Goal: Task Accomplishment & Management: Complete application form

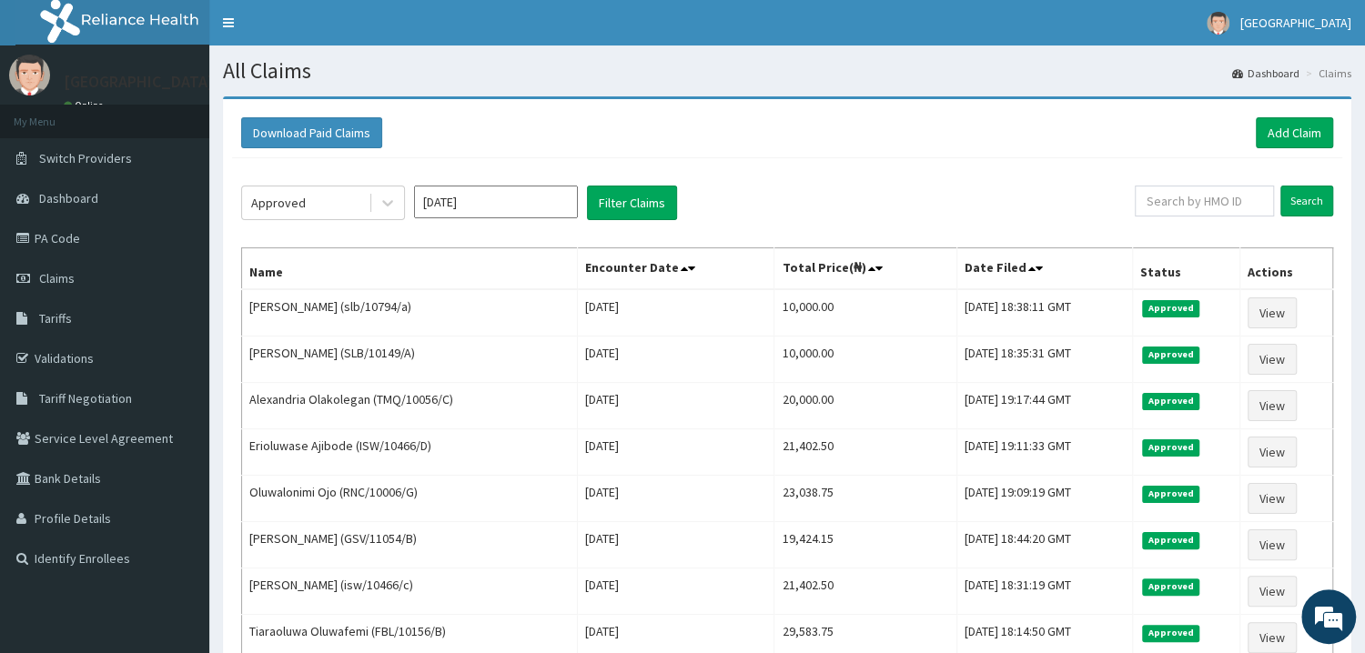
click at [70, 240] on link "PA Code" at bounding box center [104, 238] width 209 height 40
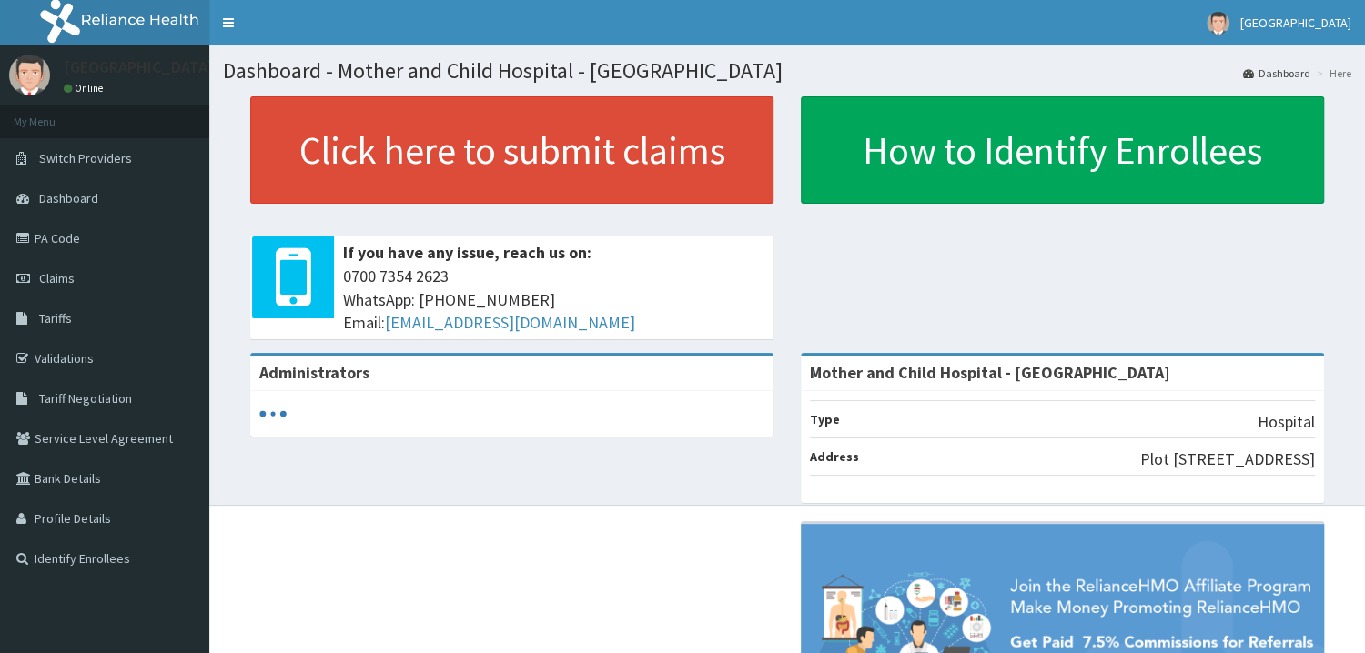
click at [35, 235] on link "PA Code" at bounding box center [104, 238] width 209 height 40
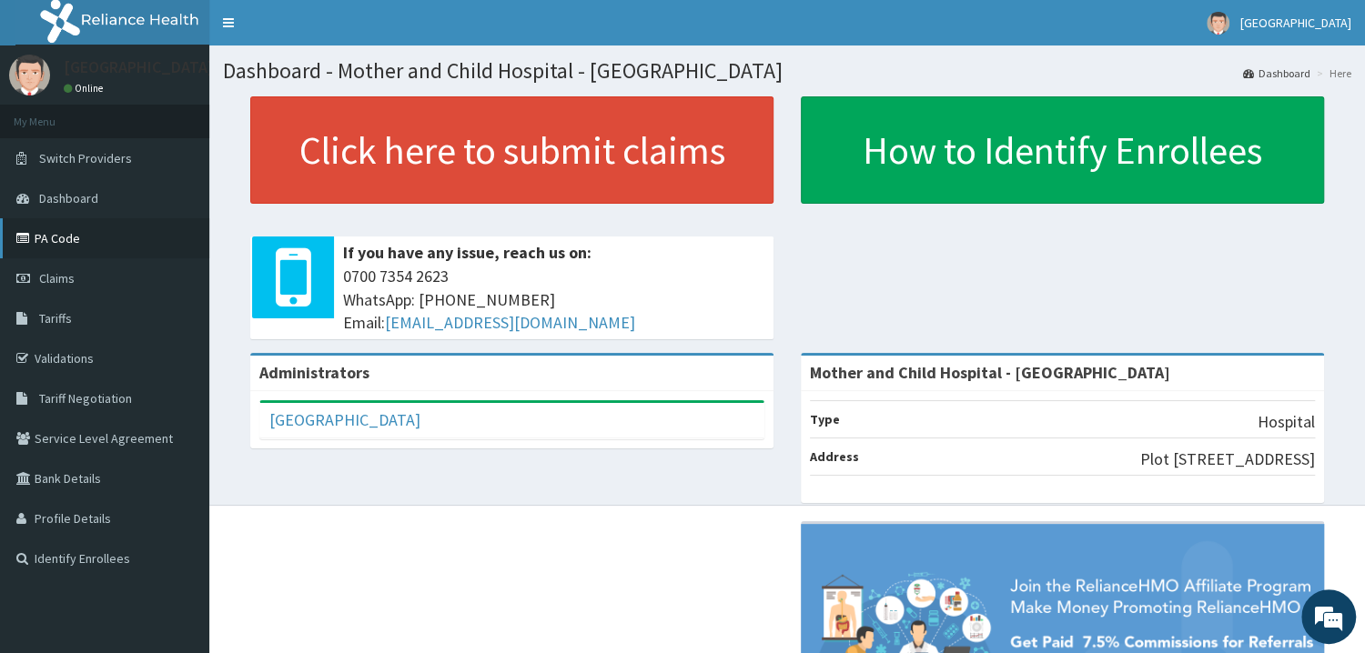
click at [85, 238] on link "PA Code" at bounding box center [104, 238] width 209 height 40
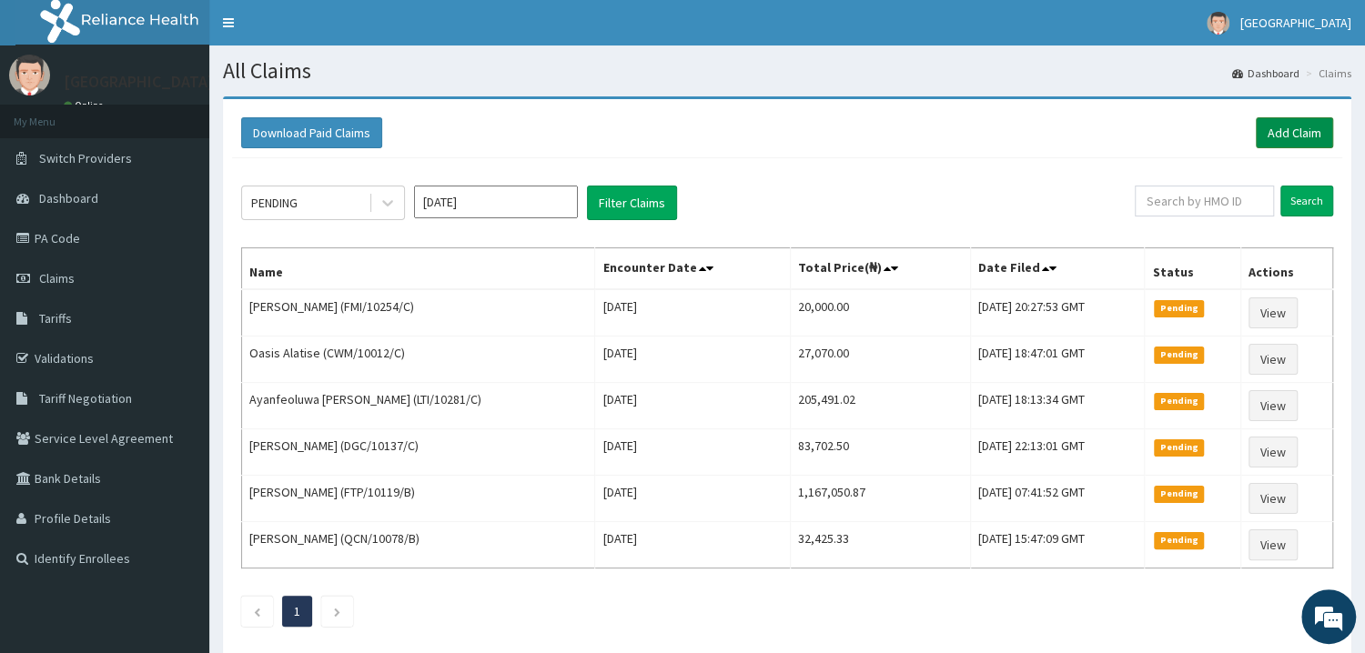
click at [1265, 137] on link "Add Claim" at bounding box center [1294, 132] width 77 height 31
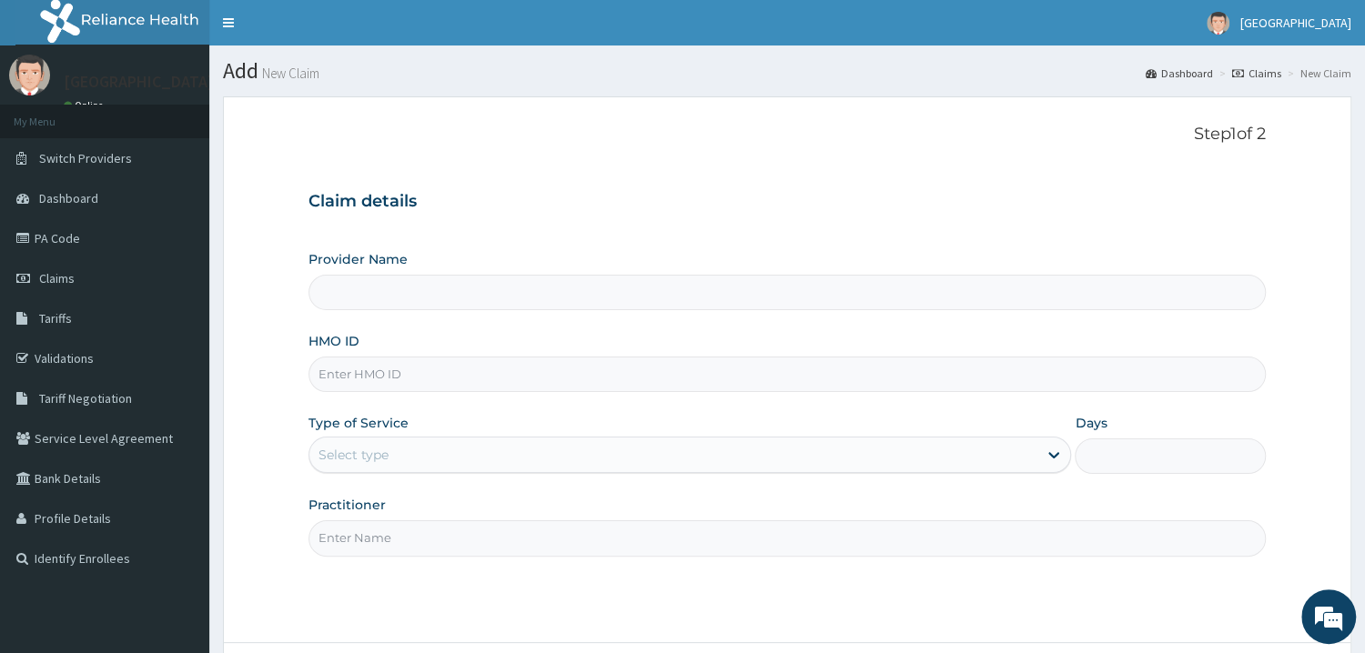
click at [429, 383] on input "HMO ID" at bounding box center [786, 374] width 957 height 35
type input "Mother and Child Hospital - [GEOGRAPHIC_DATA]"
type input "AEN/10143/C"
click at [480, 459] on div "Select type" at bounding box center [673, 454] width 729 height 29
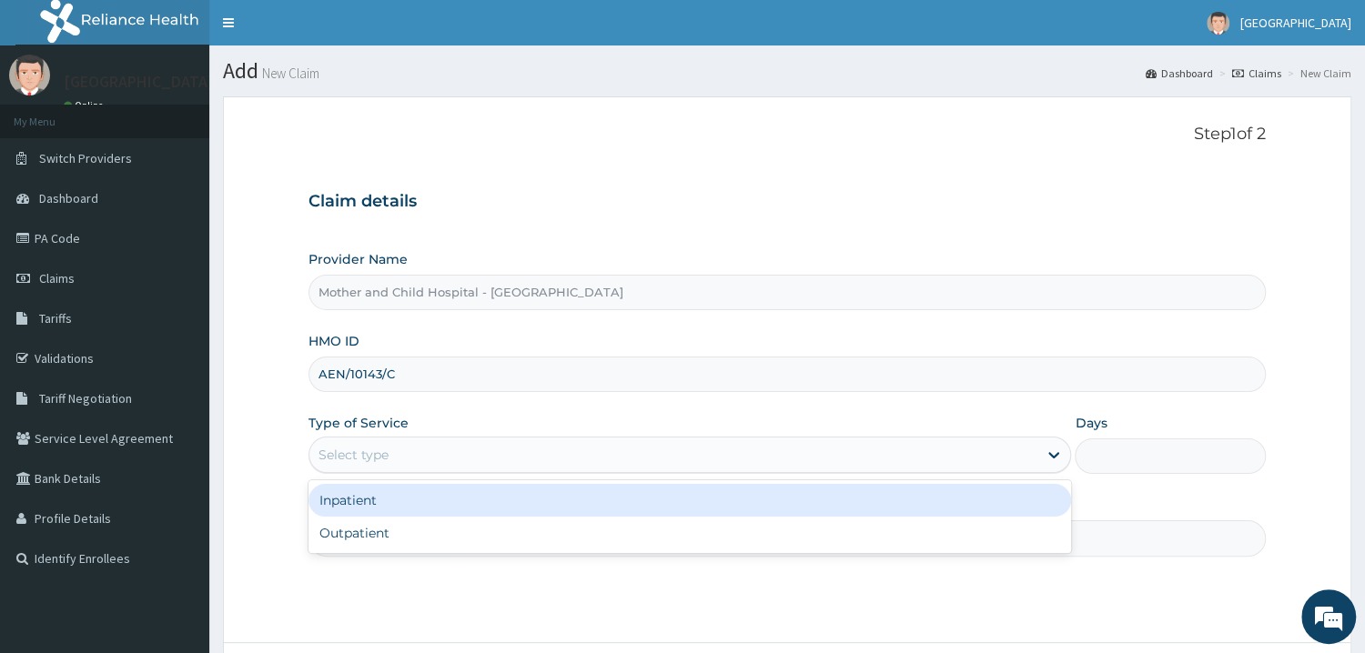
click at [469, 505] on div "Inpatient" at bounding box center [689, 500] width 763 height 33
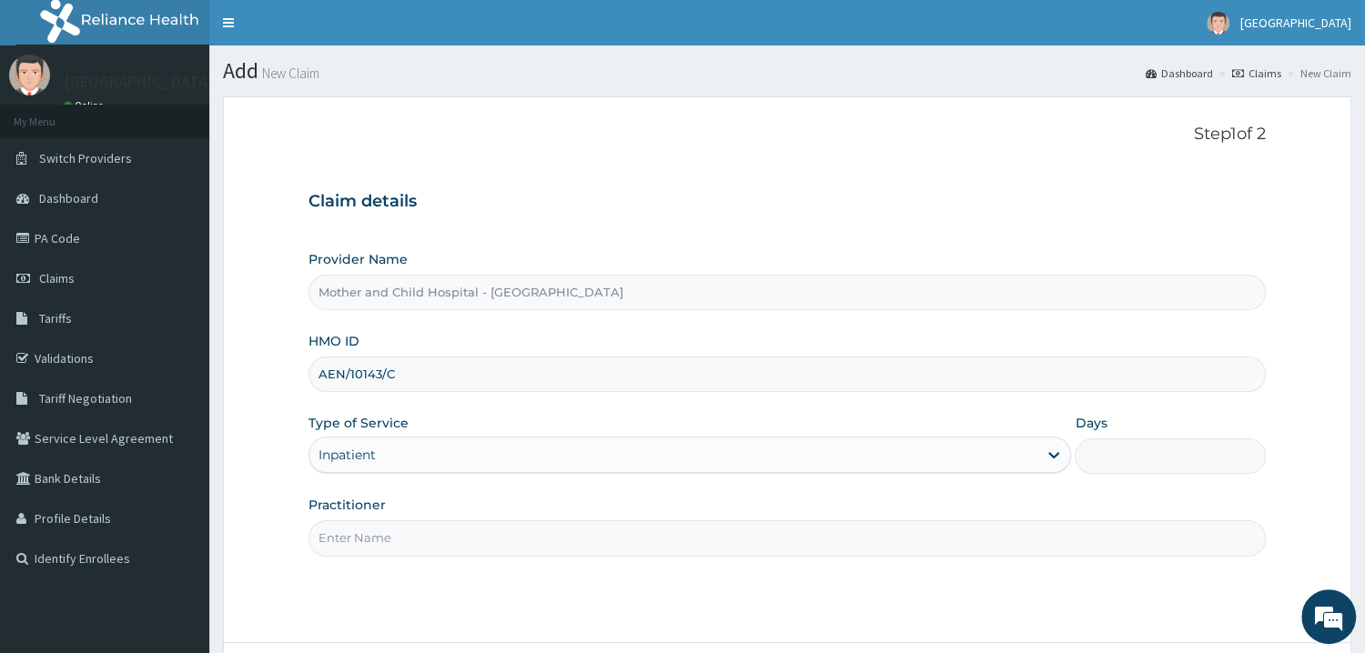
click at [1186, 463] on input "Days" at bounding box center [1170, 456] width 191 height 35
type input "4"
click at [874, 541] on input "Practitioner" at bounding box center [786, 538] width 957 height 35
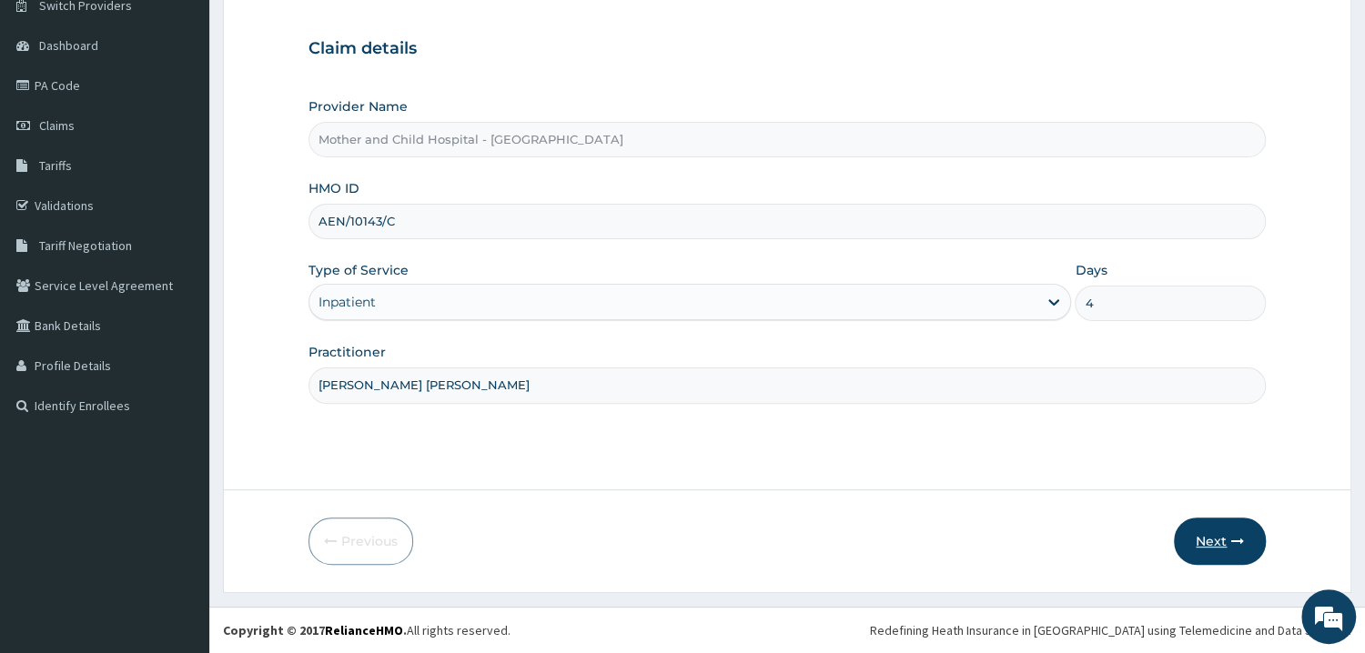
type input "DR OHAGWU CHIDINMA"
click at [1211, 540] on button "Next" at bounding box center [1220, 541] width 92 height 47
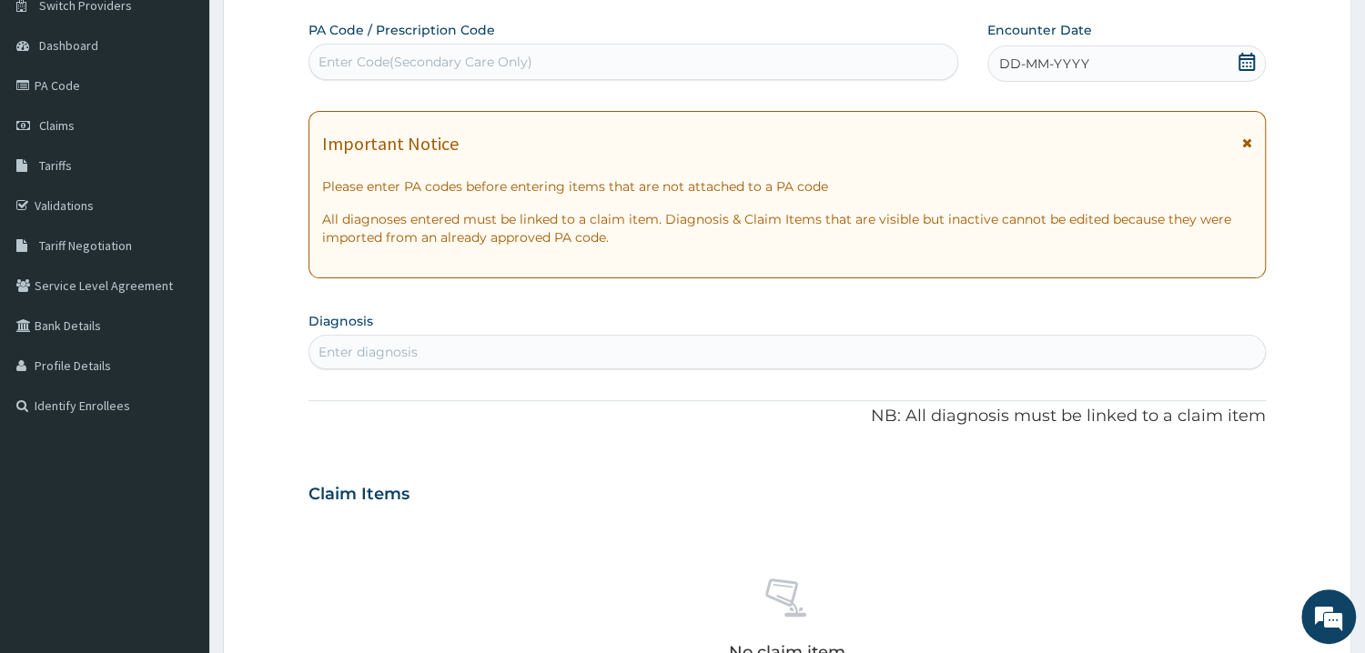
click at [737, 65] on div "Enter Code(Secondary Care Only)" at bounding box center [633, 61] width 648 height 29
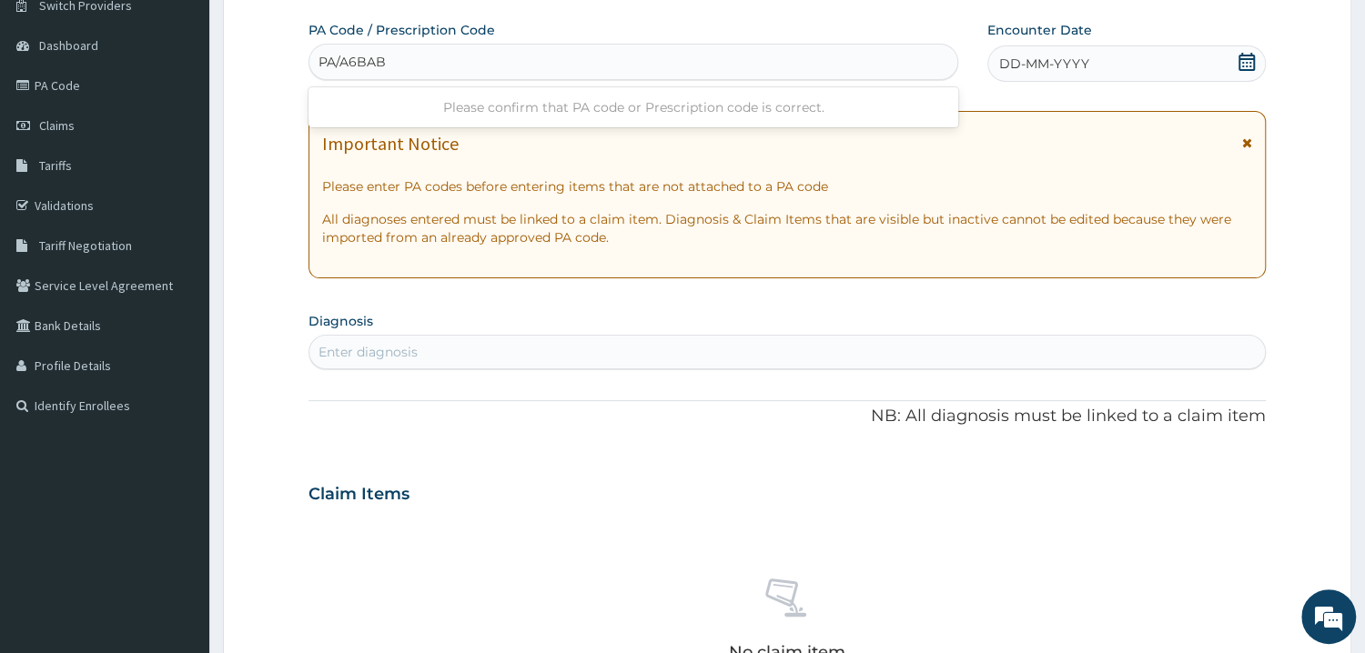
type input "PA/A6BAB1"
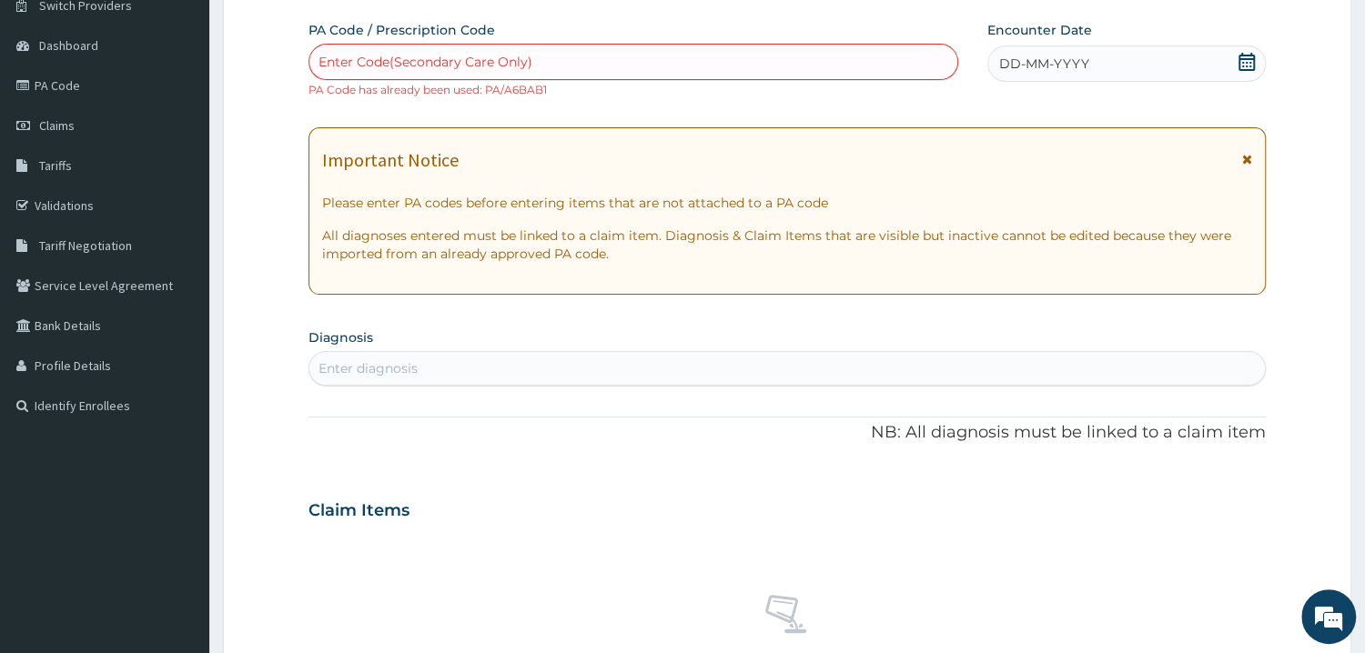
click at [584, 71] on div "Enter Code(Secondary Care Only)" at bounding box center [633, 61] width 648 height 29
type input "PA/4D4428"
type input "PA/782C99"
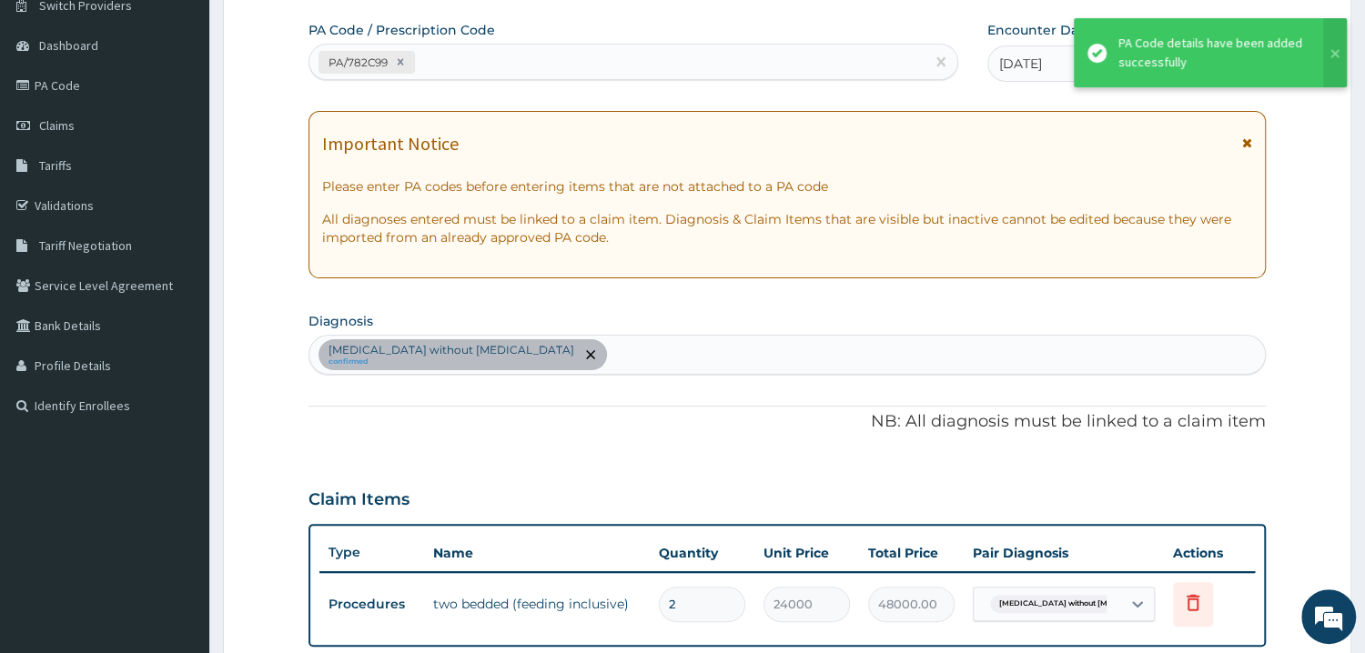
click at [495, 68] on div "PA/782C99" at bounding box center [616, 62] width 615 height 30
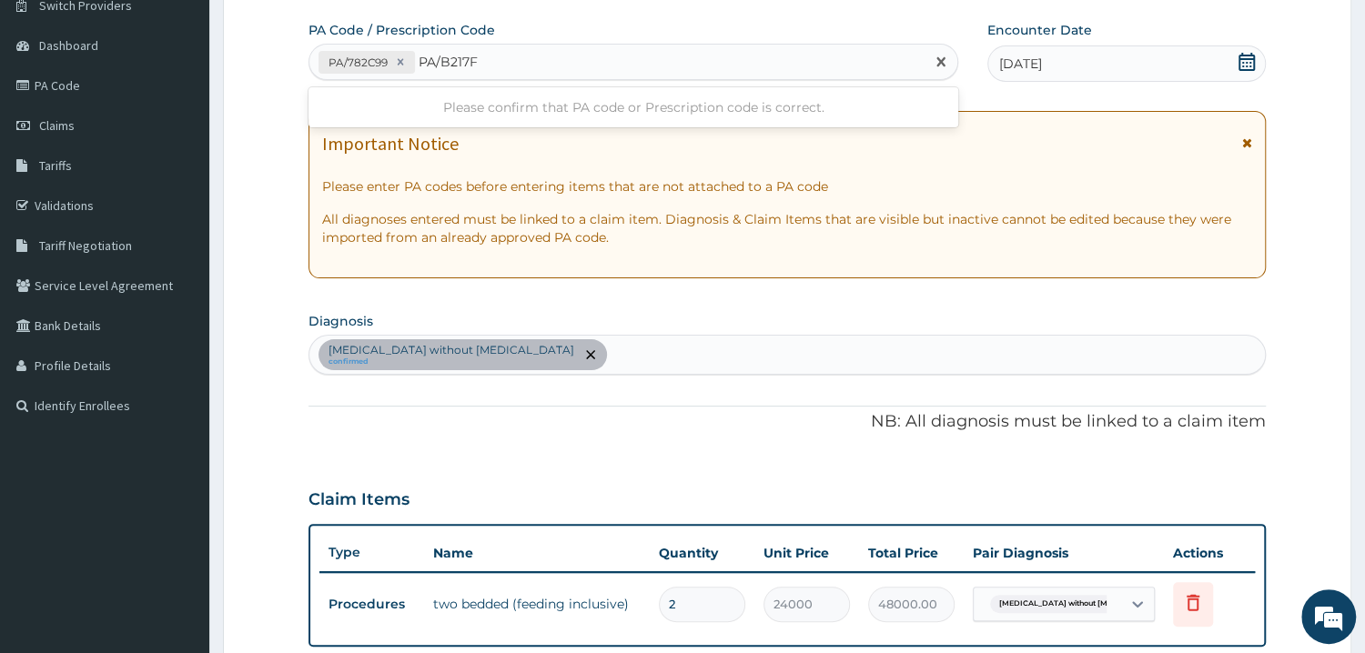
type input "PA/B217F8"
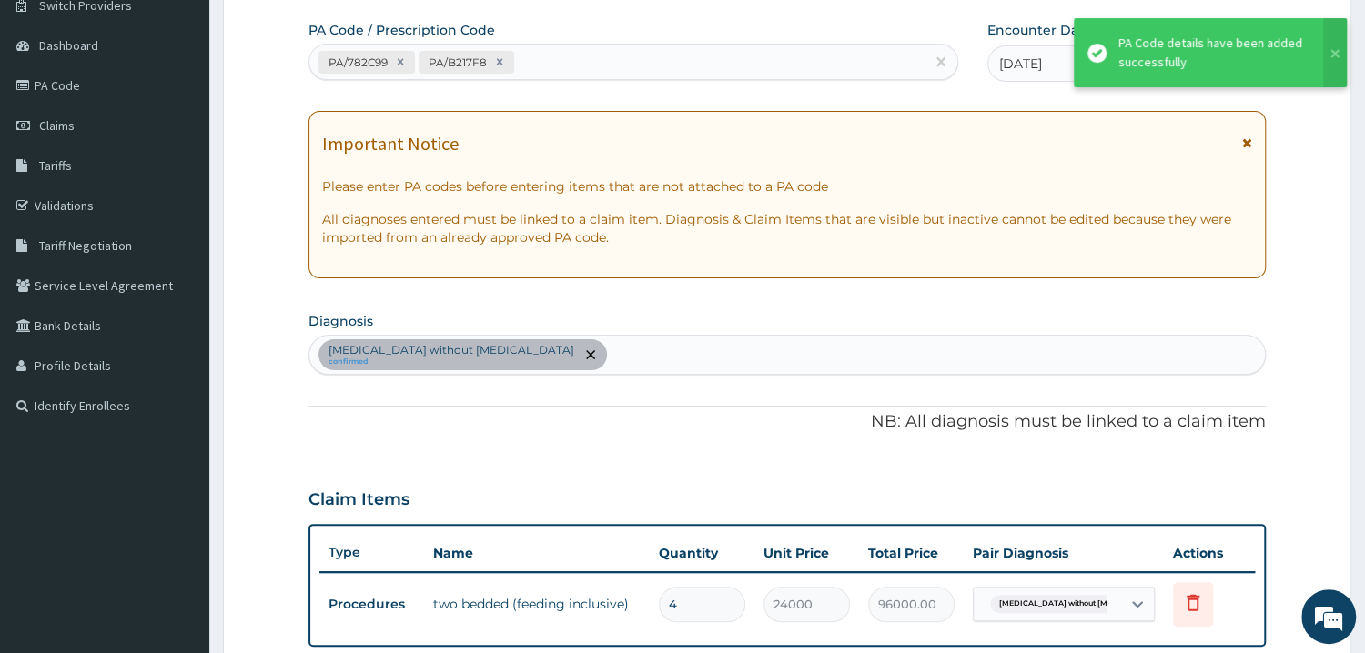
click at [560, 54] on div "PA/782C99 PA/B217F8" at bounding box center [616, 62] width 615 height 30
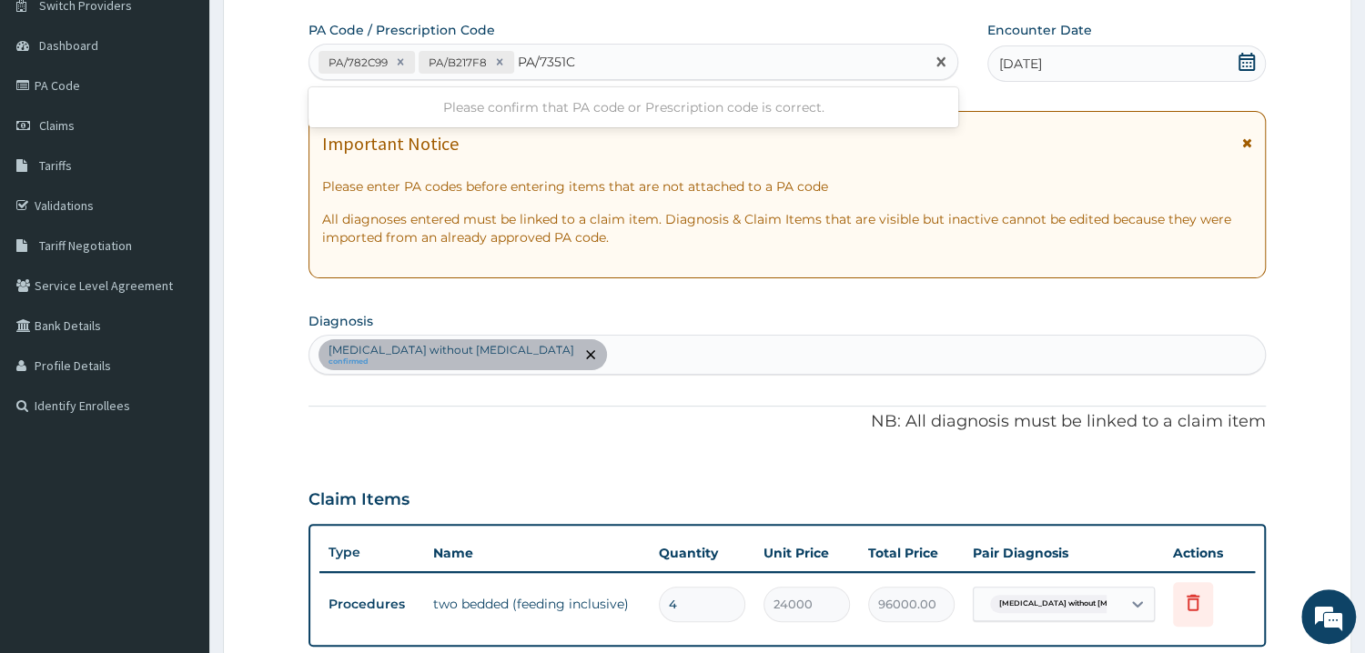
type input "PA/7351C8"
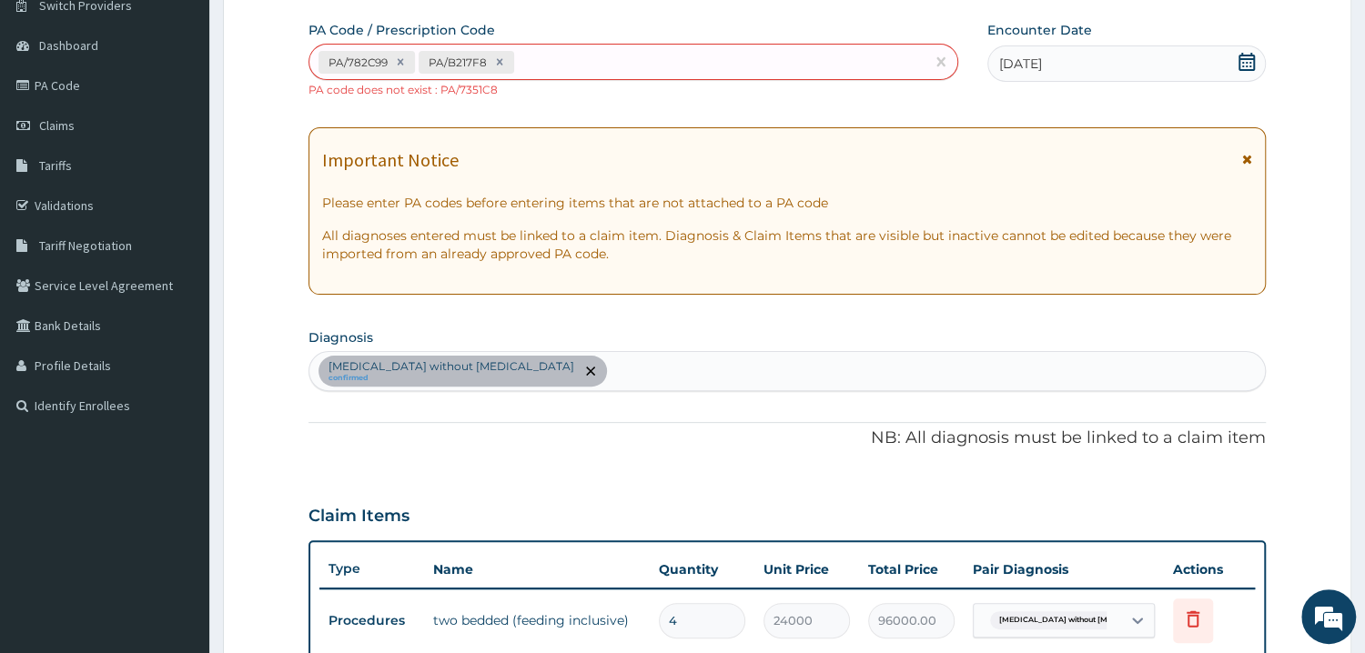
click at [578, 57] on div "PA/782C99 PA/B217F8" at bounding box center [616, 62] width 615 height 30
type input "PA/7351CE"
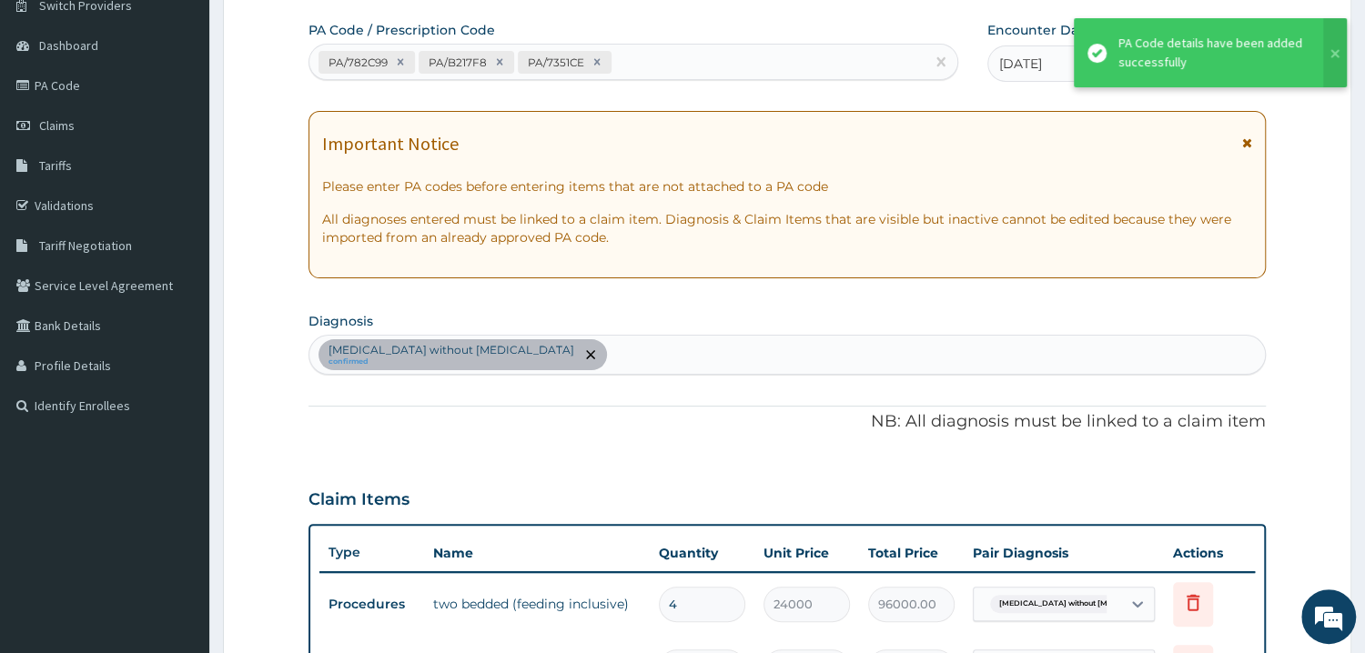
scroll to position [491, 0]
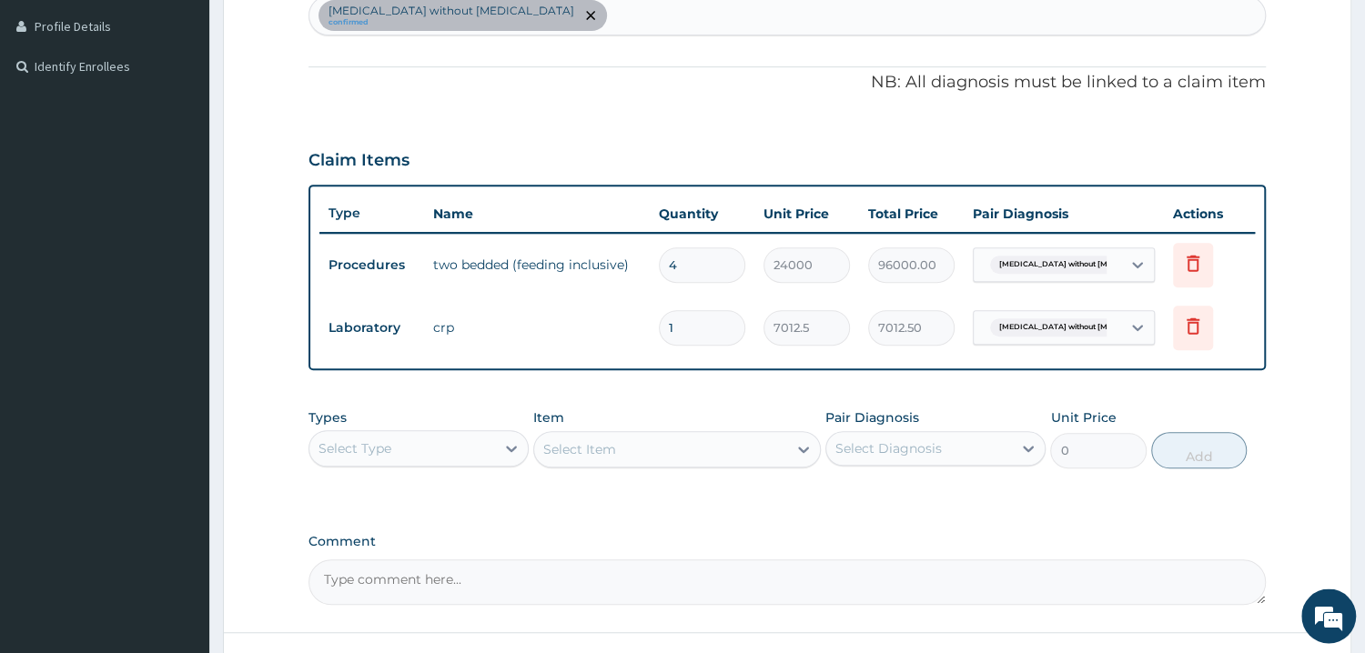
click at [834, 147] on div "Claim Items" at bounding box center [786, 157] width 957 height 47
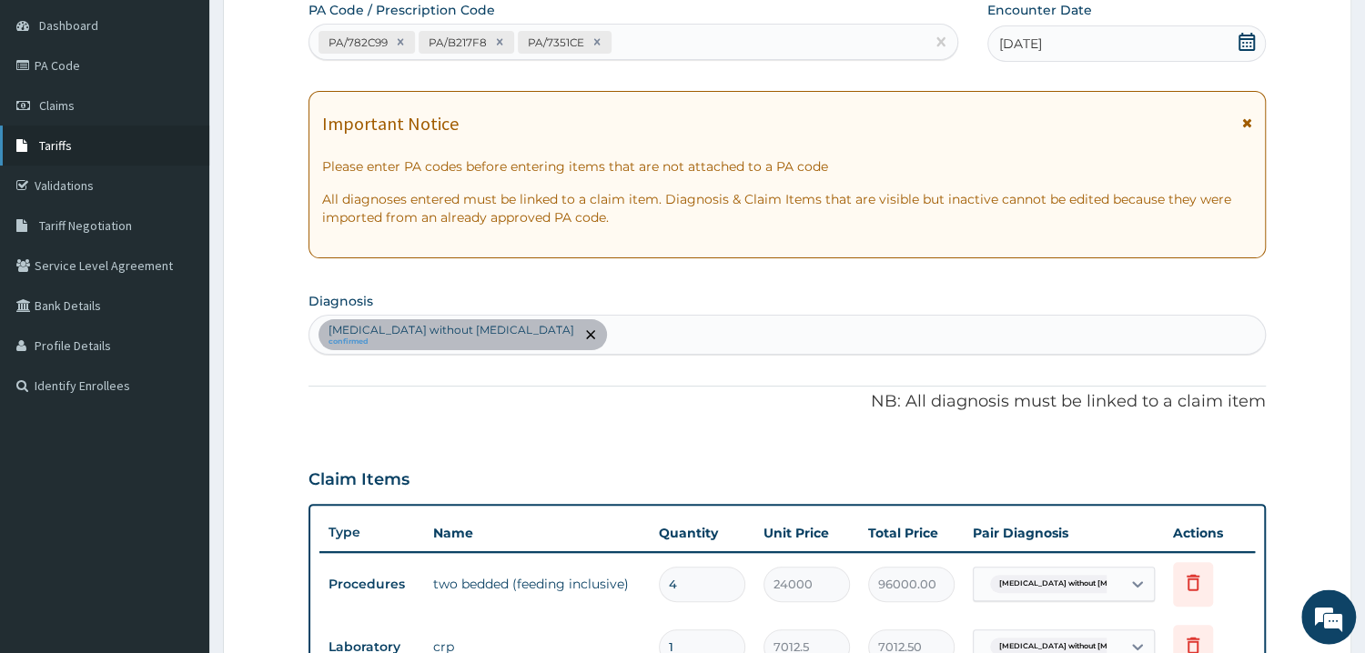
scroll to position [97, 0]
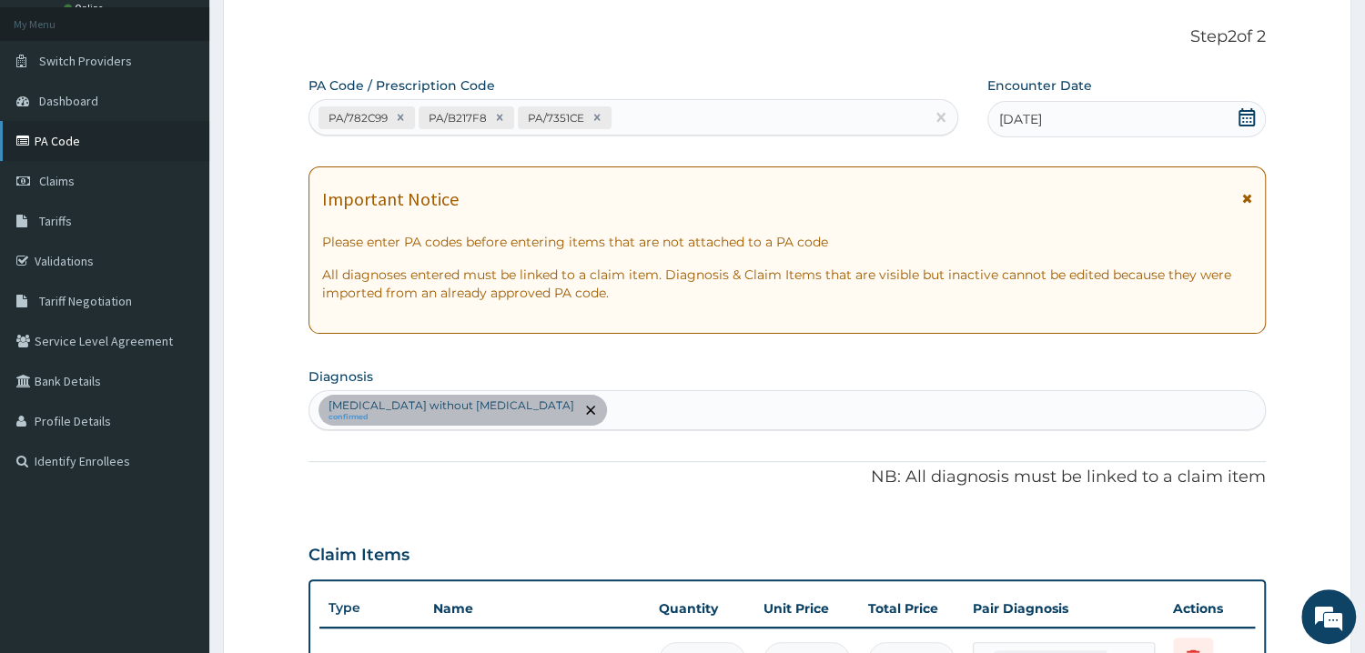
click at [69, 156] on link "PA Code" at bounding box center [104, 141] width 209 height 40
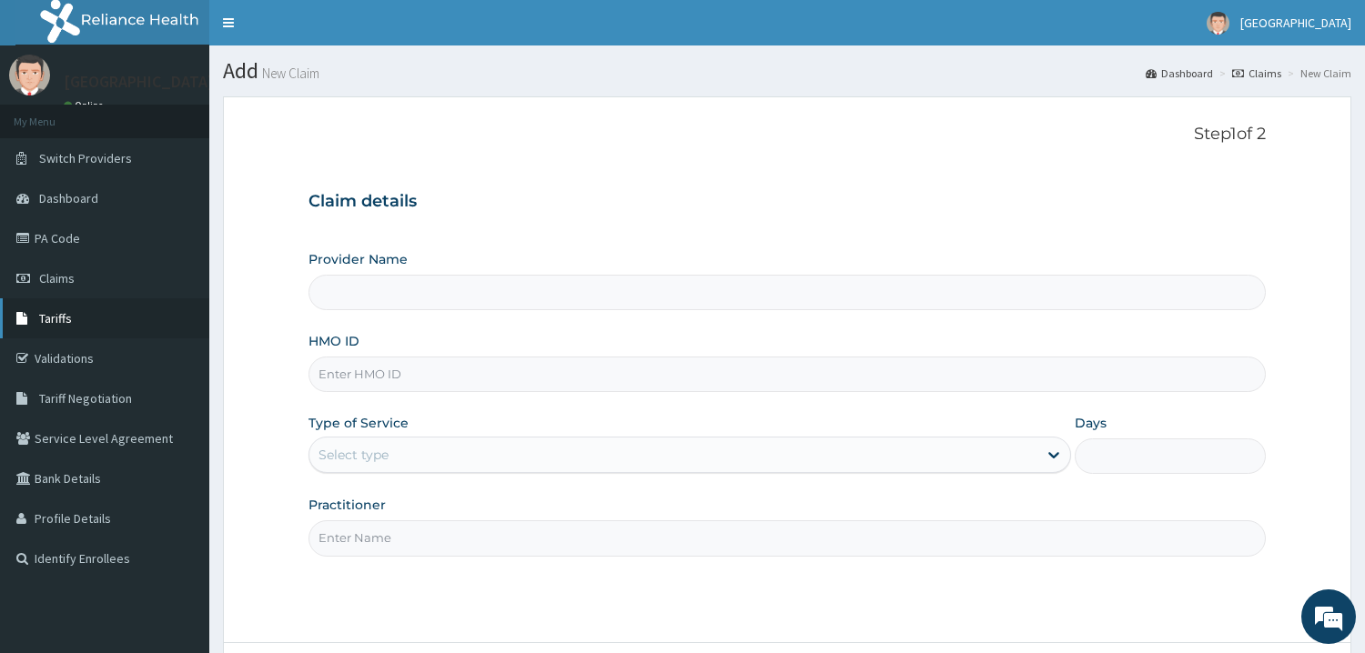
scroll to position [153, 0]
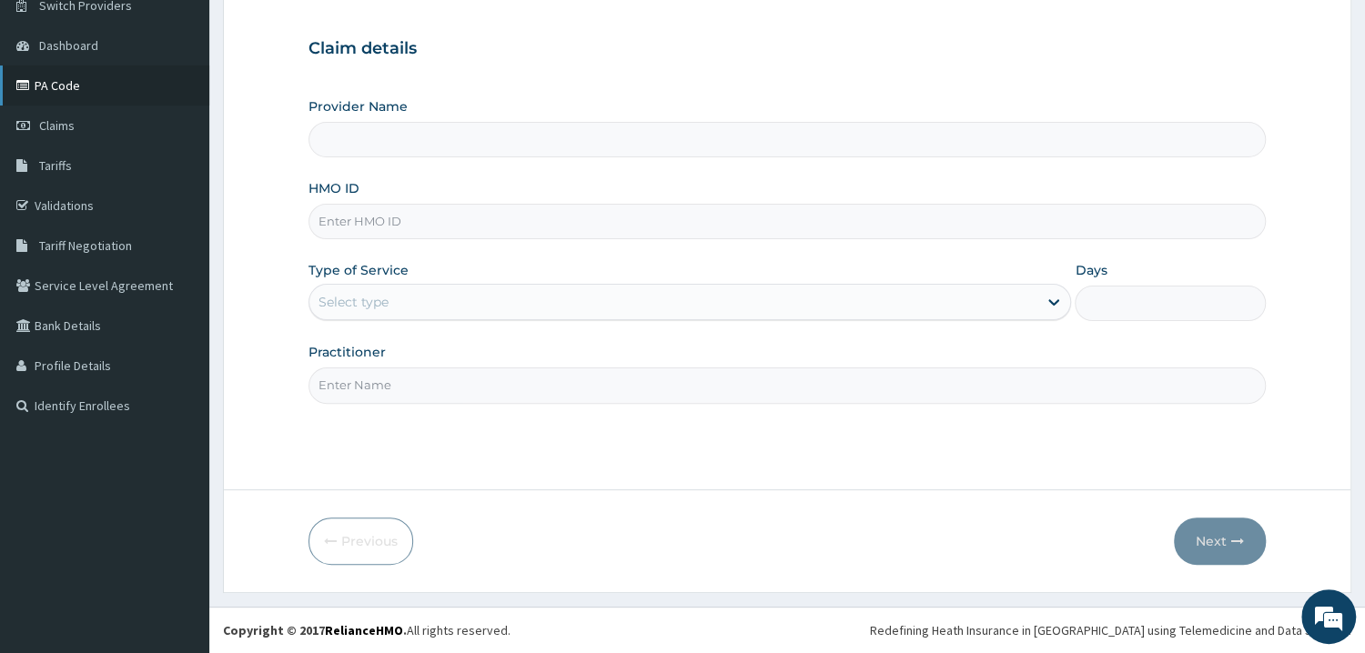
click at [118, 90] on link "PA Code" at bounding box center [104, 86] width 209 height 40
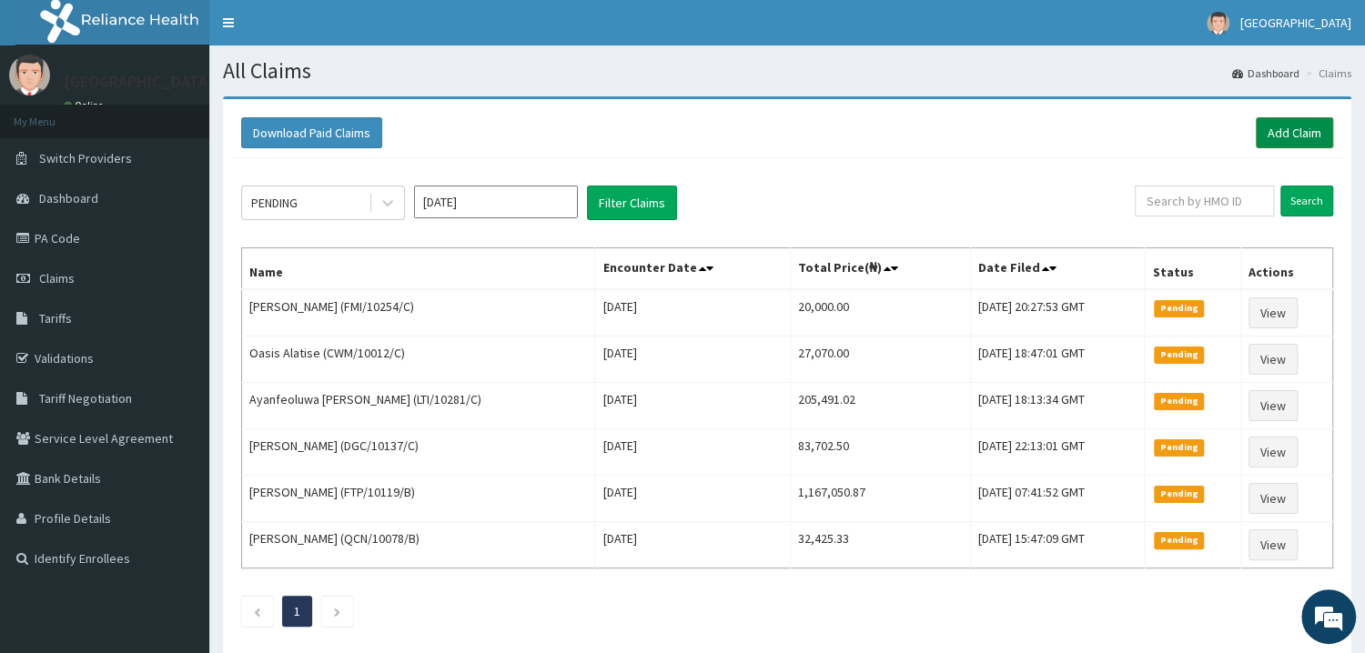
click at [1288, 134] on link "Add Claim" at bounding box center [1294, 132] width 77 height 31
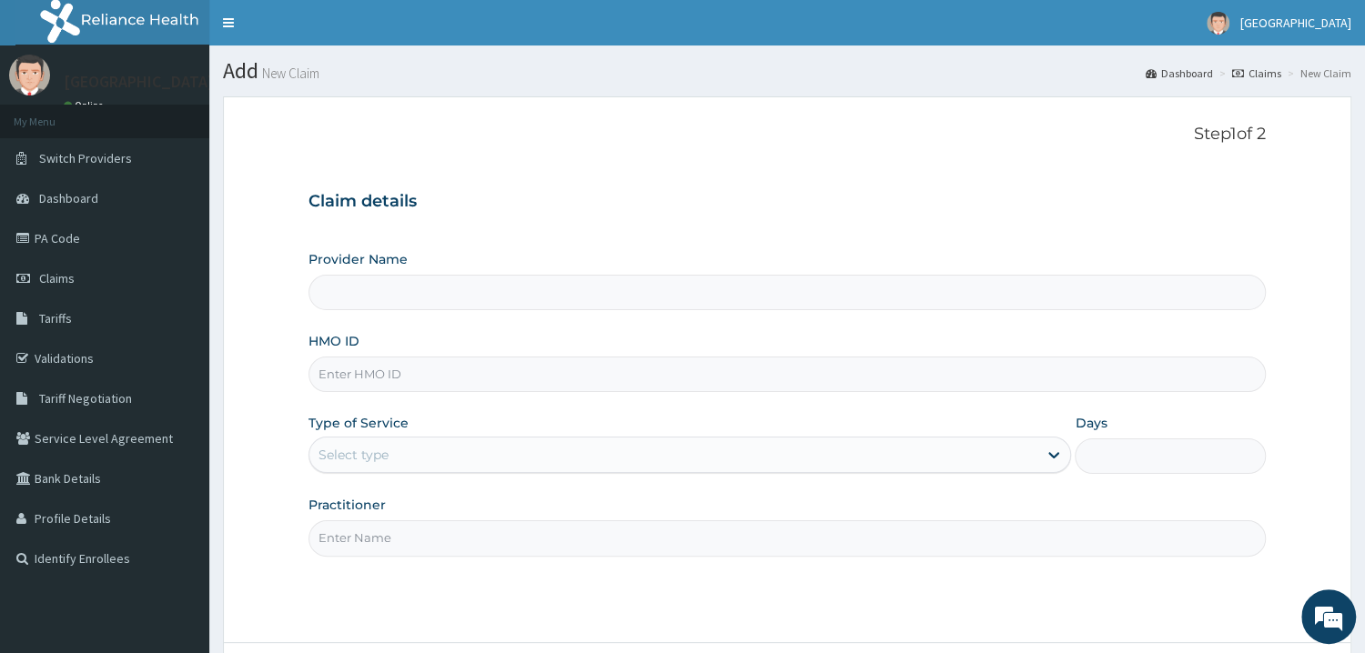
type input "Mother and Child Hospital - Omole"
click at [578, 342] on div "HMO ID" at bounding box center [786, 362] width 957 height 60
click at [581, 385] on input "HMO ID" at bounding box center [786, 374] width 957 height 35
type input "AEN/10143/C"
click at [517, 458] on div "Select type" at bounding box center [673, 454] width 729 height 29
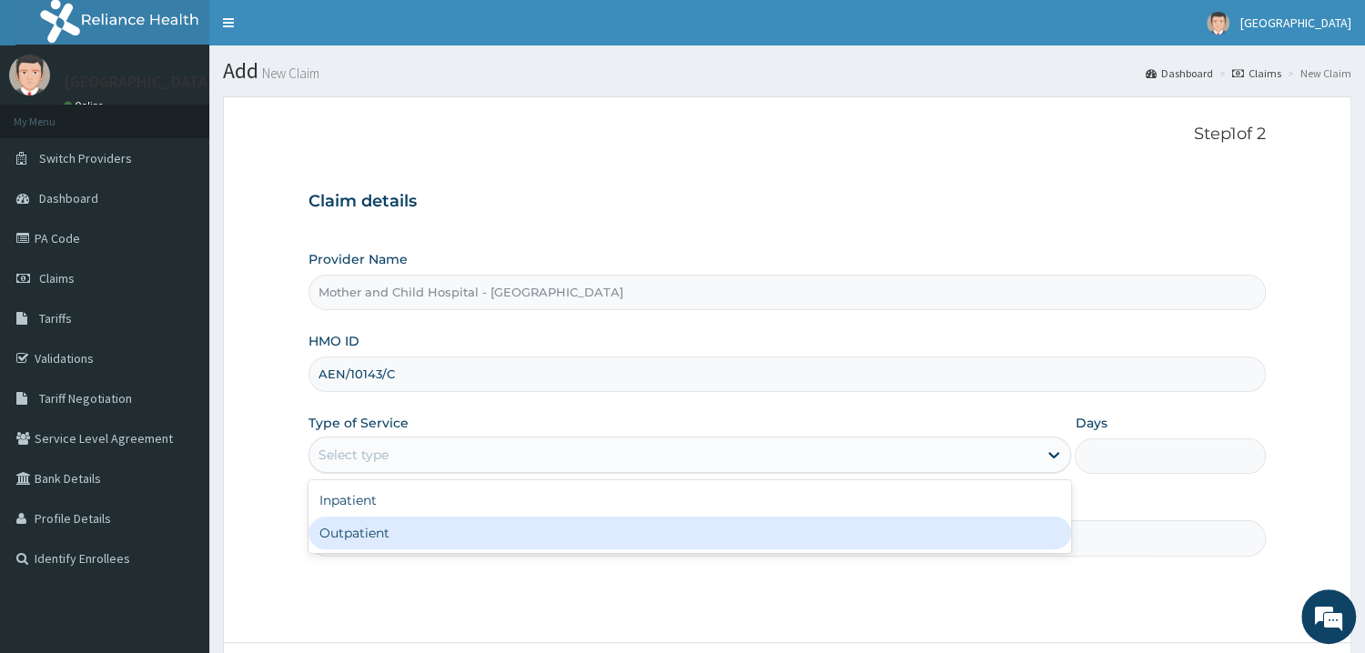
click at [491, 531] on div "Outpatient" at bounding box center [689, 533] width 763 height 33
type input "1"
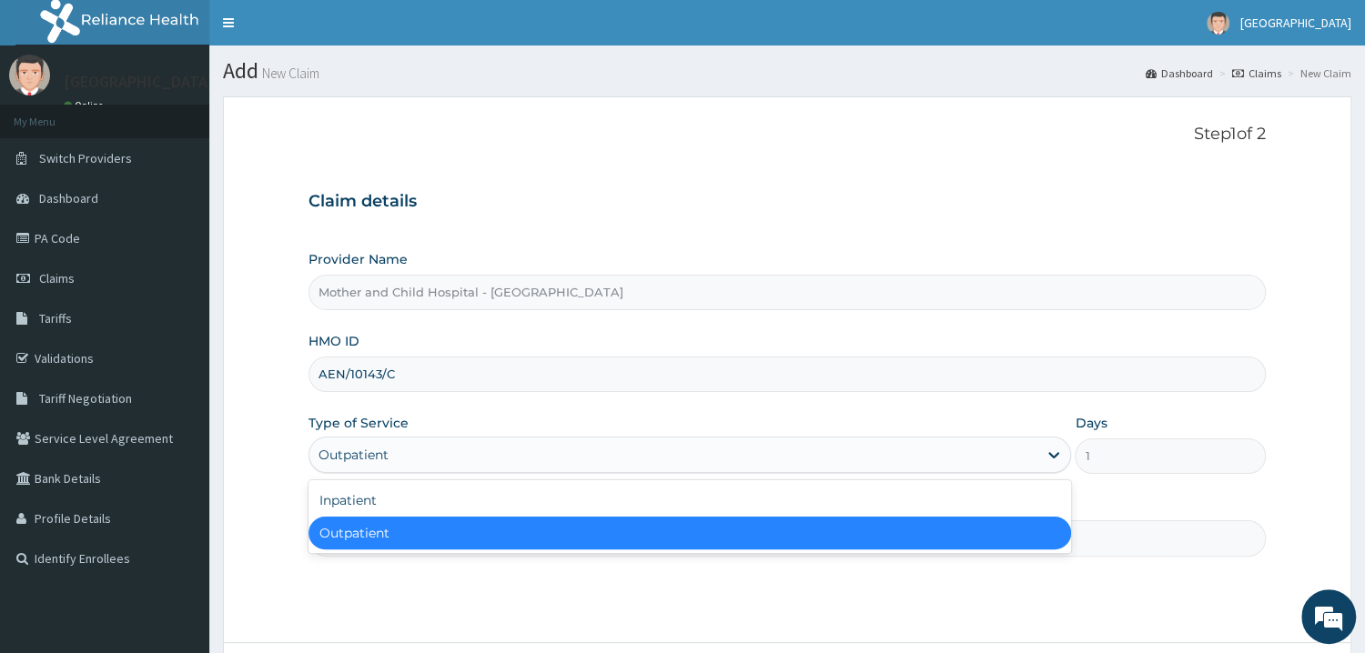
drag, startPoint x: 570, startPoint y: 454, endPoint x: 526, endPoint y: 499, distance: 62.4
click at [566, 461] on div "Outpatient" at bounding box center [673, 454] width 729 height 29
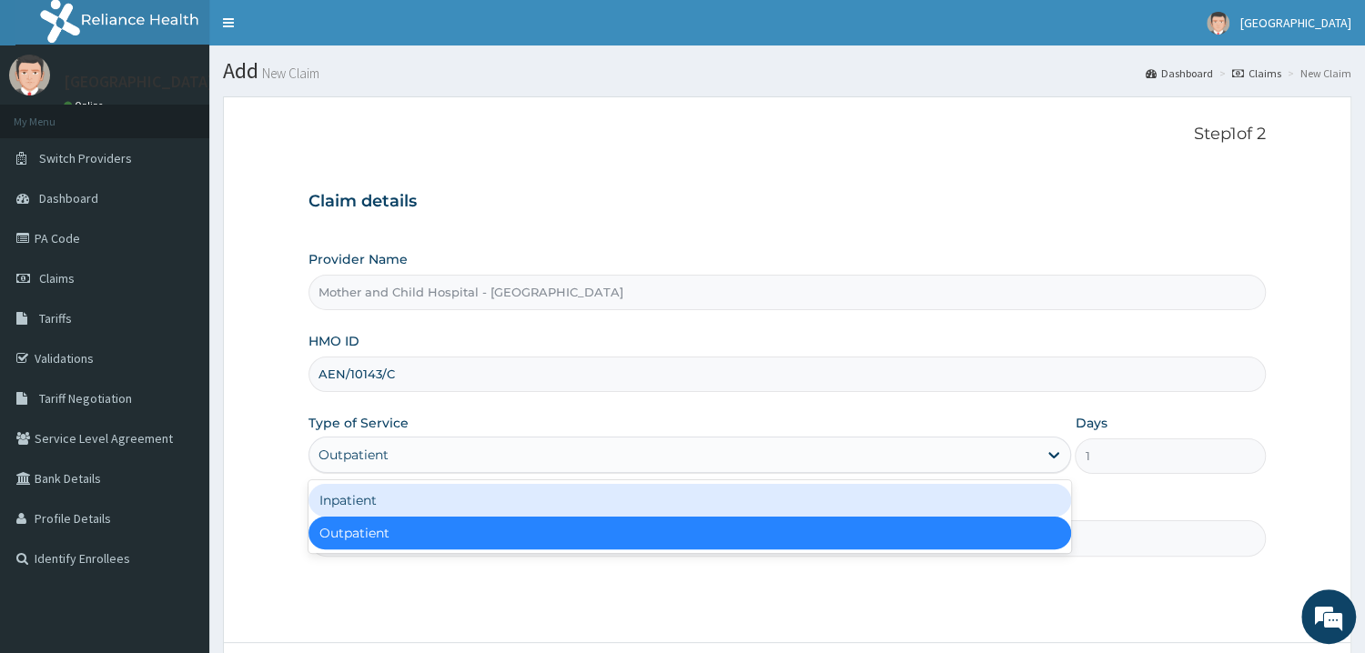
click at [525, 499] on div "Inpatient" at bounding box center [689, 500] width 763 height 33
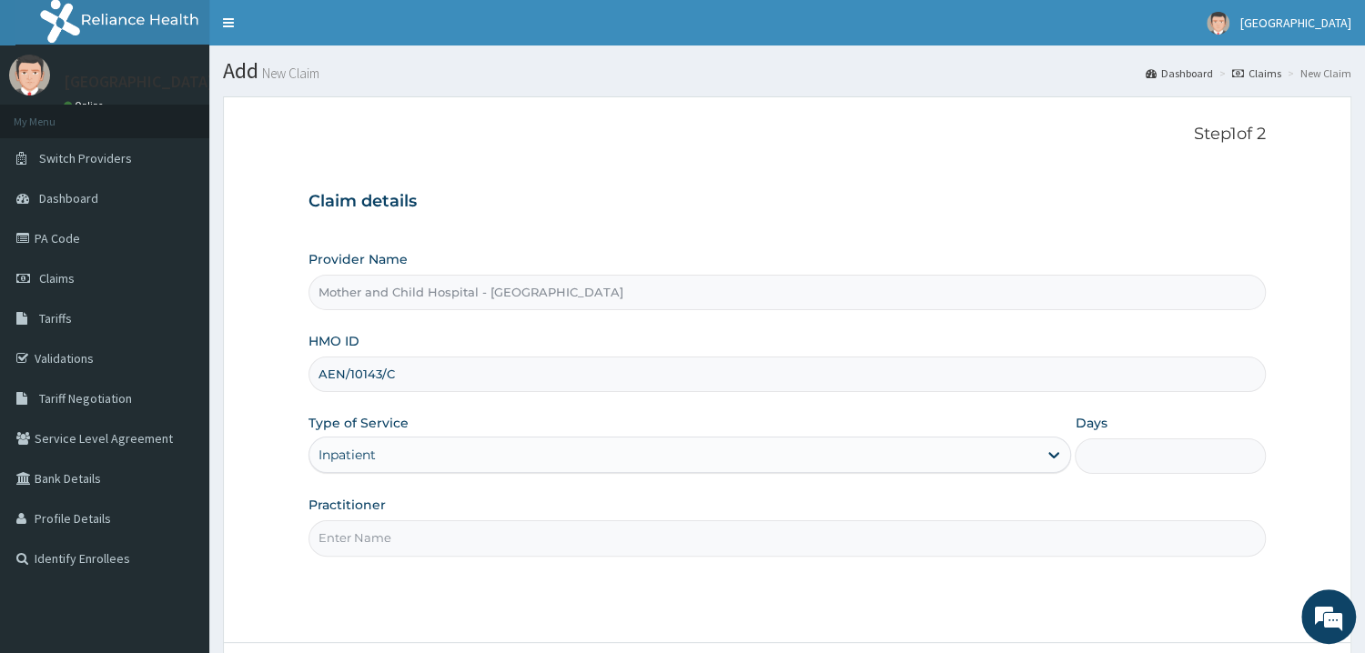
click at [486, 526] on input "Practitioner" at bounding box center [786, 538] width 957 height 35
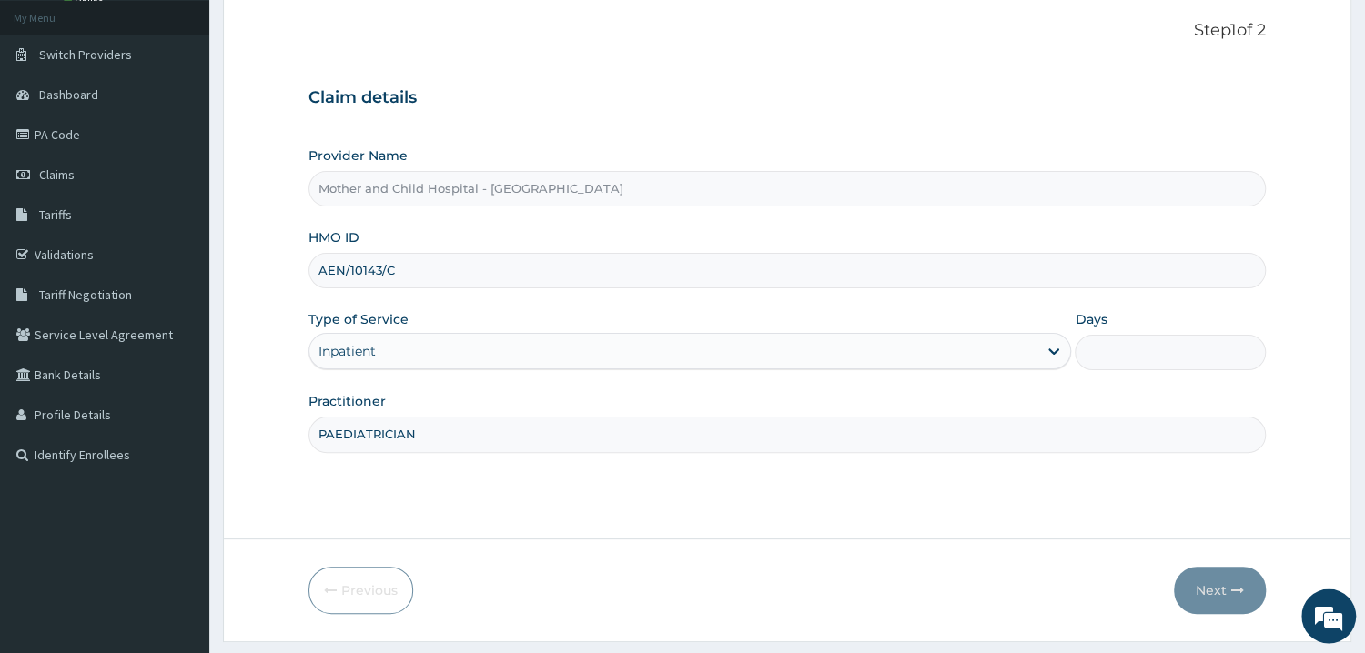
scroll to position [153, 0]
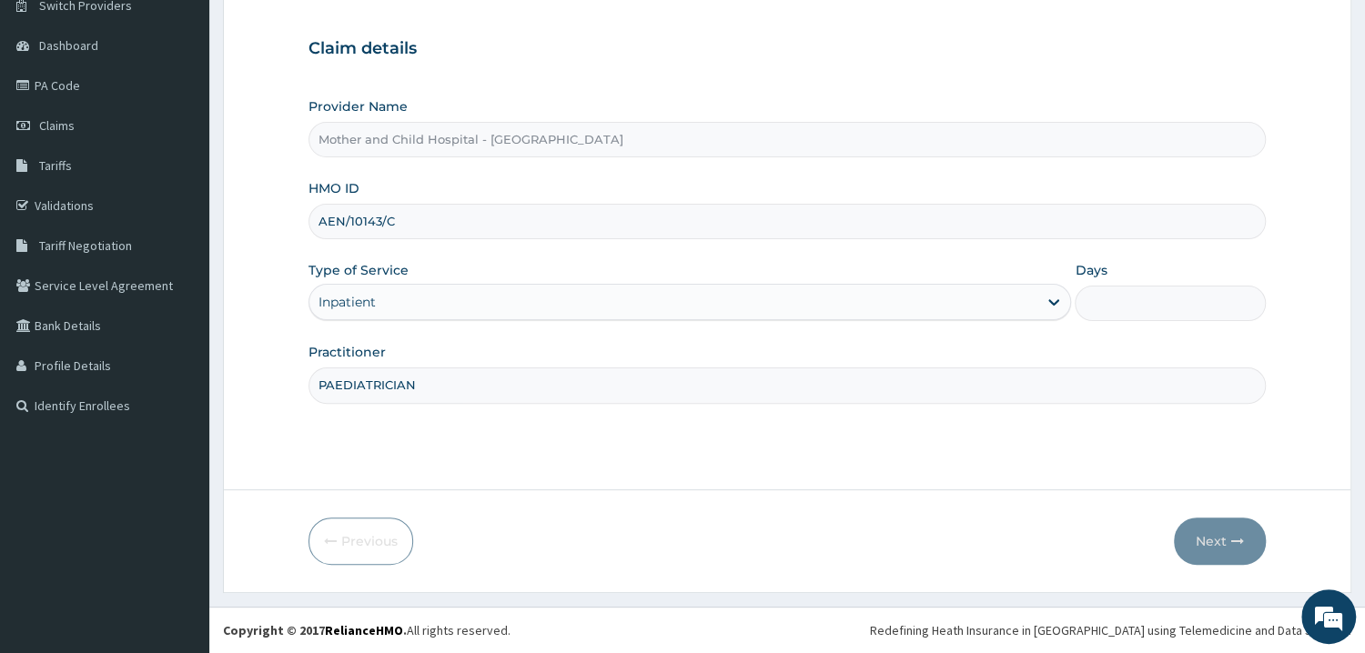
type input "PAEDIATRICIAN"
click at [1179, 304] on input "Days" at bounding box center [1170, 303] width 191 height 35
type input "4"
click at [1201, 555] on button "Next" at bounding box center [1220, 541] width 92 height 47
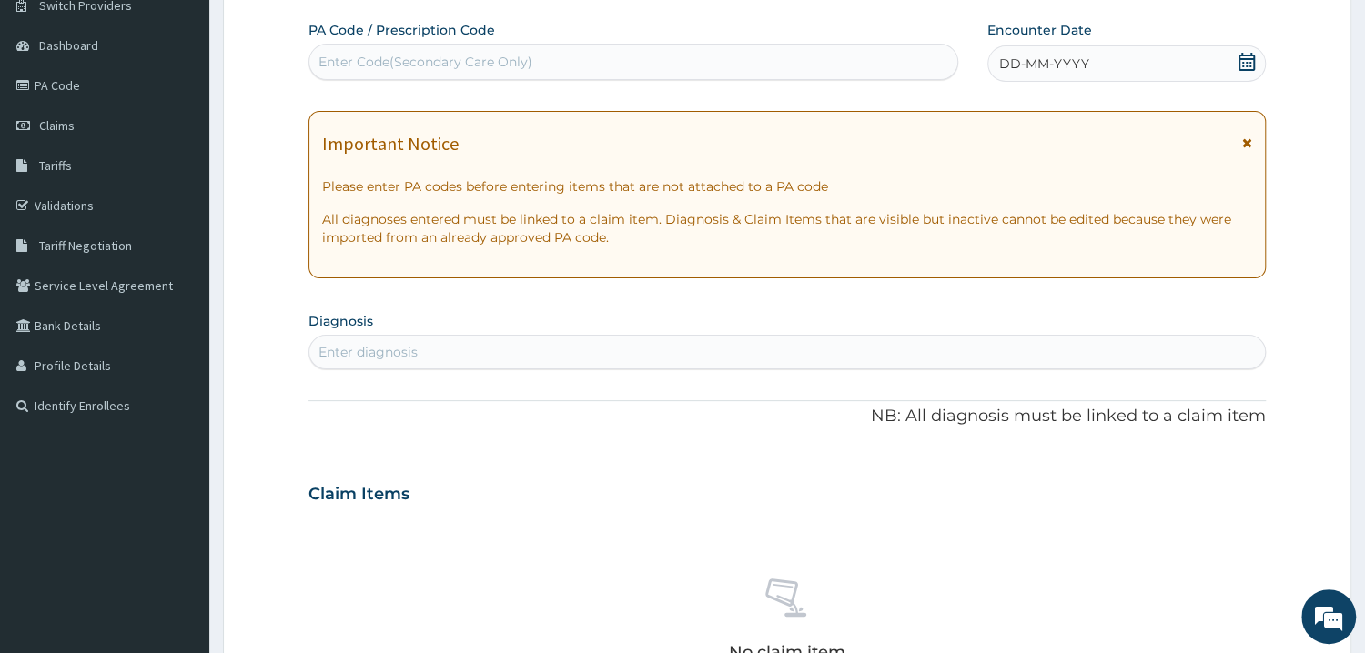
click at [829, 53] on div "Enter Code(Secondary Care Only)" at bounding box center [633, 61] width 648 height 29
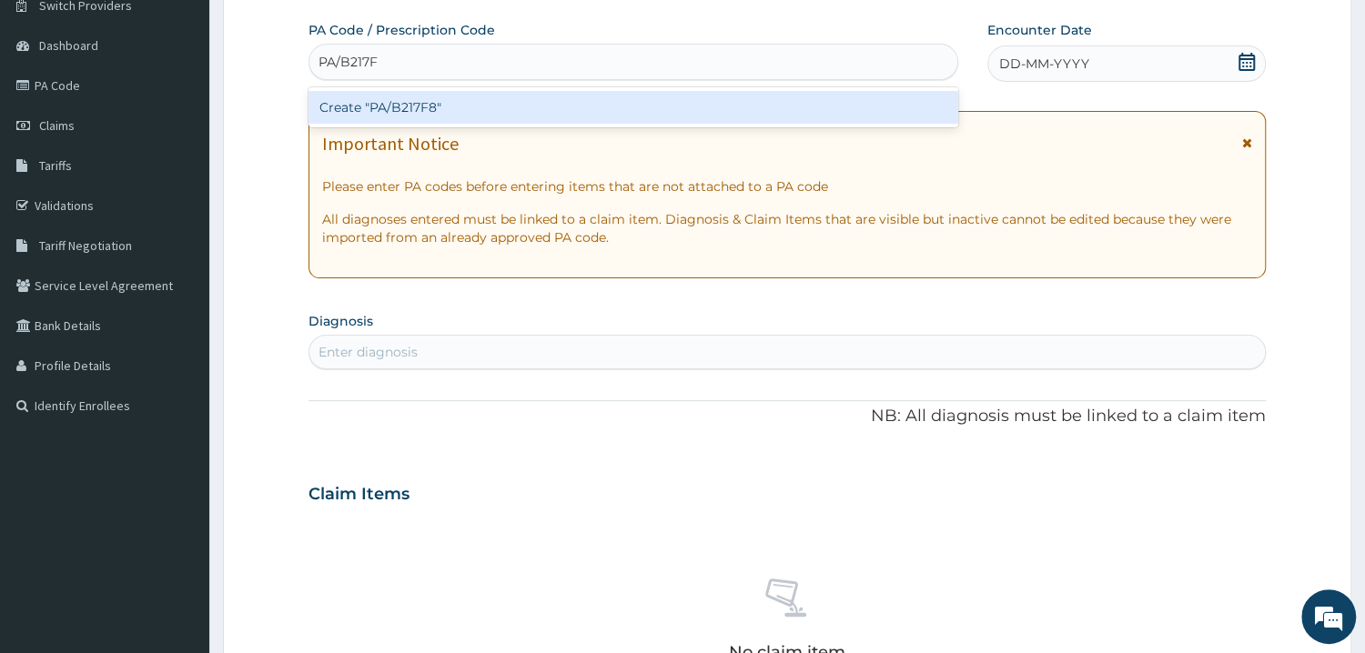
type input "PA/B217F8"
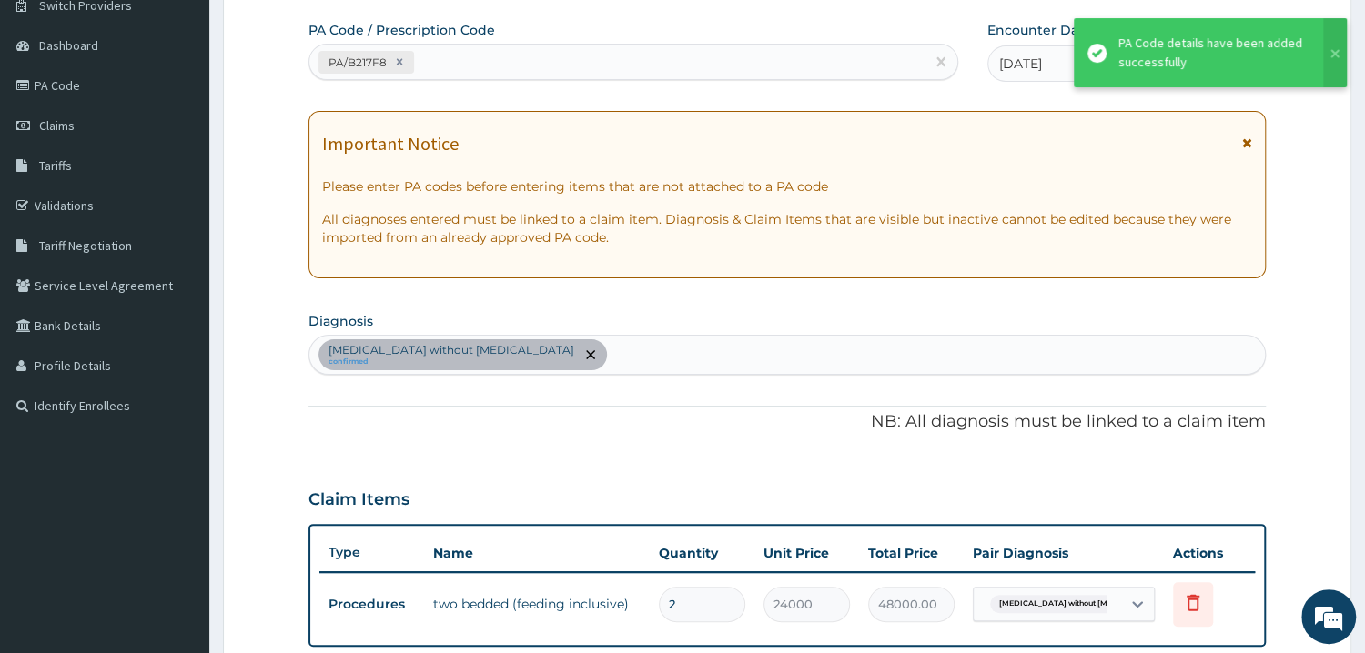
click at [494, 60] on div "PA/B217F8" at bounding box center [616, 62] width 615 height 30
paste input "PA/5C369C"
type input "PA/5C369C"
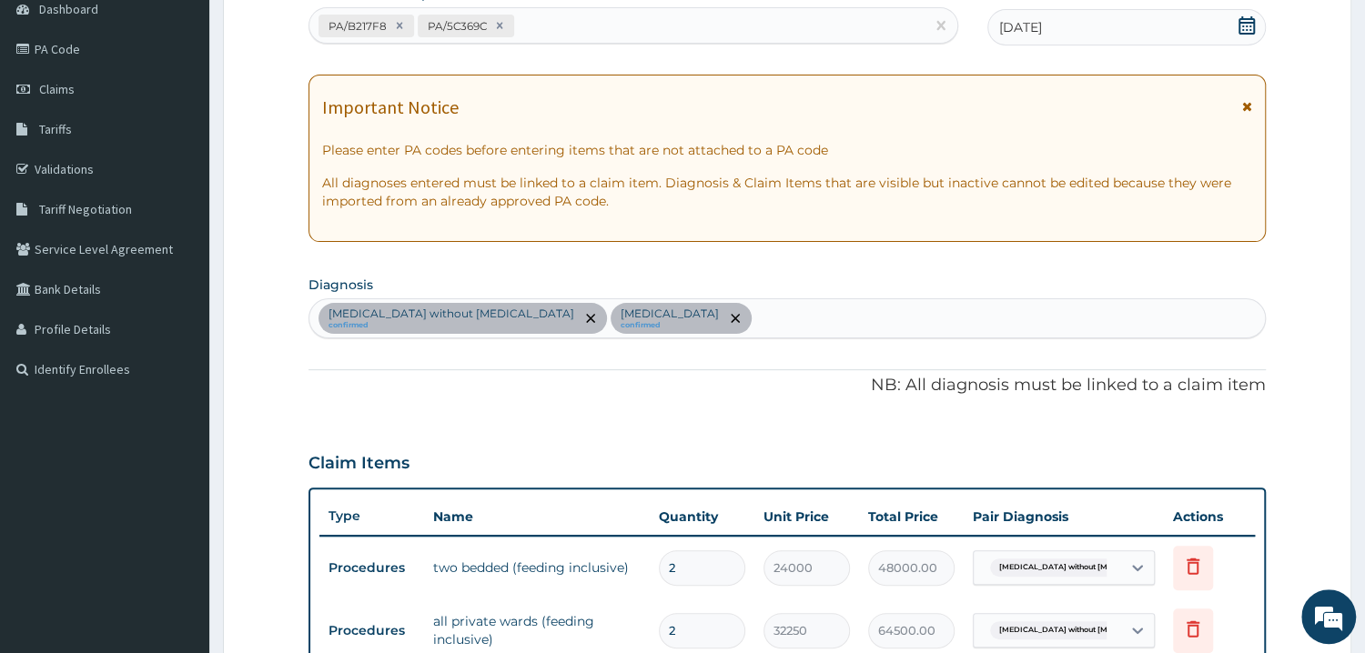
scroll to position [195, 0]
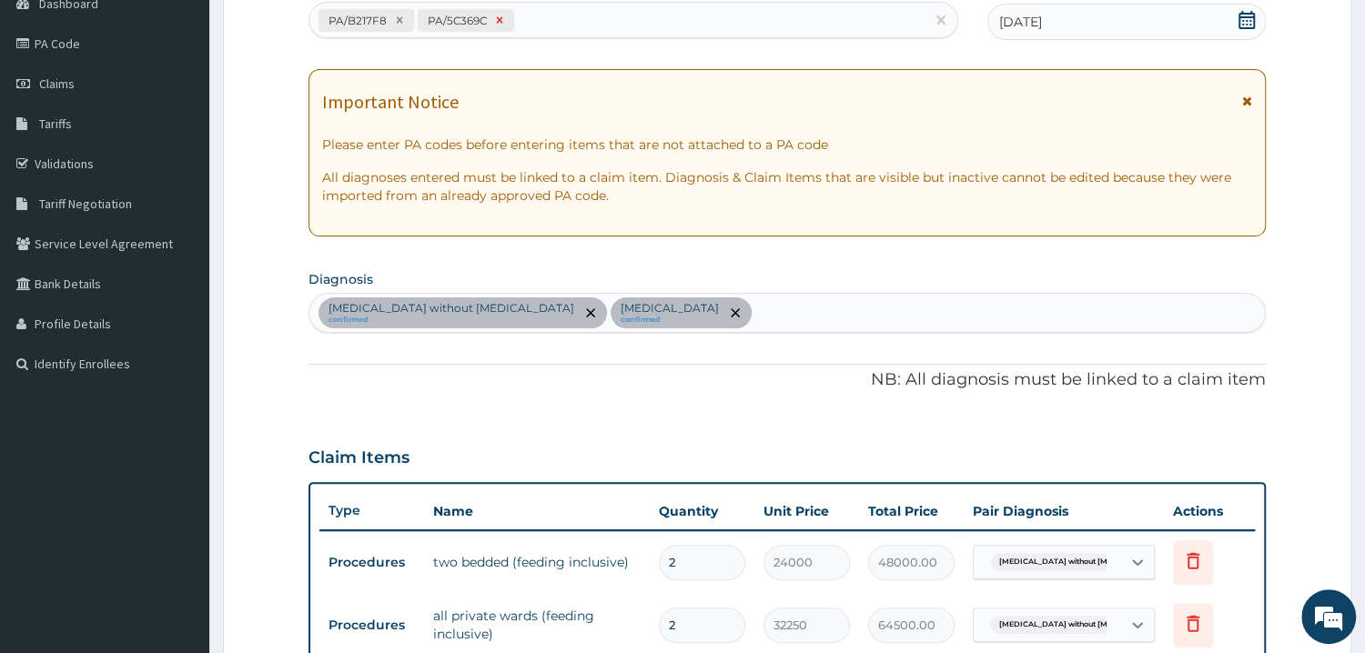
click at [495, 24] on icon at bounding box center [499, 20] width 13 height 13
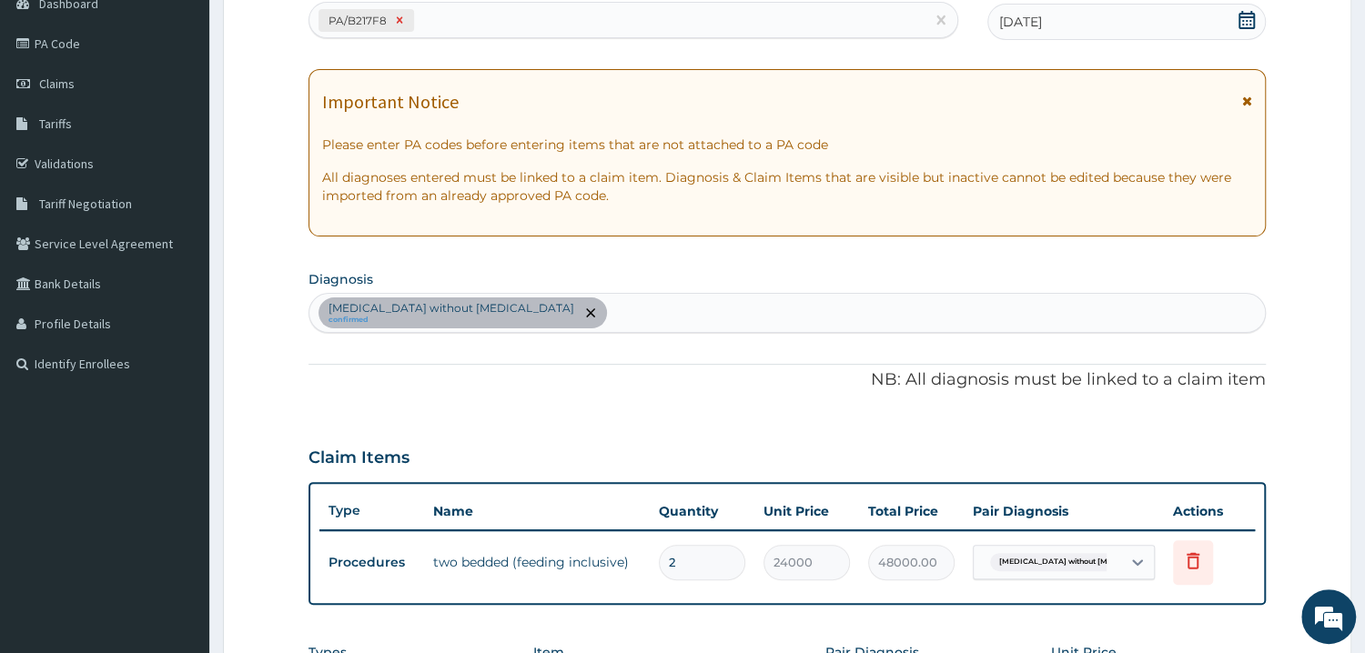
click at [397, 23] on icon at bounding box center [400, 20] width 6 height 6
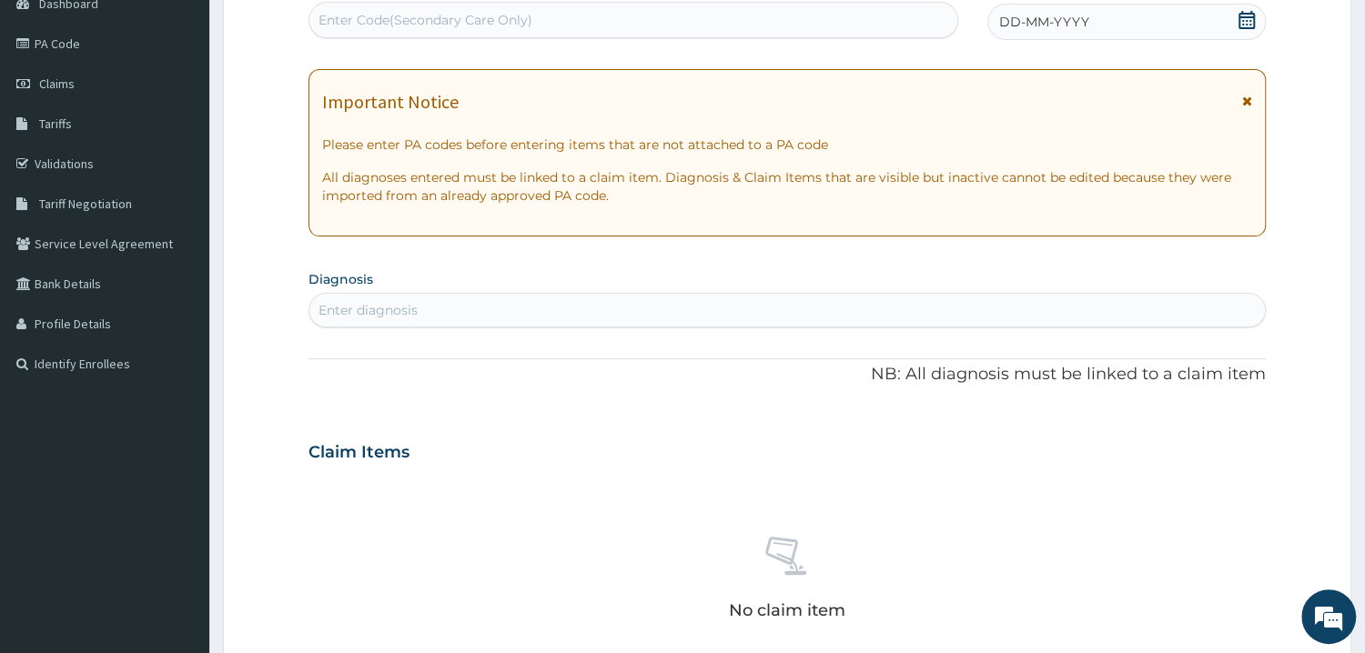
paste input "PA/5C369C"
type input "PA/5C369C"
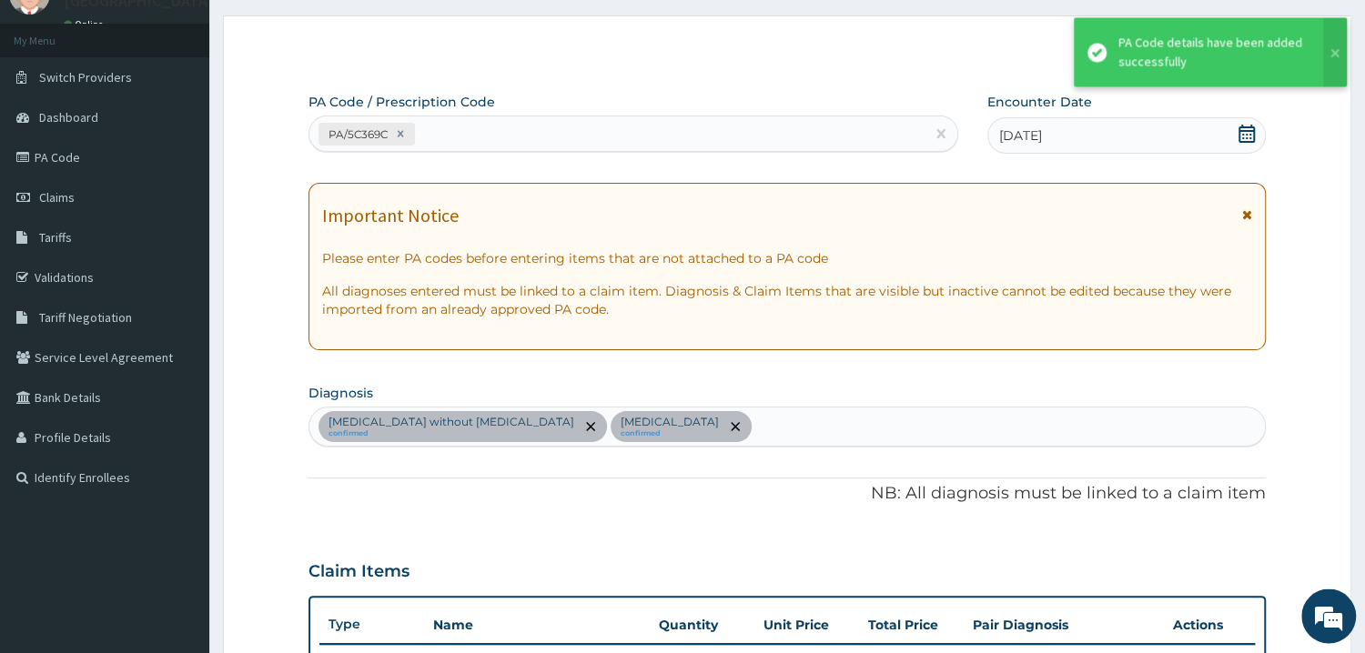
scroll to position [0, 0]
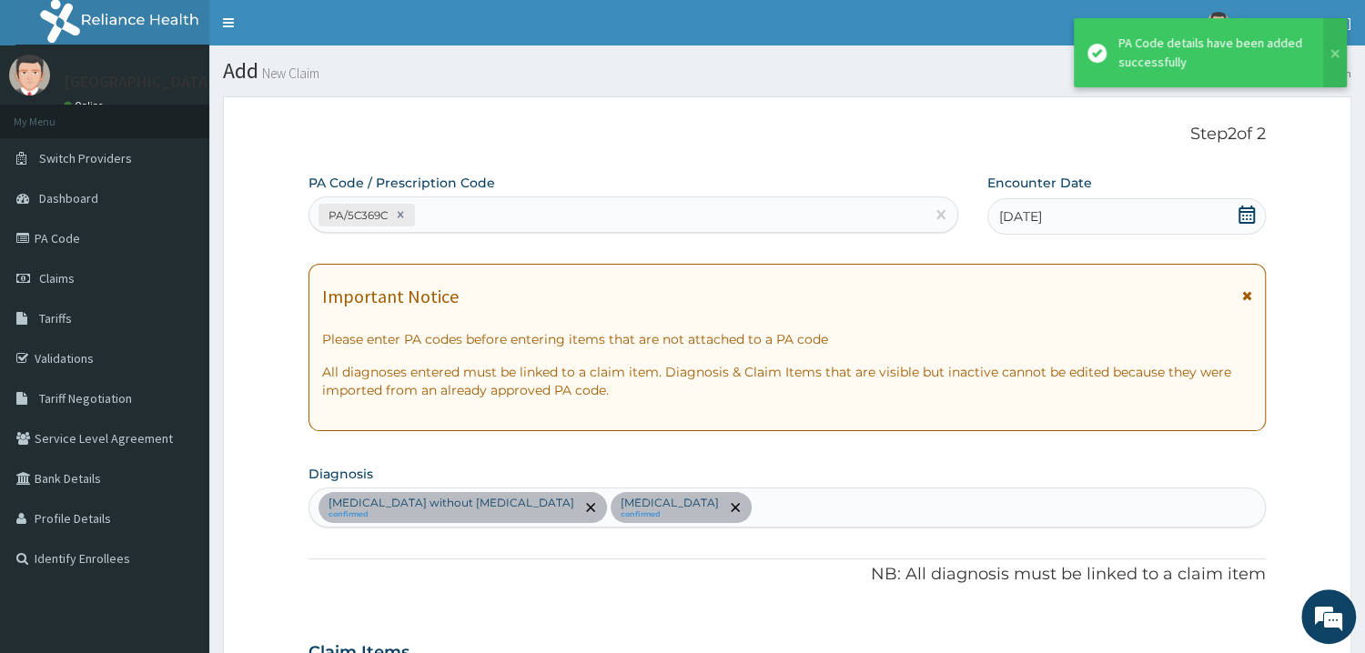
drag, startPoint x: 684, startPoint y: 86, endPoint x: 610, endPoint y: 218, distance: 151.6
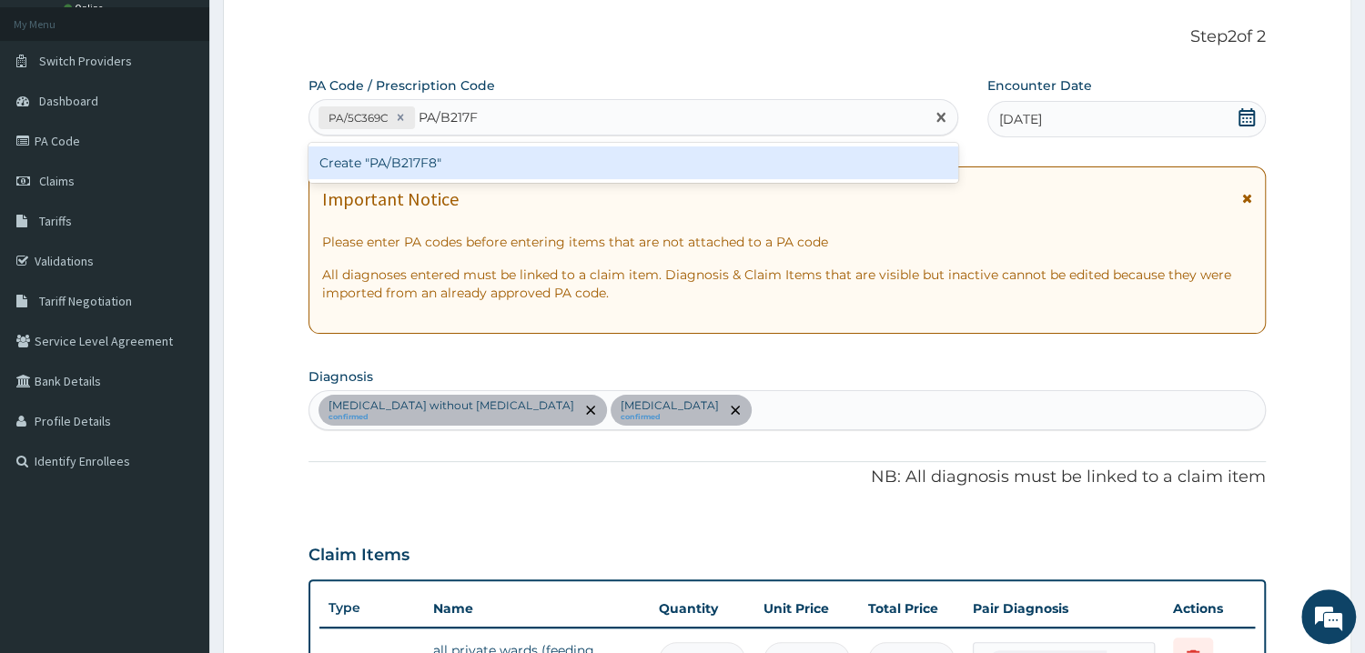
type input "PA/B217F8"
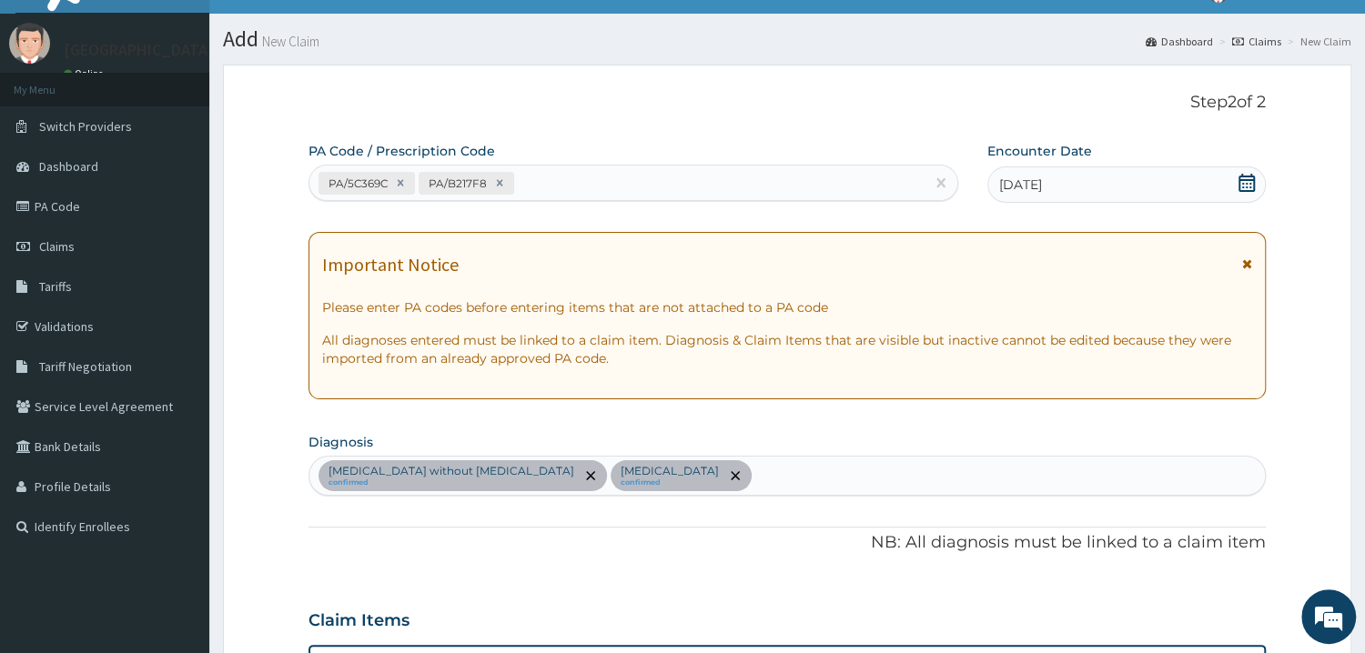
scroll to position [0, 0]
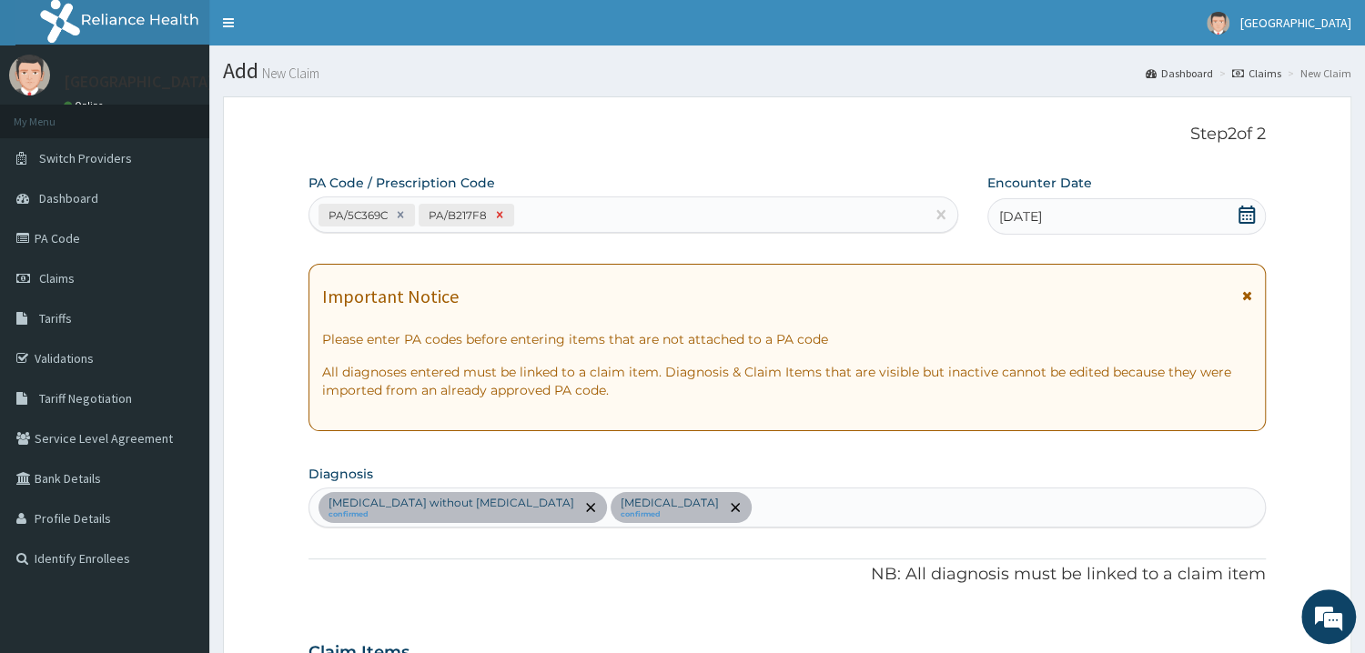
click at [502, 217] on icon at bounding box center [499, 214] width 13 height 13
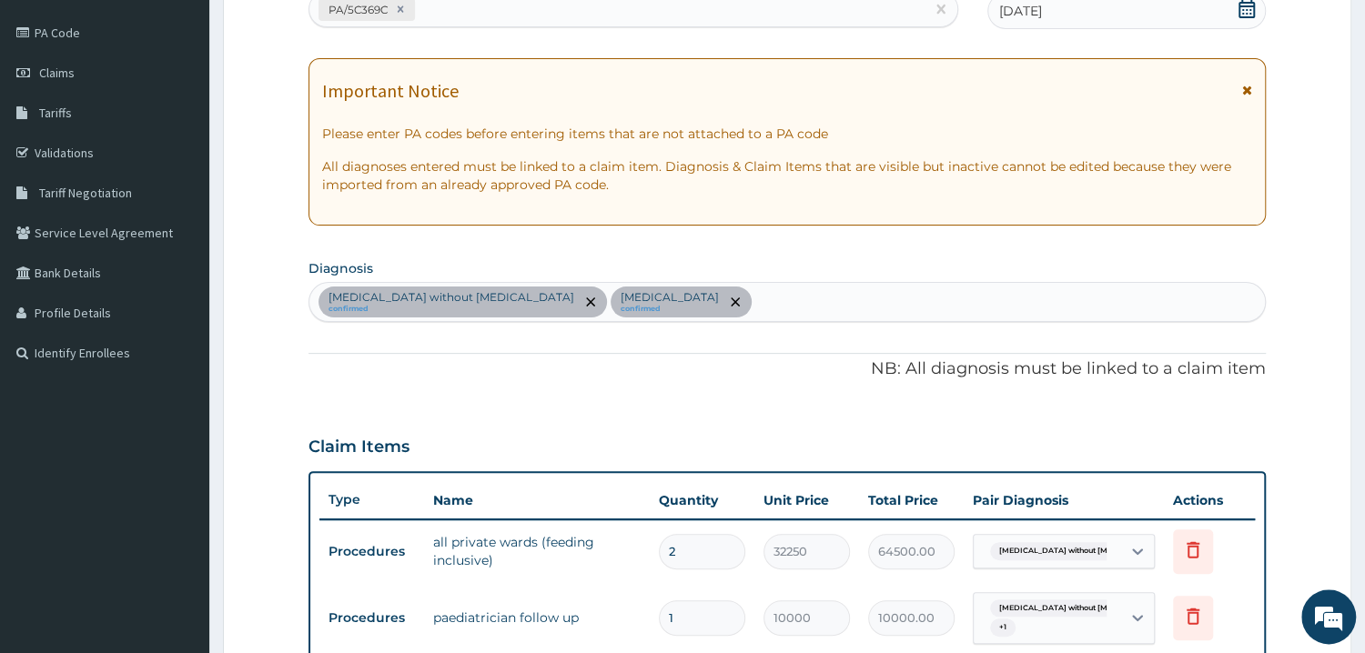
click at [580, 13] on div "PA/5C369C" at bounding box center [616, 10] width 615 height 30
type input "PA/782C99"
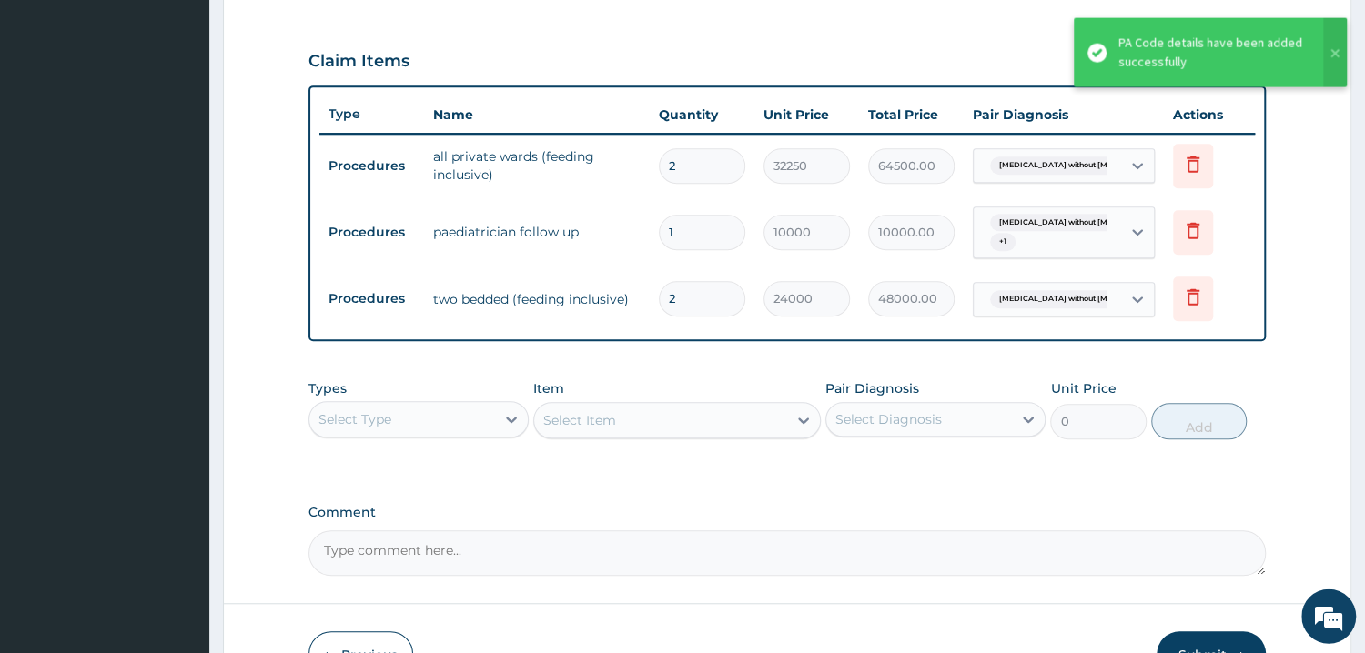
scroll to position [585, 0]
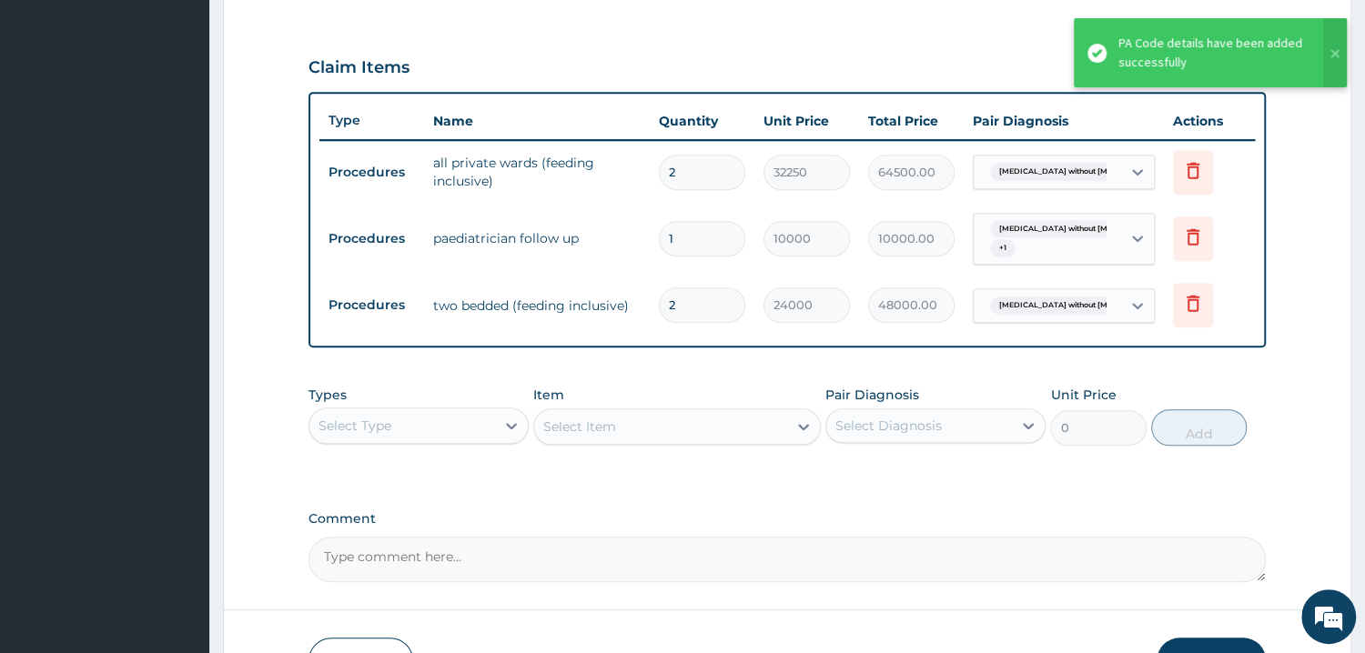
drag, startPoint x: 623, startPoint y: 20, endPoint x: 646, endPoint y: 137, distance: 119.6
click at [567, 54] on div "Claim Items" at bounding box center [786, 63] width 957 height 47
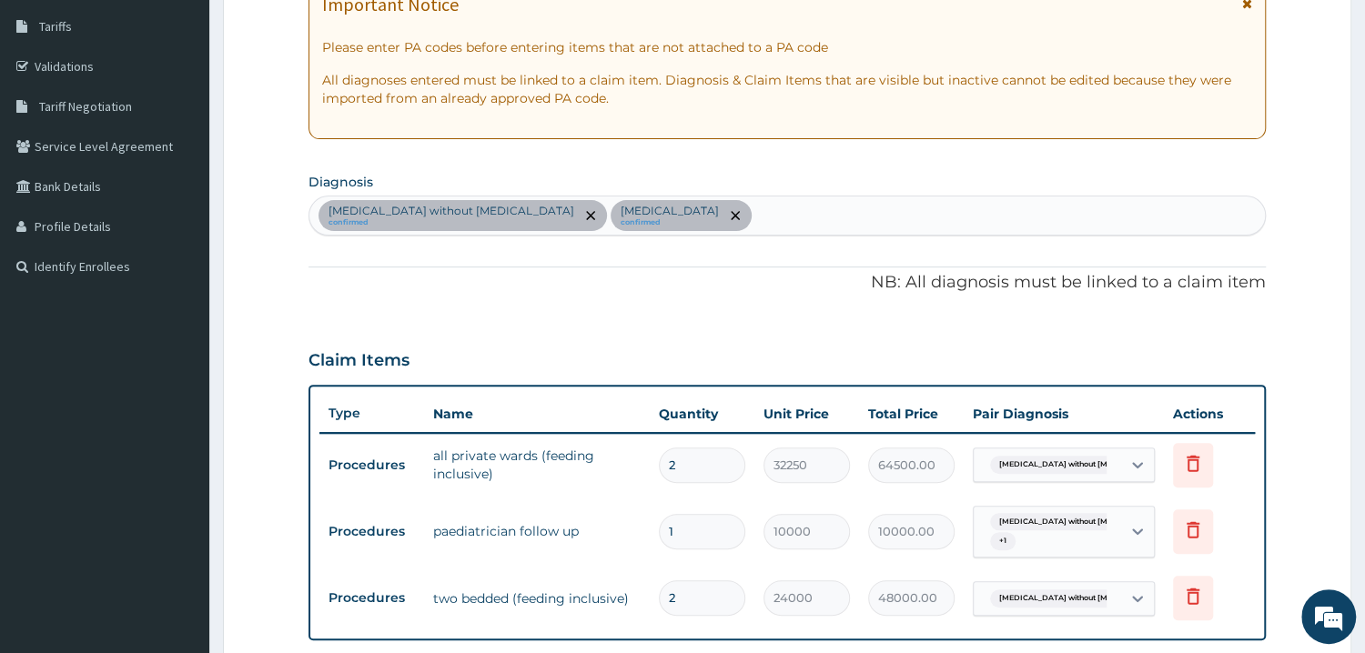
scroll to position [195, 0]
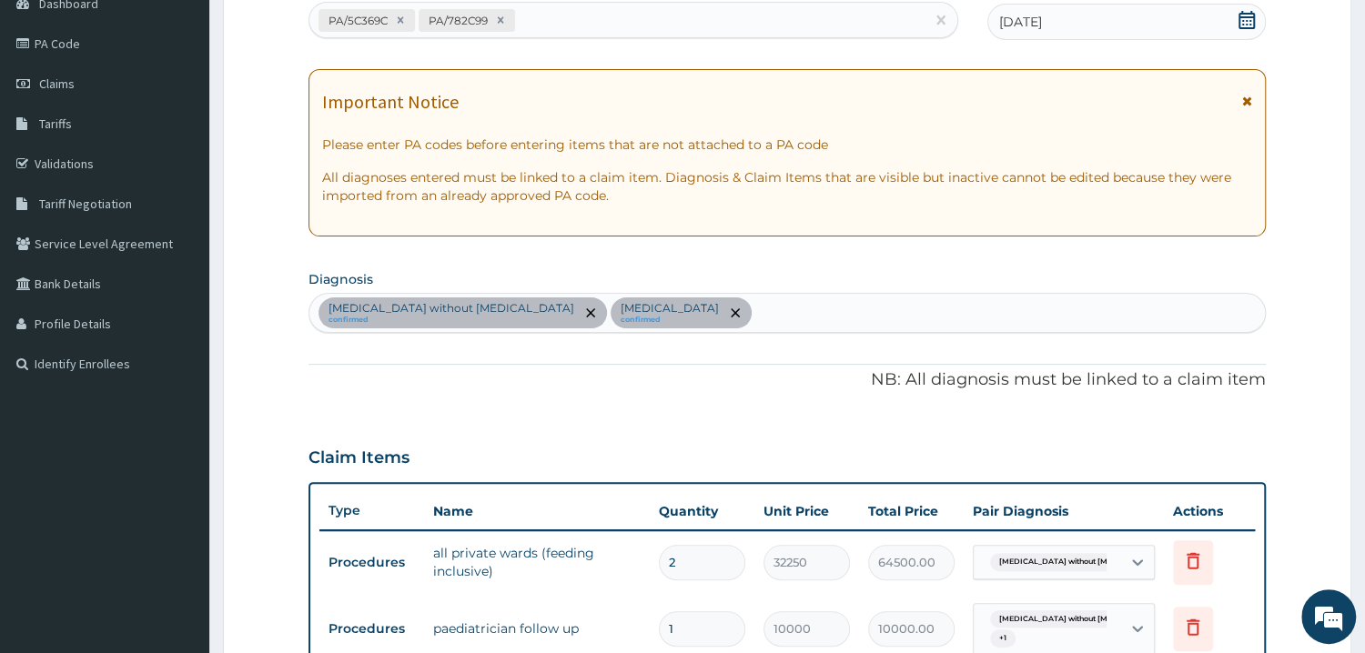
click at [680, 21] on div "PA/5C369C PA/782C99" at bounding box center [616, 20] width 615 height 30
type input "PA/7351CE"
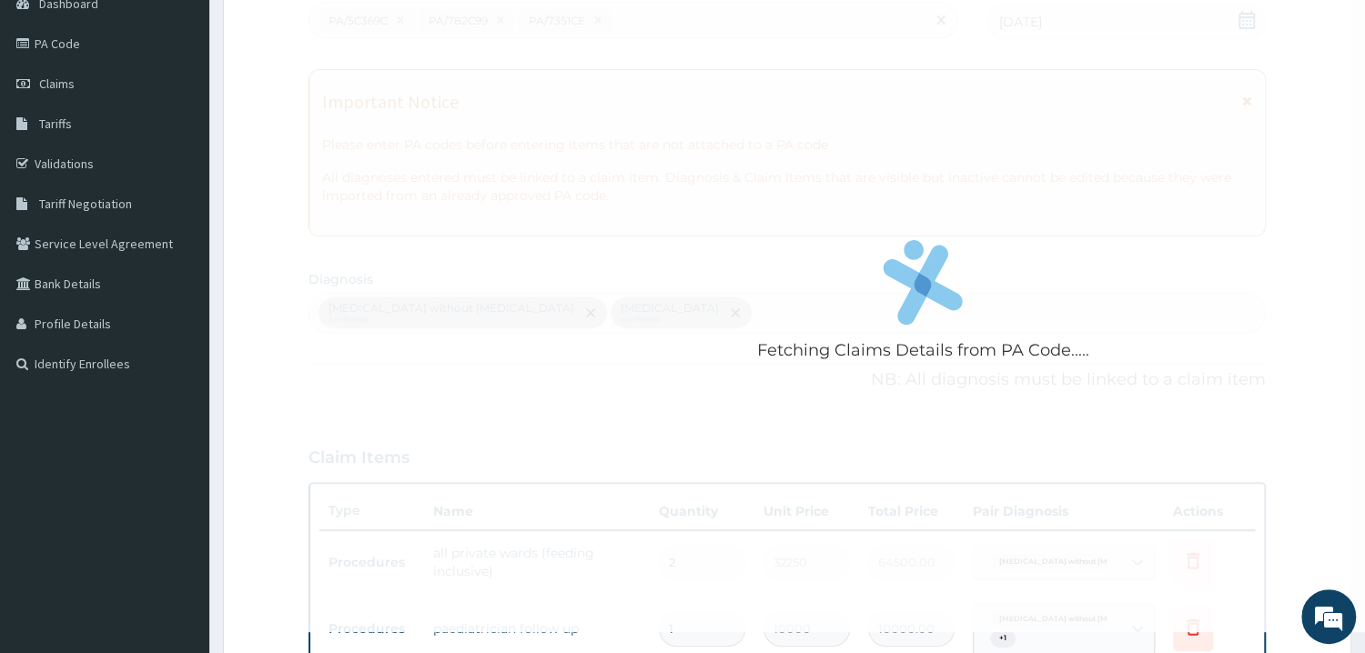
scroll to position [625, 0]
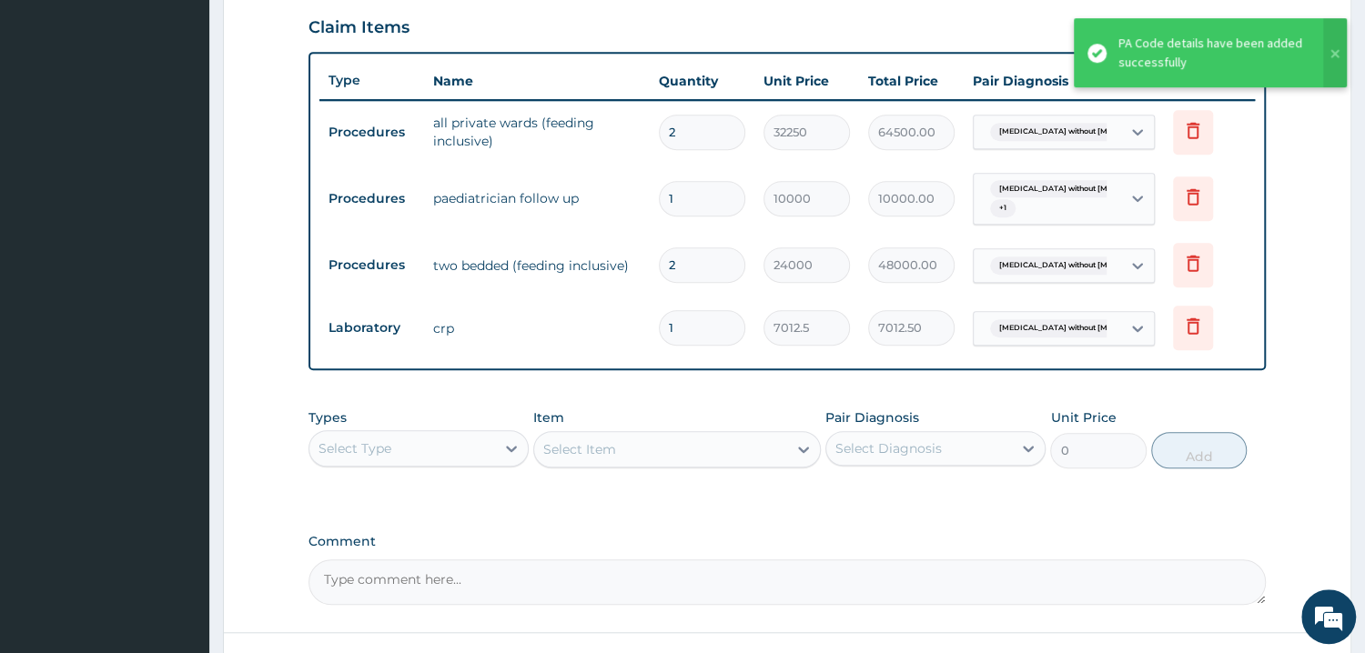
drag, startPoint x: 834, startPoint y: 18, endPoint x: 818, endPoint y: 29, distance: 19.7
click at [834, 19] on div "Claim Items" at bounding box center [786, 23] width 957 height 47
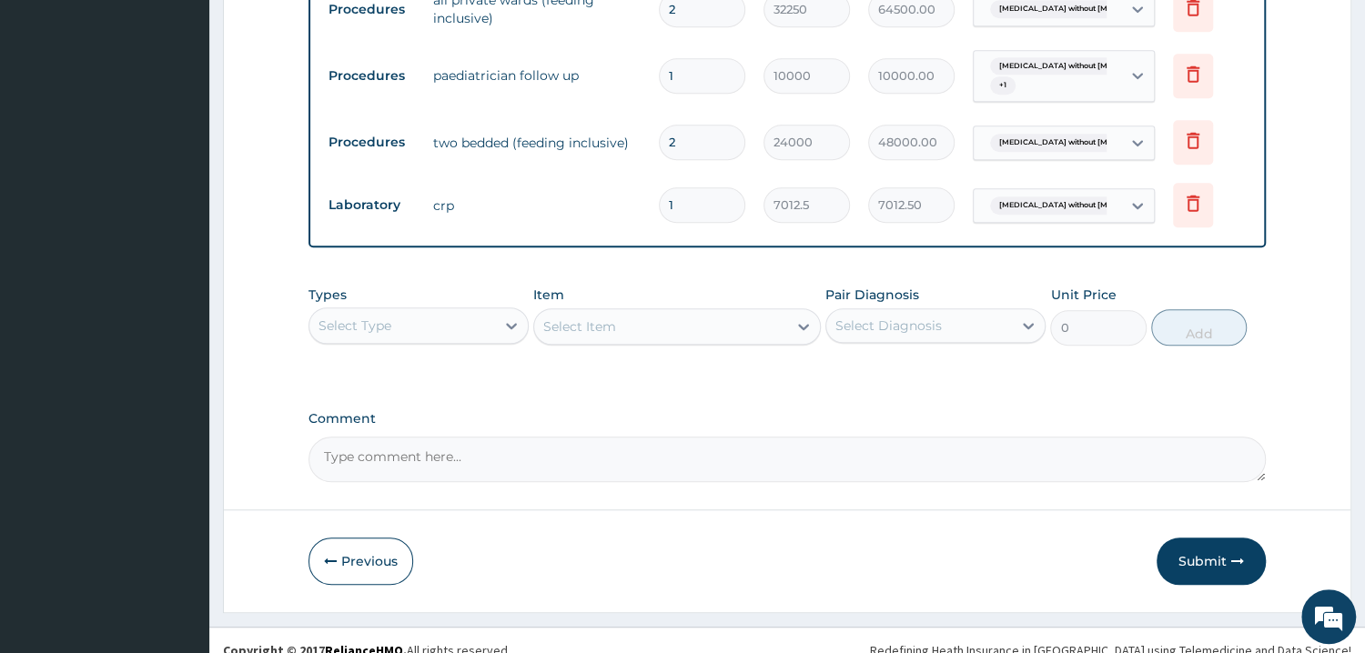
scroll to position [767, 0]
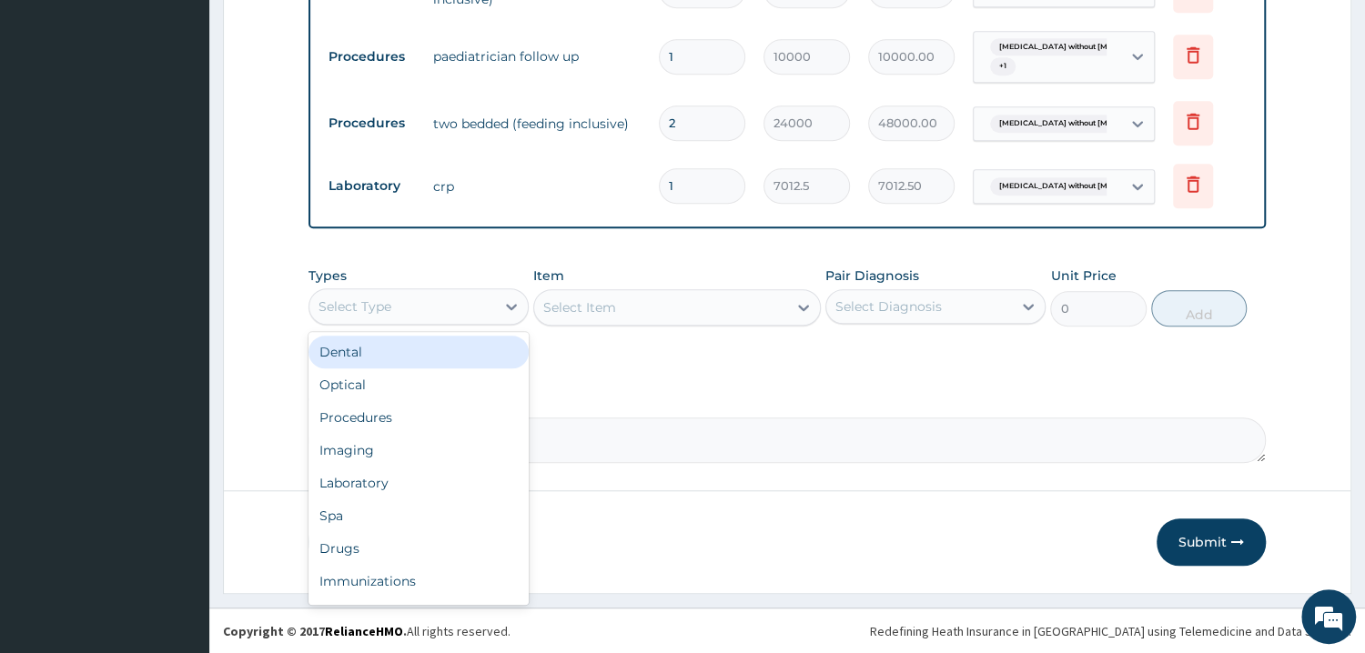
click at [473, 308] on div "Select Type" at bounding box center [402, 306] width 186 height 29
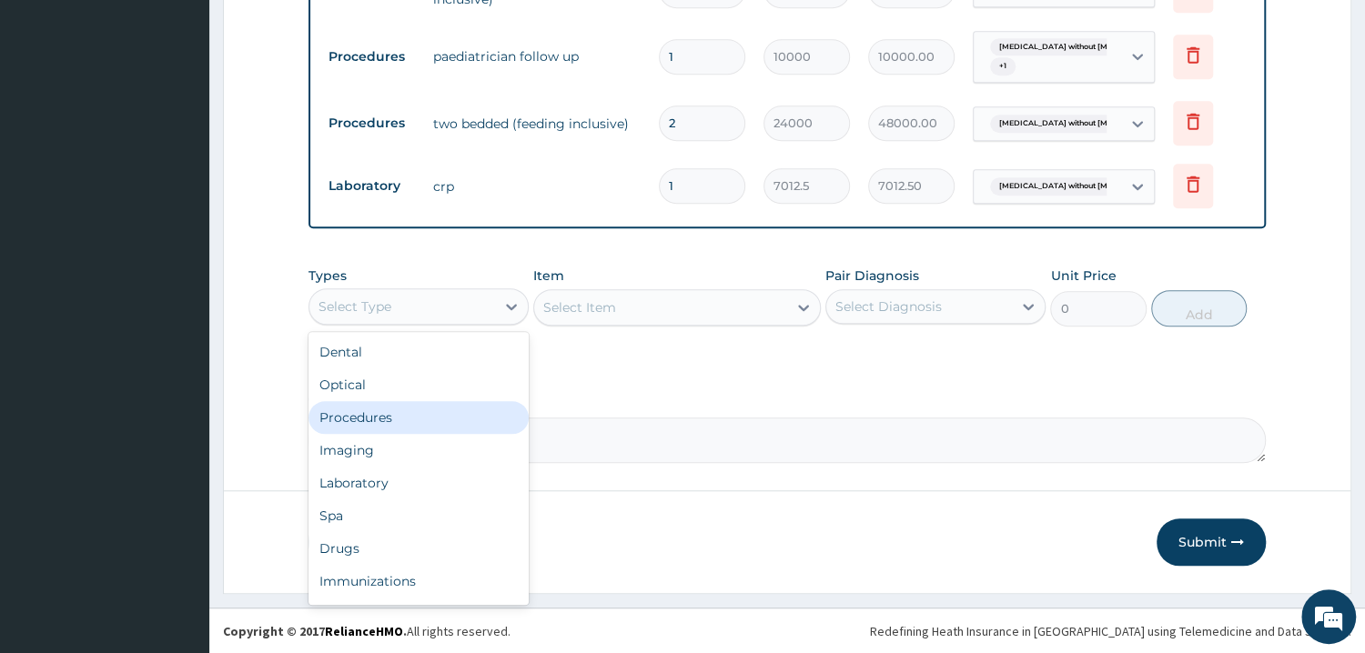
click at [425, 423] on div "Procedures" at bounding box center [418, 417] width 220 height 33
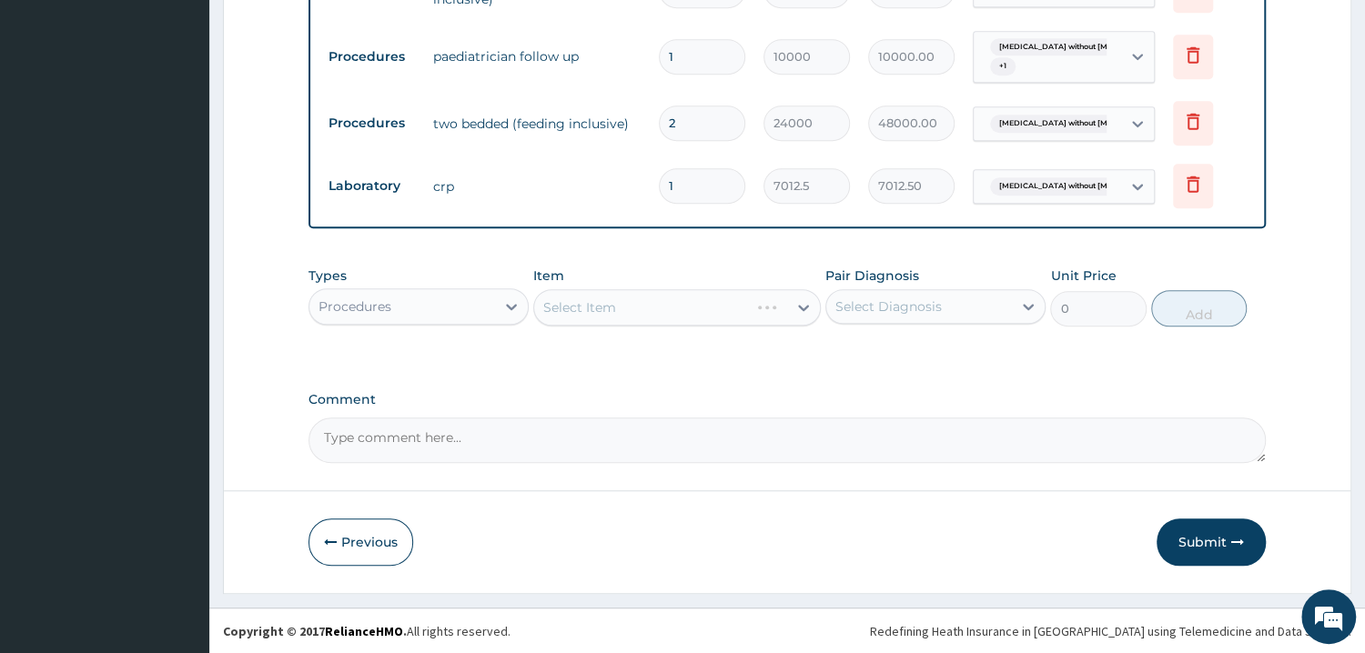
click at [620, 297] on div "Select Item" at bounding box center [677, 307] width 288 height 36
click at [673, 311] on div "Select Item" at bounding box center [660, 307] width 253 height 29
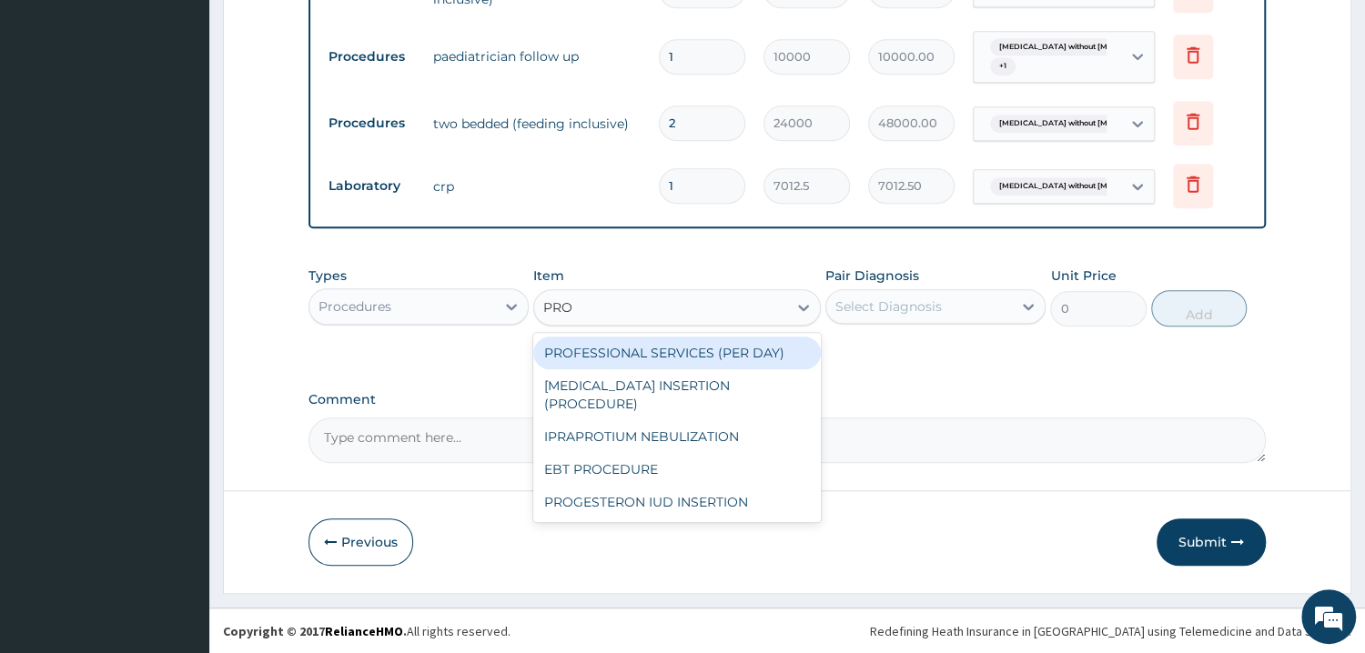
type input "PROF"
click at [686, 356] on div "PROFESSIONAL SERVICES (PER DAY)" at bounding box center [677, 353] width 288 height 33
type input "10000"
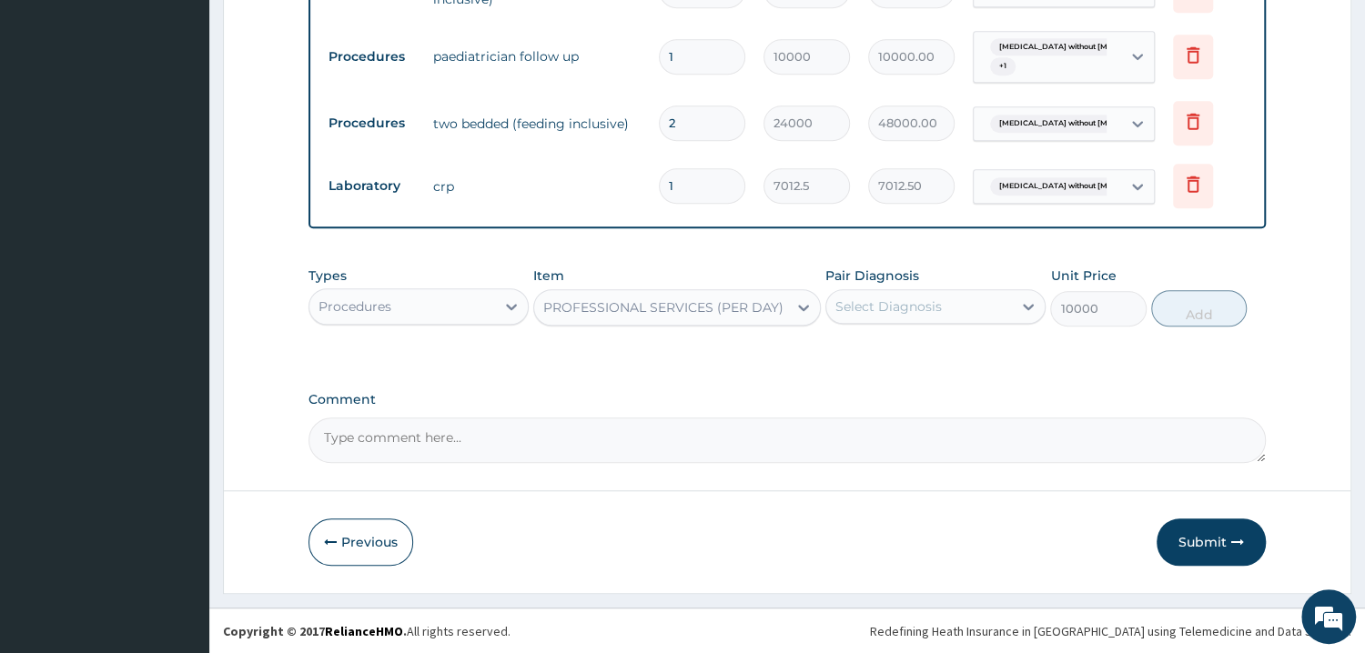
click at [895, 305] on div "Select Diagnosis" at bounding box center [888, 307] width 106 height 18
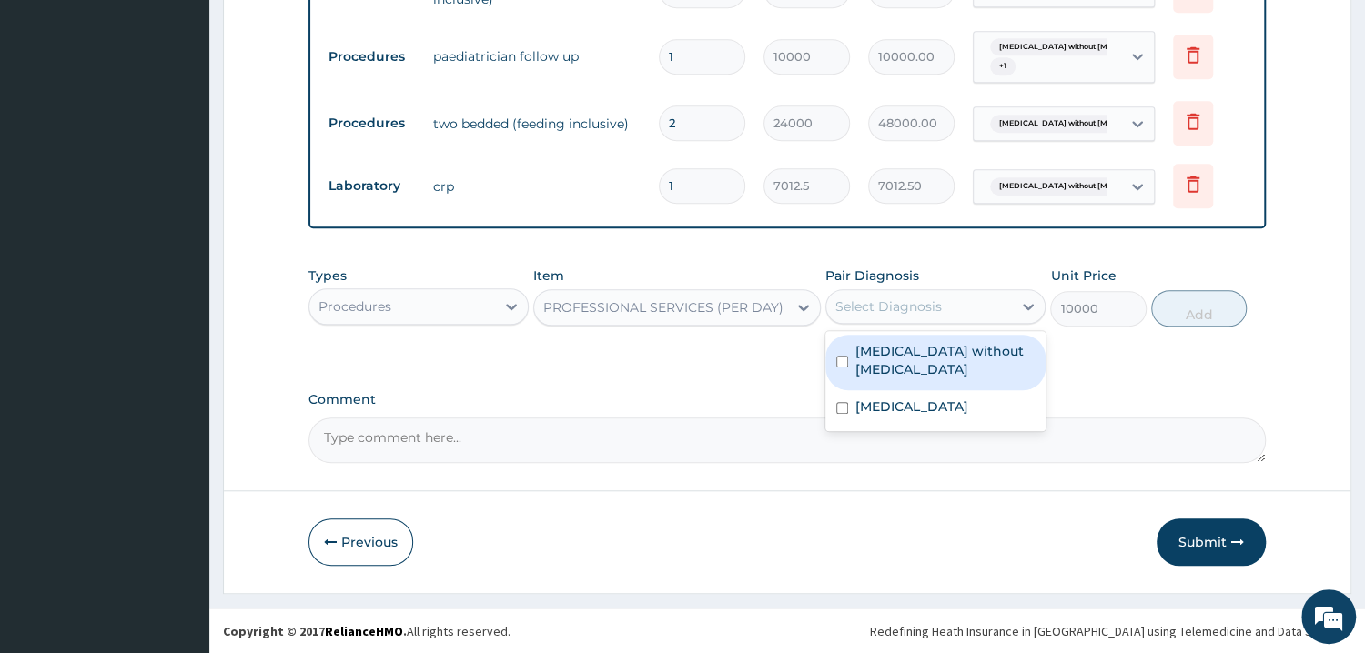
click at [898, 350] on label "Sepsis without septic shock" at bounding box center [944, 360] width 179 height 36
checkbox input "true"
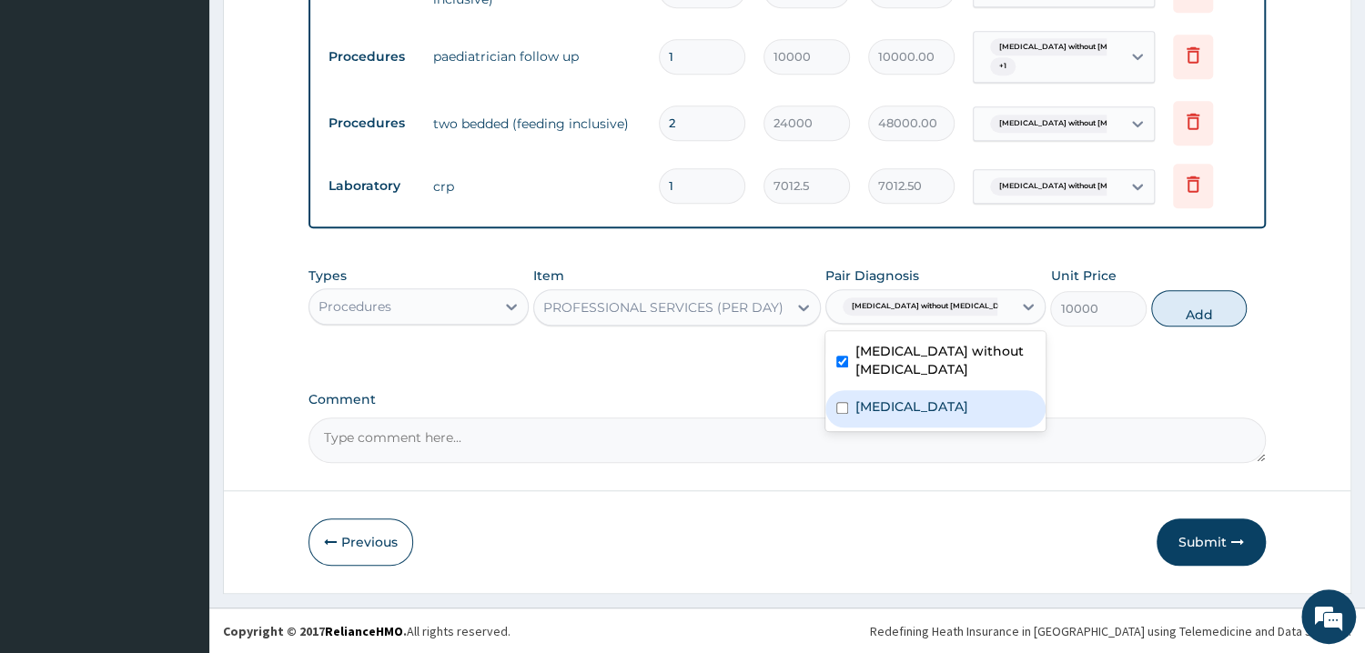
drag, startPoint x: 897, startPoint y: 399, endPoint x: 1006, endPoint y: 371, distance: 112.6
click at [899, 398] on label "Malaria, unspecified" at bounding box center [911, 407] width 113 height 18
checkbox input "true"
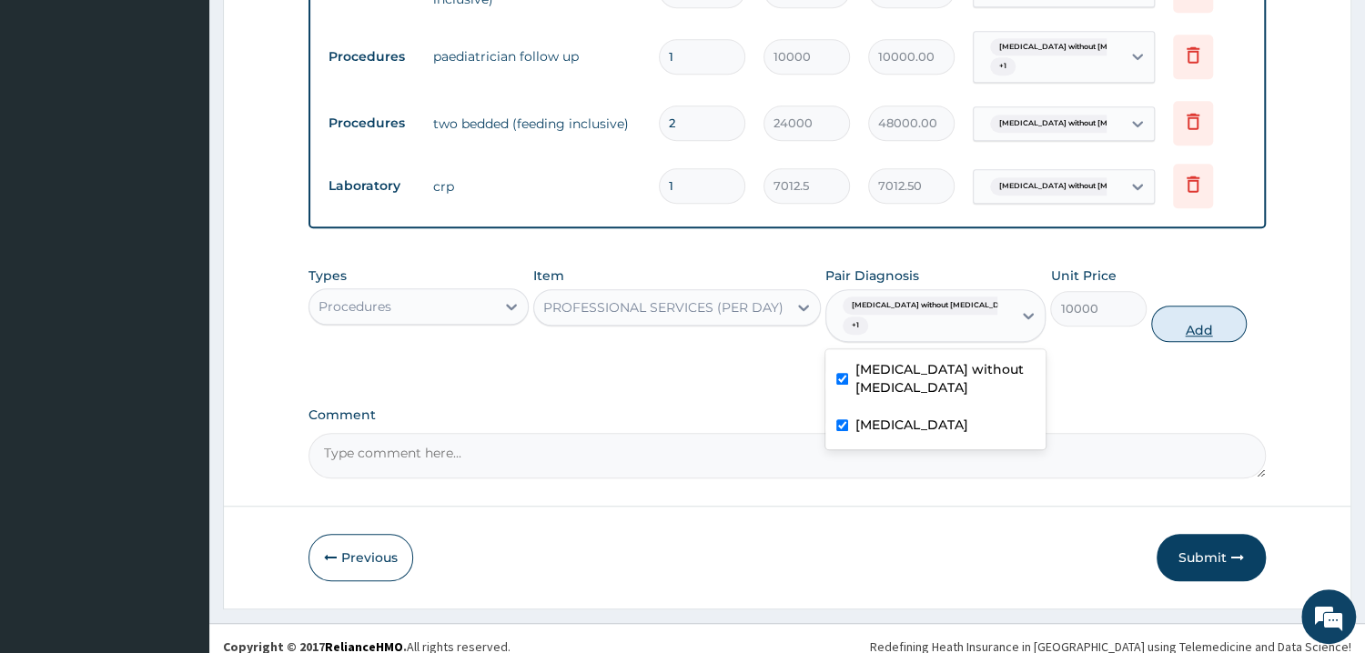
click at [1178, 312] on button "Add" at bounding box center [1199, 324] width 96 height 36
type input "0"
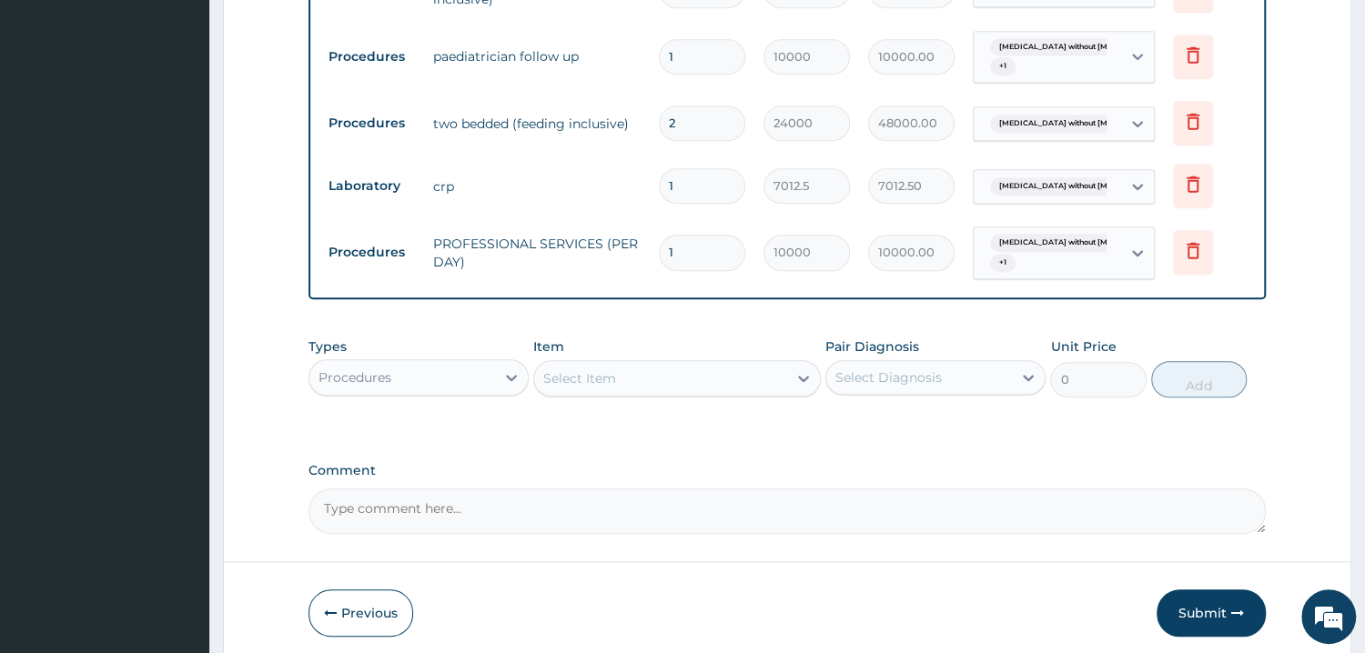
click at [659, 251] on input "1" at bounding box center [702, 252] width 86 height 35
type input "4"
type input "40000.00"
type input "4"
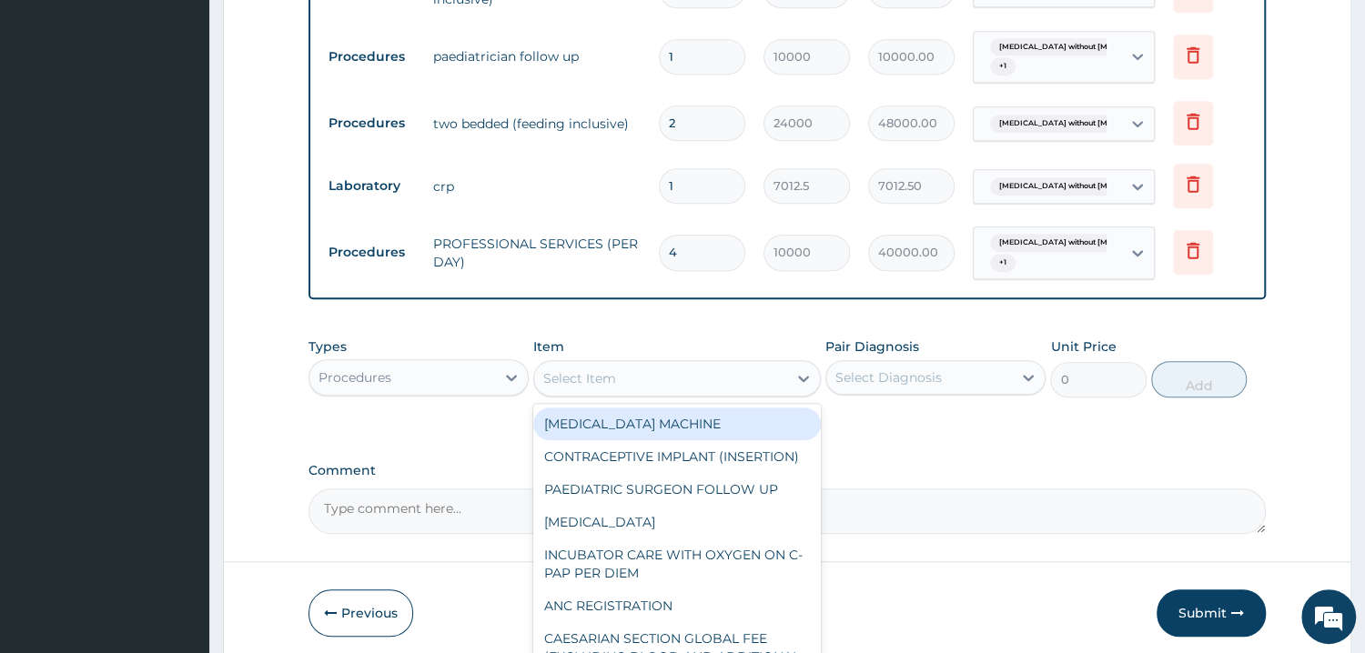
click at [659, 376] on div "Select Item" at bounding box center [660, 378] width 253 height 29
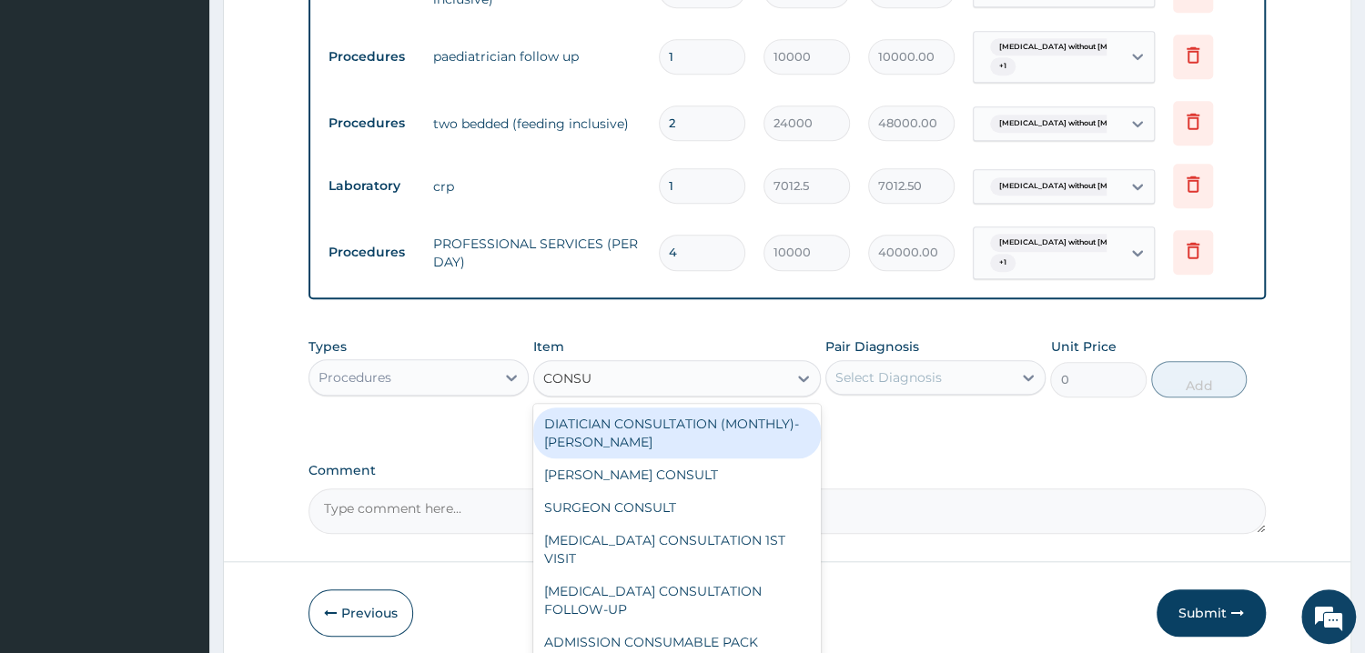
type input "CONSUM"
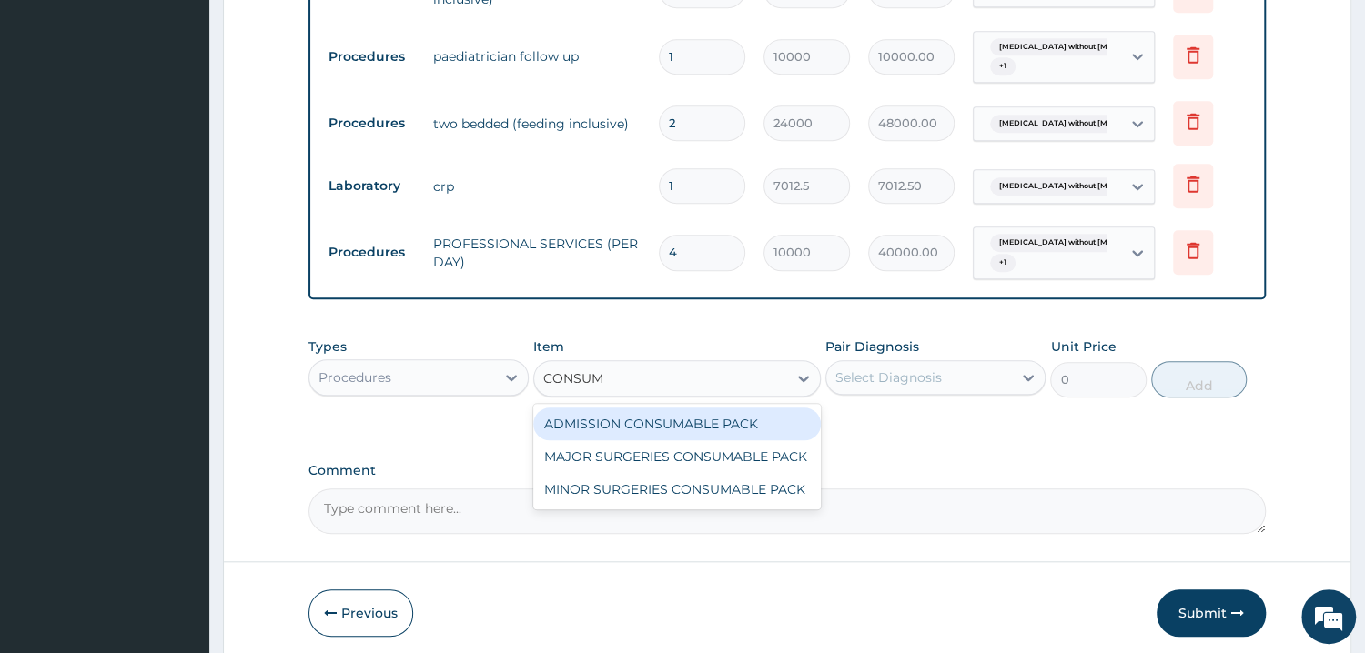
click at [652, 420] on div "ADMISSION CONSUMABLE PACK" at bounding box center [677, 424] width 288 height 33
type input "17500"
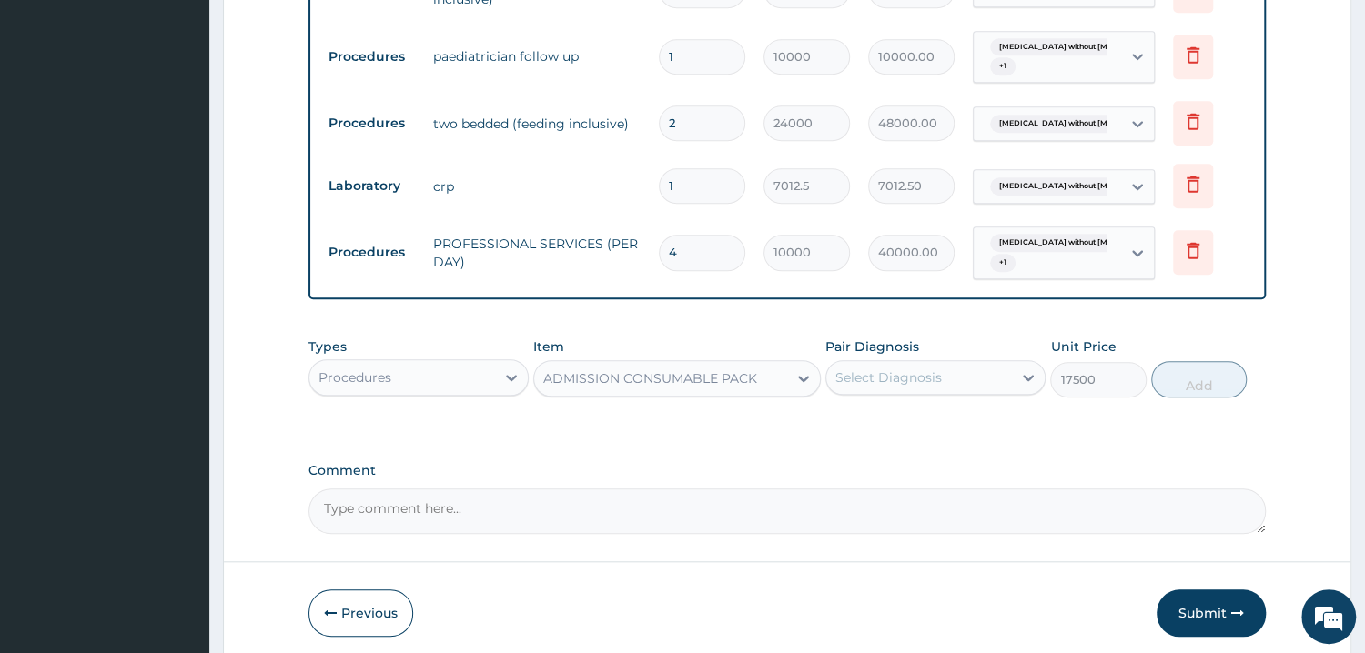
click at [848, 399] on div "Types Procedures Item option ADMISSION CONSUMABLE PACK, selected. Select is foc…" at bounding box center [786, 368] width 957 height 78
click at [915, 390] on div "Select Diagnosis" at bounding box center [919, 377] width 186 height 29
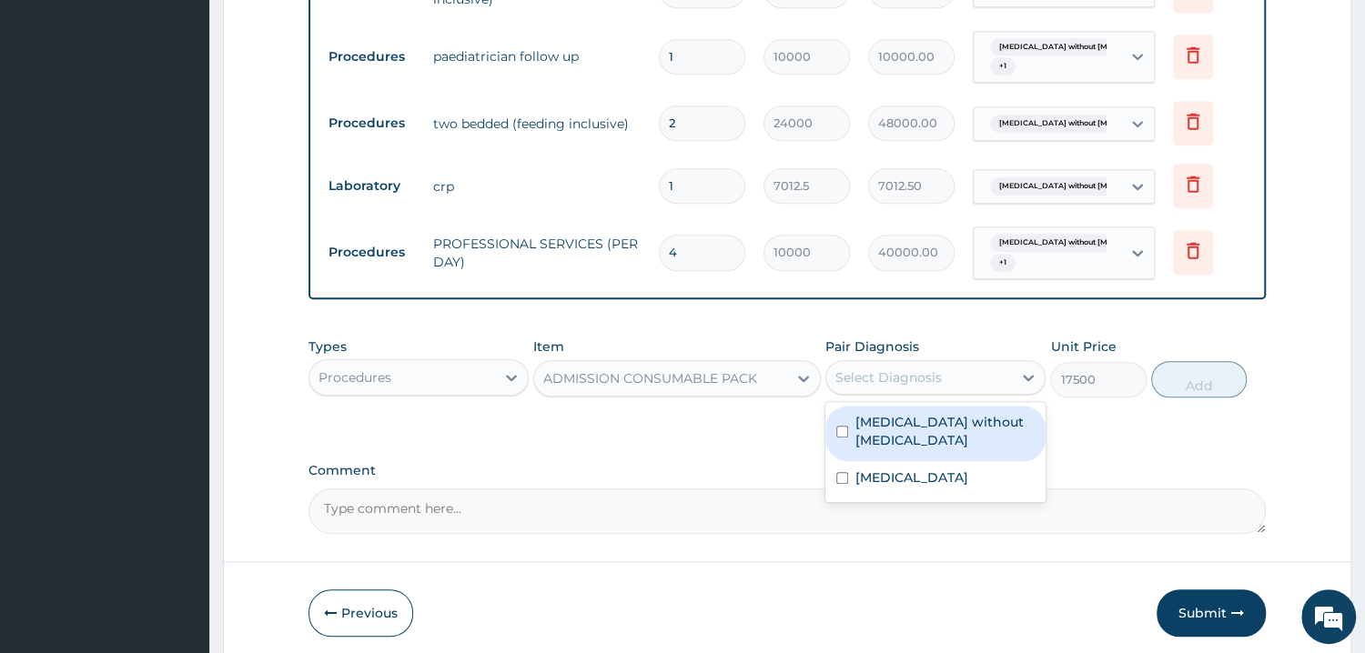
click at [906, 442] on label "Sepsis without septic shock" at bounding box center [944, 431] width 179 height 36
checkbox input "true"
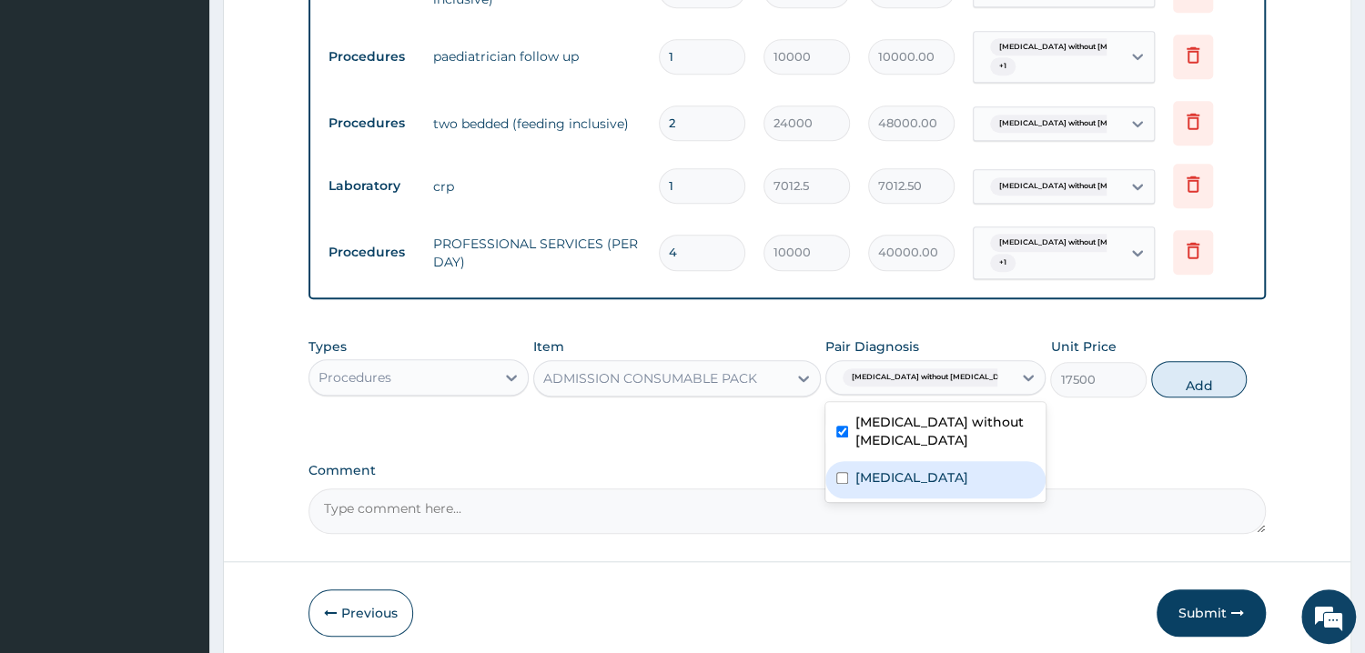
drag, startPoint x: 915, startPoint y: 480, endPoint x: 925, endPoint y: 478, distance: 9.5
click at [922, 478] on label "Malaria, unspecified" at bounding box center [911, 478] width 113 height 18
checkbox input "true"
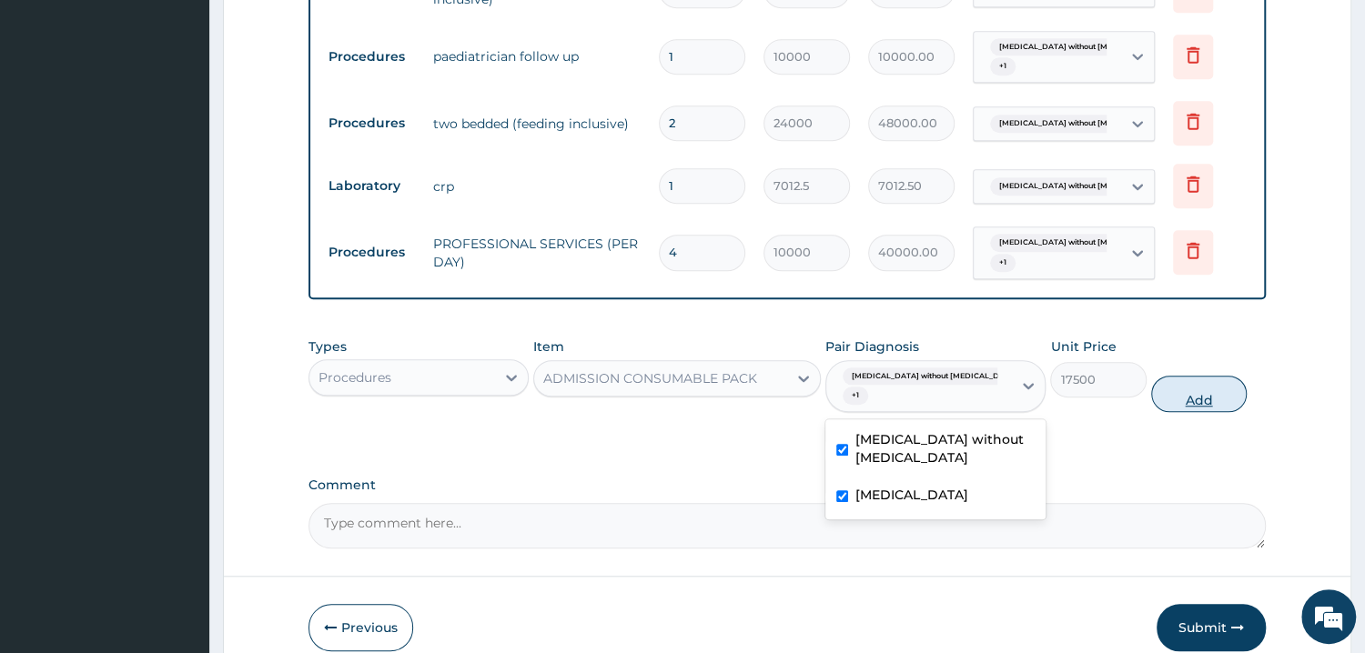
click at [1222, 376] on button "Add" at bounding box center [1199, 394] width 96 height 36
type input "0"
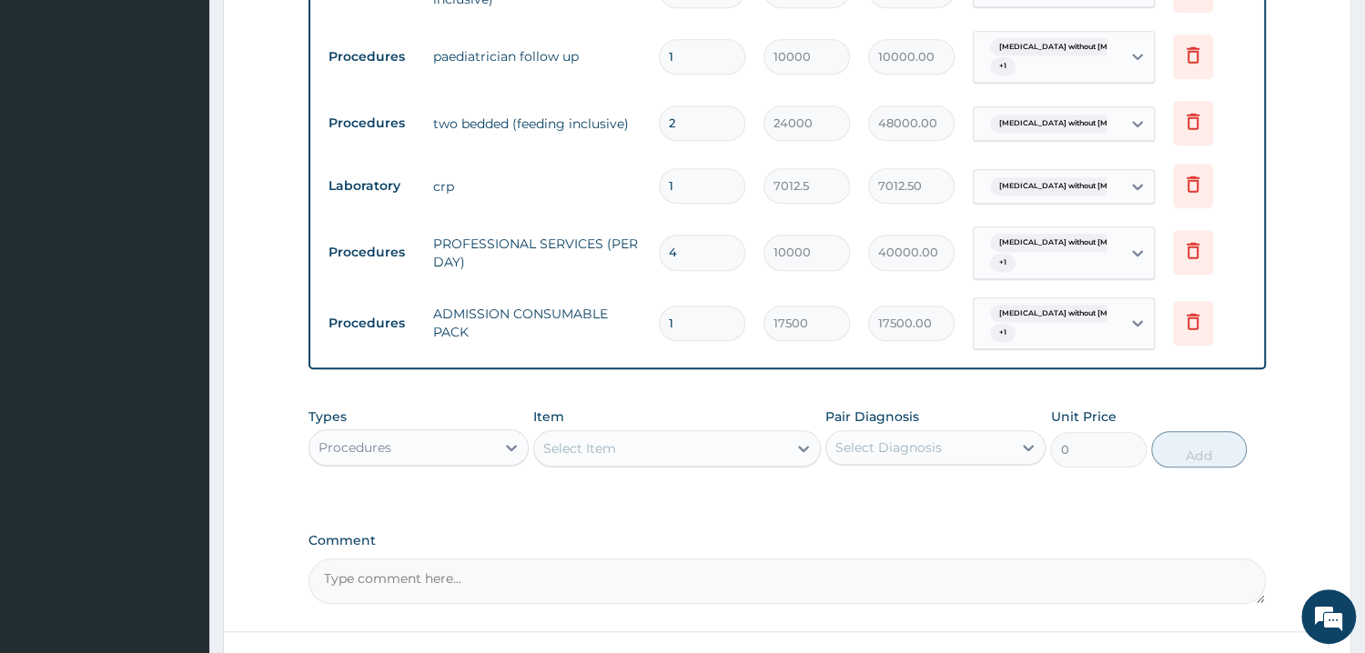
click at [995, 386] on div "PA Code / Prescription Code PA/5C369C PA/782C99 PA/7351CE Encounter Date 12-10-…" at bounding box center [786, 6] width 957 height 1198
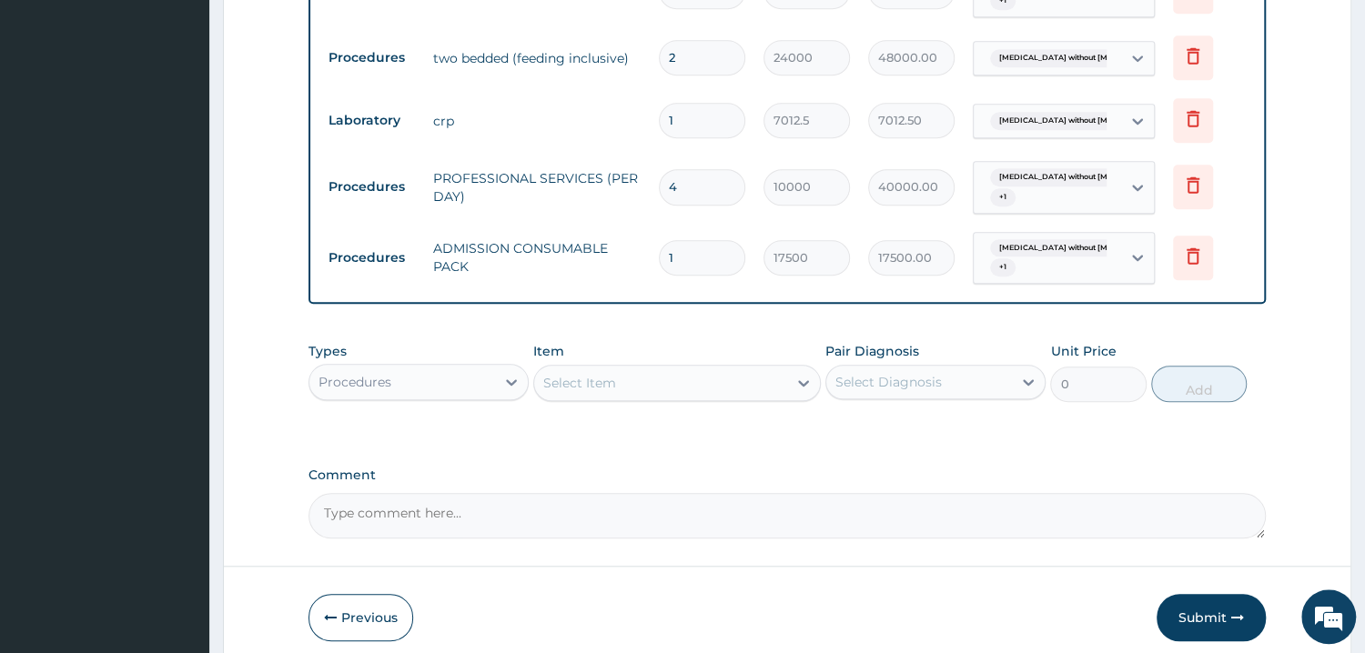
scroll to position [864, 0]
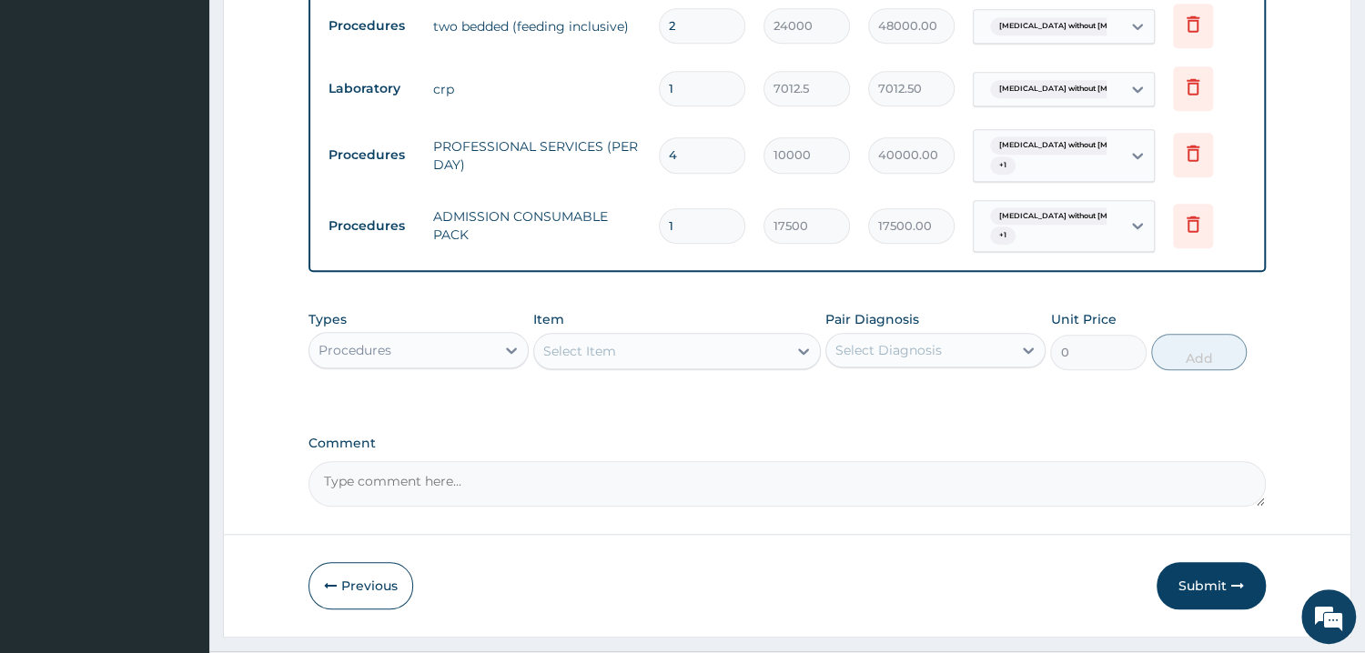
drag, startPoint x: 507, startPoint y: 343, endPoint x: 489, endPoint y: 374, distance: 35.9
click at [506, 343] on icon at bounding box center [511, 350] width 18 height 18
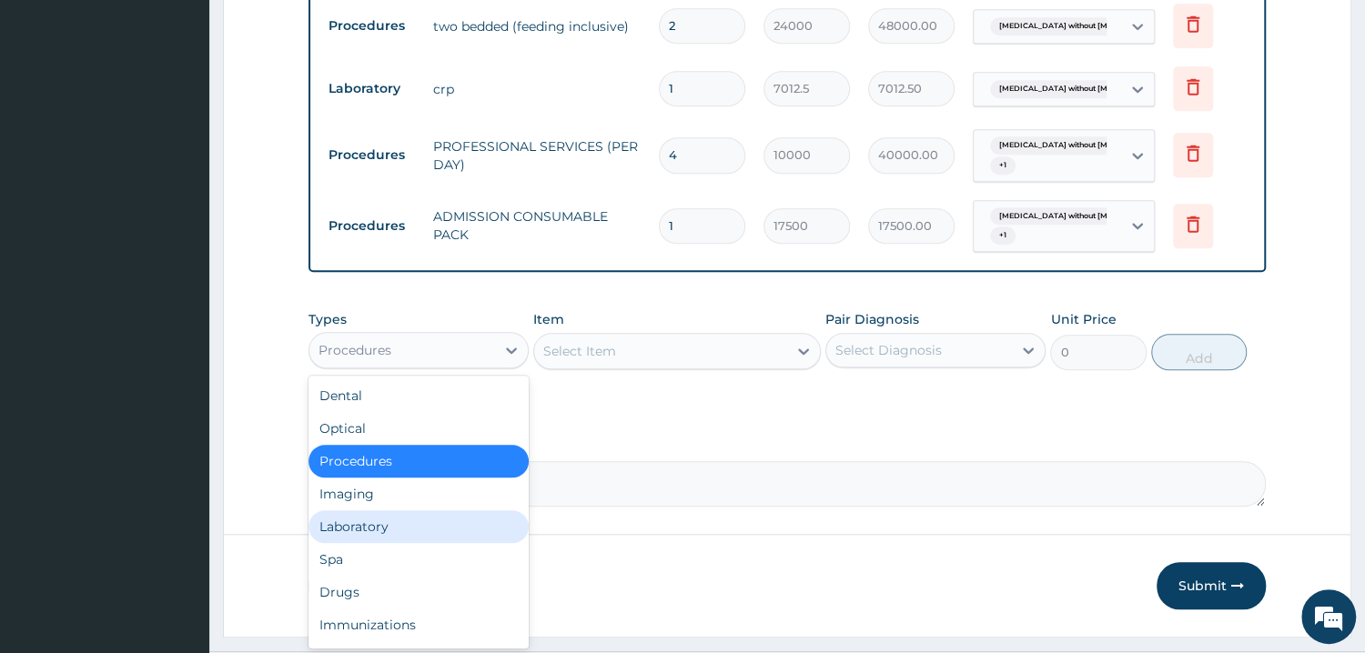
click at [429, 535] on div "Laboratory" at bounding box center [418, 527] width 220 height 33
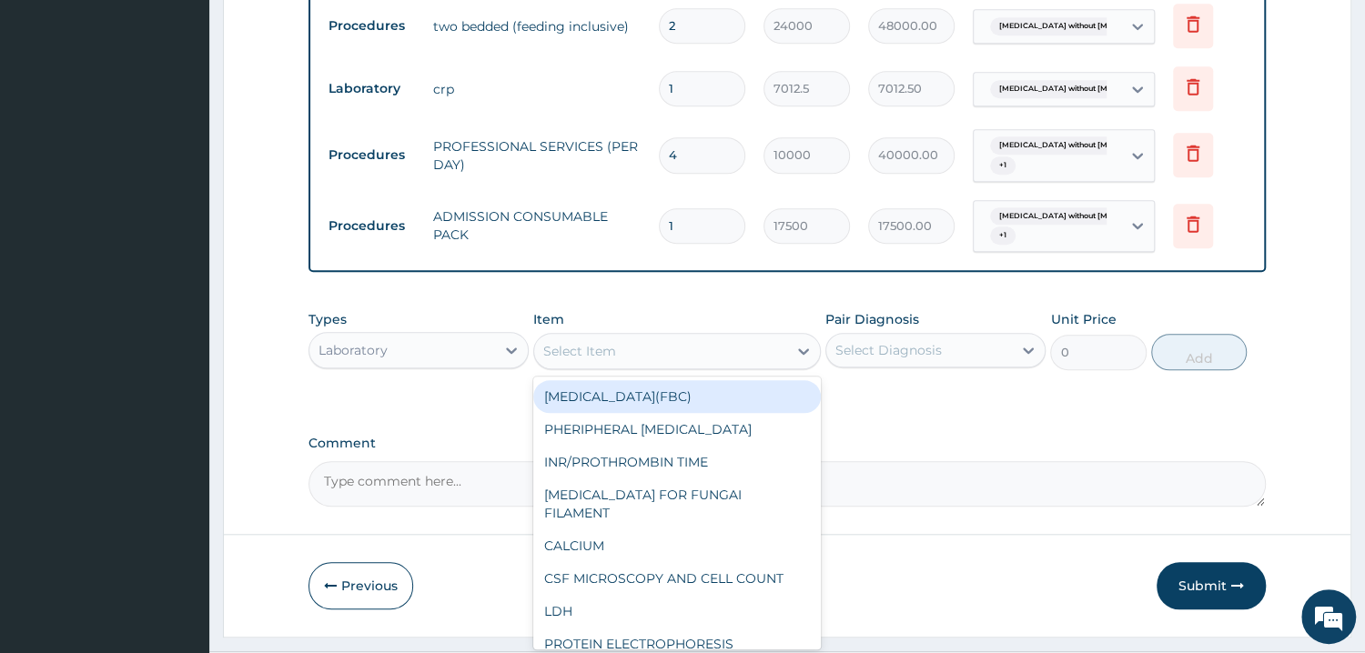
click at [759, 350] on div "Select Item" at bounding box center [660, 351] width 253 height 29
type input "F"
click at [723, 381] on div "FULL BLOOD COUNT(FBC)" at bounding box center [677, 396] width 288 height 33
type input "4675"
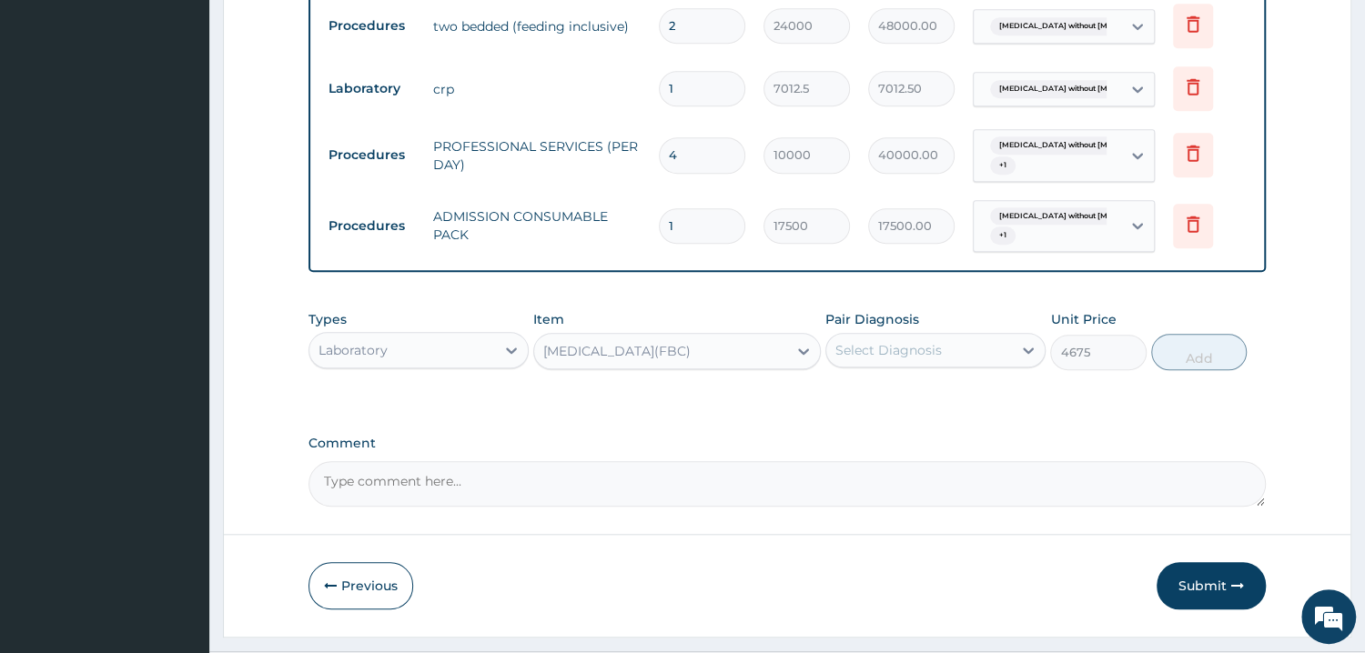
click at [957, 351] on div "Select Diagnosis" at bounding box center [919, 350] width 186 height 29
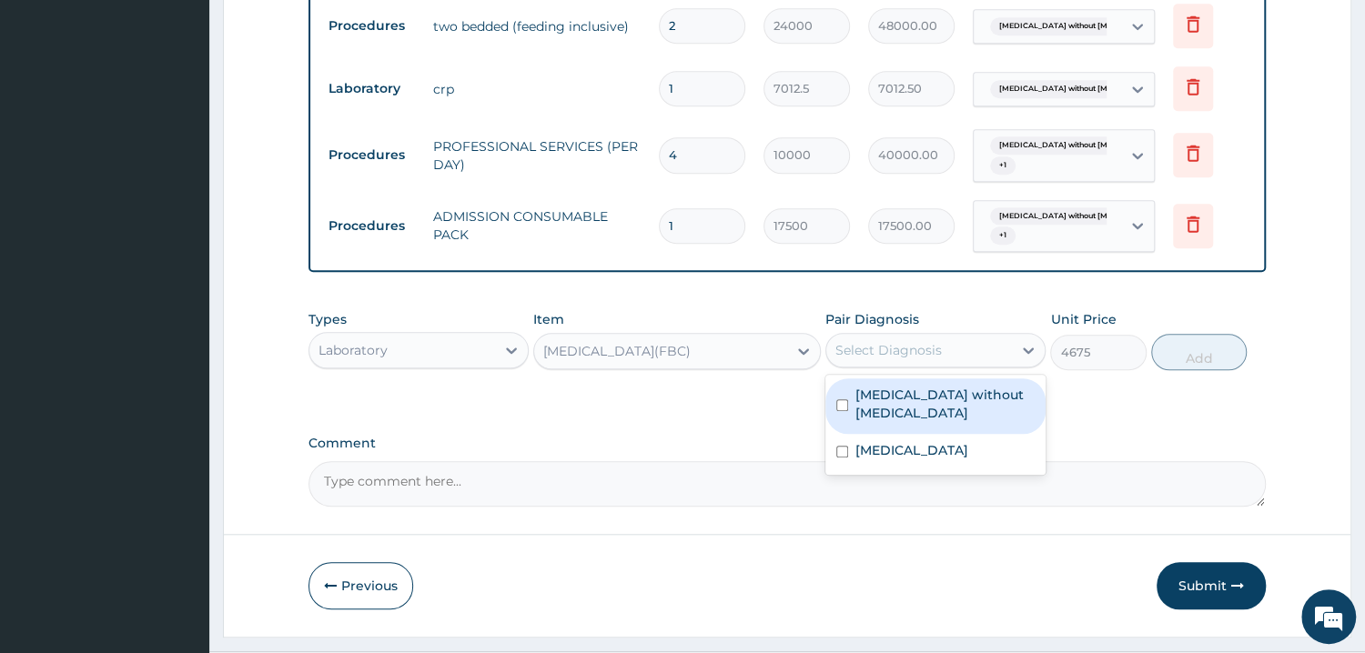
click at [945, 393] on label "Sepsis without septic shock" at bounding box center [944, 404] width 179 height 36
checkbox input "true"
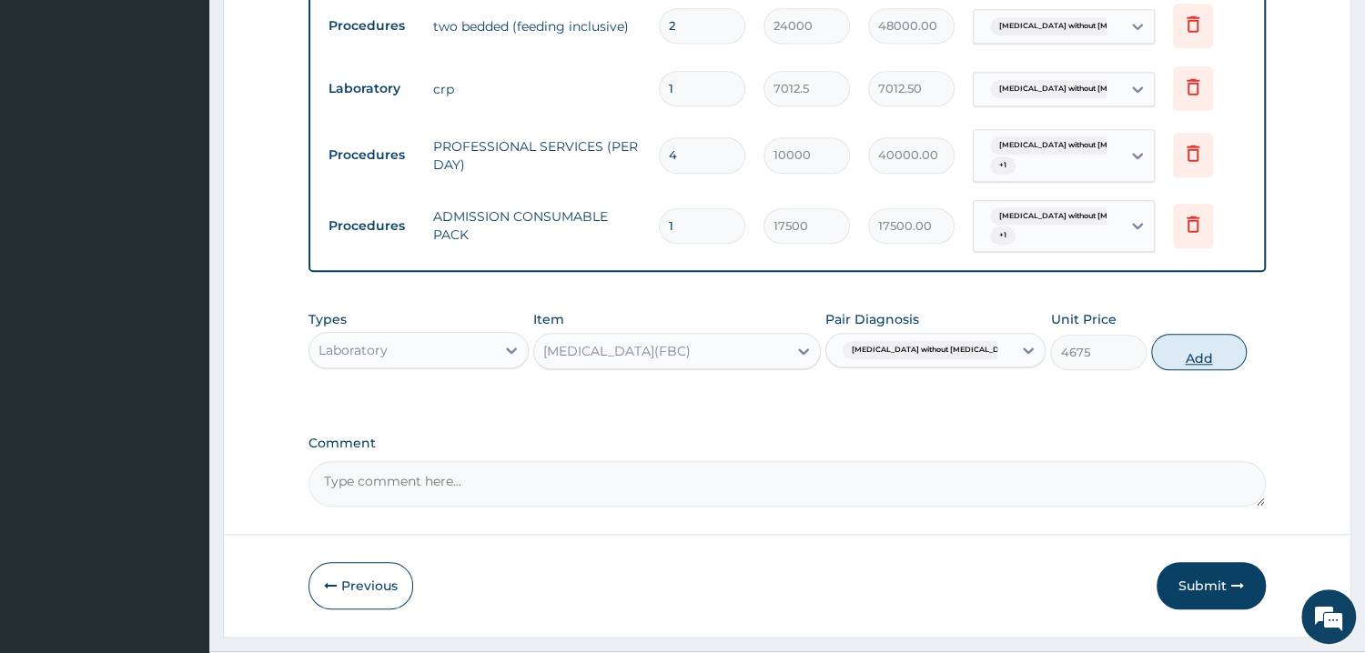
click at [1183, 355] on button "Add" at bounding box center [1199, 352] width 96 height 36
type input "0"
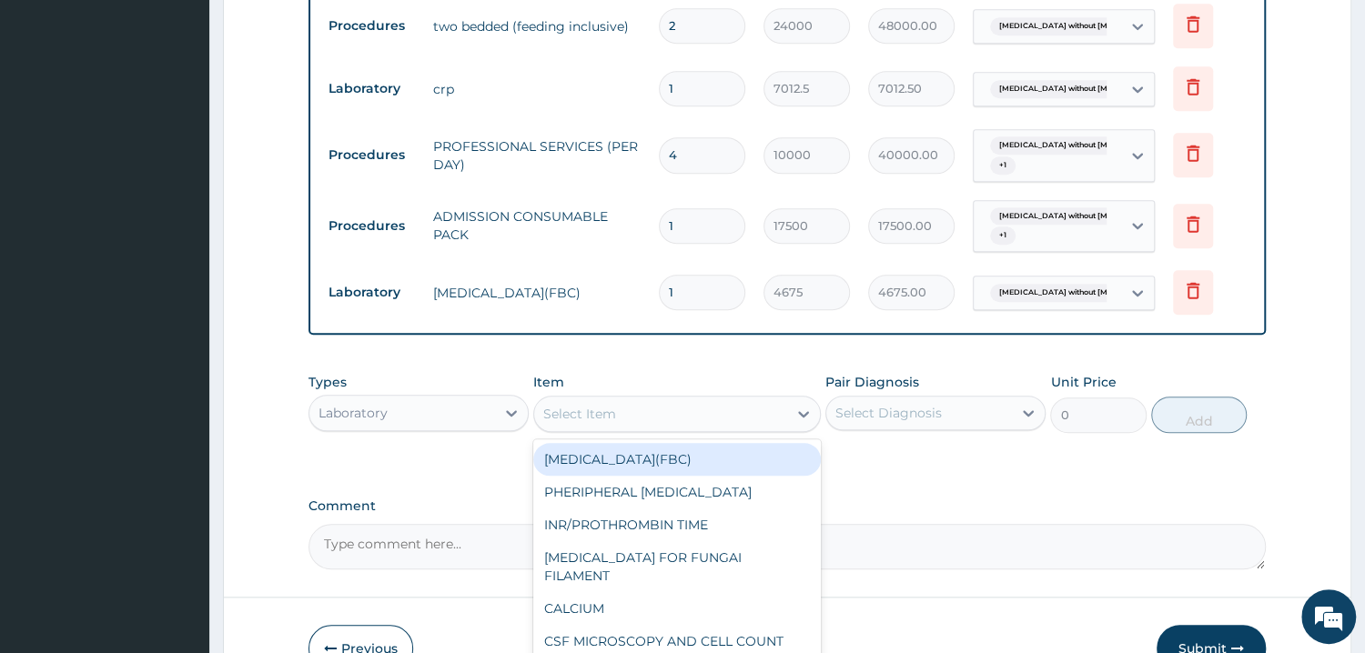
click at [691, 418] on div "Select Item" at bounding box center [660, 413] width 253 height 29
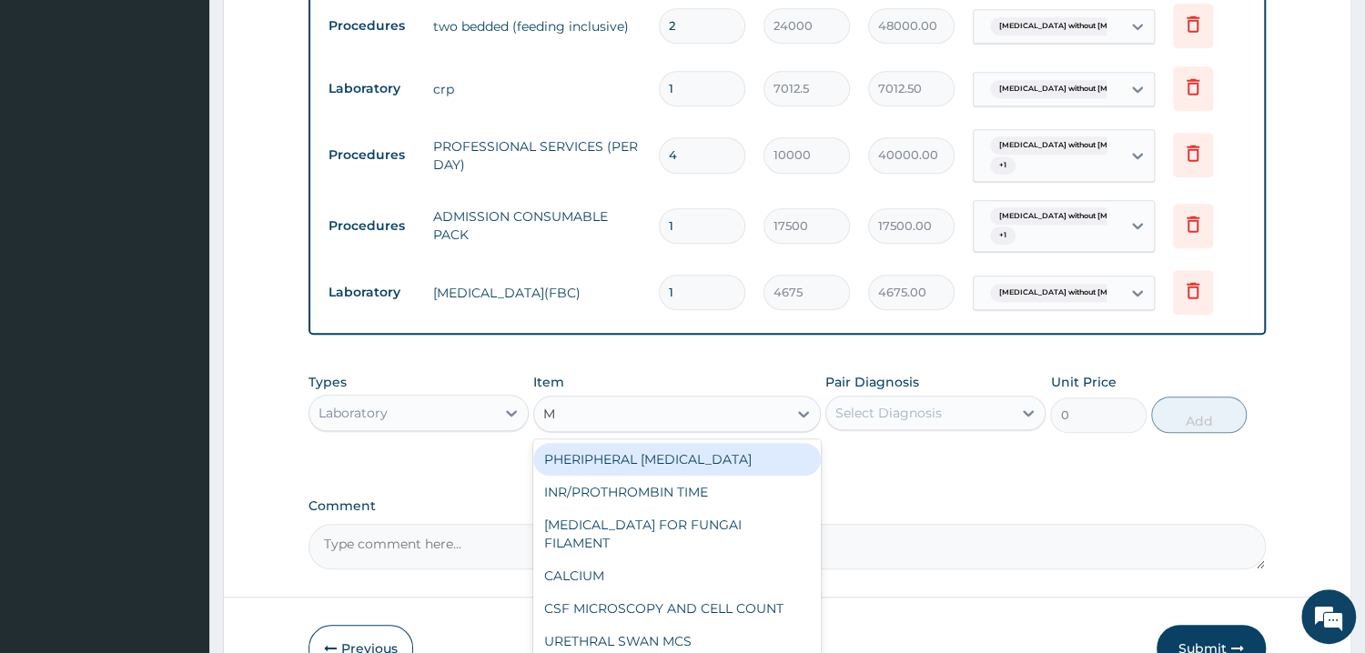
type input "MP"
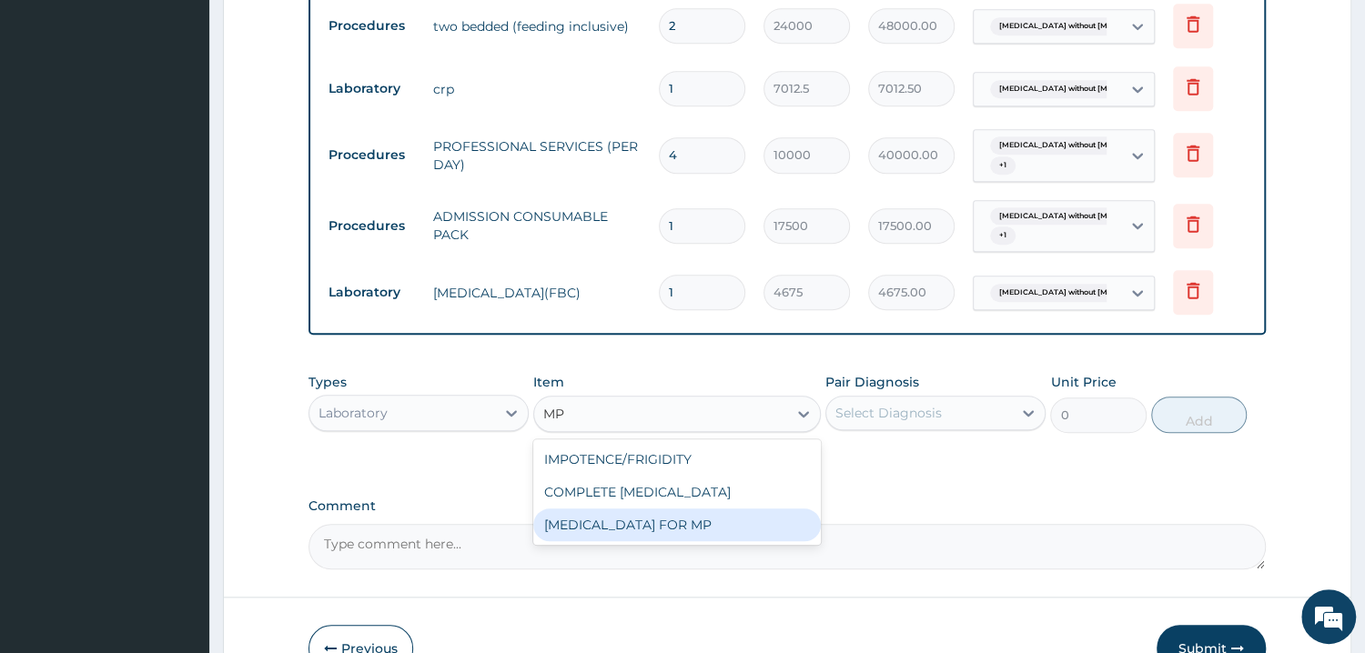
drag, startPoint x: 677, startPoint y: 528, endPoint x: 804, endPoint y: 469, distance: 140.5
click at [678, 528] on div "BLOOD FILM FOR MP" at bounding box center [677, 525] width 288 height 33
type input "1870"
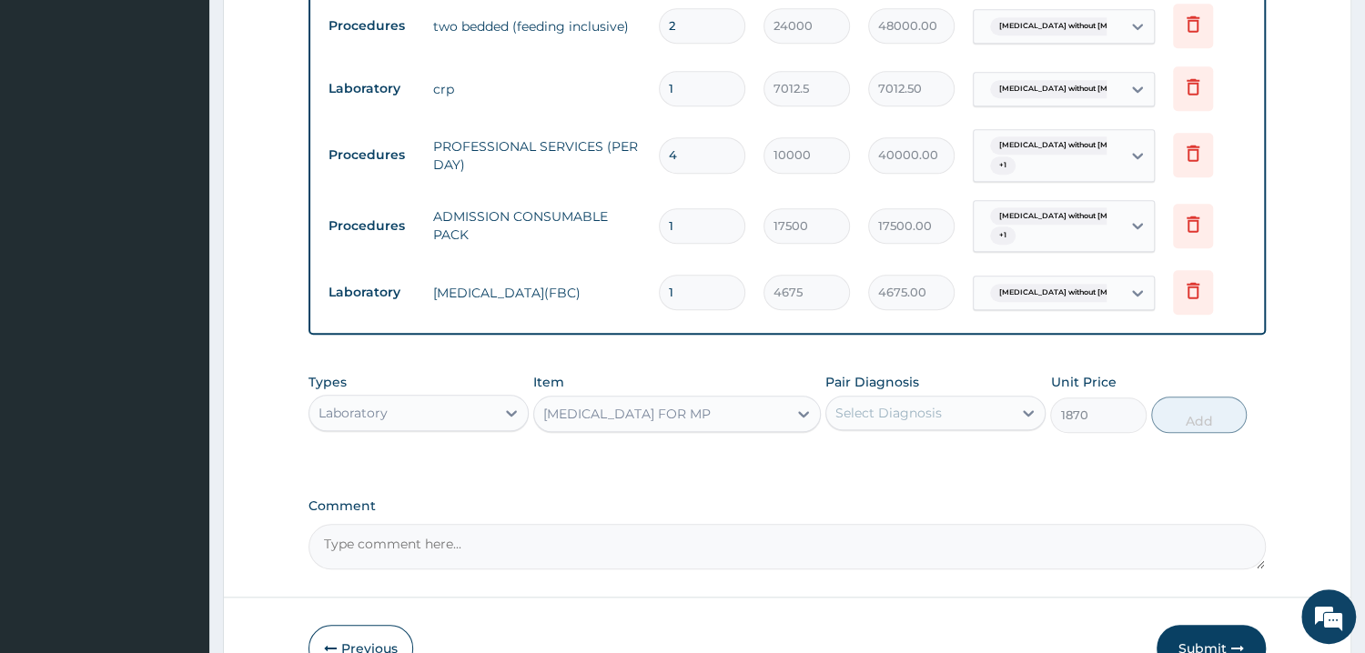
click at [914, 420] on div "Select Diagnosis" at bounding box center [888, 413] width 106 height 18
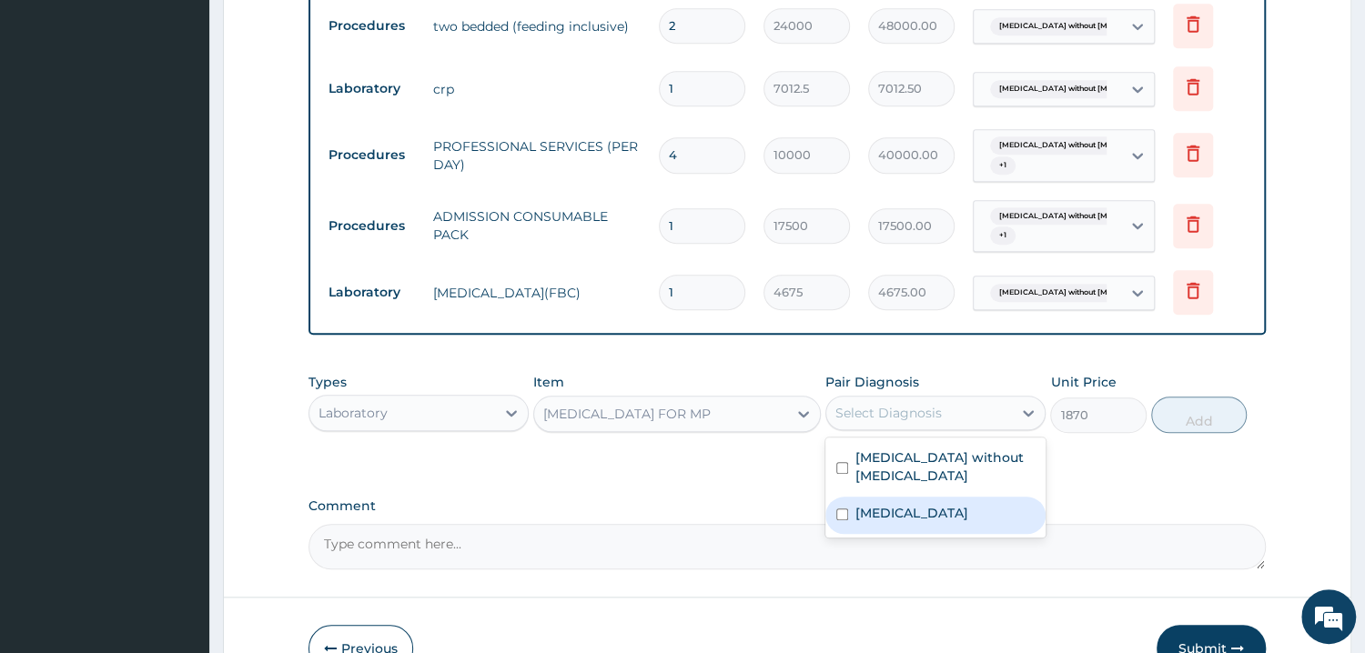
click at [912, 501] on div "Malaria, unspecified" at bounding box center [935, 515] width 220 height 37
checkbox input "true"
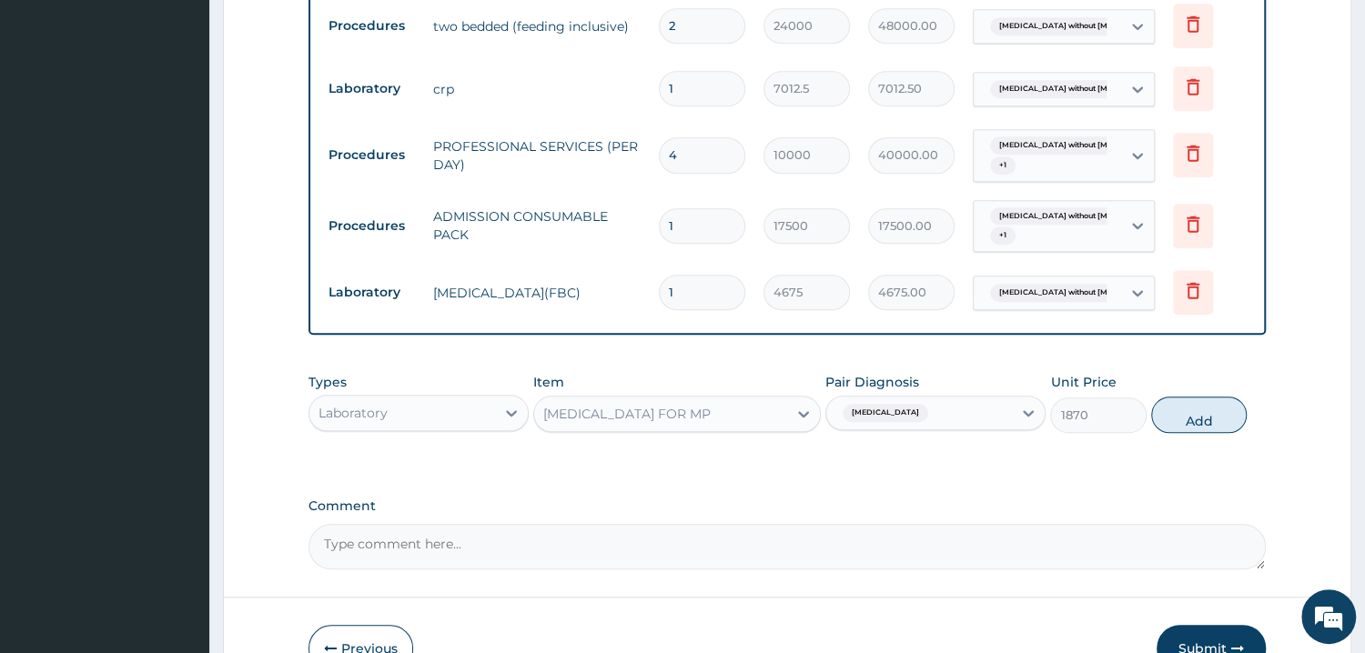
click at [1152, 424] on div "Types Laboratory Item BLOOD FILM FOR MP Pair Diagnosis Malaria, unspecified Uni…" at bounding box center [786, 403] width 957 height 78
drag, startPoint x: 1170, startPoint y: 420, endPoint x: 937, endPoint y: 460, distance: 236.5
click at [1172, 420] on button "Add" at bounding box center [1199, 415] width 96 height 36
type input "0"
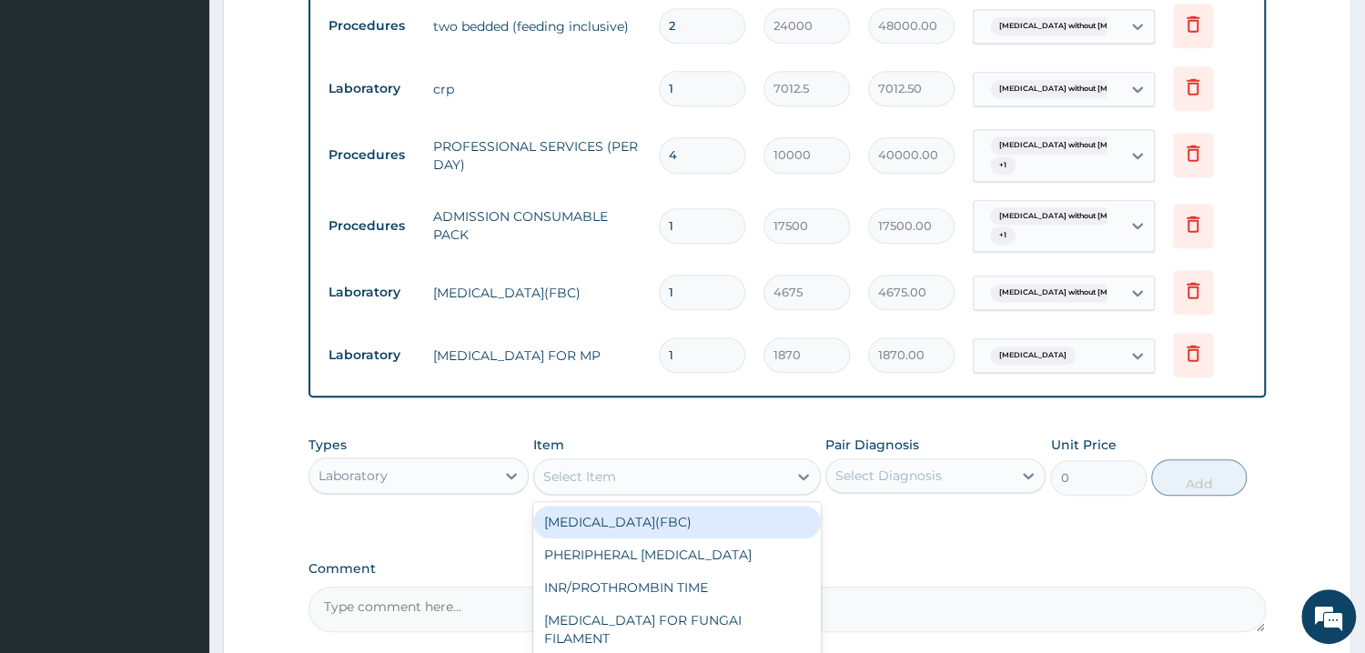
click at [724, 474] on div "Select Item" at bounding box center [660, 476] width 253 height 29
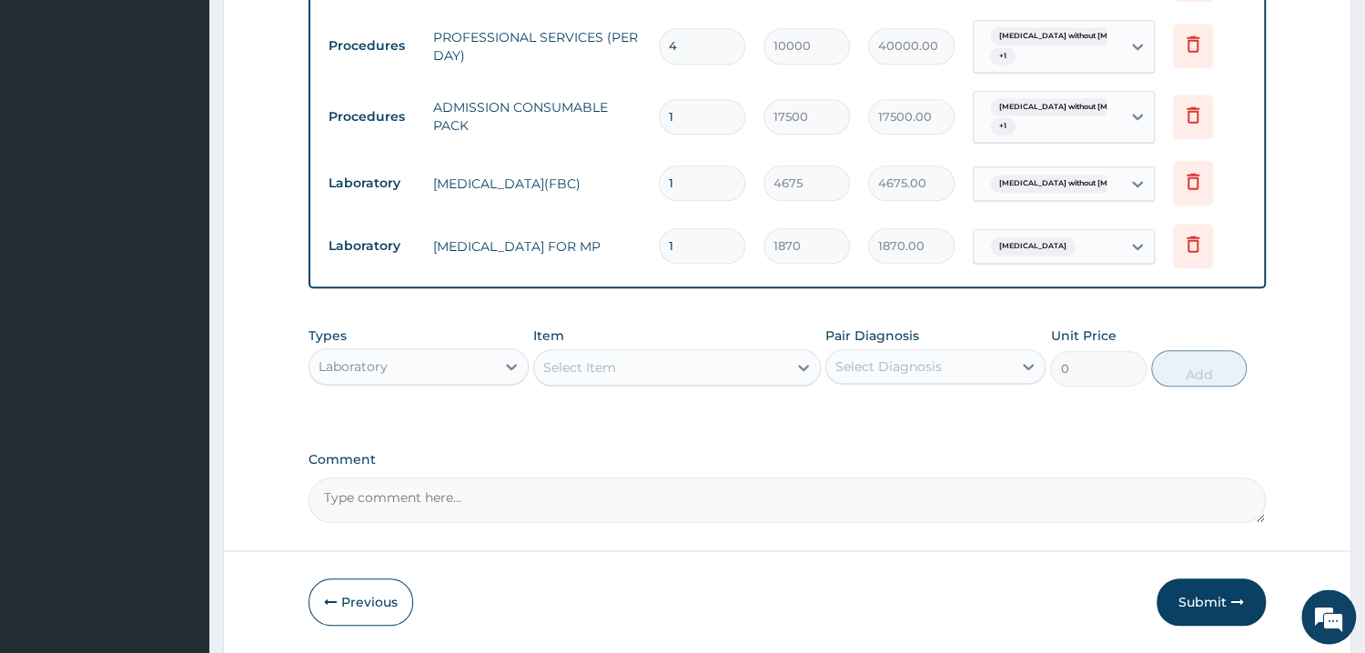
scroll to position [1034, 0]
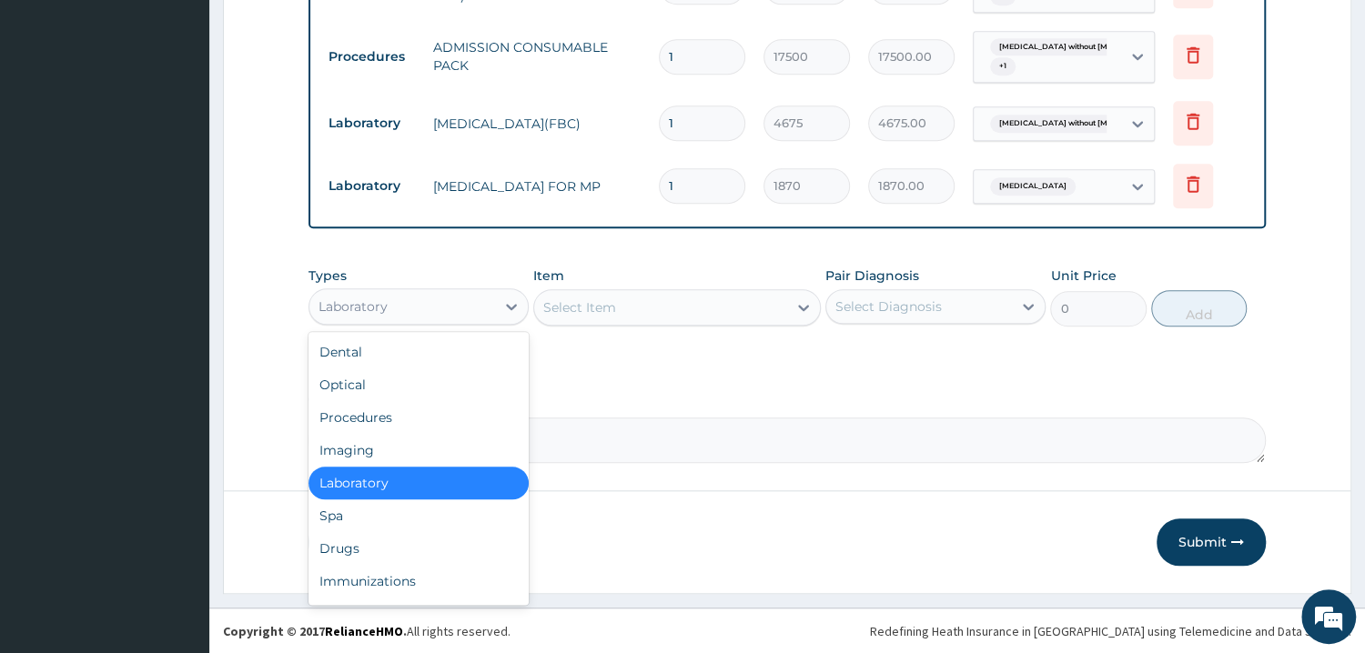
click at [471, 302] on div "Laboratory" at bounding box center [402, 306] width 186 height 29
click at [416, 542] on div "Drugs" at bounding box center [418, 548] width 220 height 33
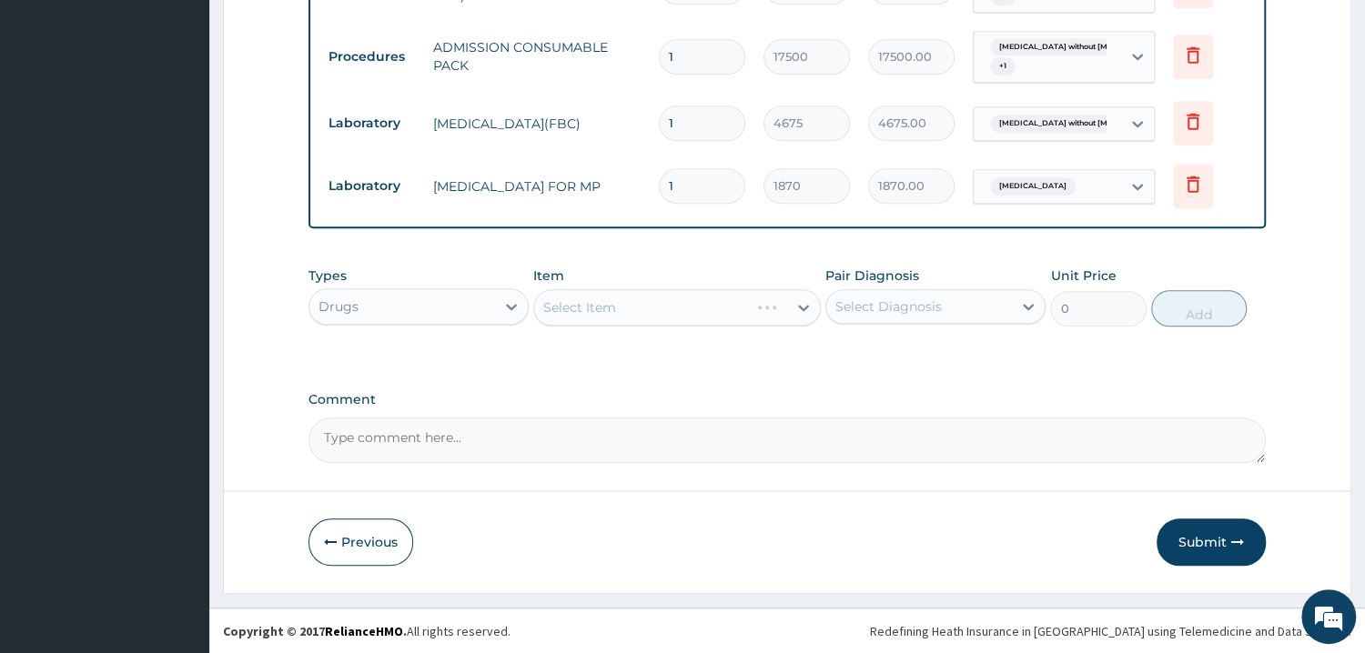
drag, startPoint x: 720, startPoint y: 242, endPoint x: 708, endPoint y: 302, distance: 61.2
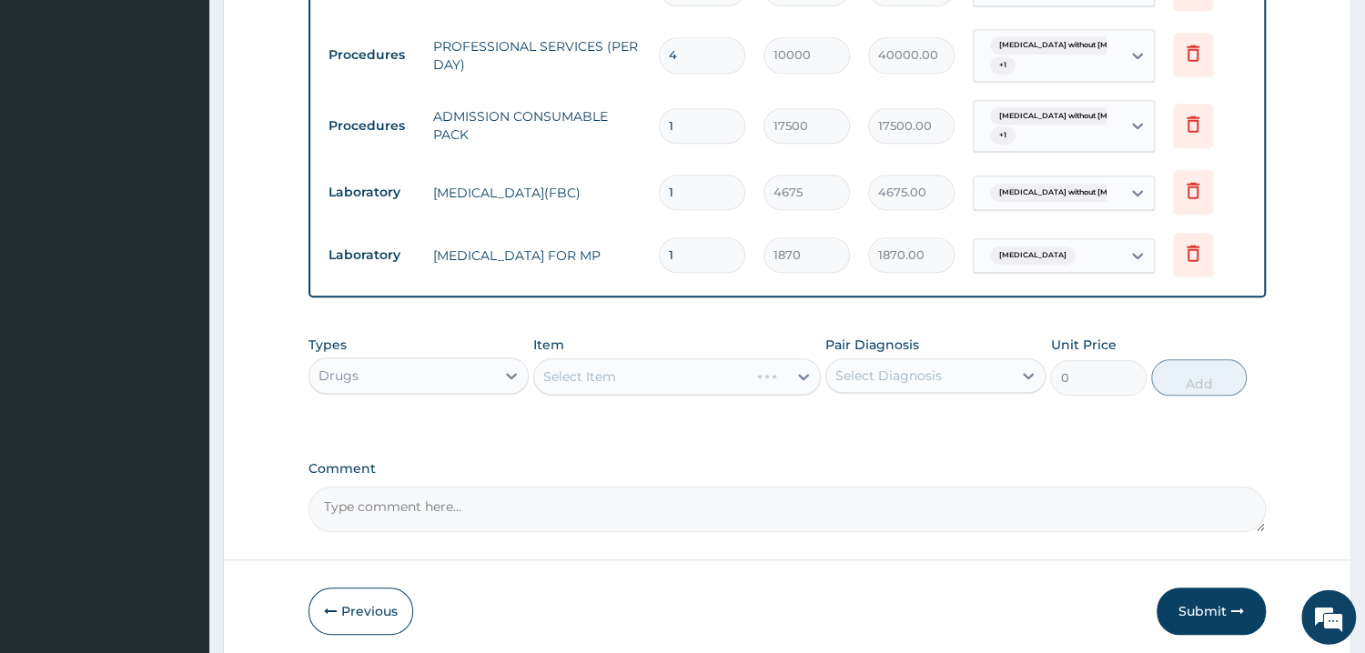
scroll to position [936, 0]
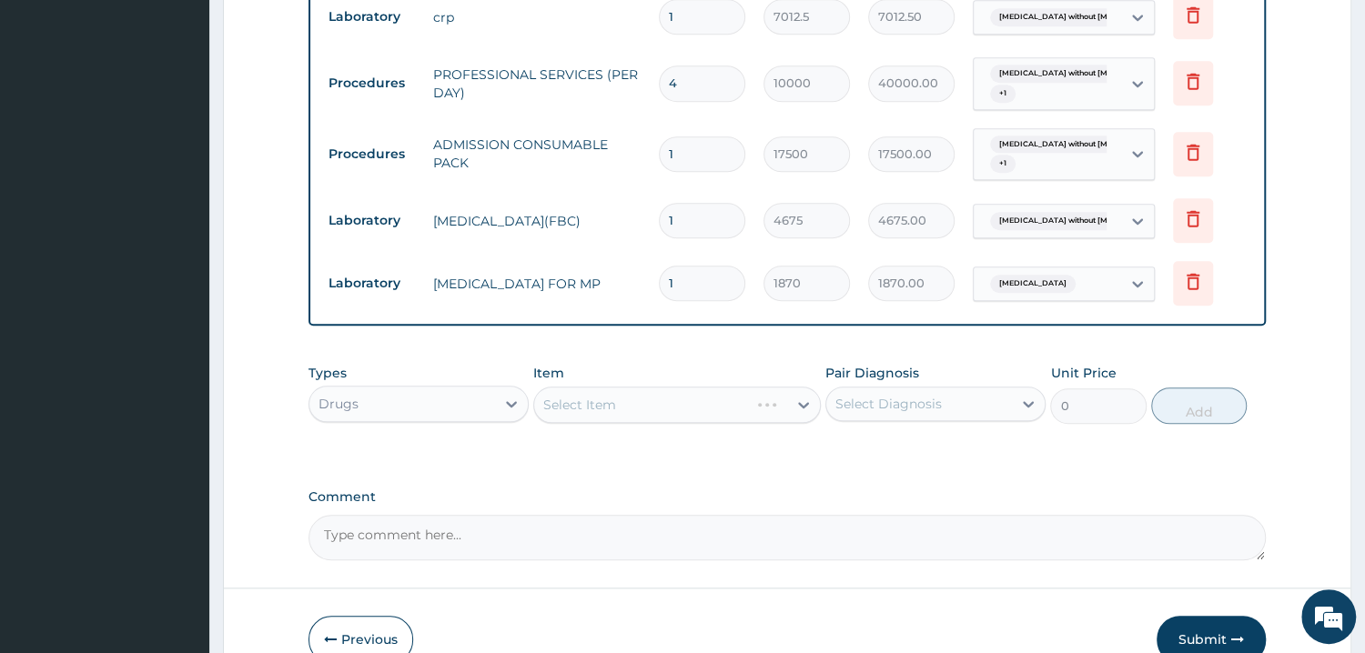
click at [629, 400] on div "Select Item" at bounding box center [677, 405] width 288 height 36
click at [612, 410] on div "Select Item" at bounding box center [677, 405] width 288 height 36
click at [725, 407] on div "Select Item" at bounding box center [677, 405] width 288 height 36
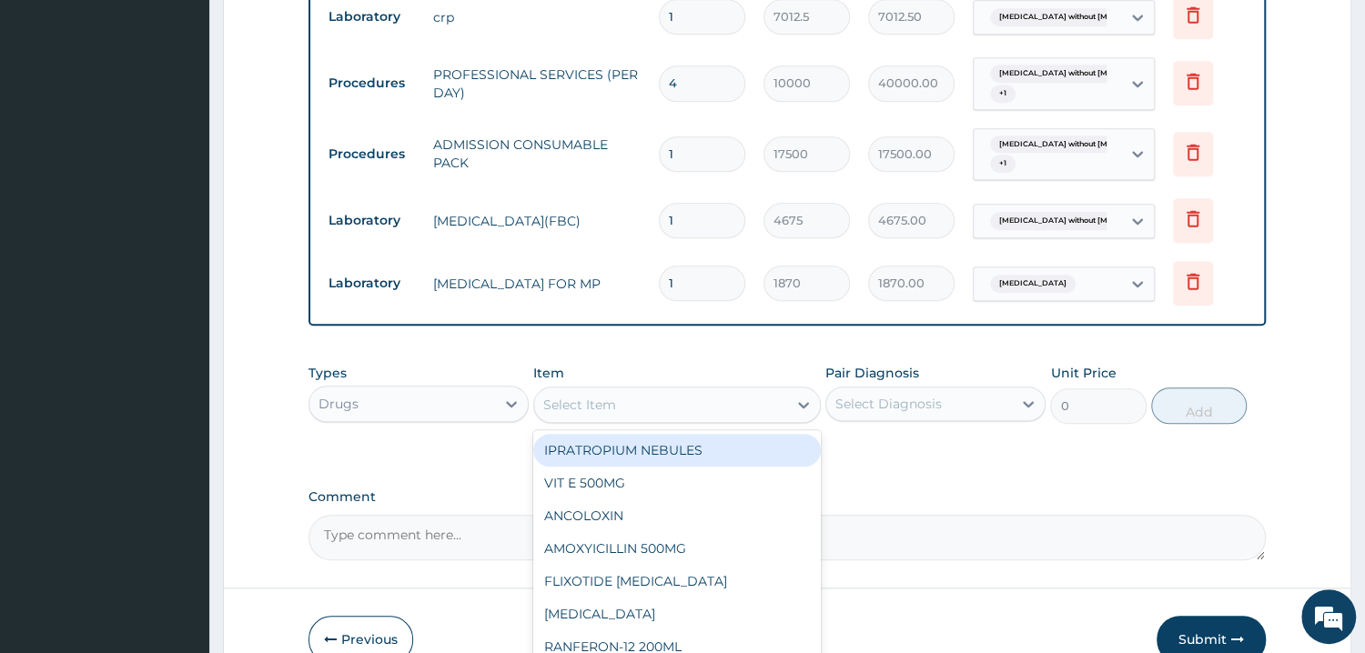
click at [746, 407] on div "Select Item" at bounding box center [660, 404] width 253 height 29
type input "PIRI"
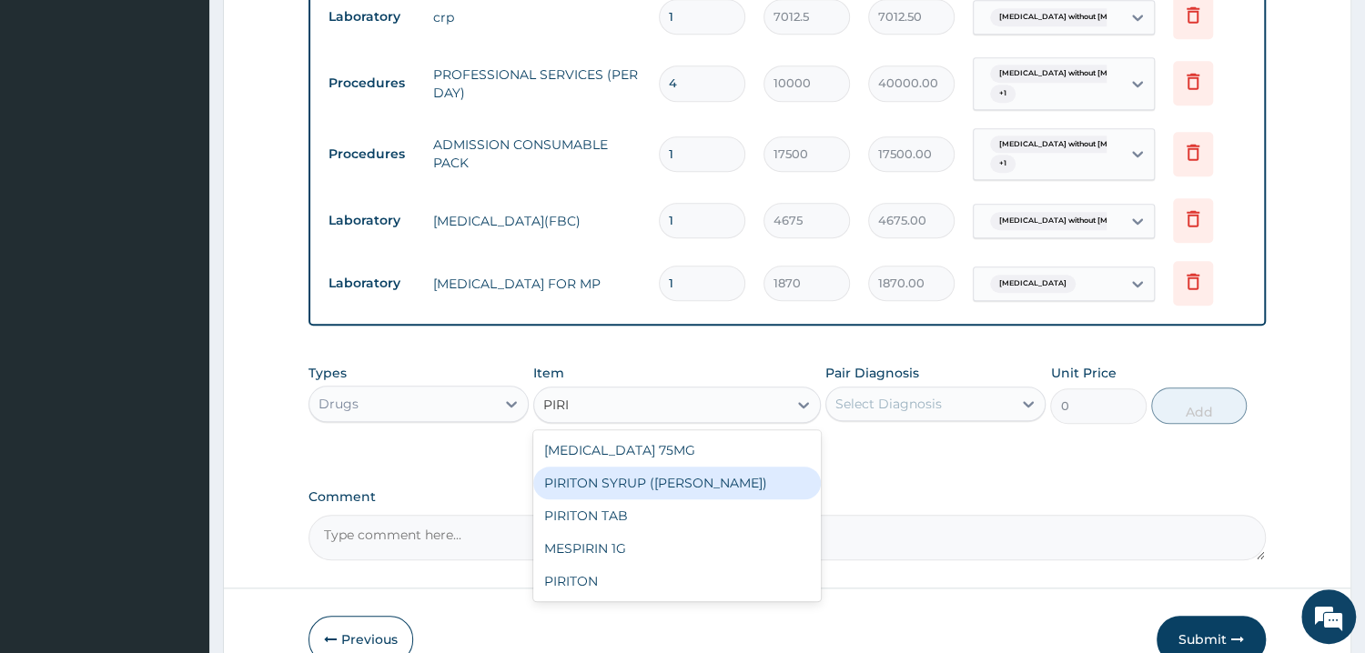
click at [751, 491] on div "PIRITON SYRUP (EVANS)" at bounding box center [677, 483] width 288 height 33
type input "935"
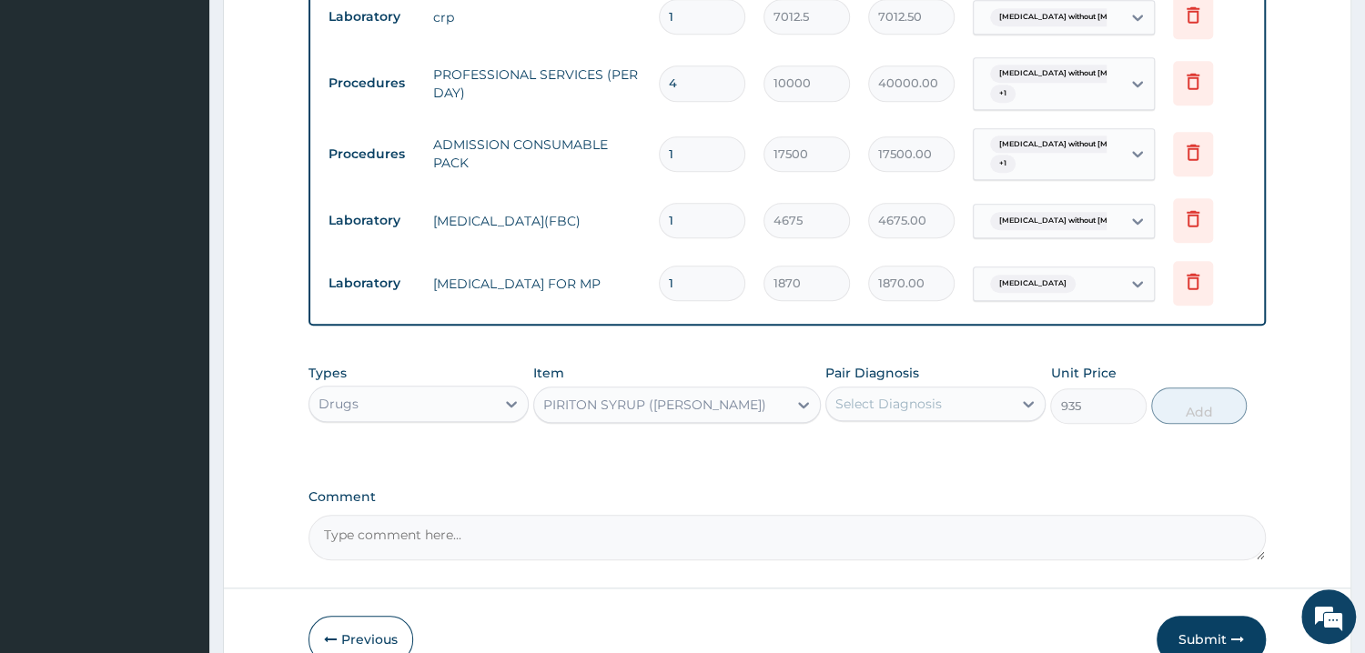
drag, startPoint x: 935, startPoint y: 400, endPoint x: 934, endPoint y: 423, distance: 22.8
click at [935, 400] on div "Select Diagnosis" at bounding box center [888, 404] width 106 height 18
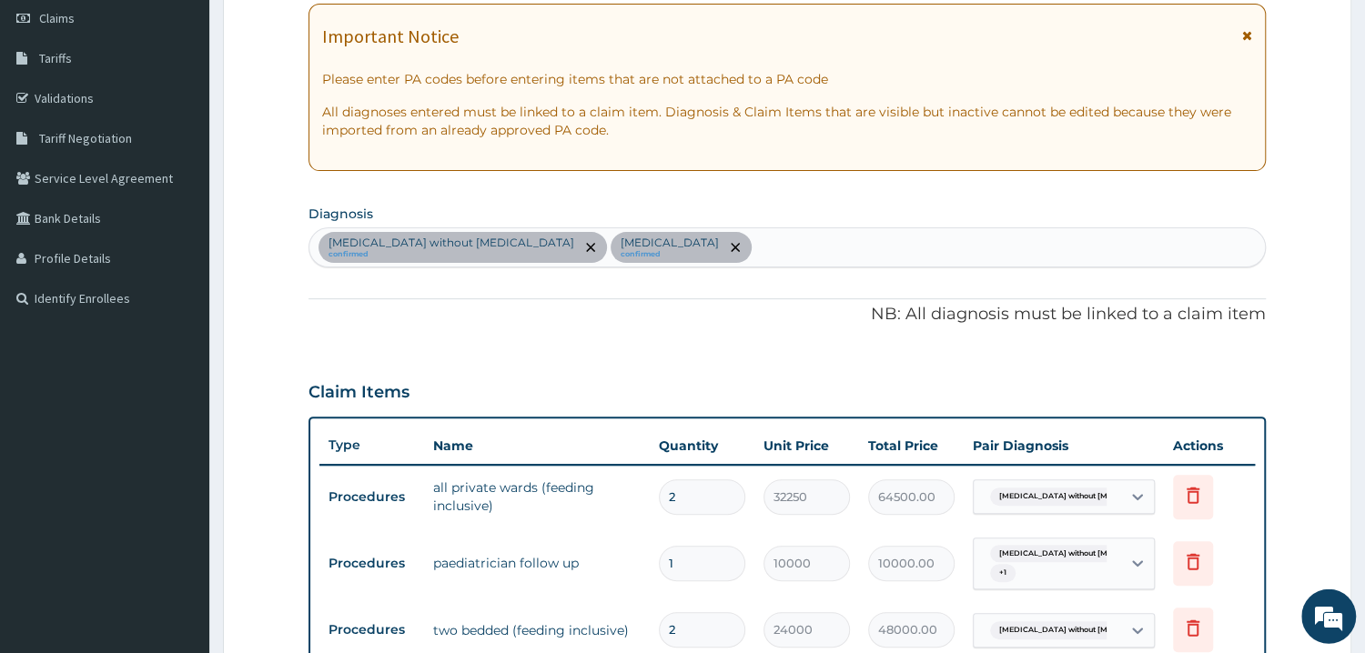
scroll to position [156, 0]
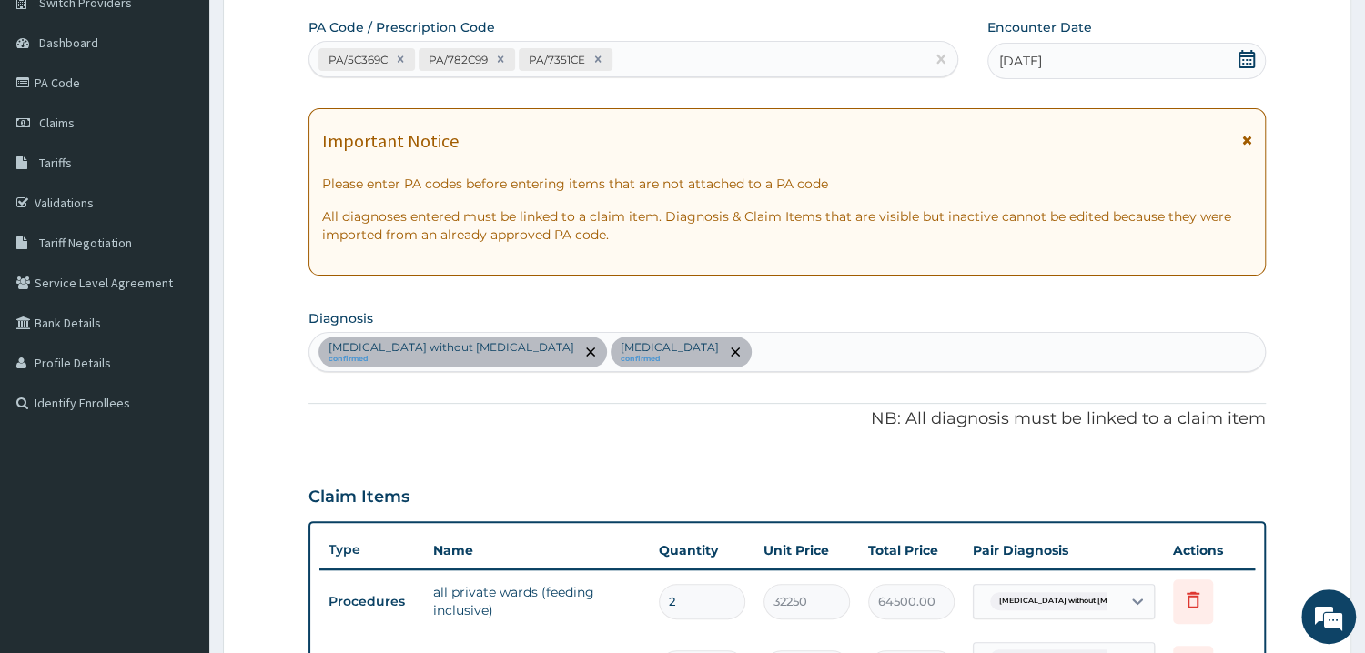
click at [776, 360] on div "Sepsis without septic shock confirmed Malaria, unspecified confirmed" at bounding box center [786, 352] width 955 height 38
type input "UPPER RESPIRATORY TRACT"
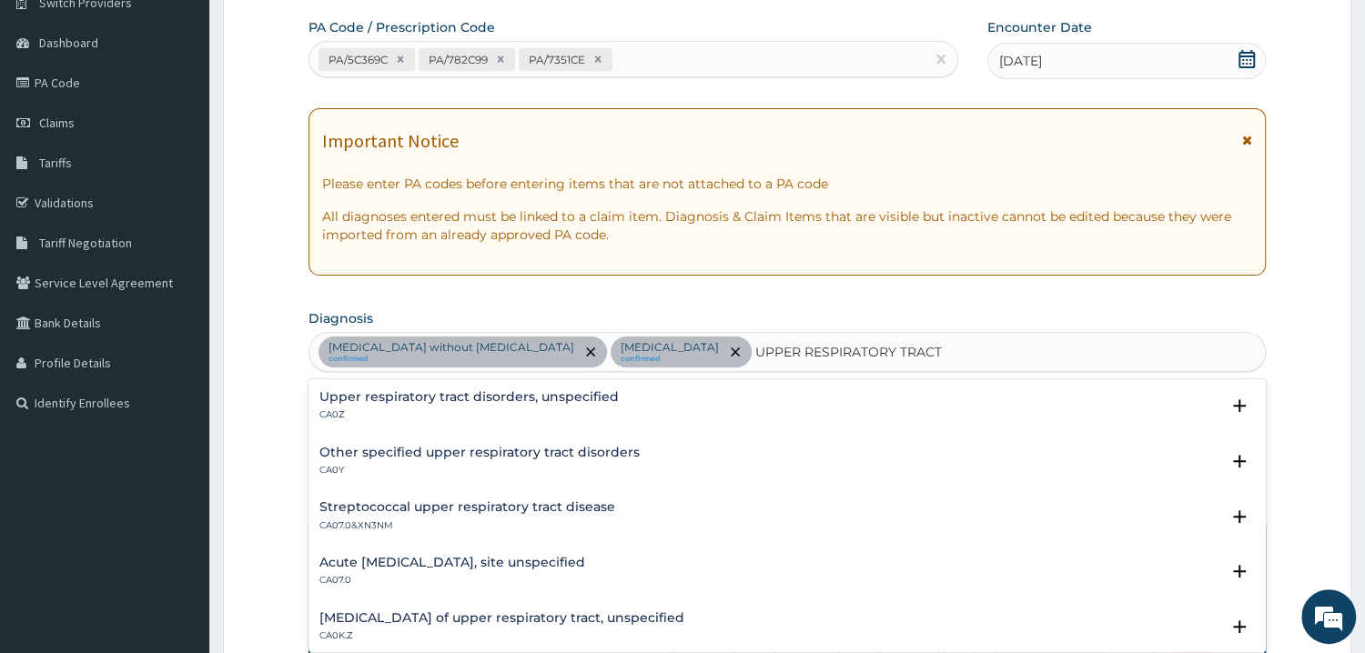
click at [399, 409] on p "CA0Z" at bounding box center [468, 415] width 299 height 13
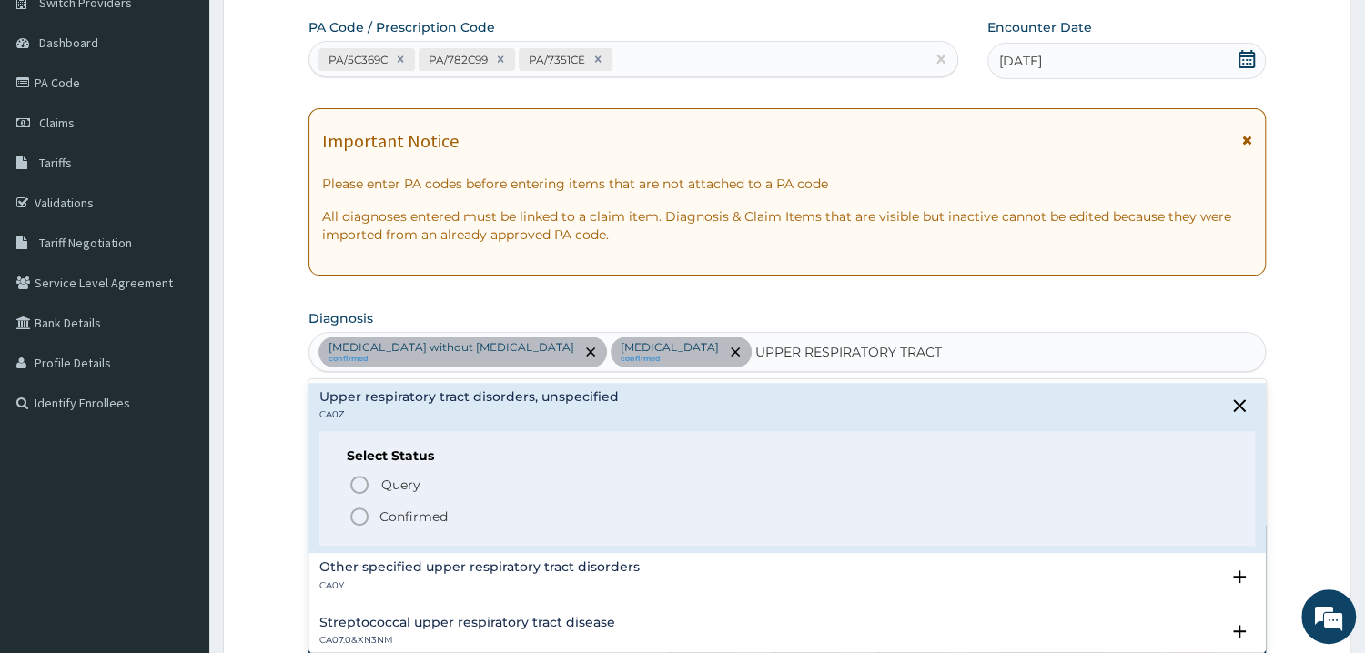
drag, startPoint x: 389, startPoint y: 512, endPoint x: 524, endPoint y: 463, distance: 144.2
click at [390, 511] on p "Confirmed" at bounding box center [413, 517] width 68 height 18
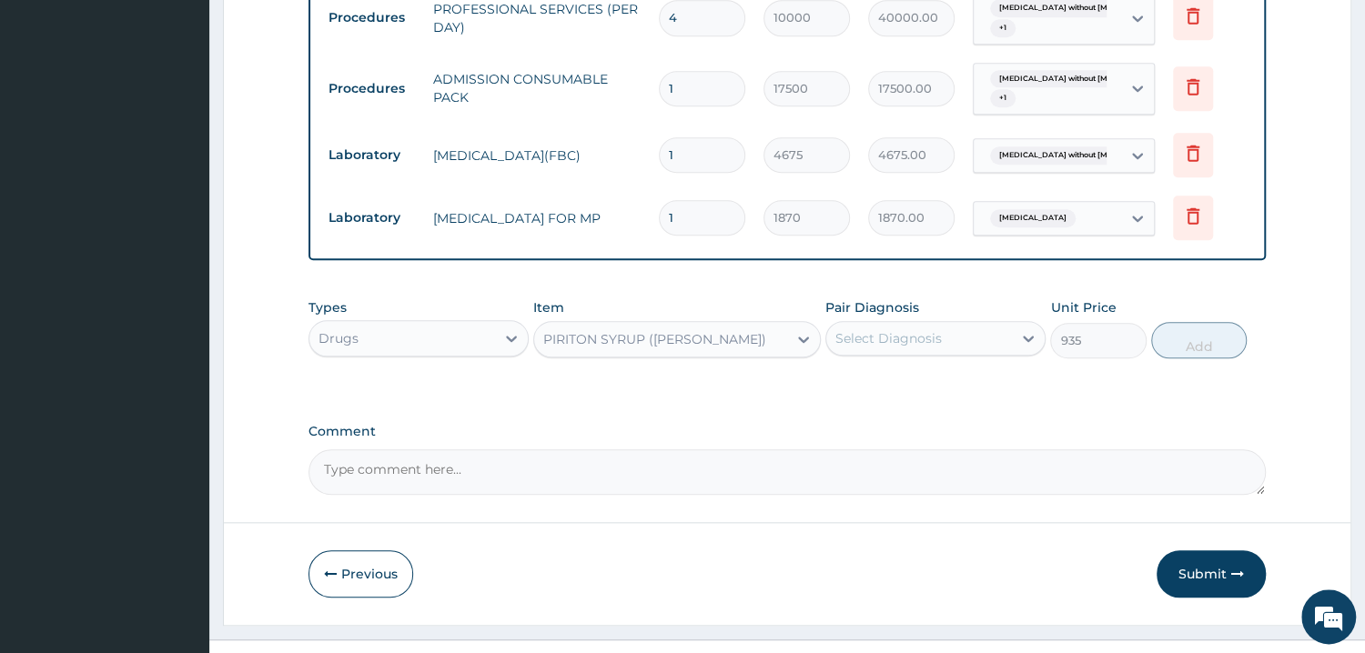
scroll to position [1034, 0]
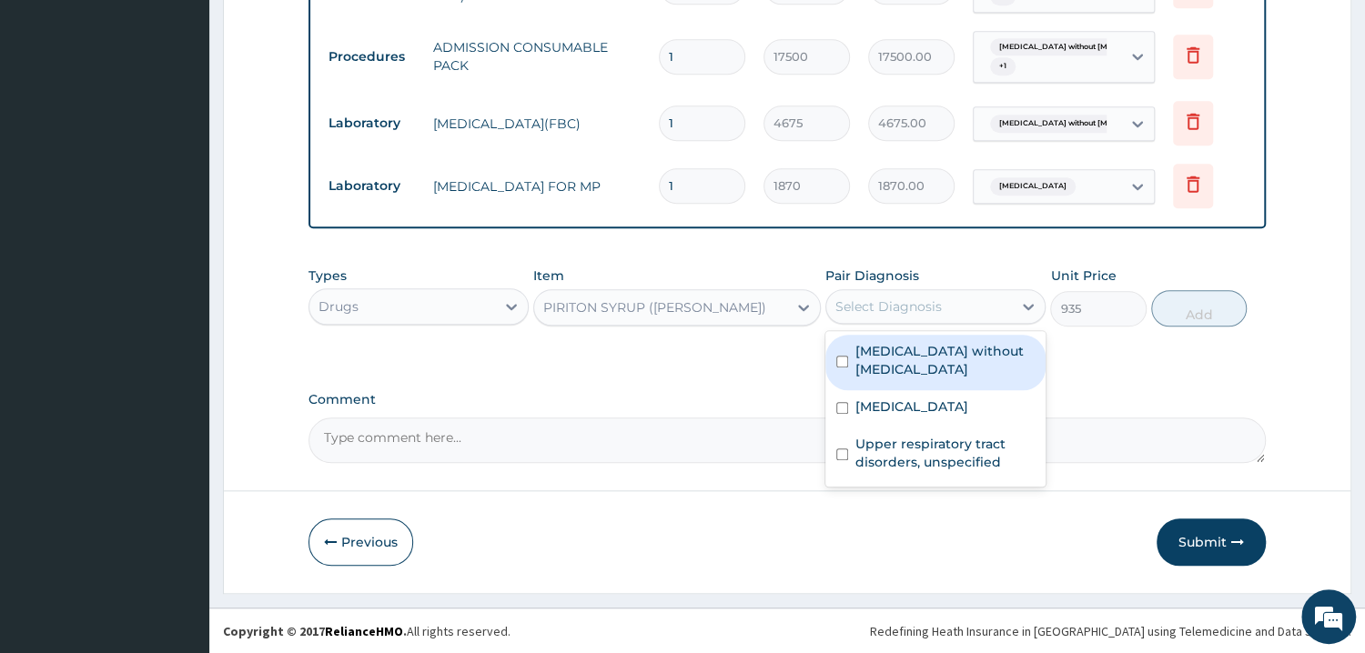
click at [969, 318] on div "Select Diagnosis" at bounding box center [919, 306] width 186 height 29
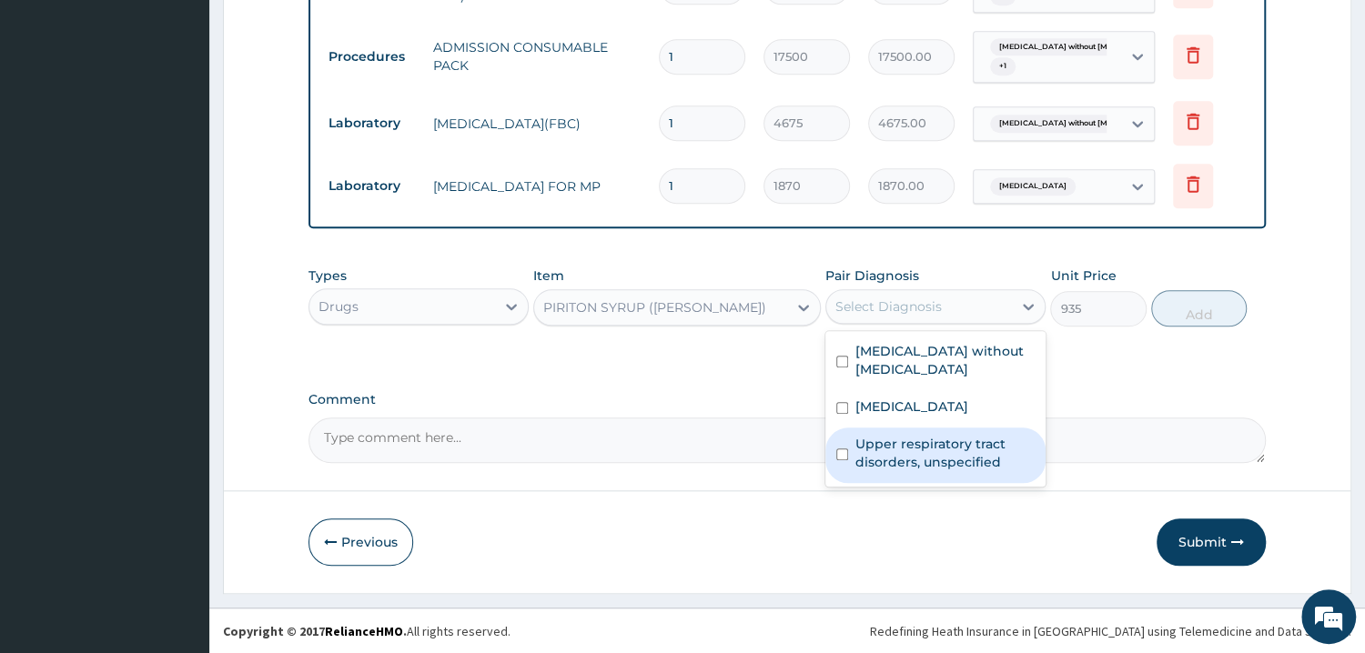
click at [942, 440] on label "Upper respiratory tract disorders, unspecified" at bounding box center [944, 453] width 179 height 36
checkbox input "true"
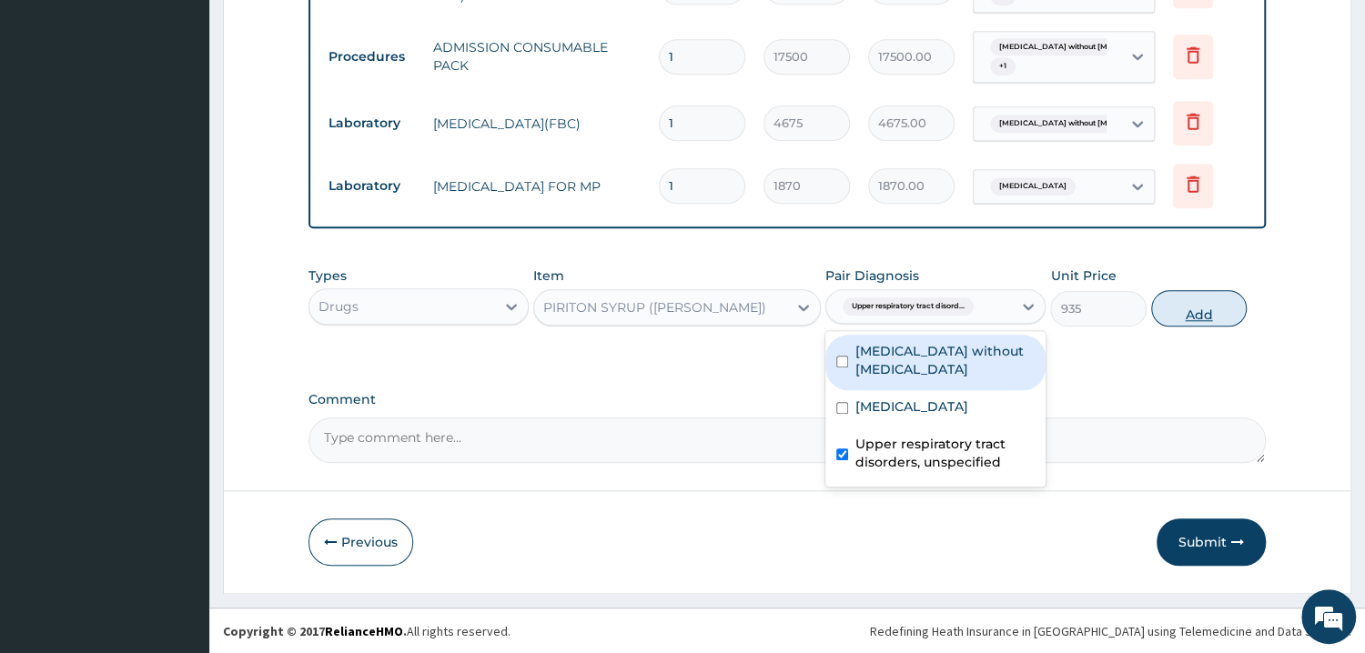
click at [1214, 298] on button "Add" at bounding box center [1199, 308] width 96 height 36
type input "0"
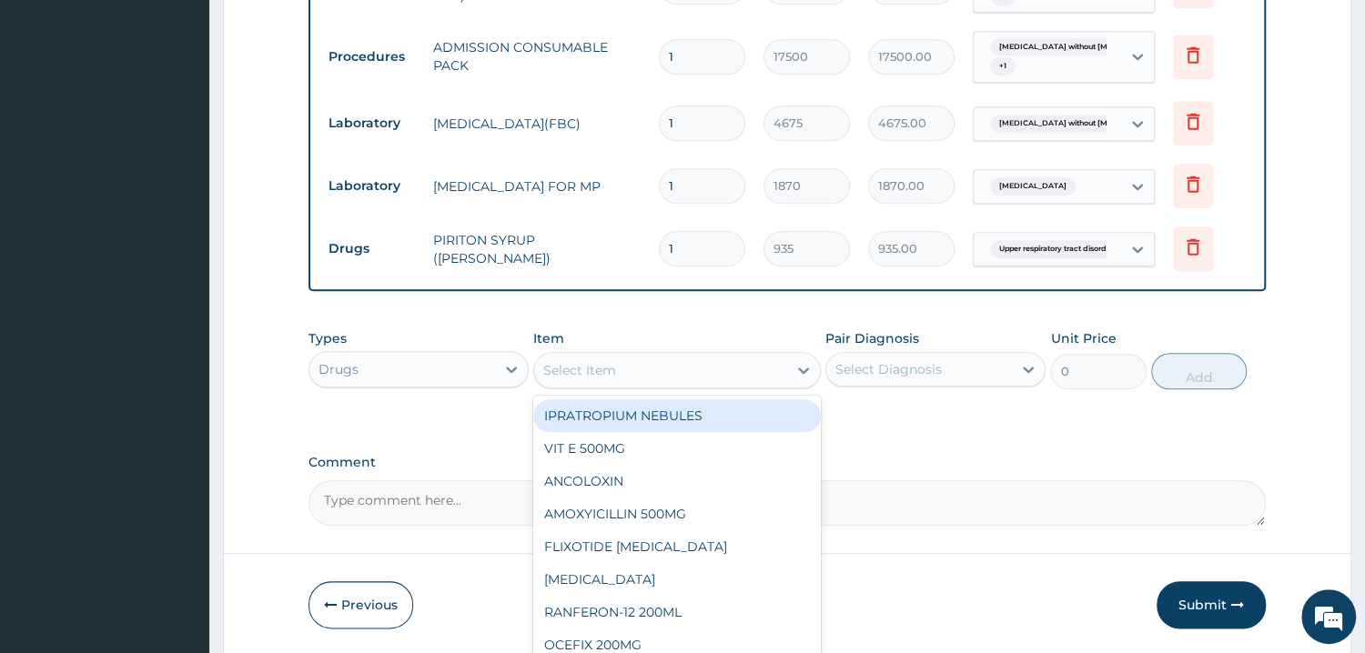
click at [685, 369] on div "Select Item" at bounding box center [660, 370] width 253 height 29
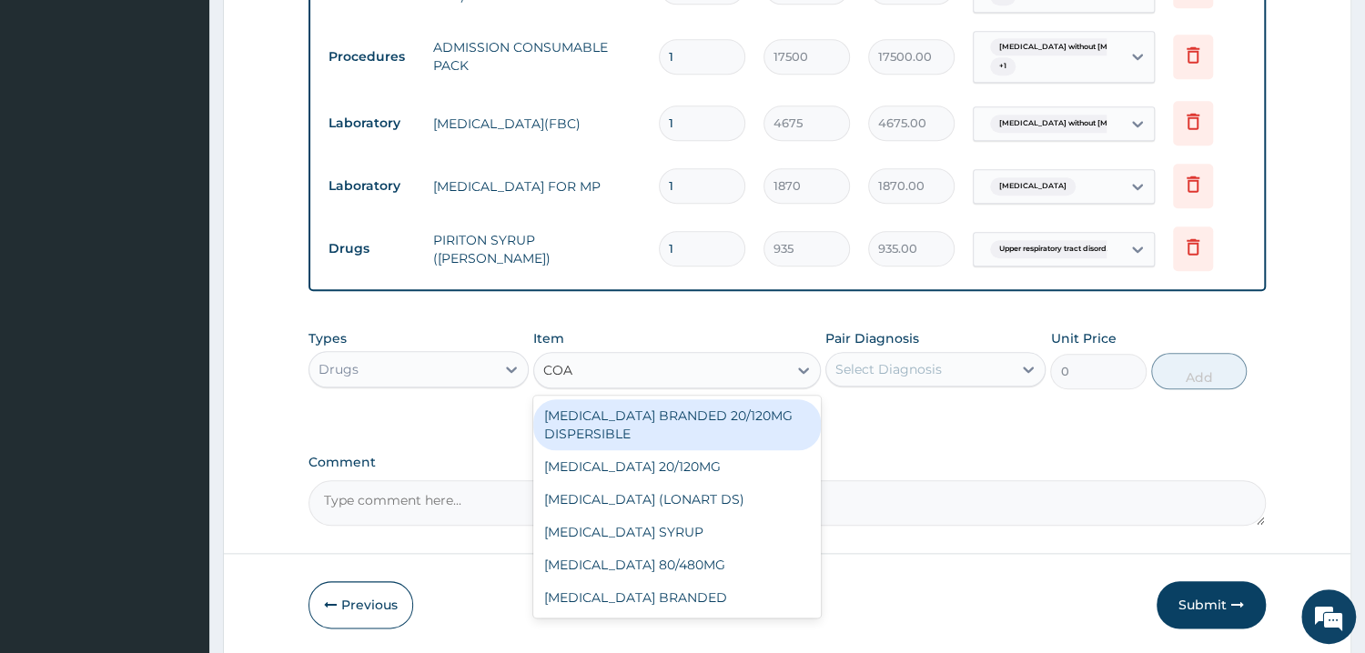
type input "COAR"
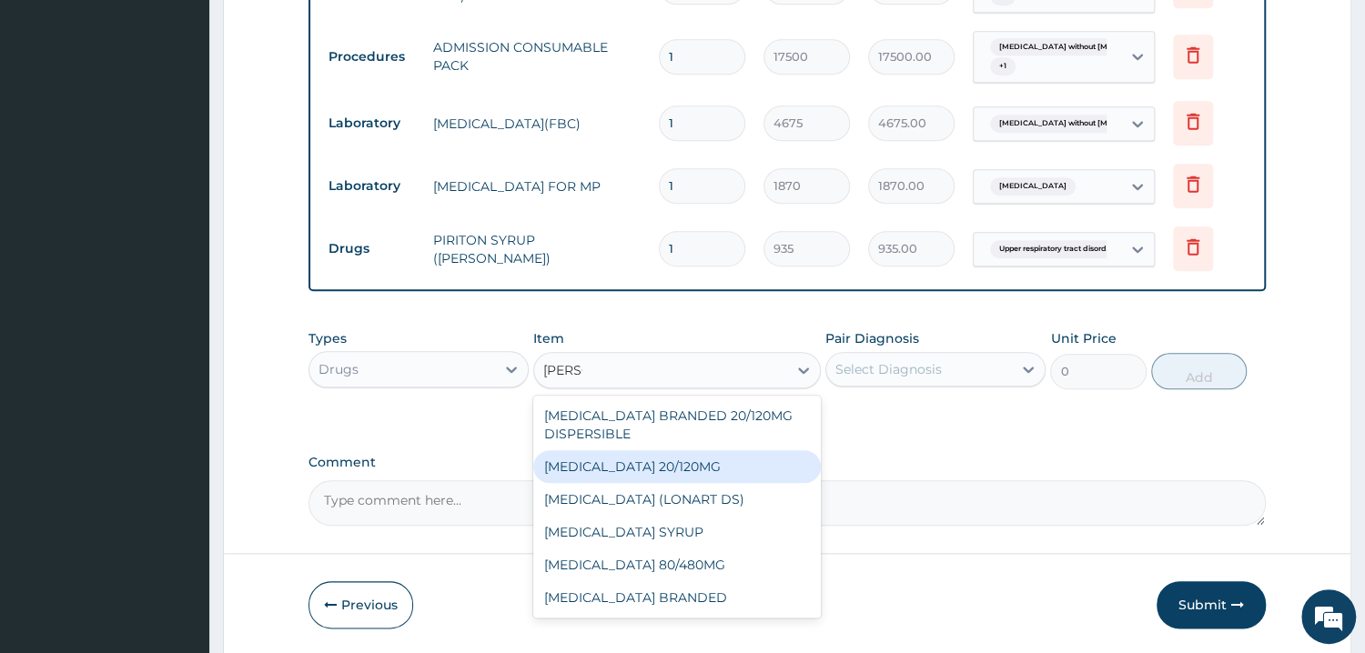
click at [632, 471] on div "COARTEM 20/120MG" at bounding box center [677, 466] width 288 height 33
type input "121.5500030517578"
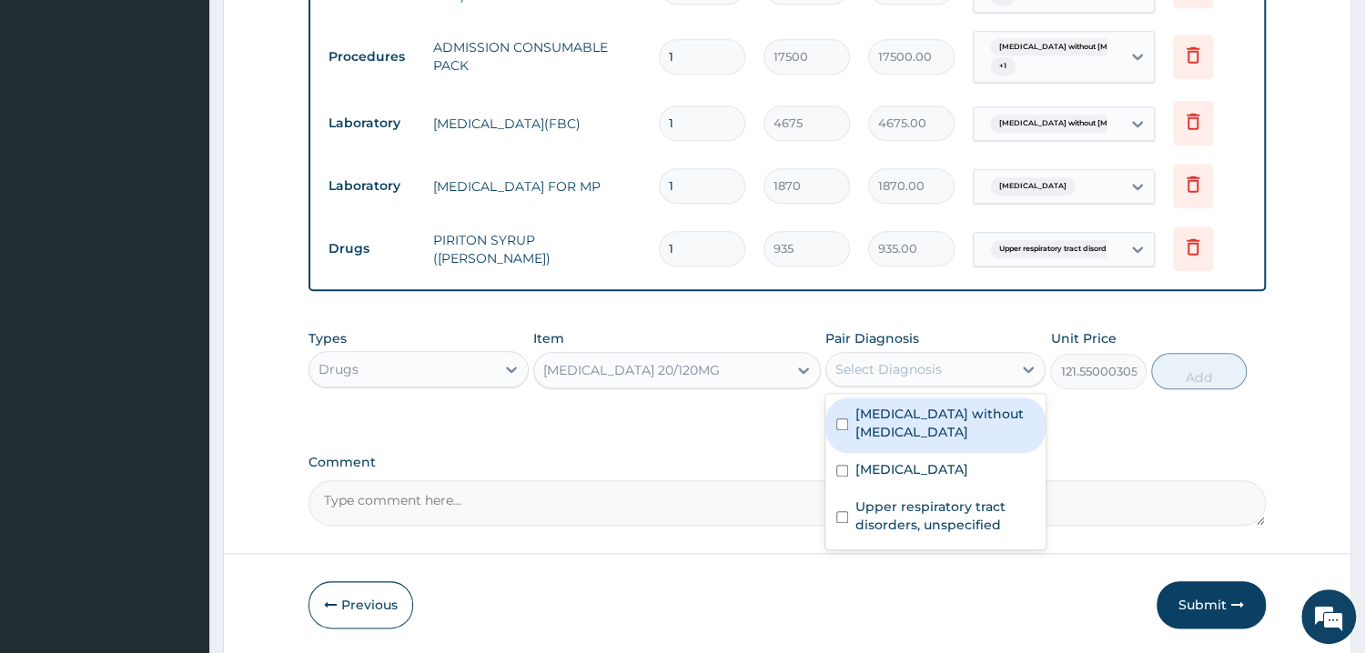
click at [930, 382] on div "Select Diagnosis" at bounding box center [919, 369] width 186 height 29
click at [933, 444] on div "Sepsis without septic shock" at bounding box center [935, 426] width 220 height 56
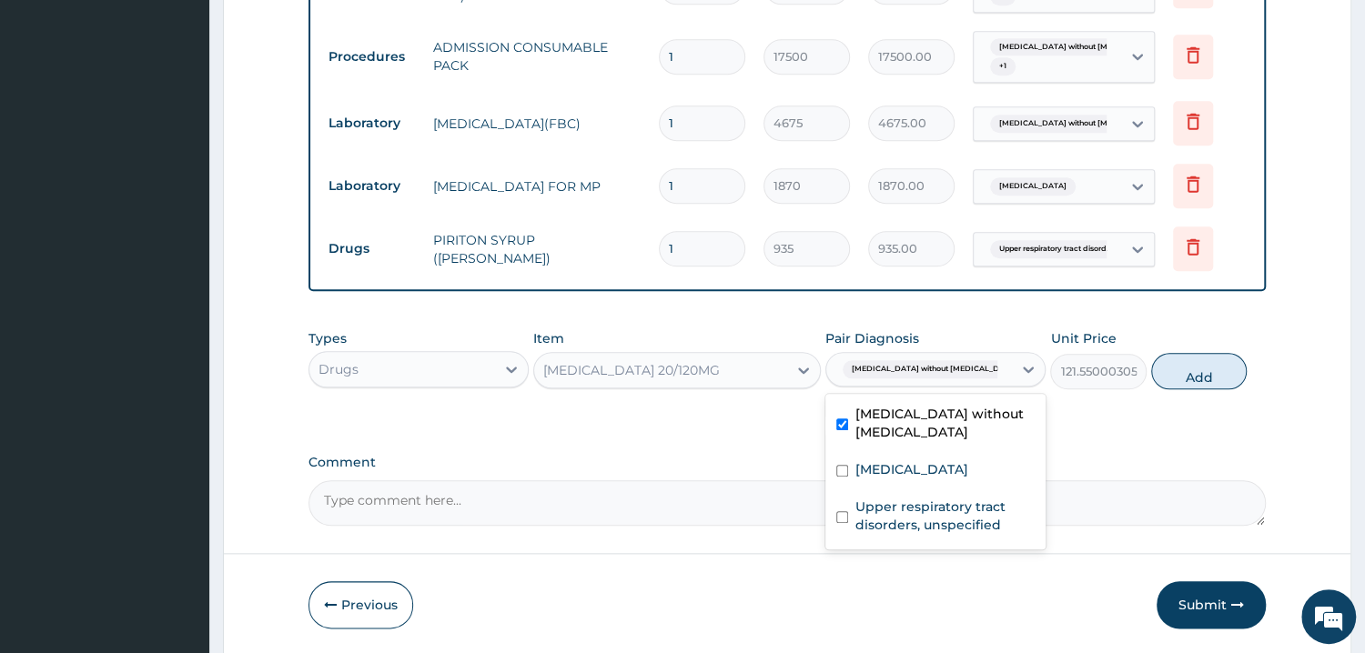
click at [920, 440] on div "Sepsis without septic shock" at bounding box center [935, 426] width 220 height 56
checkbox input "false"
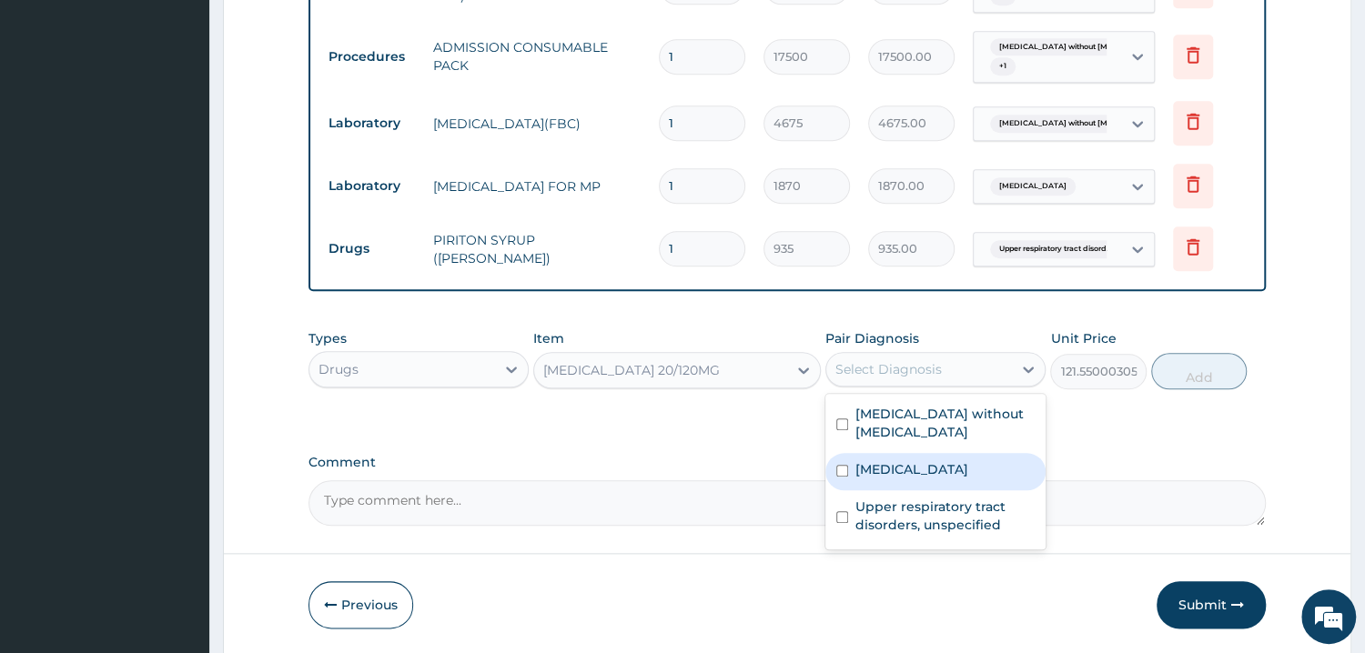
drag, startPoint x: 925, startPoint y: 470, endPoint x: 1152, endPoint y: 379, distance: 244.7
click at [928, 470] on label "Malaria, unspecified" at bounding box center [911, 469] width 113 height 18
checkbox input "true"
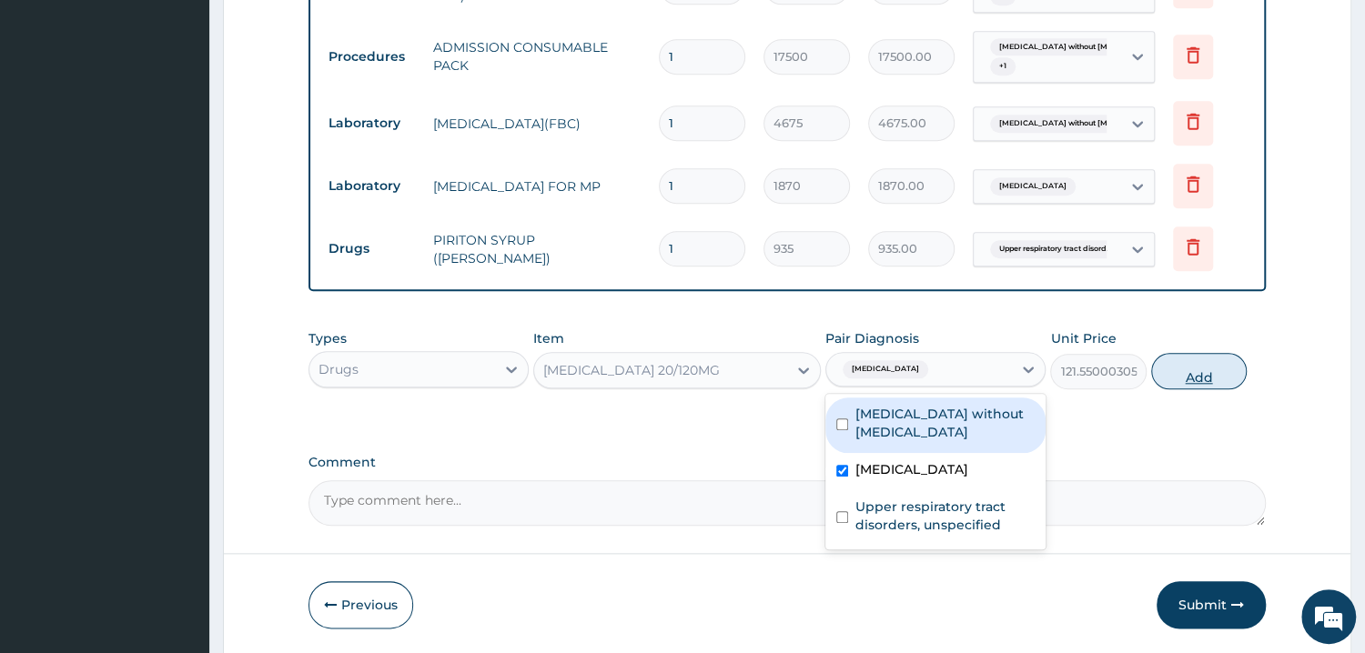
click at [1208, 381] on button "Add" at bounding box center [1199, 371] width 96 height 36
type input "0"
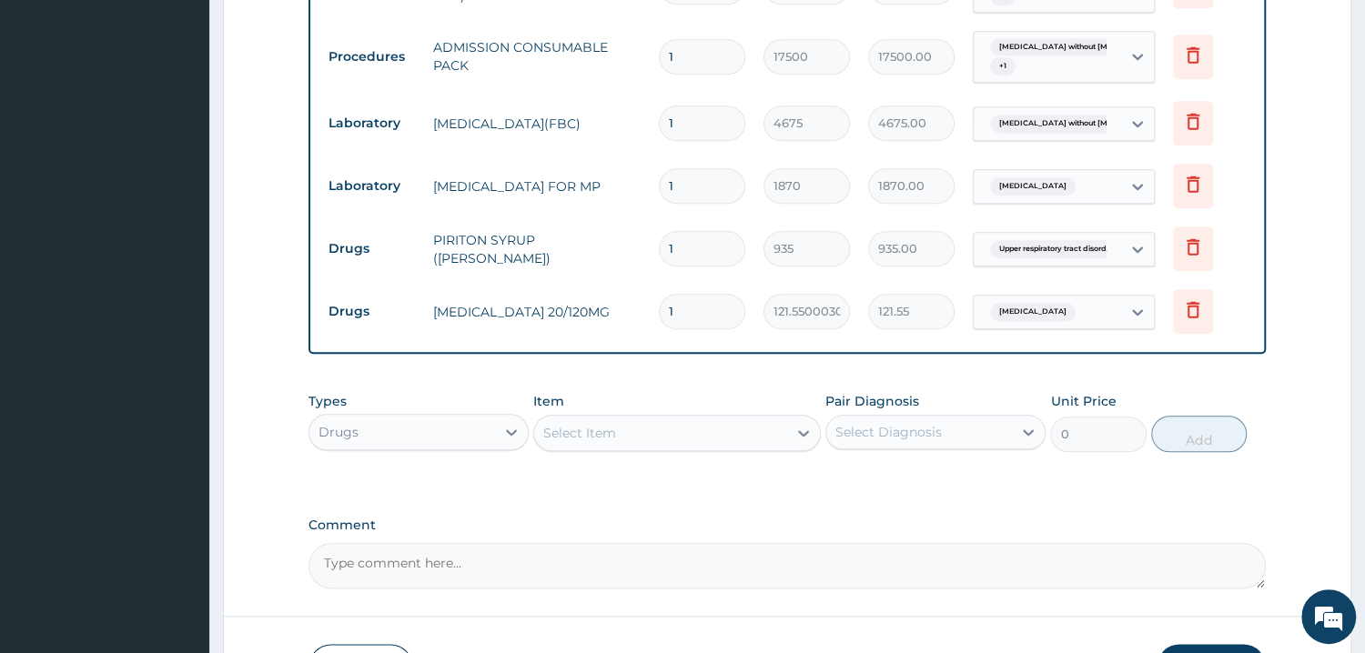
drag, startPoint x: 703, startPoint y: 316, endPoint x: 642, endPoint y: 318, distance: 61.0
click at [659, 318] on input "1" at bounding box center [702, 311] width 86 height 35
type input "6"
type input "729.30"
type input "6"
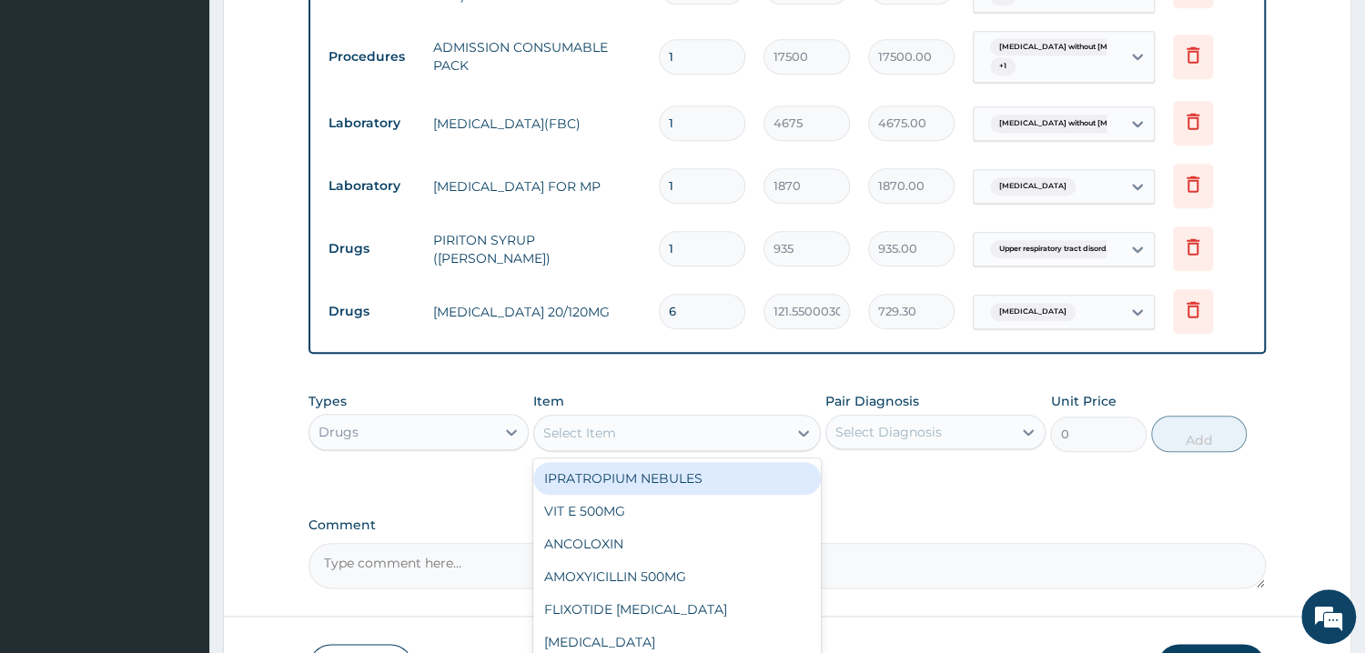
click at [679, 443] on div "Select Item" at bounding box center [660, 433] width 253 height 29
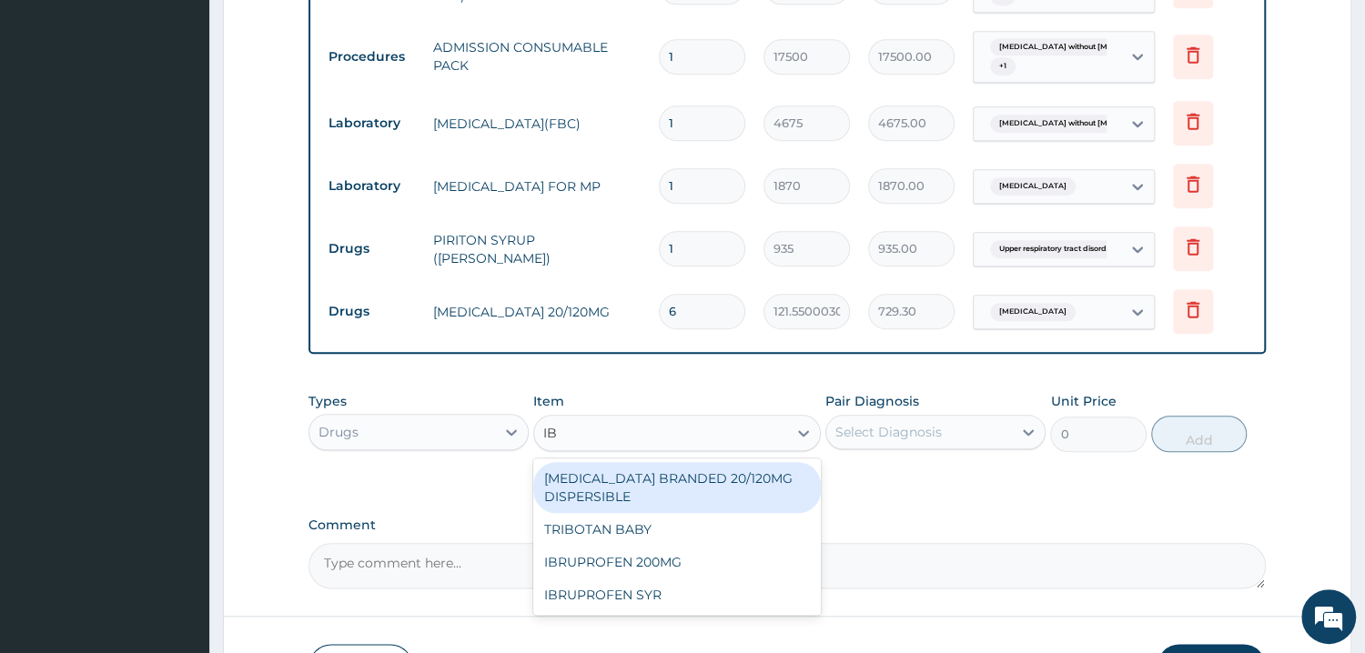
type input "IBR"
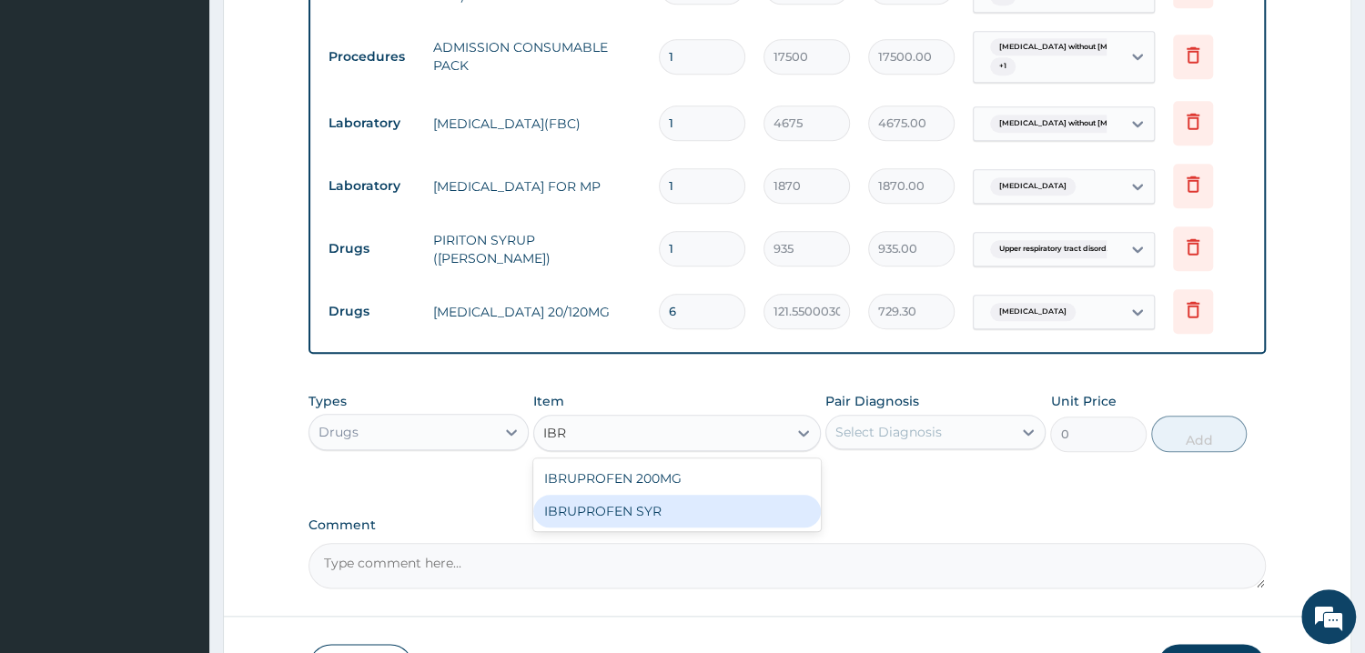
click at [662, 502] on div "IBRUPROFEN SYR" at bounding box center [677, 511] width 288 height 33
type input "1168.75"
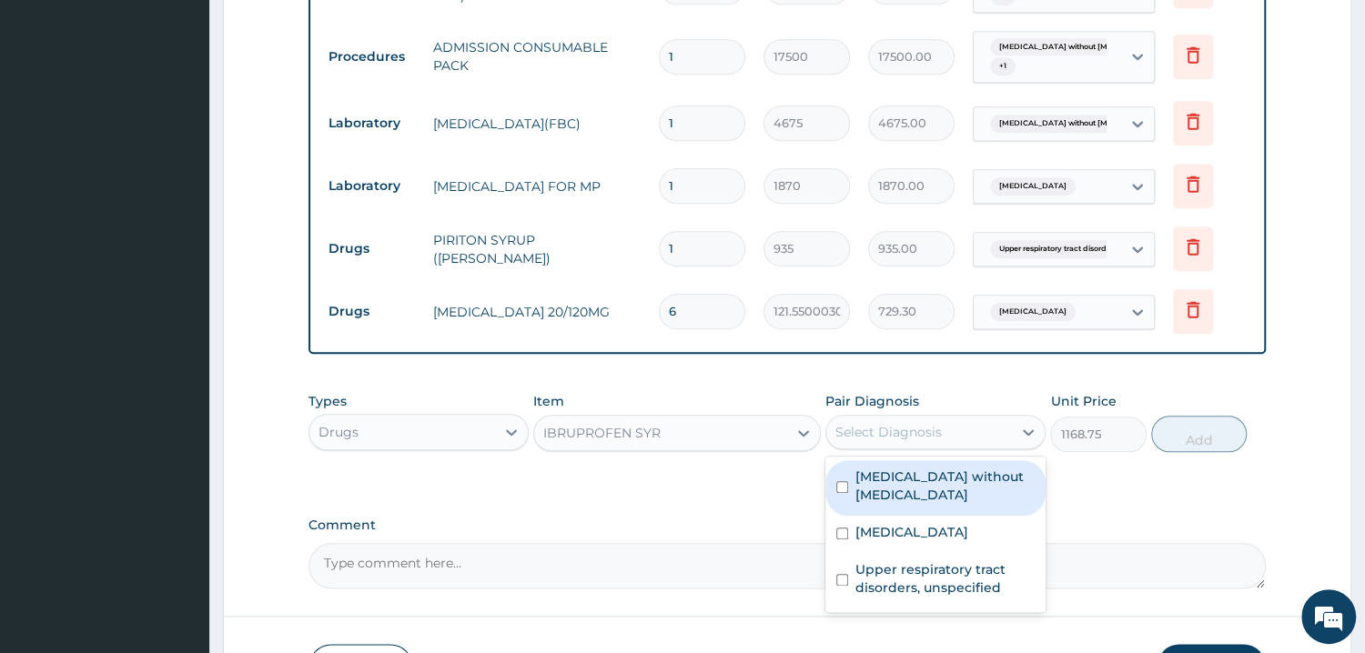
click at [972, 439] on div "Select Diagnosis" at bounding box center [919, 432] width 186 height 29
click at [943, 501] on label "Sepsis without septic shock" at bounding box center [944, 486] width 179 height 36
checkbox input "true"
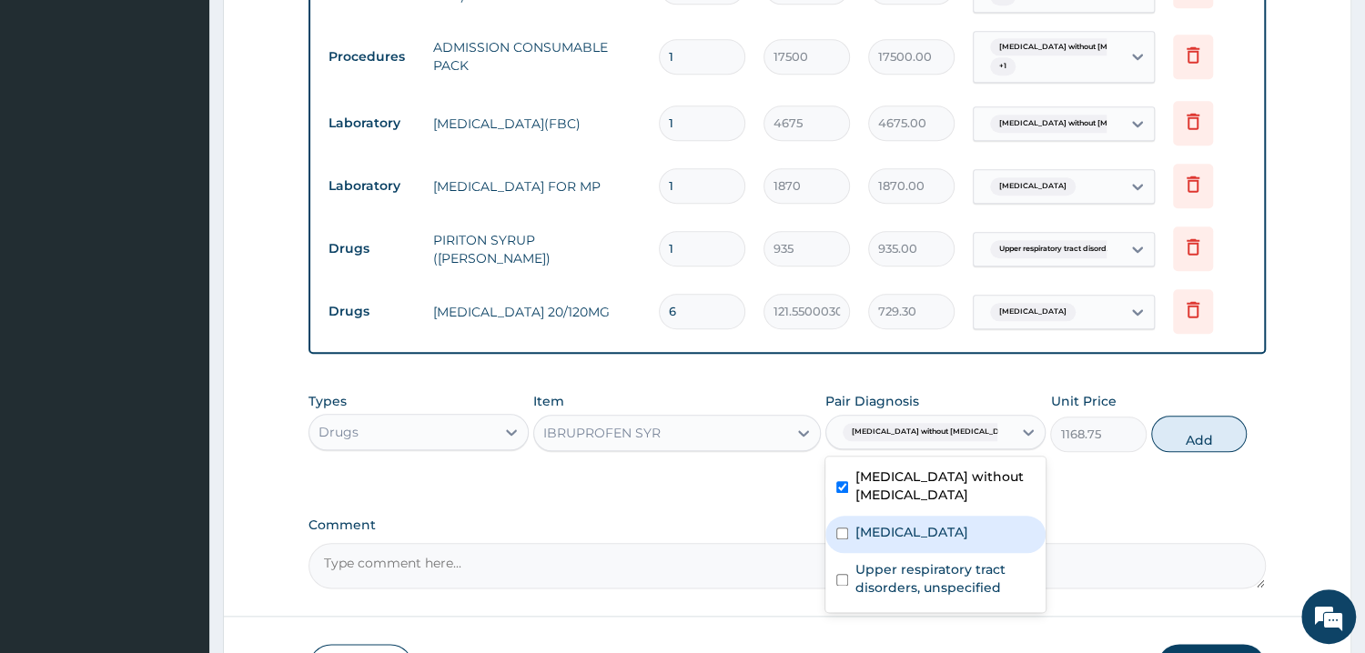
drag, startPoint x: 941, startPoint y: 525, endPoint x: 1109, endPoint y: 450, distance: 184.1
click at [942, 525] on label "Malaria, unspecified" at bounding box center [911, 532] width 113 height 18
checkbox input "true"
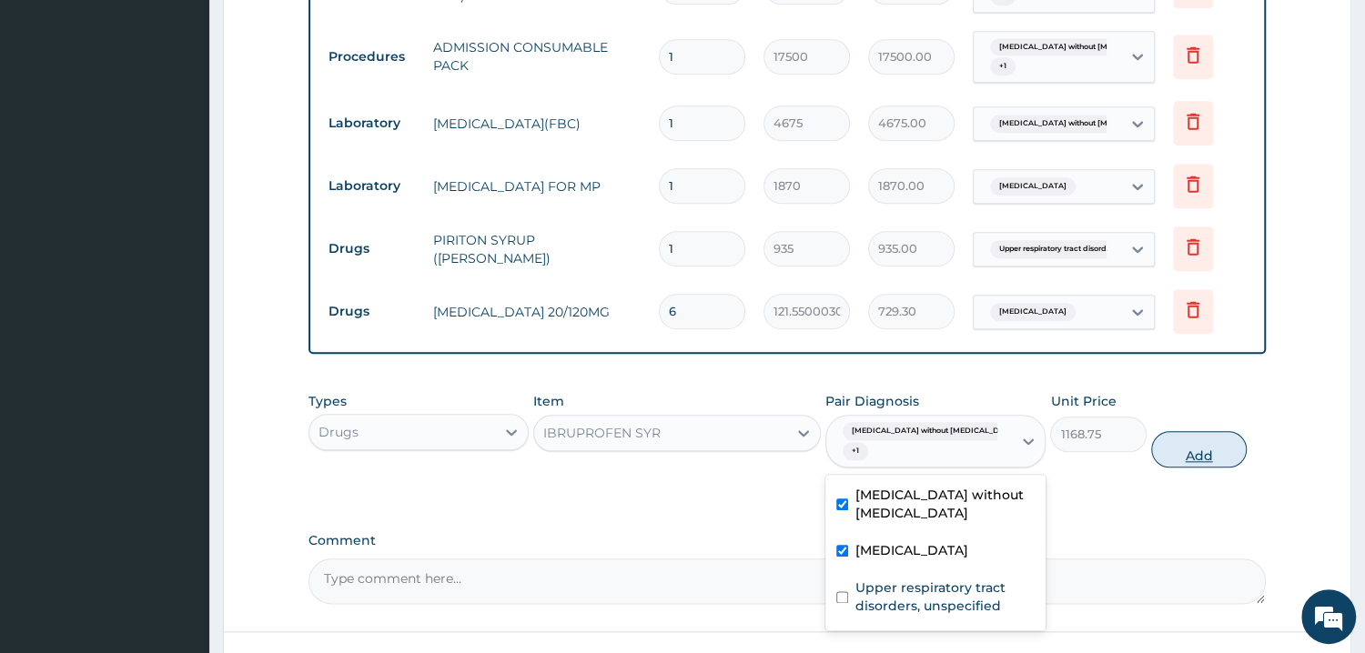
click at [1217, 446] on button "Add" at bounding box center [1199, 449] width 96 height 36
type input "0"
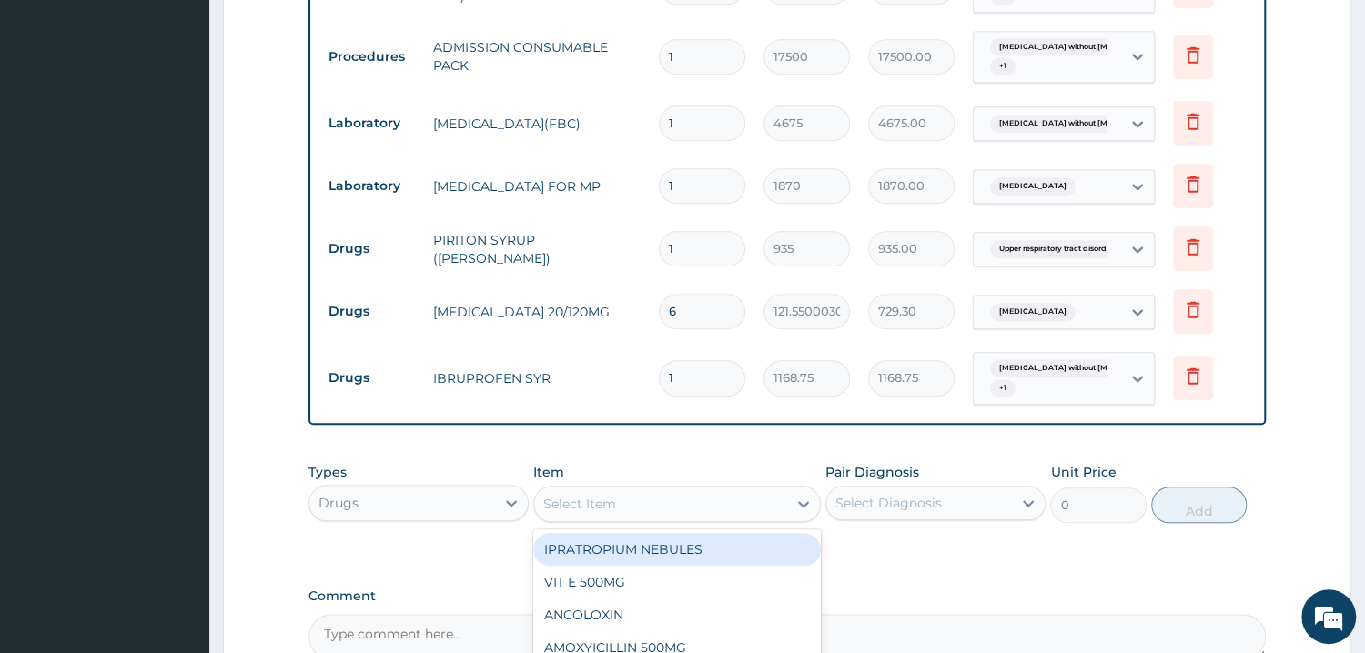
click at [668, 491] on div "Select Item" at bounding box center [660, 504] width 253 height 29
type input "CETR"
click at [703, 555] on div "CETRIAZONE" at bounding box center [677, 549] width 288 height 33
type input "3506.25"
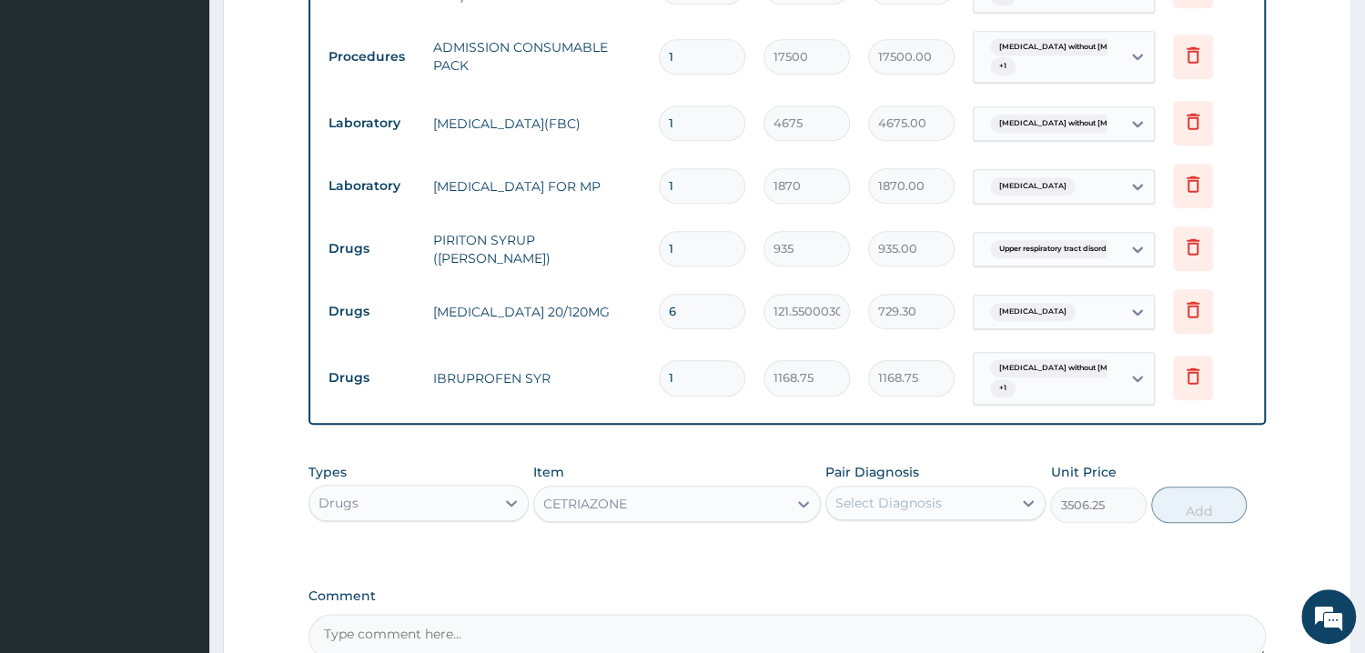
click at [886, 512] on div "Select Diagnosis" at bounding box center [919, 503] width 186 height 29
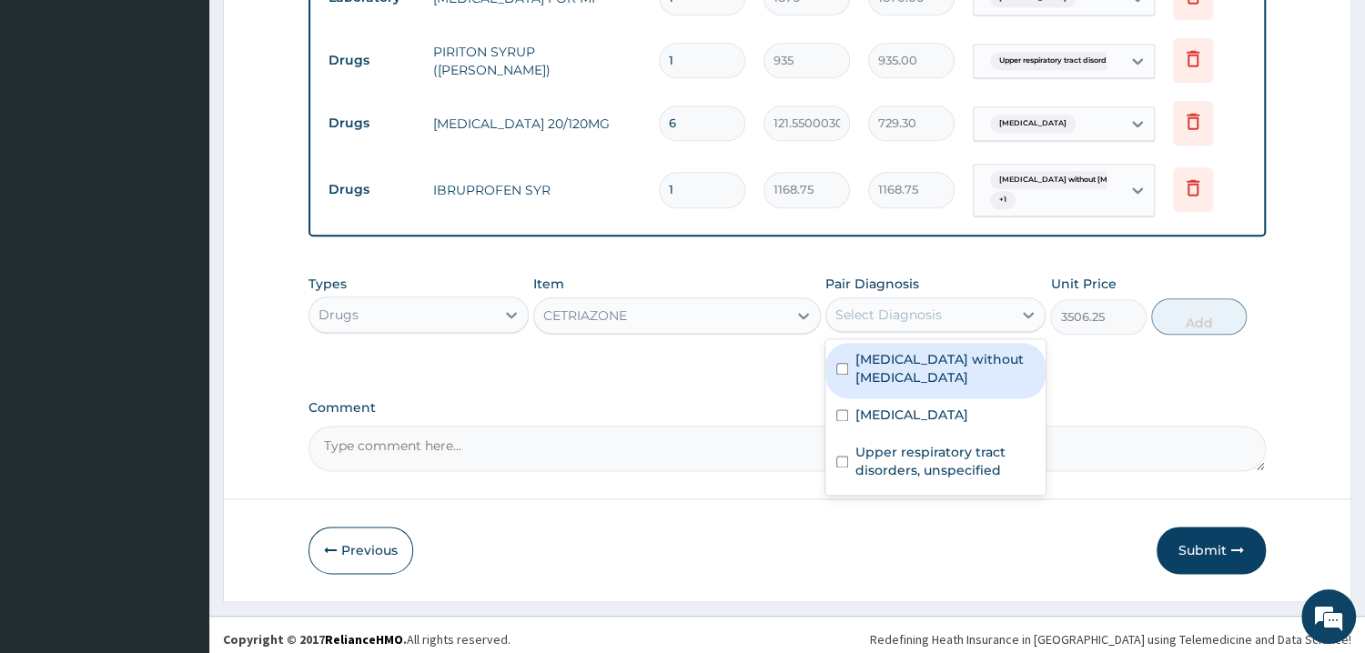
scroll to position [1229, 0]
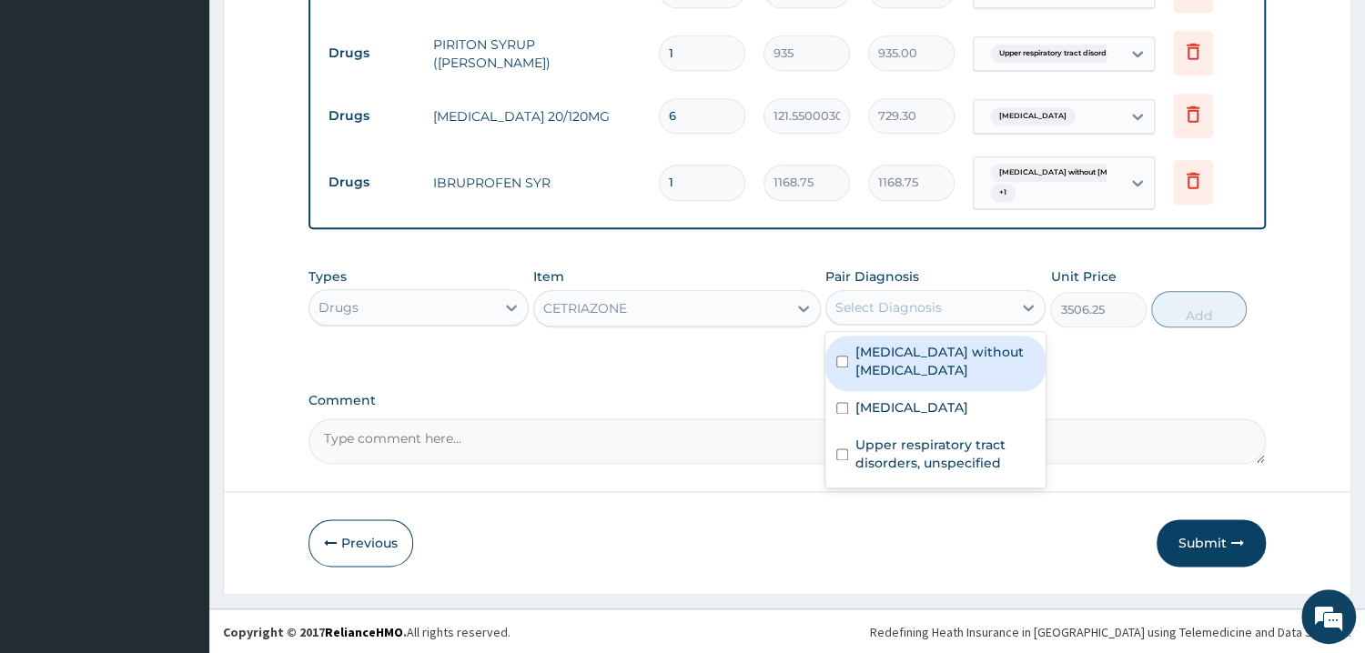
drag, startPoint x: 950, startPoint y: 362, endPoint x: 930, endPoint y: 426, distance: 66.8
click at [950, 364] on label "Sepsis without septic shock" at bounding box center [944, 361] width 179 height 36
checkbox input "true"
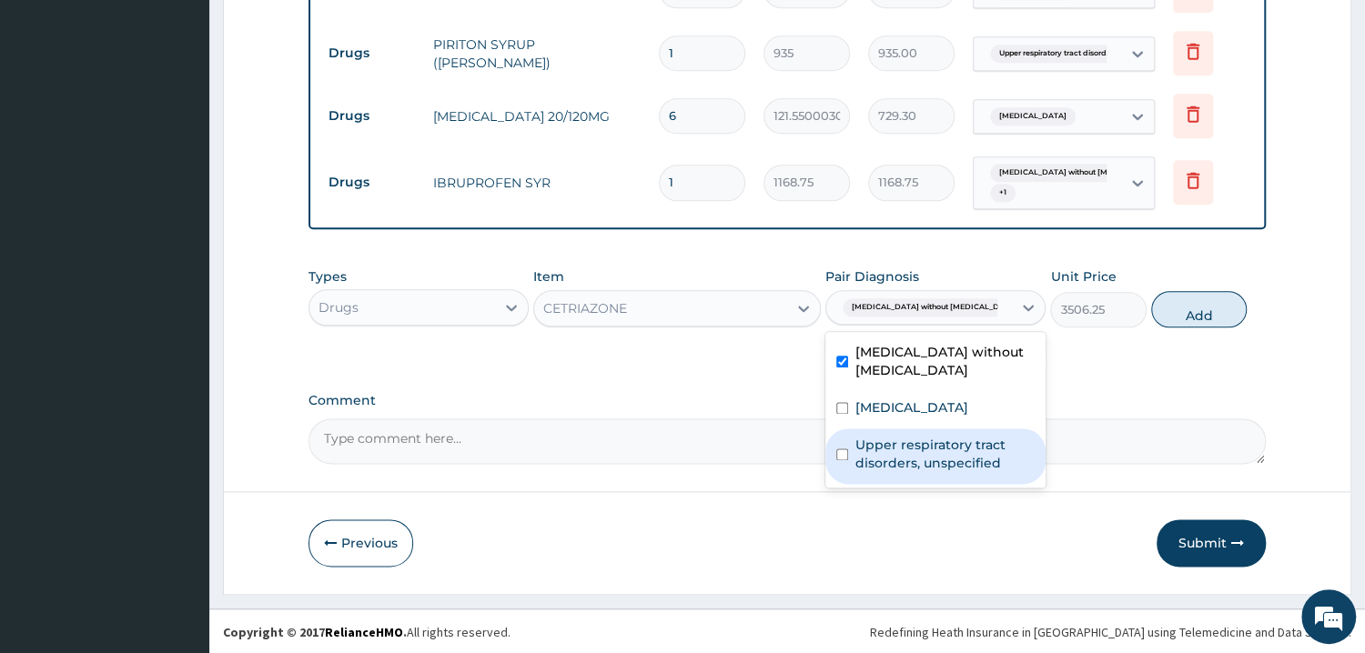
click at [925, 438] on label "Upper respiratory tract disorders, unspecified" at bounding box center [944, 454] width 179 height 36
checkbox input "true"
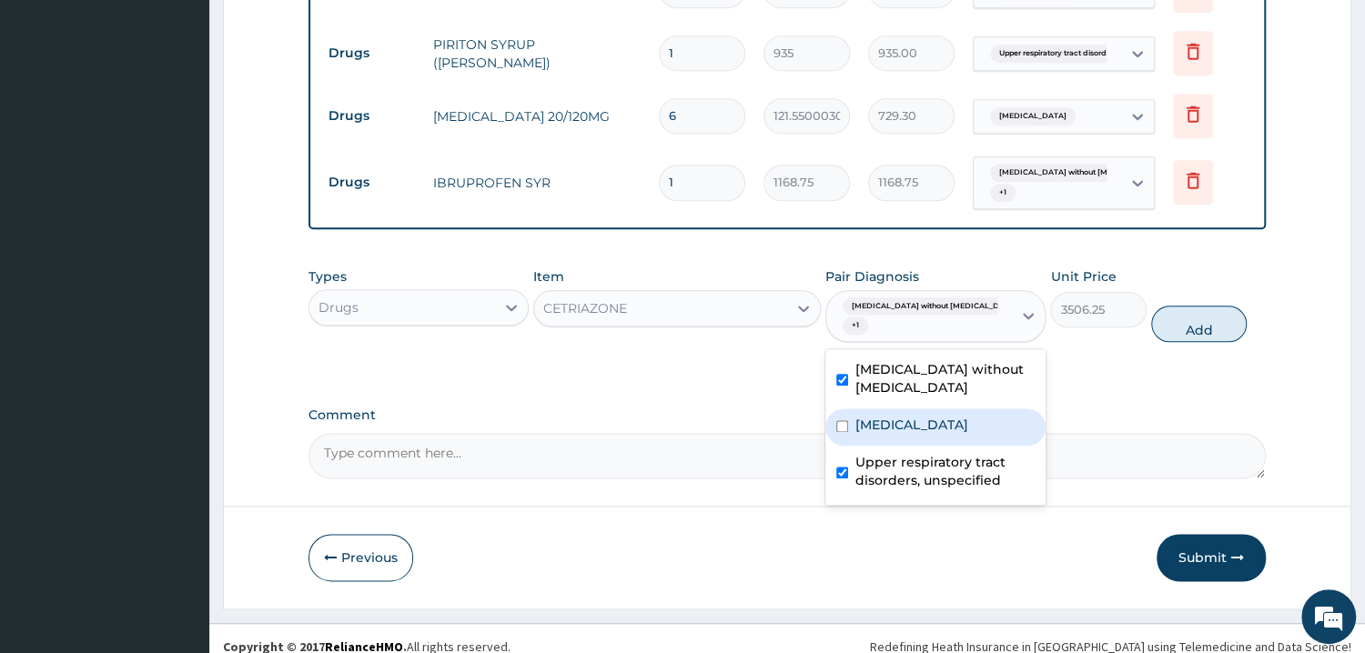
click at [957, 416] on label "Malaria, unspecified" at bounding box center [911, 425] width 113 height 18
checkbox input "true"
click at [1192, 330] on button "Add" at bounding box center [1199, 324] width 96 height 36
type input "0"
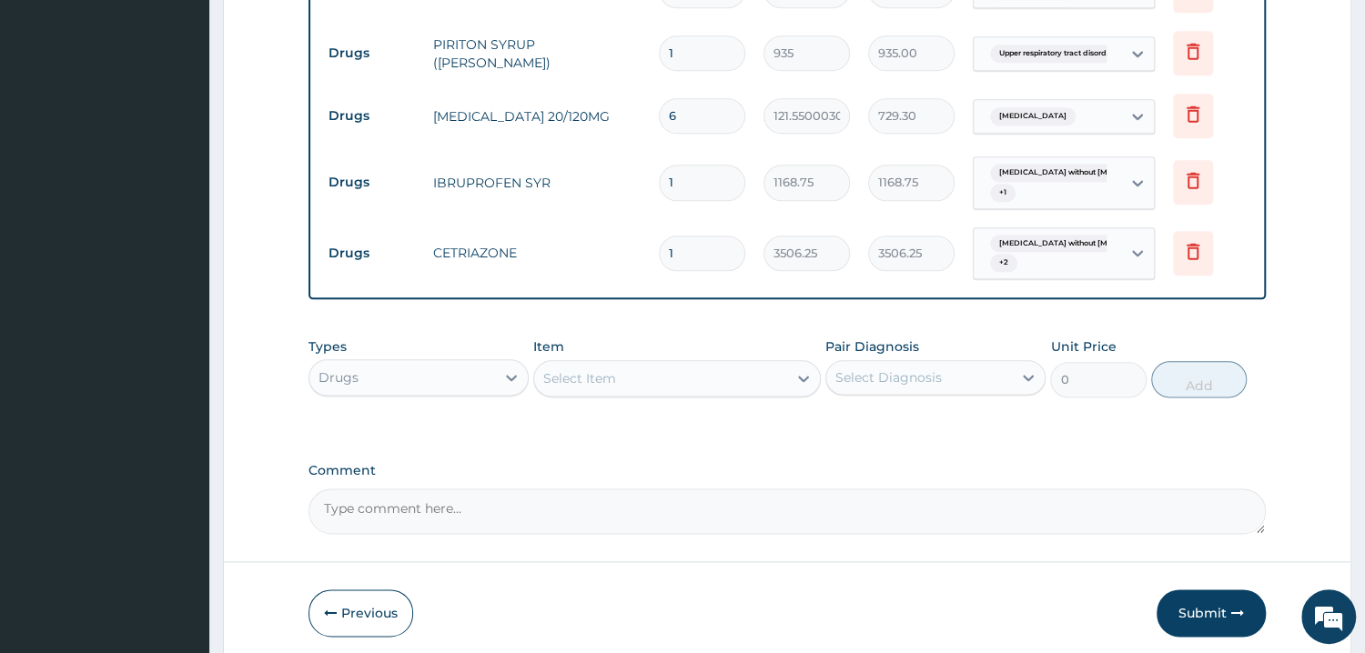
drag, startPoint x: 686, startPoint y: 268, endPoint x: 655, endPoint y: 261, distance: 31.8
click at [642, 264] on tr "Drugs CETRIAZONE 1 3506.25 3506.25 Sepsis without septic shock + 2 Delete" at bounding box center [786, 253] width 935 height 71
drag, startPoint x: 699, startPoint y: 259, endPoint x: 637, endPoint y: 259, distance: 61.9
click at [659, 259] on input "1" at bounding box center [702, 253] width 86 height 35
type input "3"
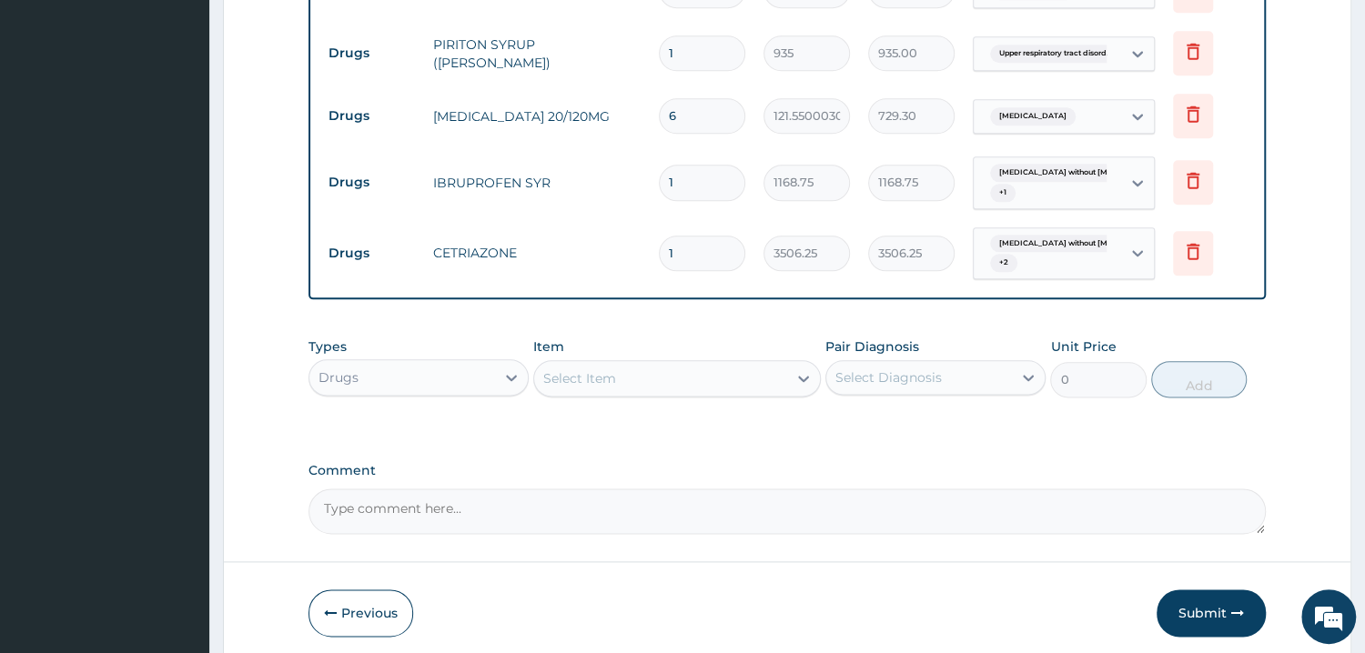
type input "10518.75"
type input "3"
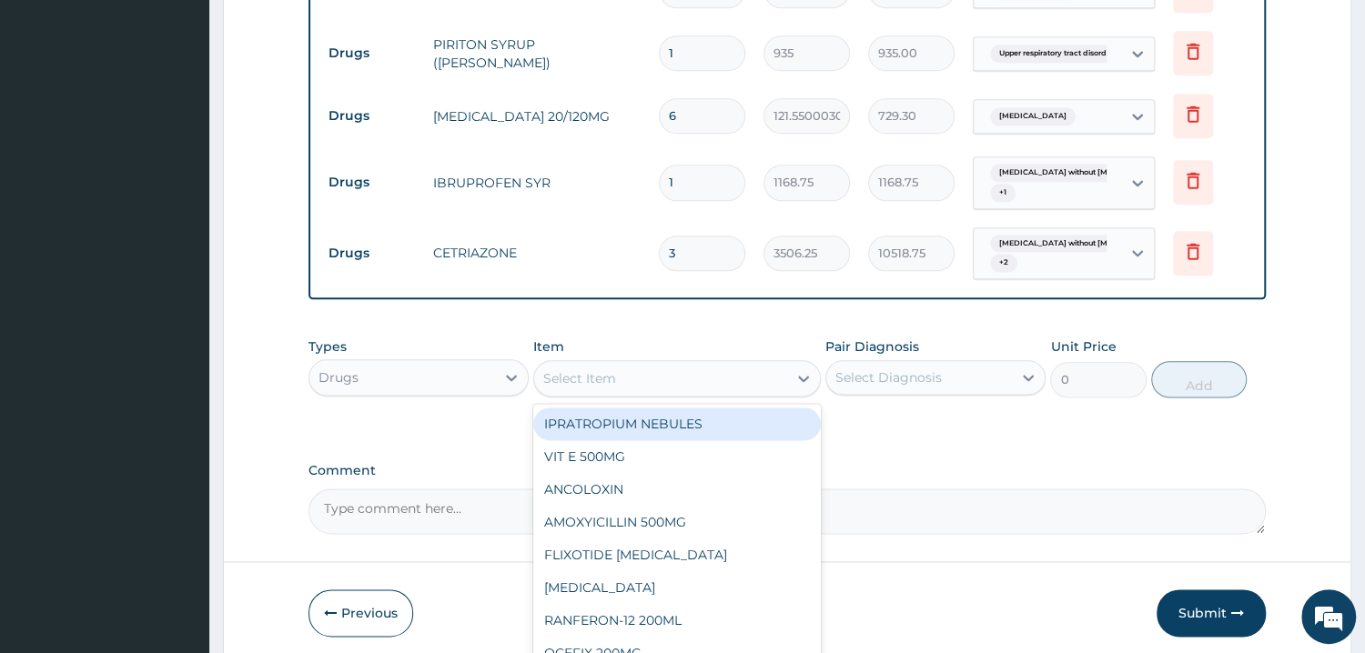
click at [729, 385] on div "Select Item" at bounding box center [660, 378] width 253 height 29
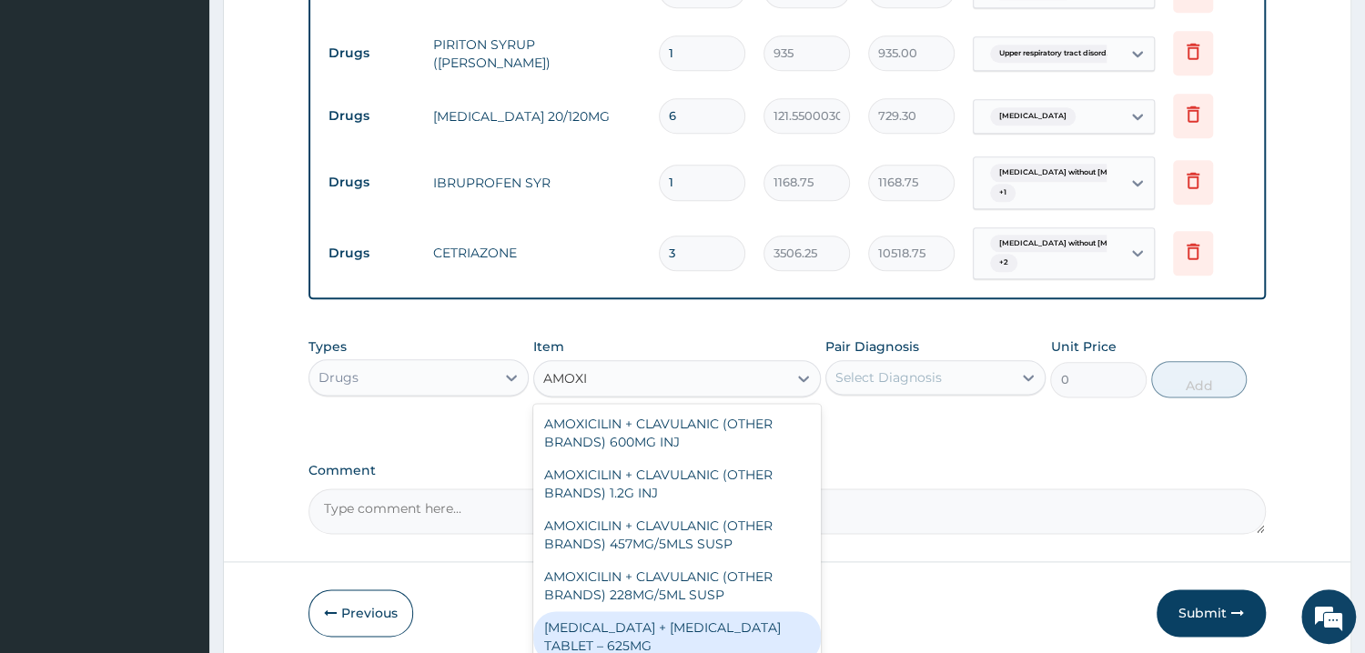
type input "AMOXI"
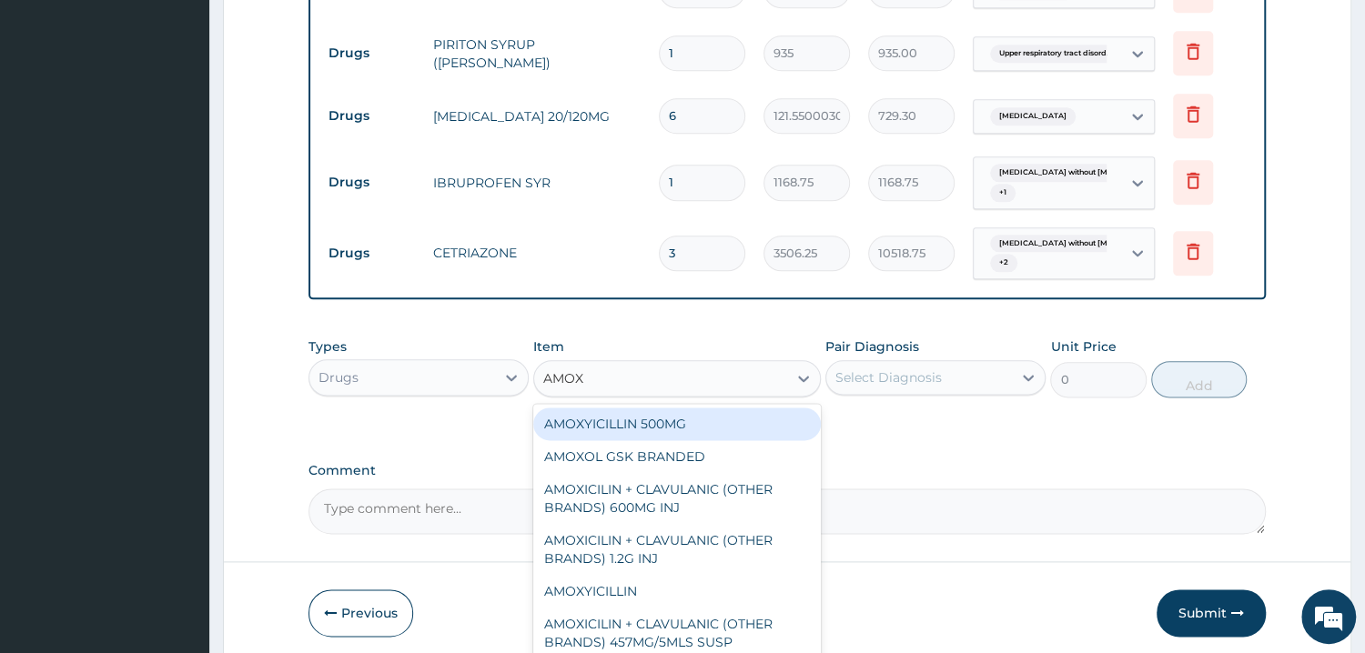
type input "AMOXI"
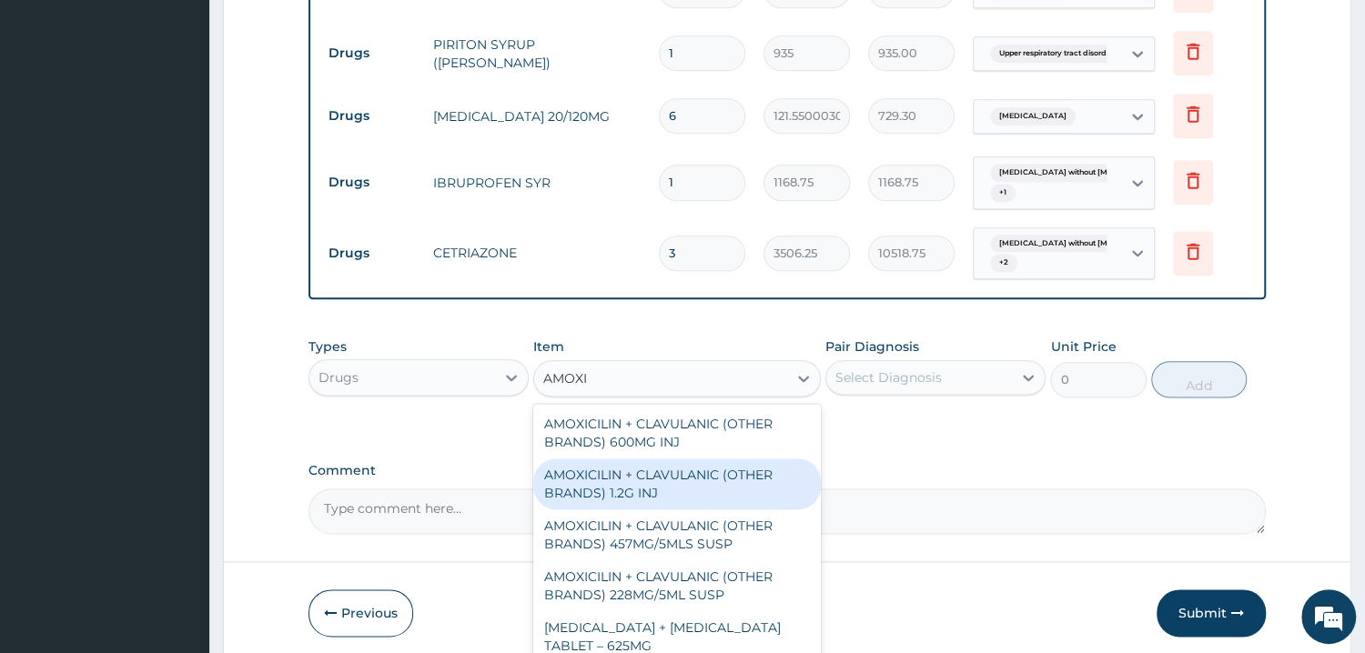
click at [668, 471] on div "AMOXICILIN + CLAVULANIC (OTHER BRANDS) 1.2G INJ" at bounding box center [677, 484] width 288 height 51
type input "2337.5"
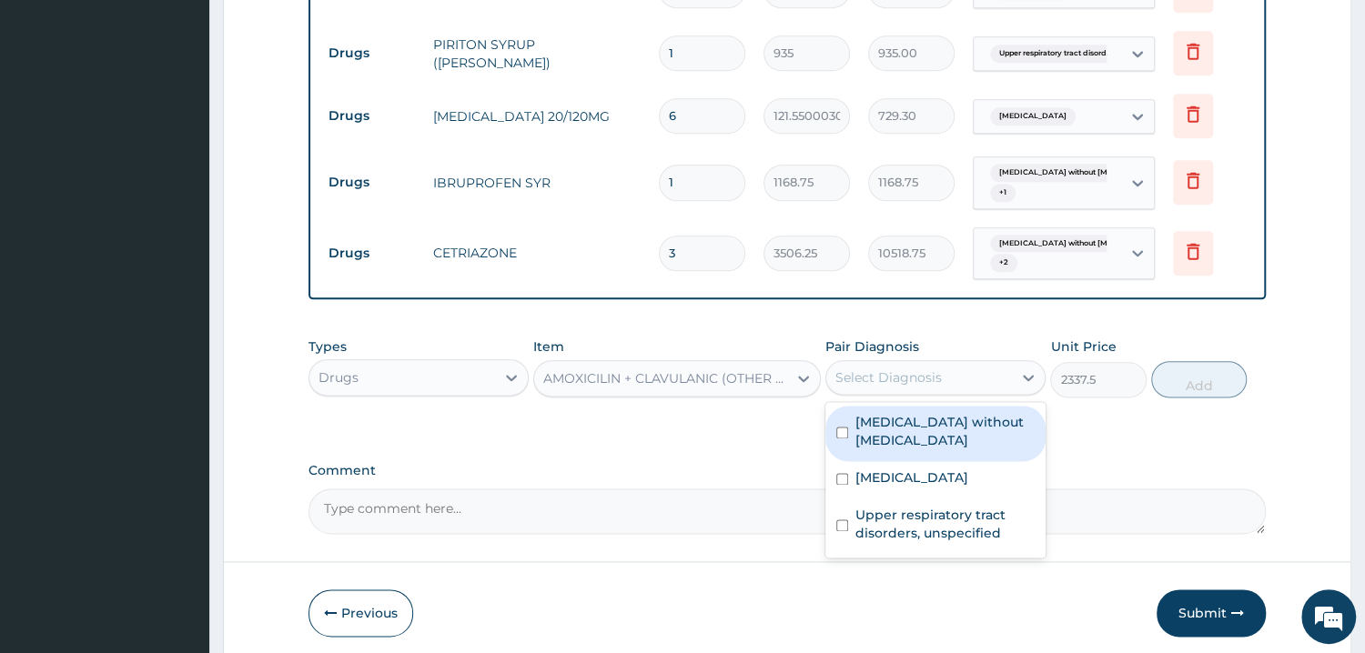
click at [855, 389] on div "Select Diagnosis" at bounding box center [919, 377] width 186 height 29
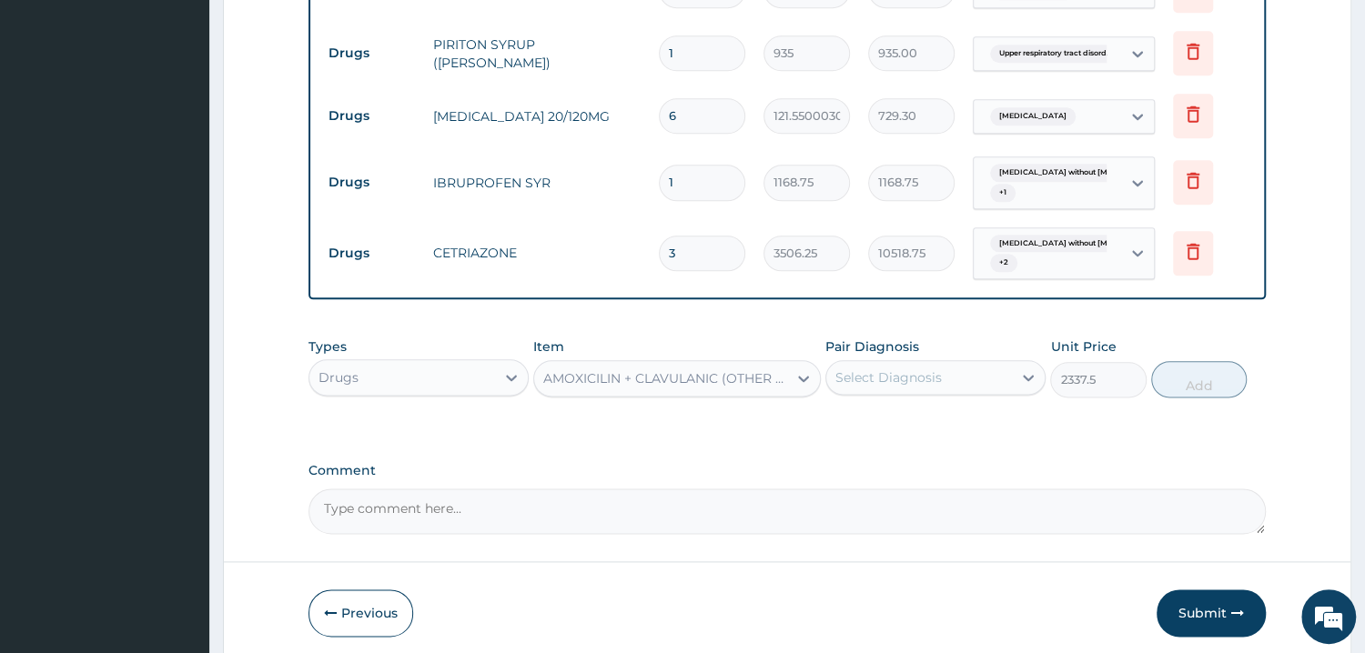
click at [901, 401] on div "Types Drugs Item AMOXICILIN + CLAVULANIC (OTHER BRANDS) 1.2G INJ Pair Diagnosis…" at bounding box center [786, 368] width 957 height 78
click at [924, 377] on div "Select Diagnosis" at bounding box center [888, 378] width 106 height 18
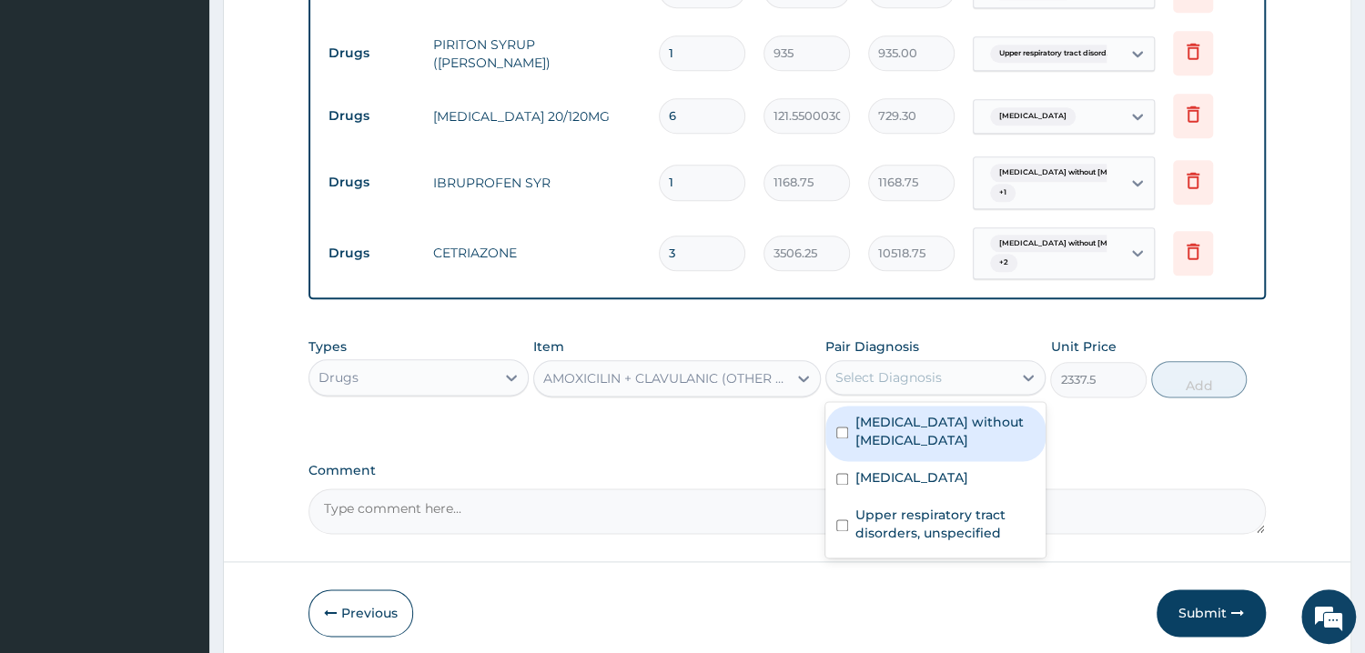
drag, startPoint x: 923, startPoint y: 445, endPoint x: 924, endPoint y: 513, distance: 68.3
click at [923, 448] on label "Sepsis without septic shock" at bounding box center [944, 431] width 179 height 36
checkbox input "true"
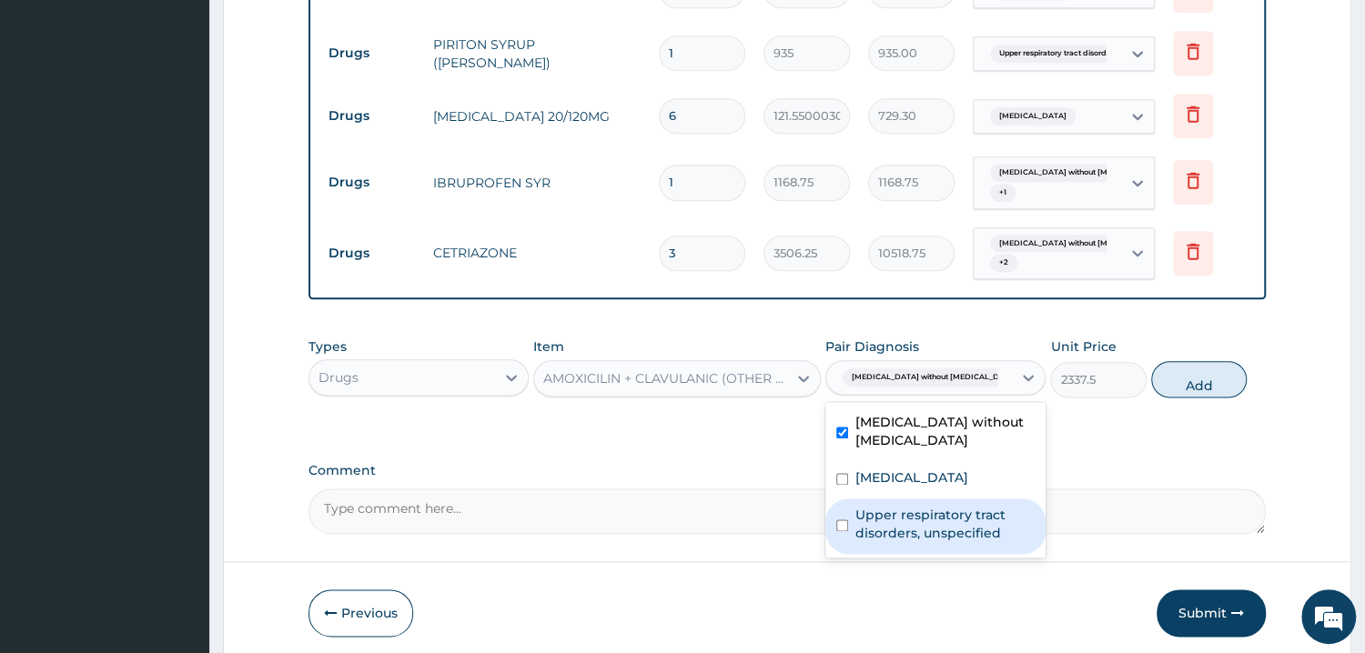
click at [932, 531] on label "Upper respiratory tract disorders, unspecified" at bounding box center [944, 524] width 179 height 36
checkbox input "true"
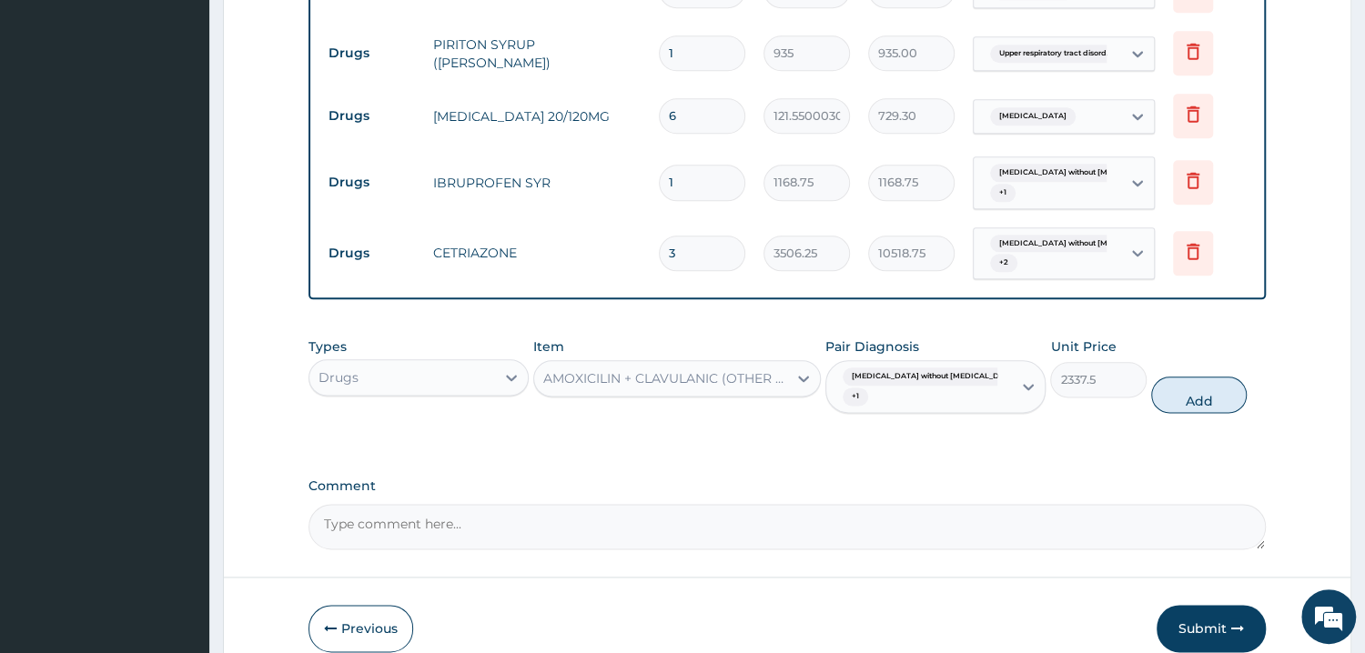
drag, startPoint x: 1218, startPoint y: 384, endPoint x: 1098, endPoint y: 360, distance: 122.4
click at [1218, 384] on button "Add" at bounding box center [1199, 395] width 96 height 36
type input "0"
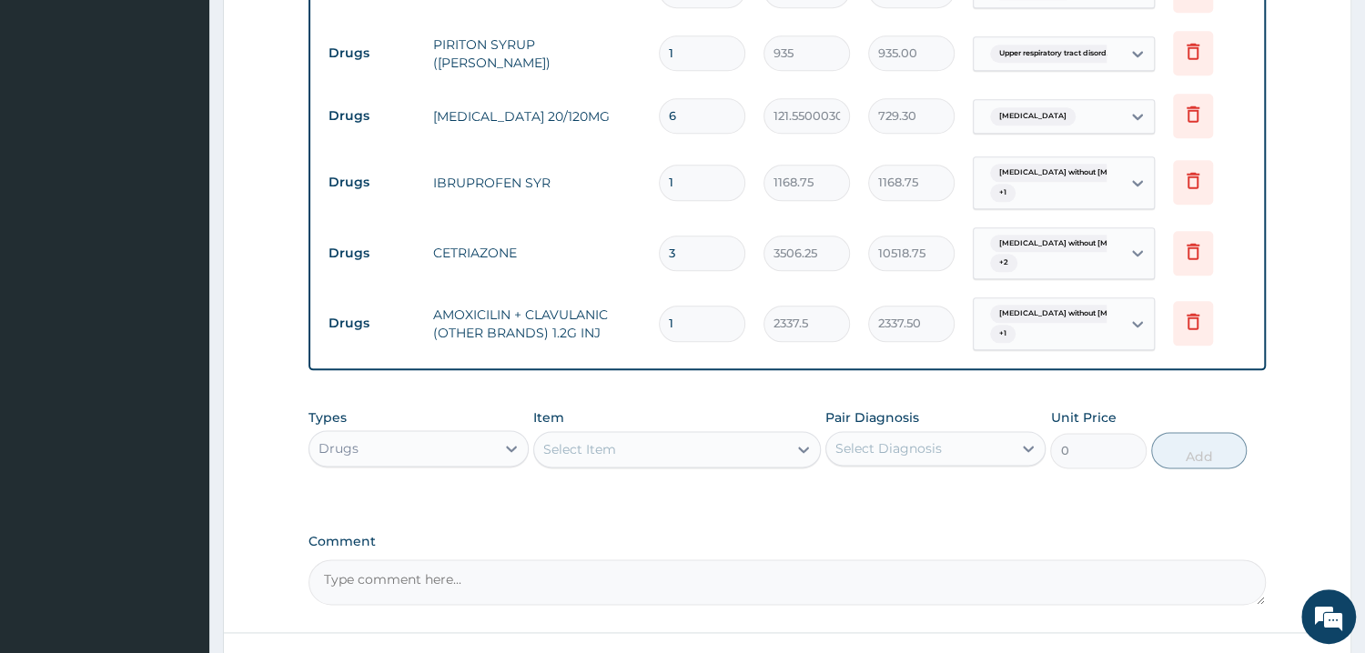
drag, startPoint x: 686, startPoint y: 316, endPoint x: 645, endPoint y: 325, distance: 41.9
click at [659, 325] on input "1" at bounding box center [702, 323] width 86 height 35
type input "4"
type input "9350.00"
type input "4"
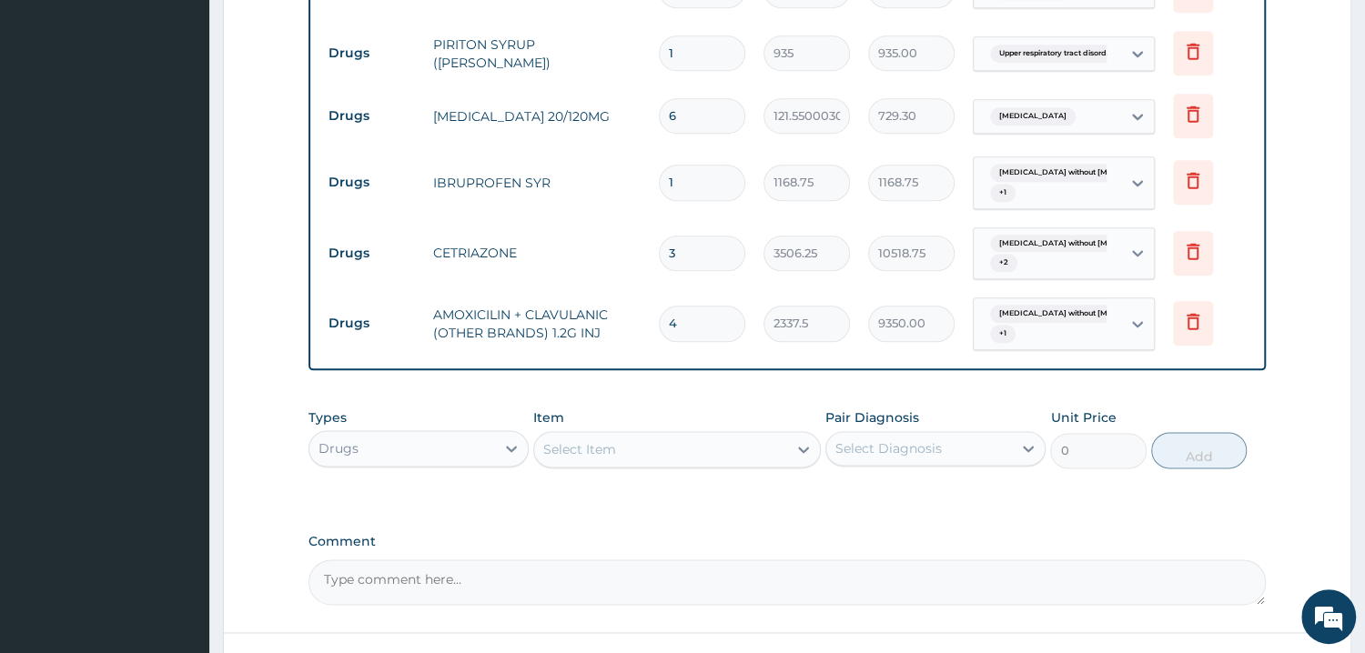
click at [712, 450] on div "Select Item" at bounding box center [660, 449] width 253 height 29
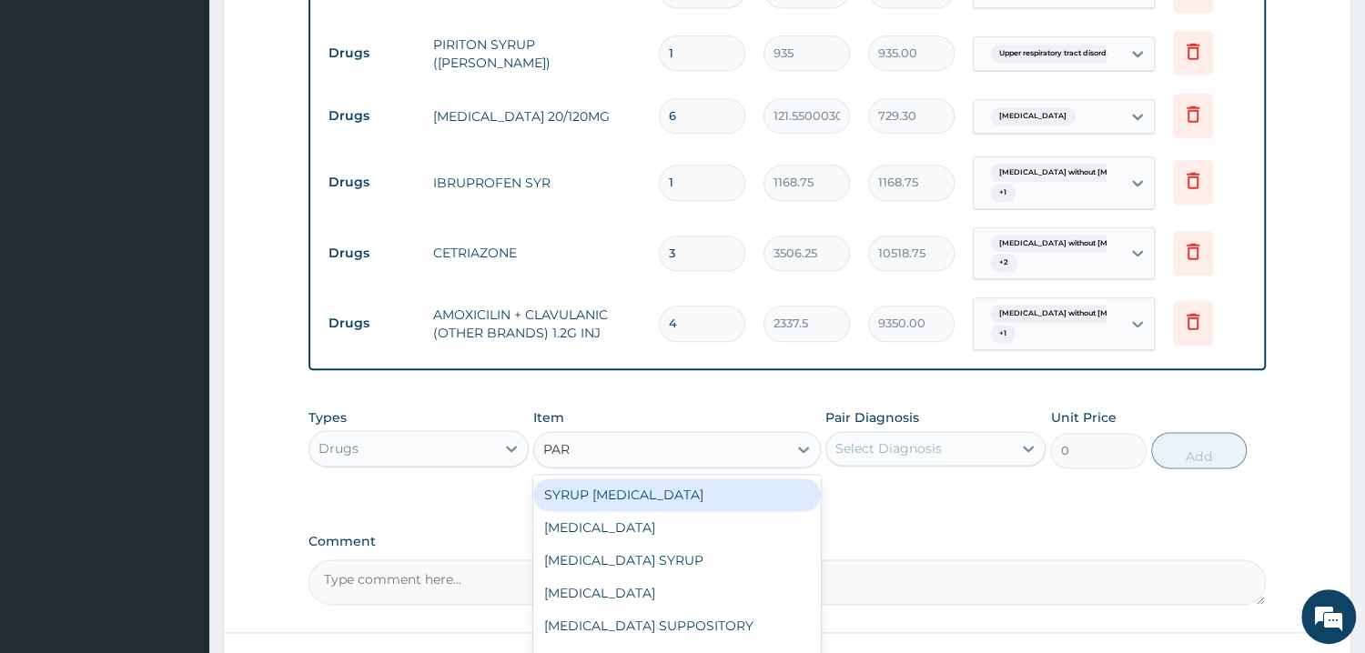
type input "PARA"
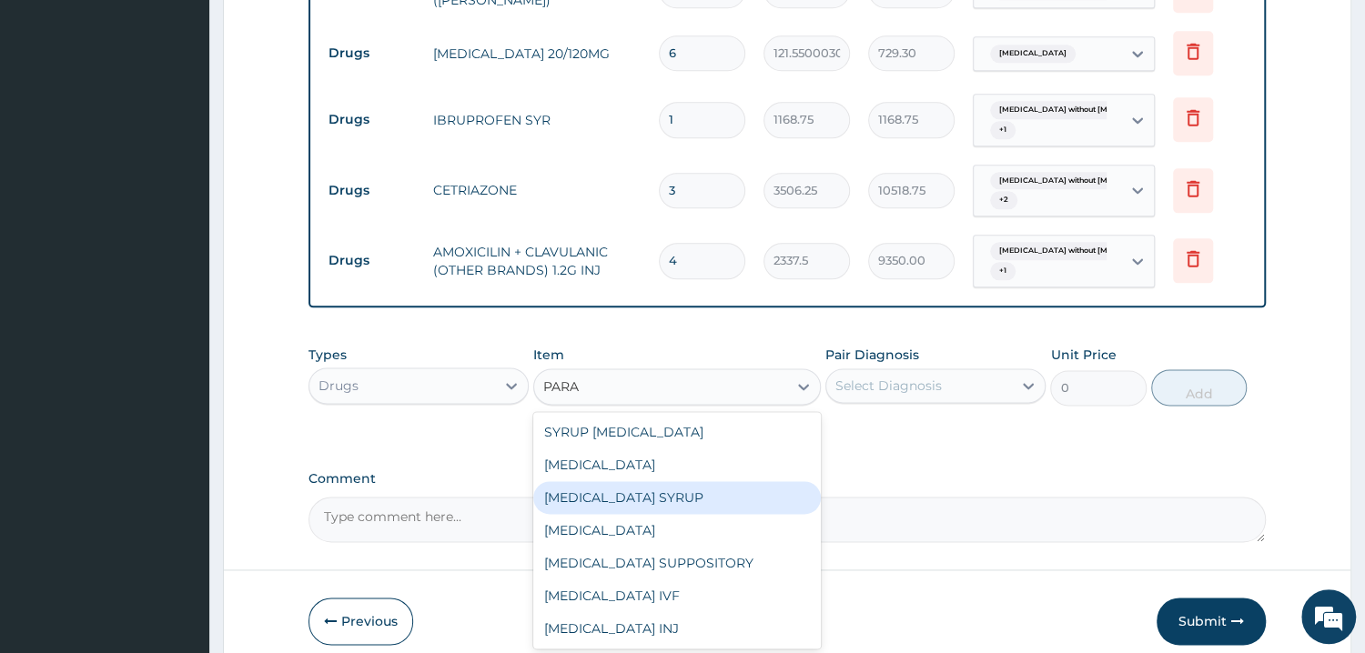
scroll to position [1327, 0]
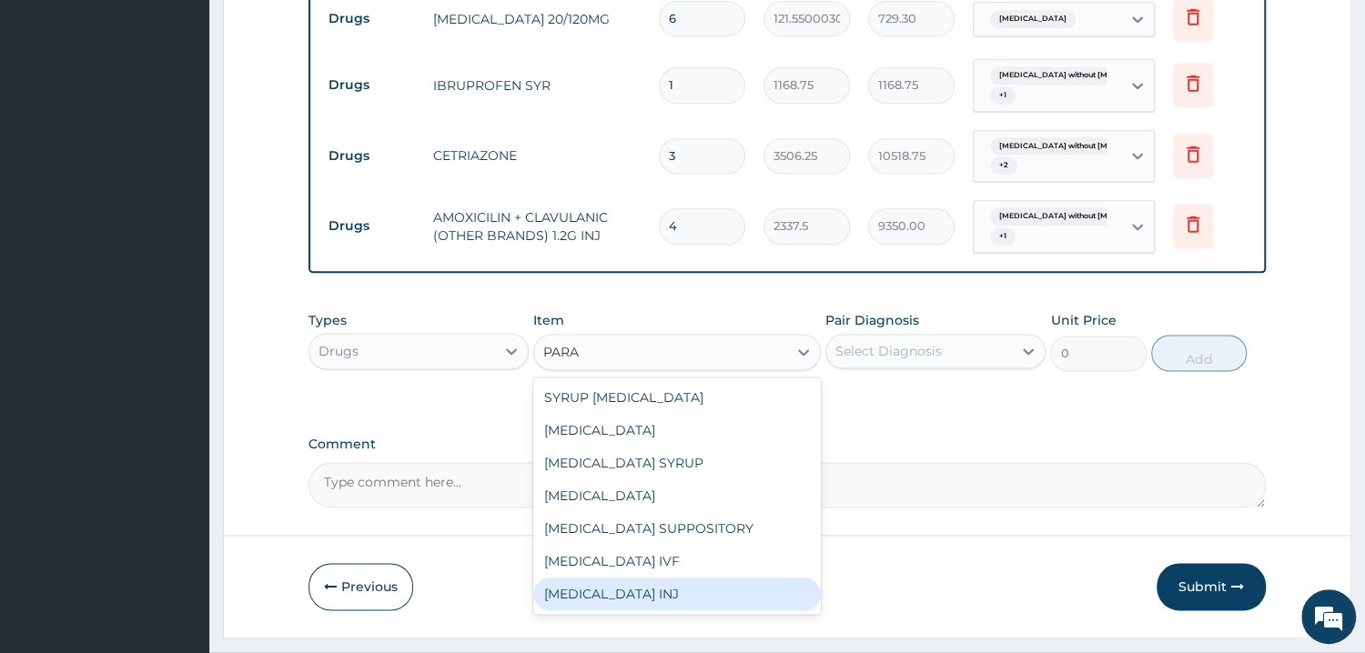
click at [656, 595] on div "PARACETAMOL INJ" at bounding box center [677, 594] width 288 height 33
type input "294.5249938964844"
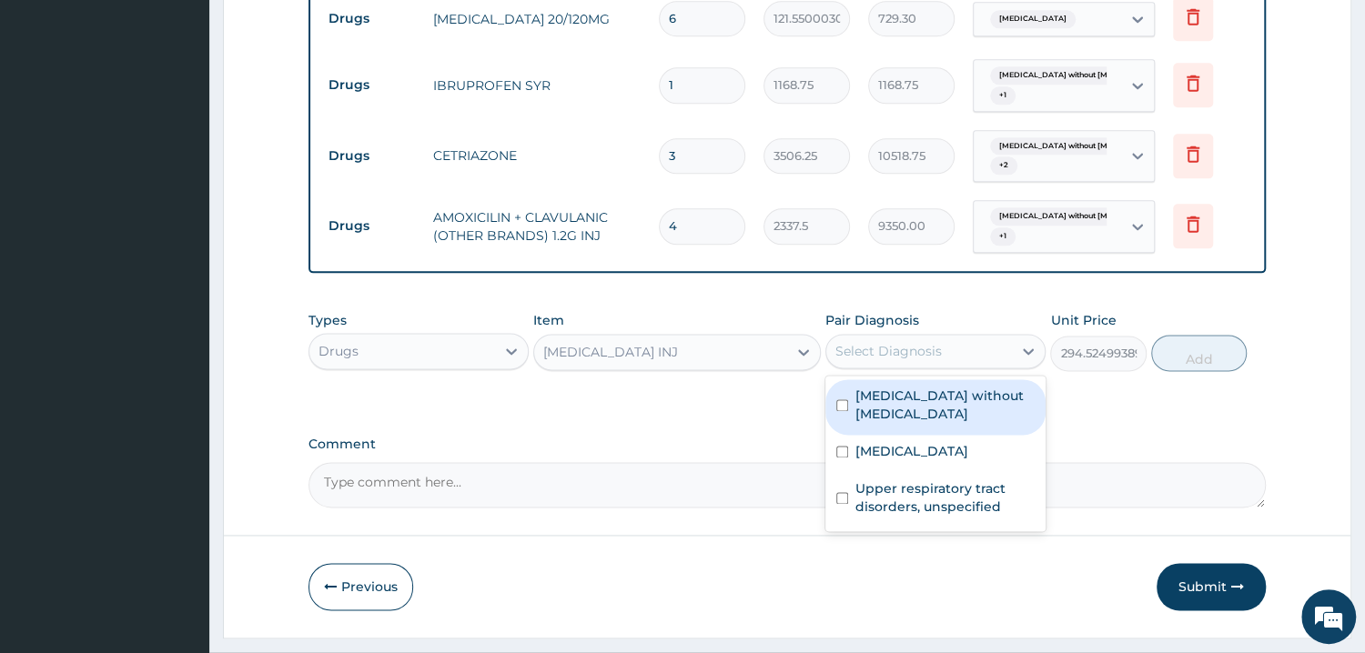
drag, startPoint x: 983, startPoint y: 358, endPoint x: 982, endPoint y: 429, distance: 71.0
click at [983, 359] on div "Select Diagnosis" at bounding box center [919, 351] width 186 height 29
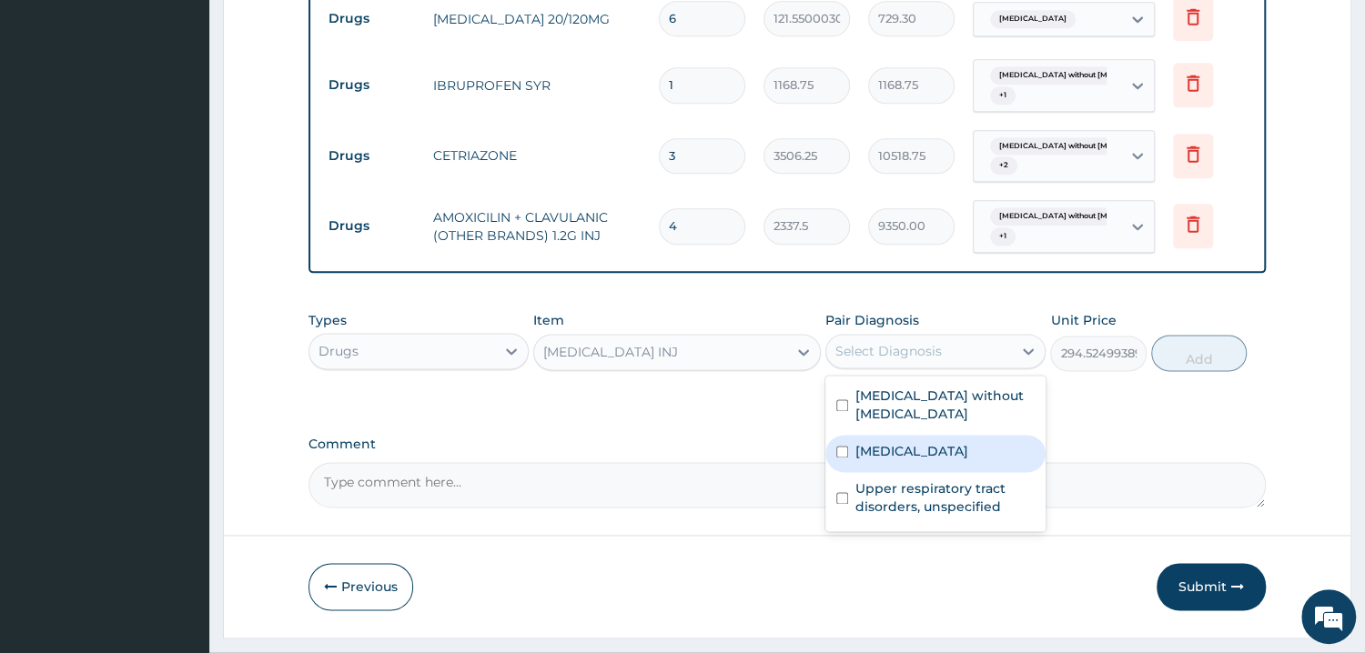
click at [968, 451] on label "Malaria, unspecified" at bounding box center [911, 451] width 113 height 18
checkbox input "true"
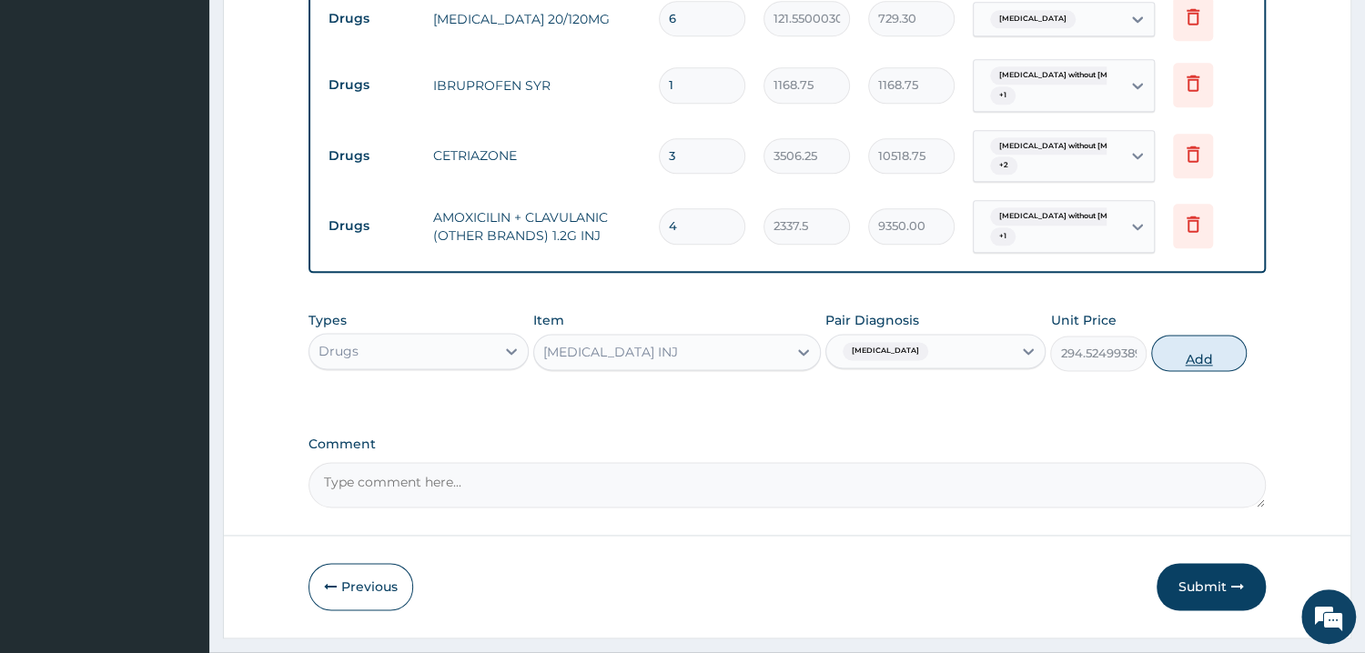
click at [1183, 365] on button "Add" at bounding box center [1199, 353] width 96 height 36
type input "0"
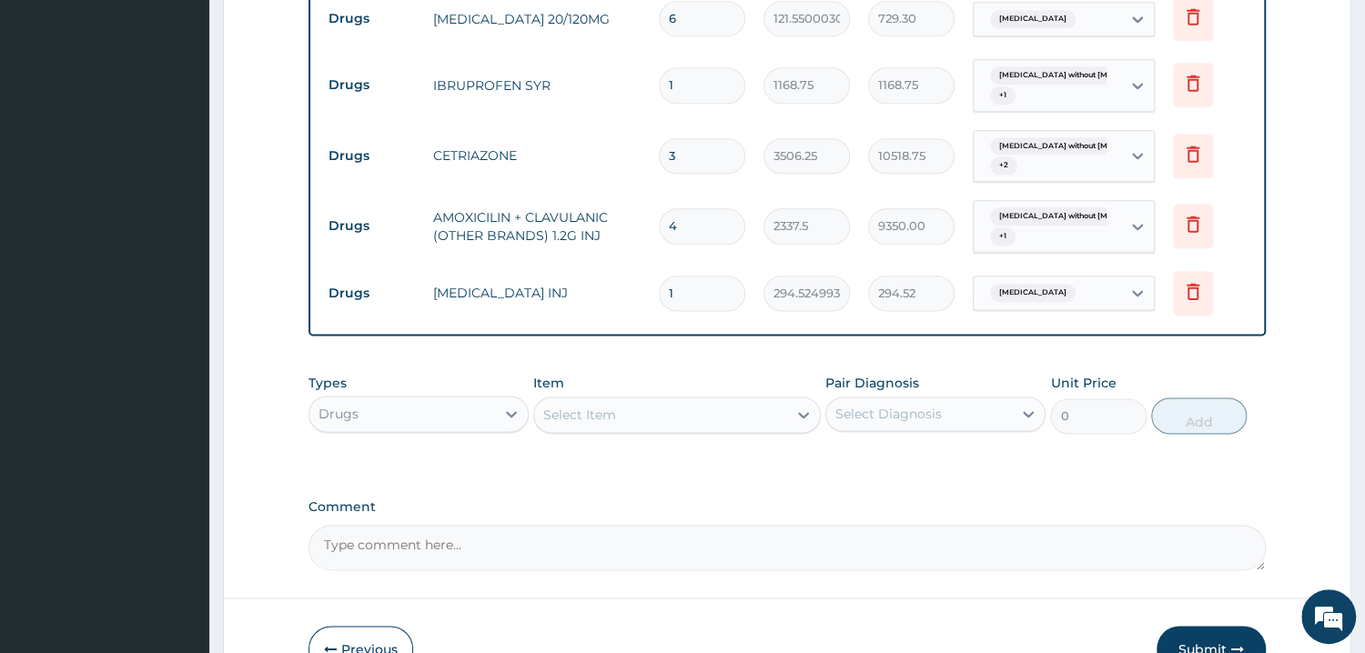
drag, startPoint x: 664, startPoint y: 296, endPoint x: 624, endPoint y: 305, distance: 41.1
click at [659, 305] on input "1" at bounding box center [702, 293] width 86 height 35
type input "5"
type input "1472.62"
type input "5"
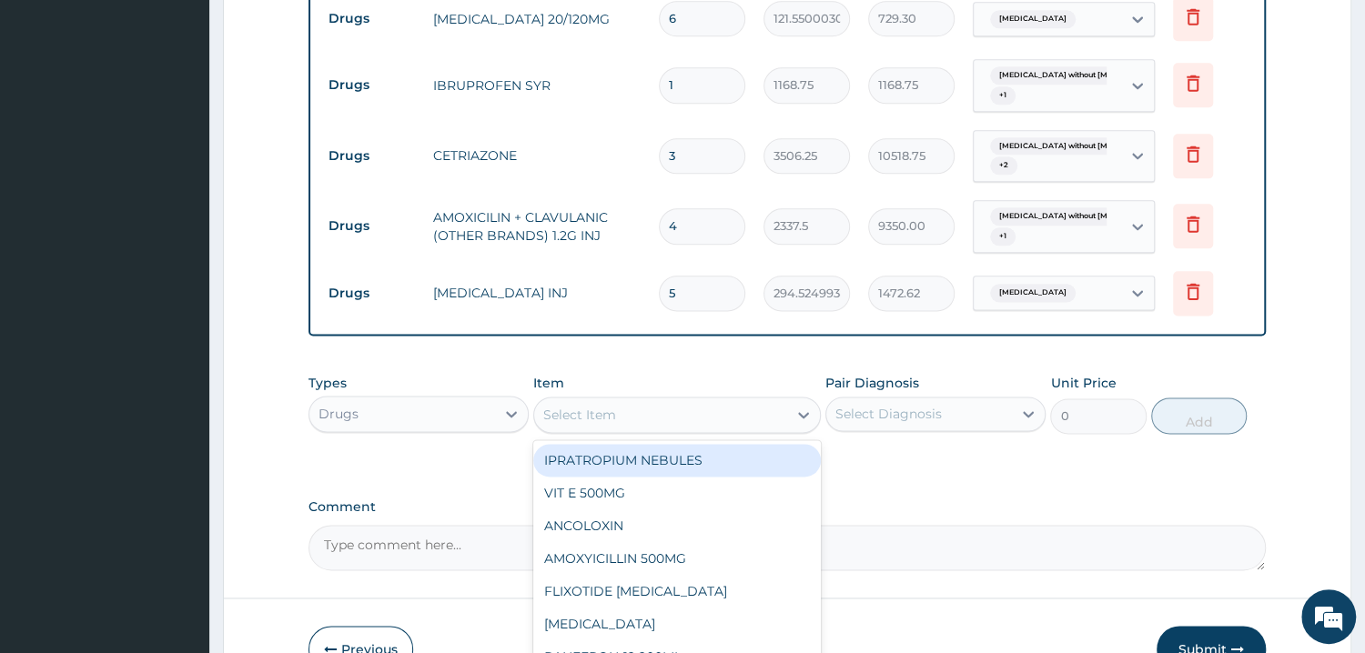
click at [709, 430] on div "Select Item" at bounding box center [677, 415] width 288 height 36
type input "AMIK"
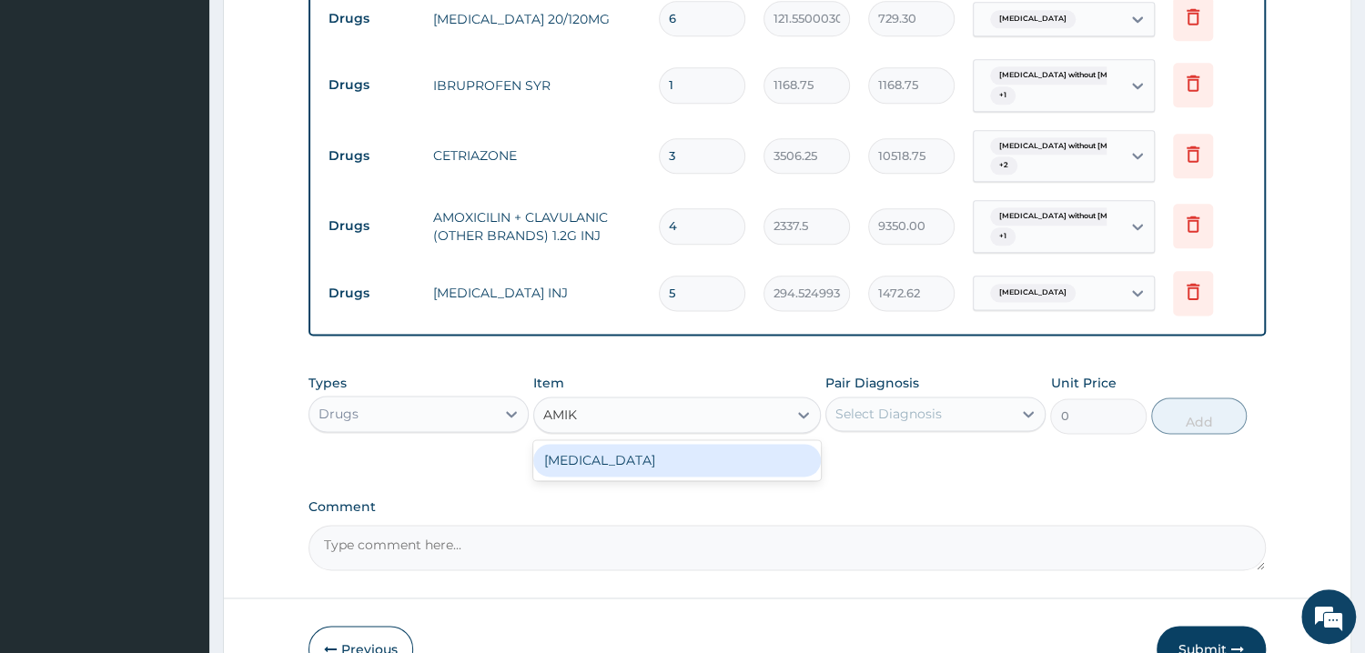
drag, startPoint x: 708, startPoint y: 464, endPoint x: 879, endPoint y: 430, distance: 174.4
click at [709, 464] on div "AMIKACIN" at bounding box center [677, 460] width 288 height 33
type input "2337.5"
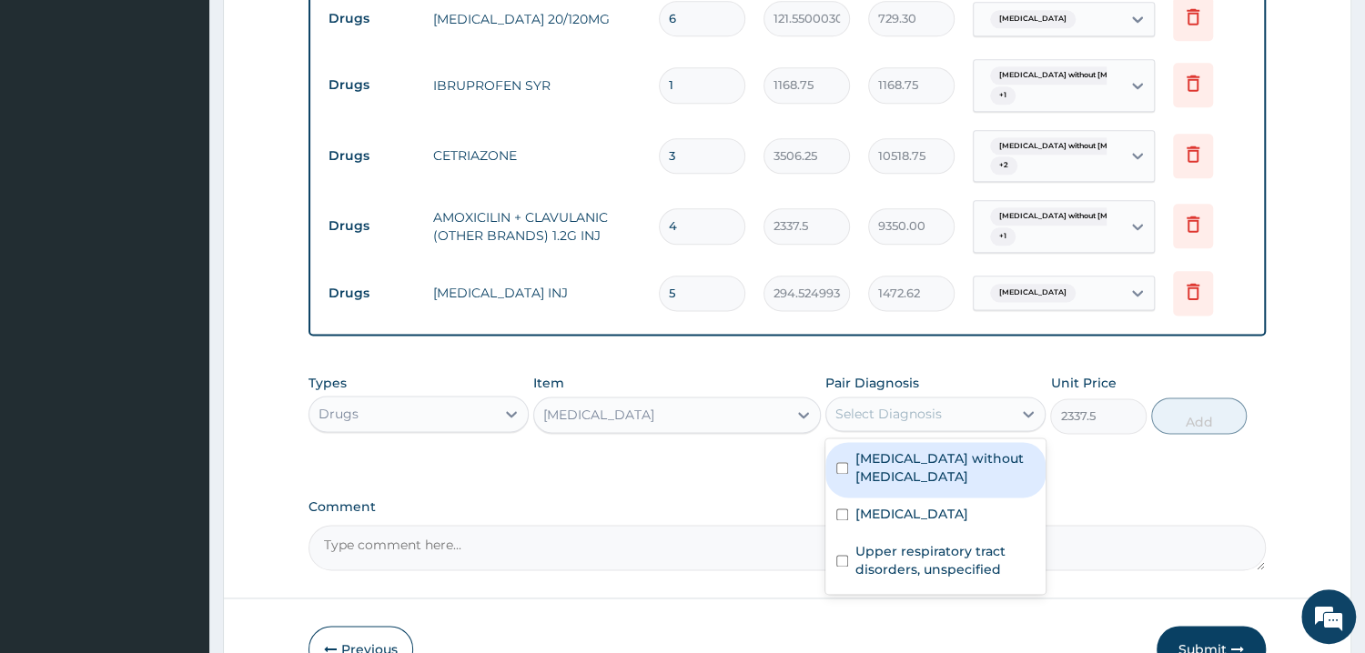
click at [916, 417] on div "Select Diagnosis" at bounding box center [888, 414] width 106 height 18
click at [946, 479] on label "Sepsis without septic shock" at bounding box center [944, 468] width 179 height 36
checkbox input "true"
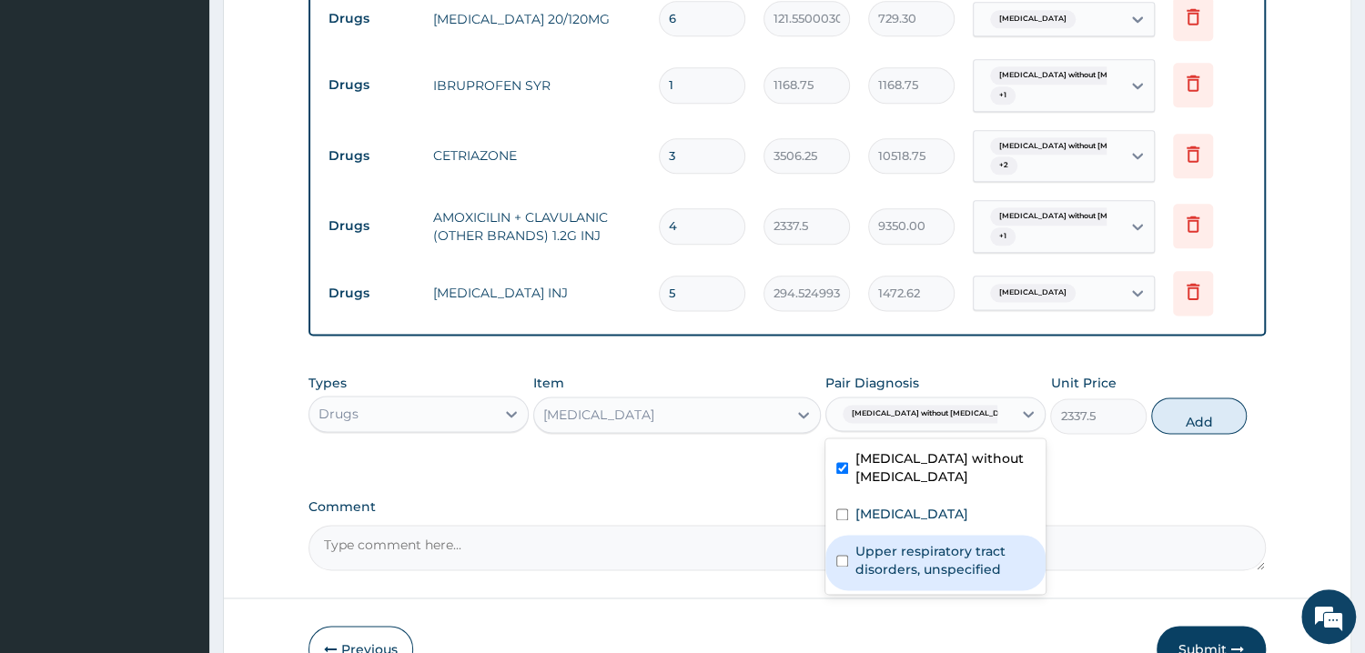
drag, startPoint x: 938, startPoint y: 552, endPoint x: 960, endPoint y: 516, distance: 42.4
click at [938, 551] on label "Upper respiratory tract disorders, unspecified" at bounding box center [944, 560] width 179 height 36
checkbox input "true"
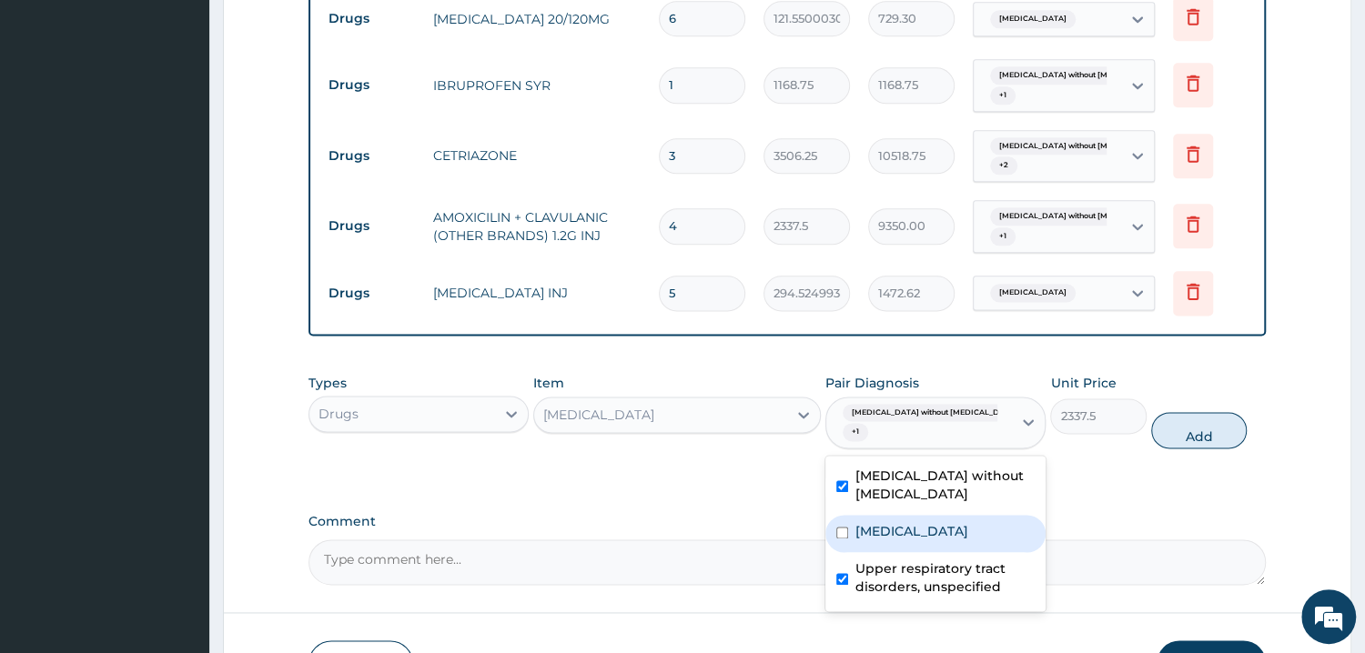
drag, startPoint x: 960, startPoint y: 516, endPoint x: 999, endPoint y: 502, distance: 41.4
click at [961, 522] on label "Malaria, unspecified" at bounding box center [911, 531] width 113 height 18
checkbox input "true"
click at [1178, 430] on button "Add" at bounding box center [1199, 430] width 96 height 36
type input "0"
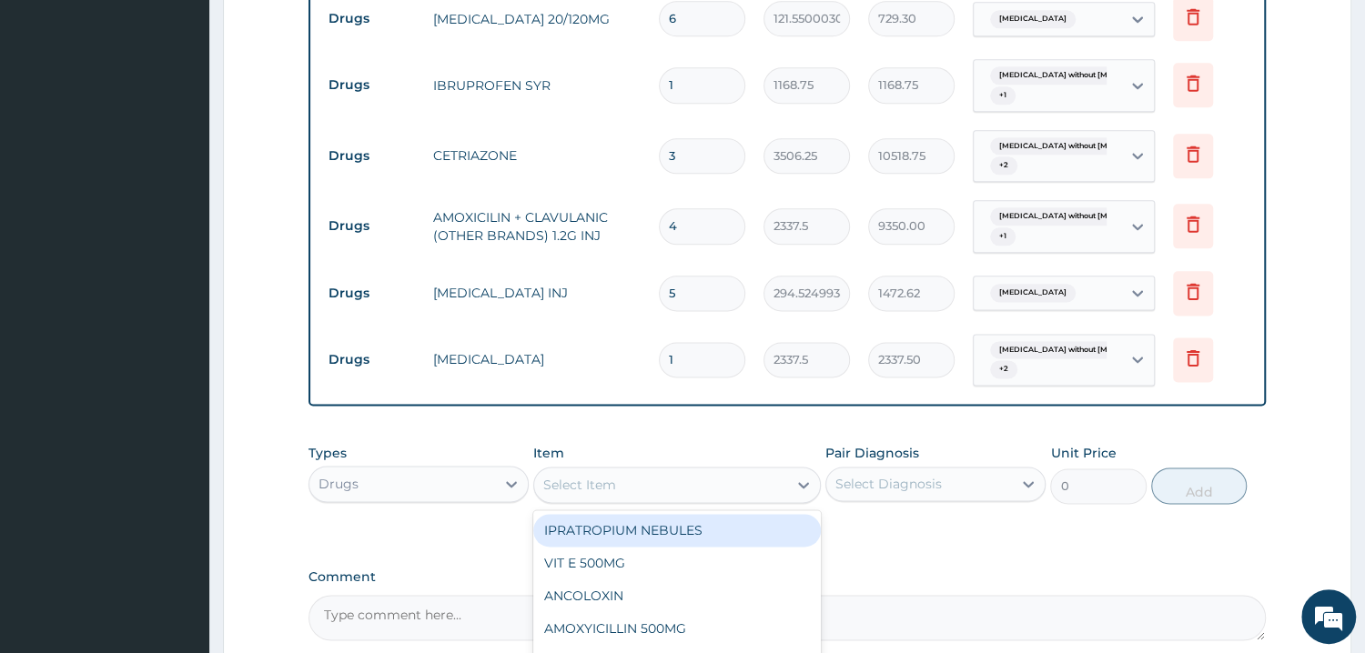
click at [684, 474] on div "Select Item" at bounding box center [660, 484] width 253 height 29
type input "DEX"
click at [592, 528] on div "5% DEXTROSE SALINE" at bounding box center [677, 530] width 288 height 33
type input "2921.875"
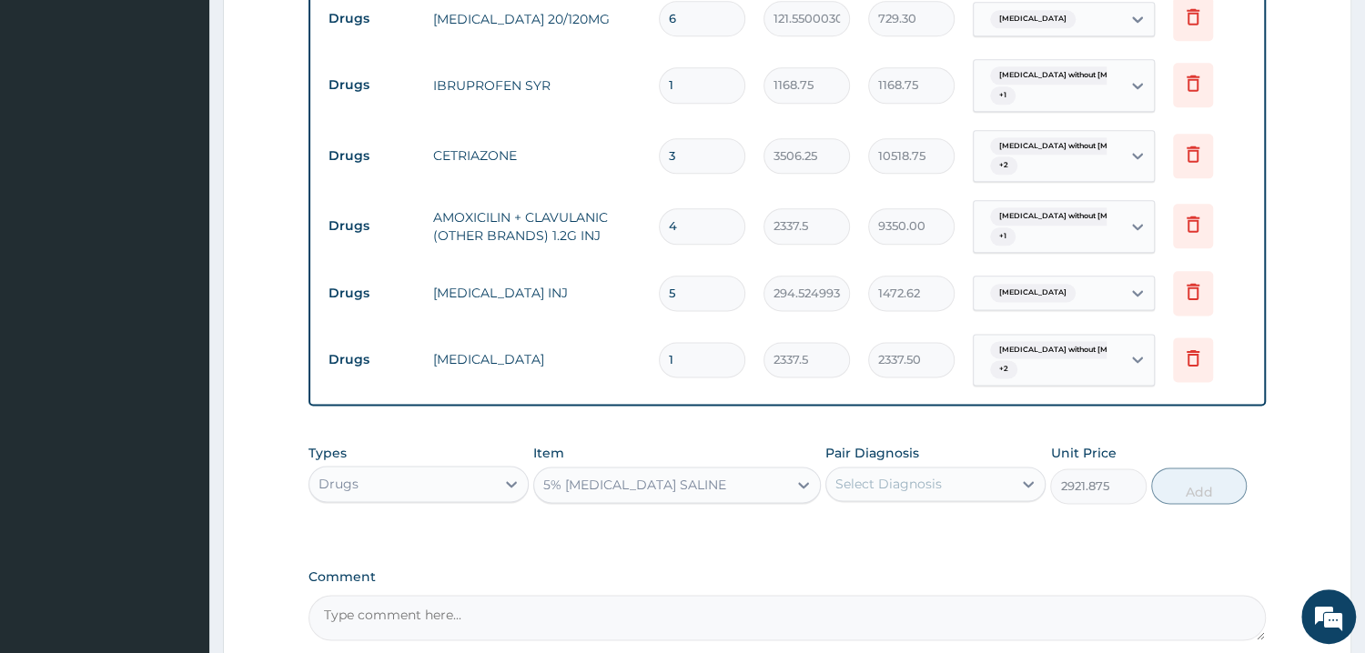
click at [920, 479] on div "Select Diagnosis" at bounding box center [888, 484] width 106 height 18
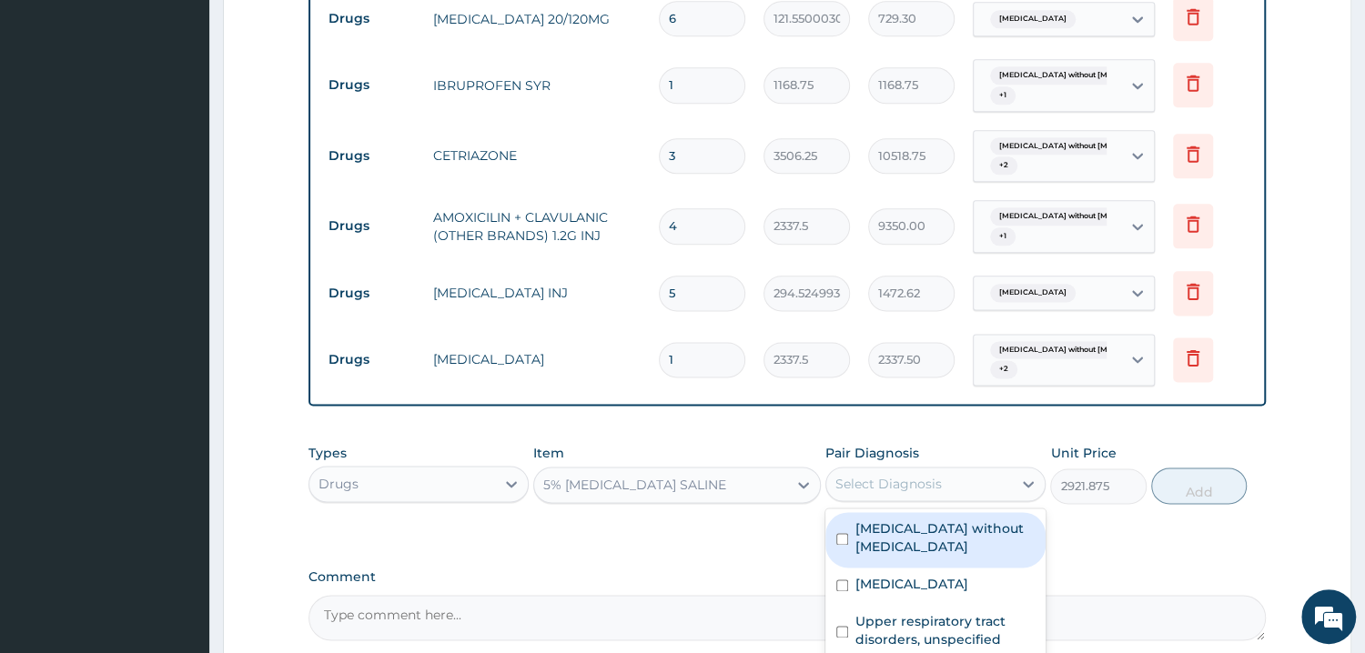
drag, startPoint x: 944, startPoint y: 546, endPoint x: 946, endPoint y: 585, distance: 39.2
click at [944, 548] on label "Sepsis without septic shock" at bounding box center [944, 538] width 179 height 36
checkbox input "true"
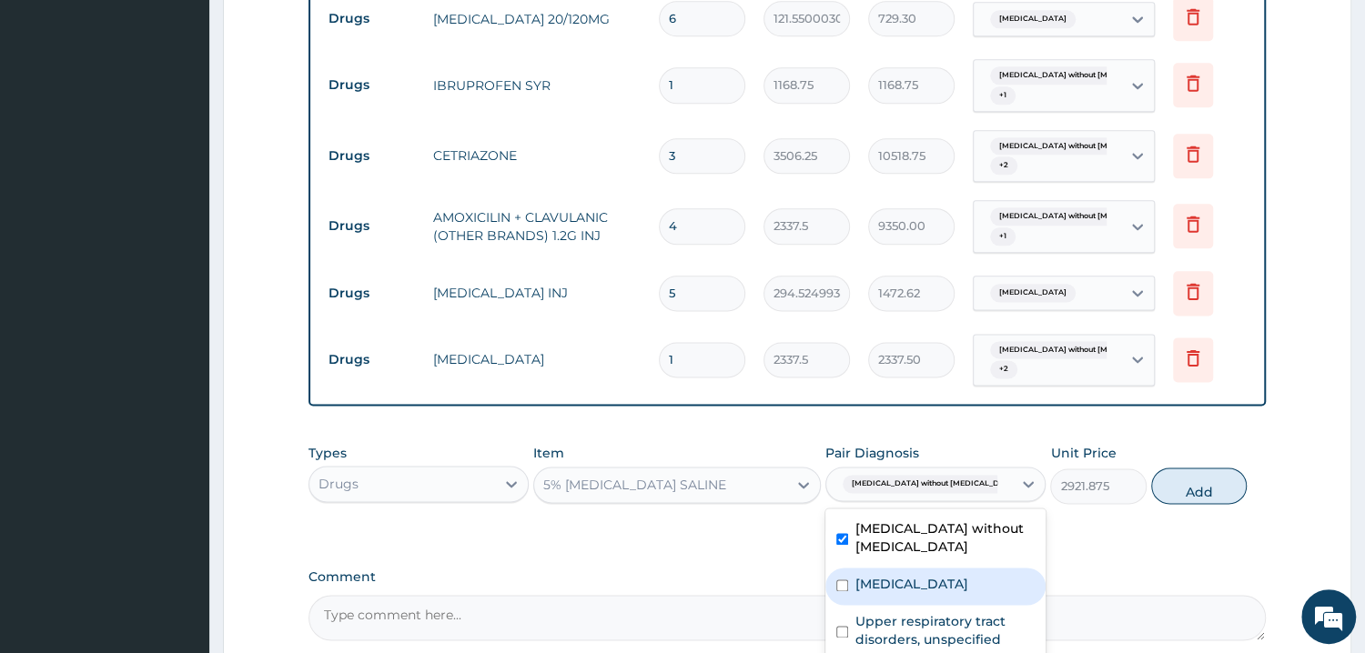
click at [946, 589] on label "Malaria, unspecified" at bounding box center [911, 584] width 113 height 18
checkbox input "true"
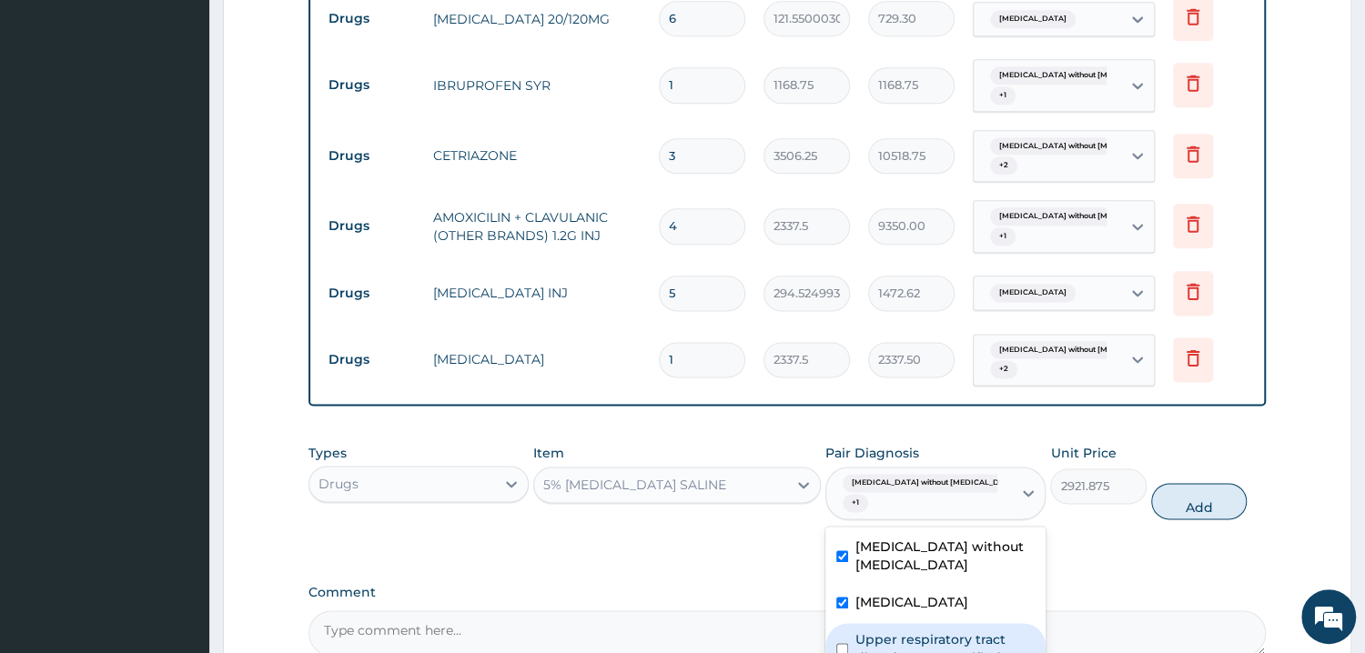
click at [976, 631] on label "Upper respiratory tract disorders, unspecified" at bounding box center [944, 649] width 179 height 36
checkbox input "true"
click at [1210, 497] on button "Add" at bounding box center [1199, 501] width 96 height 36
type input "0"
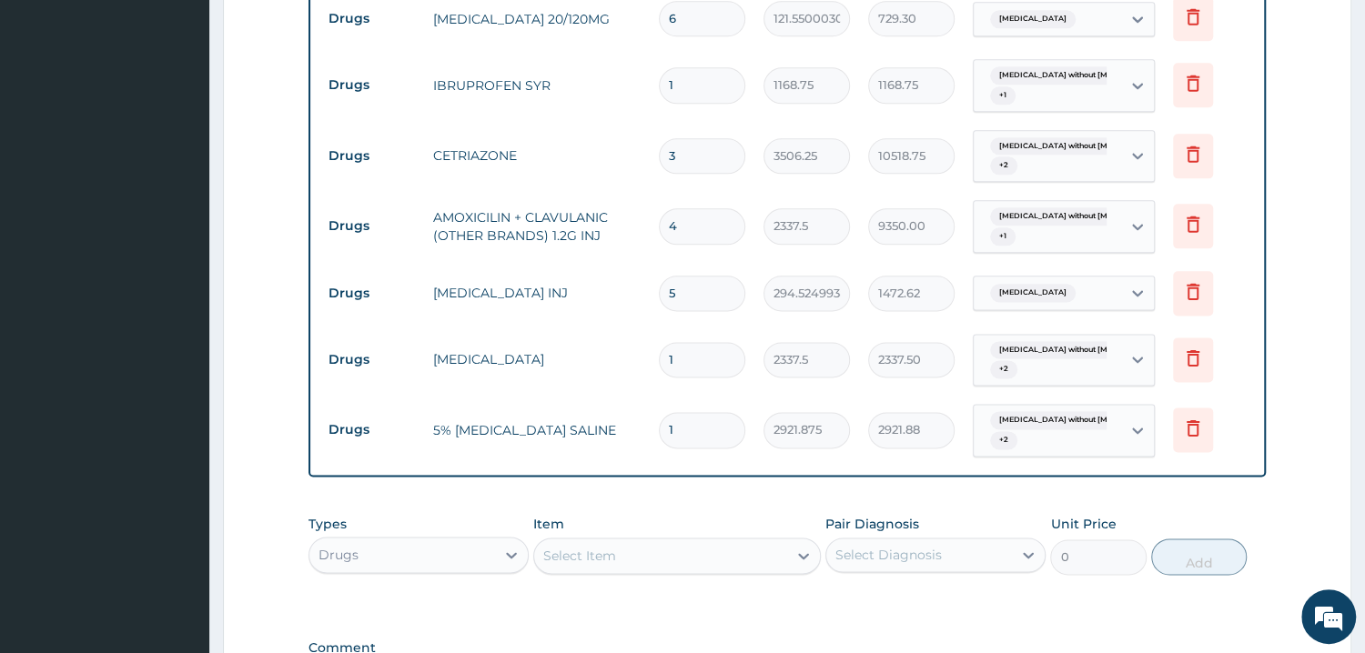
click at [589, 515] on div "Item Select Item" at bounding box center [677, 545] width 288 height 60
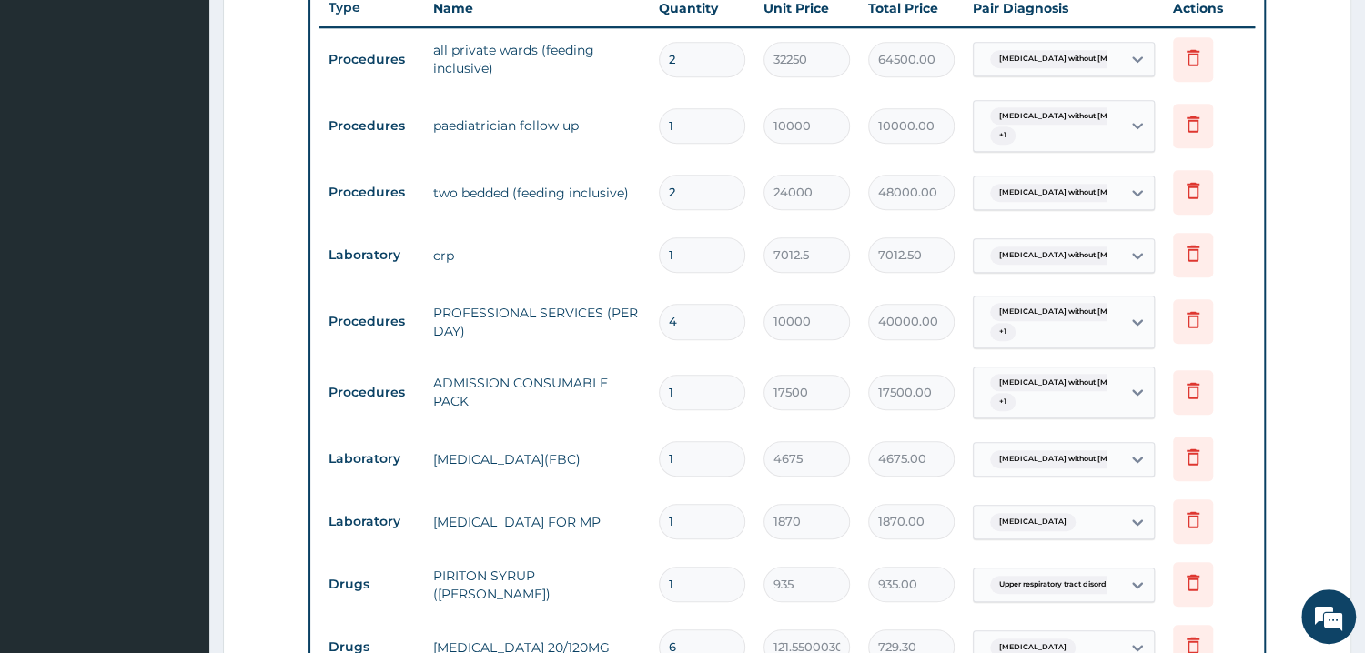
scroll to position [990, 0]
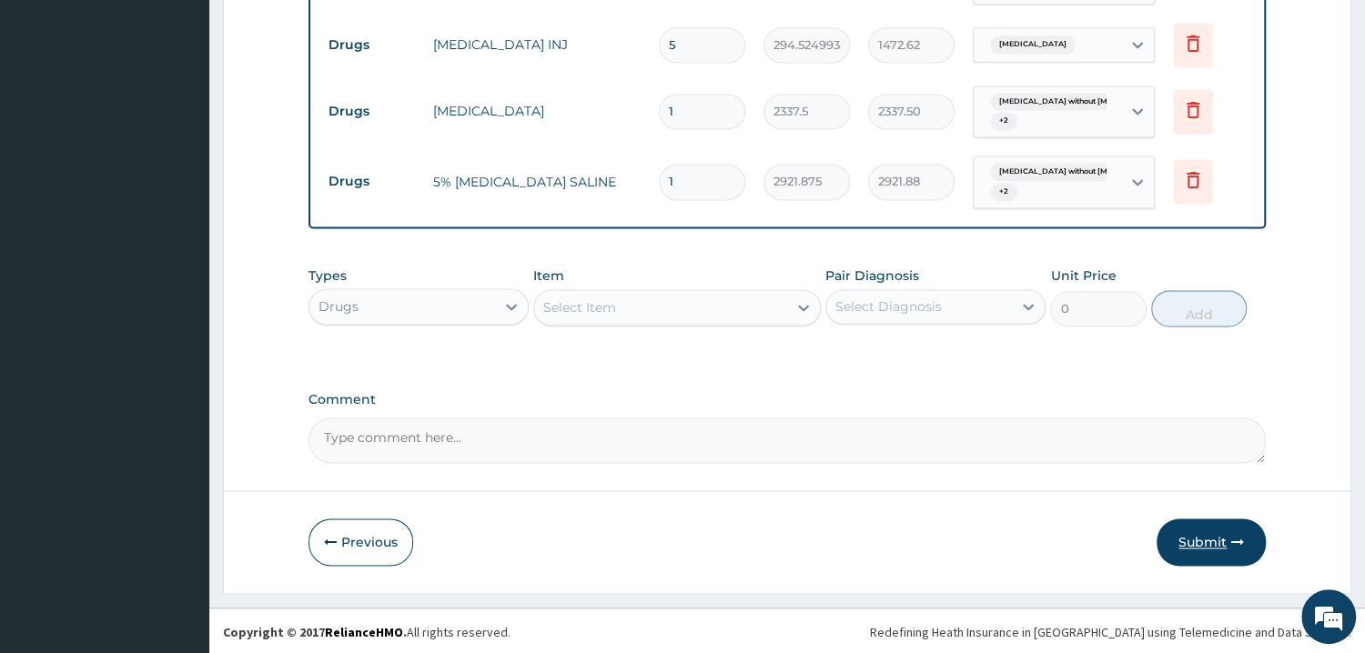
click at [1216, 540] on button "Submit" at bounding box center [1211, 542] width 109 height 47
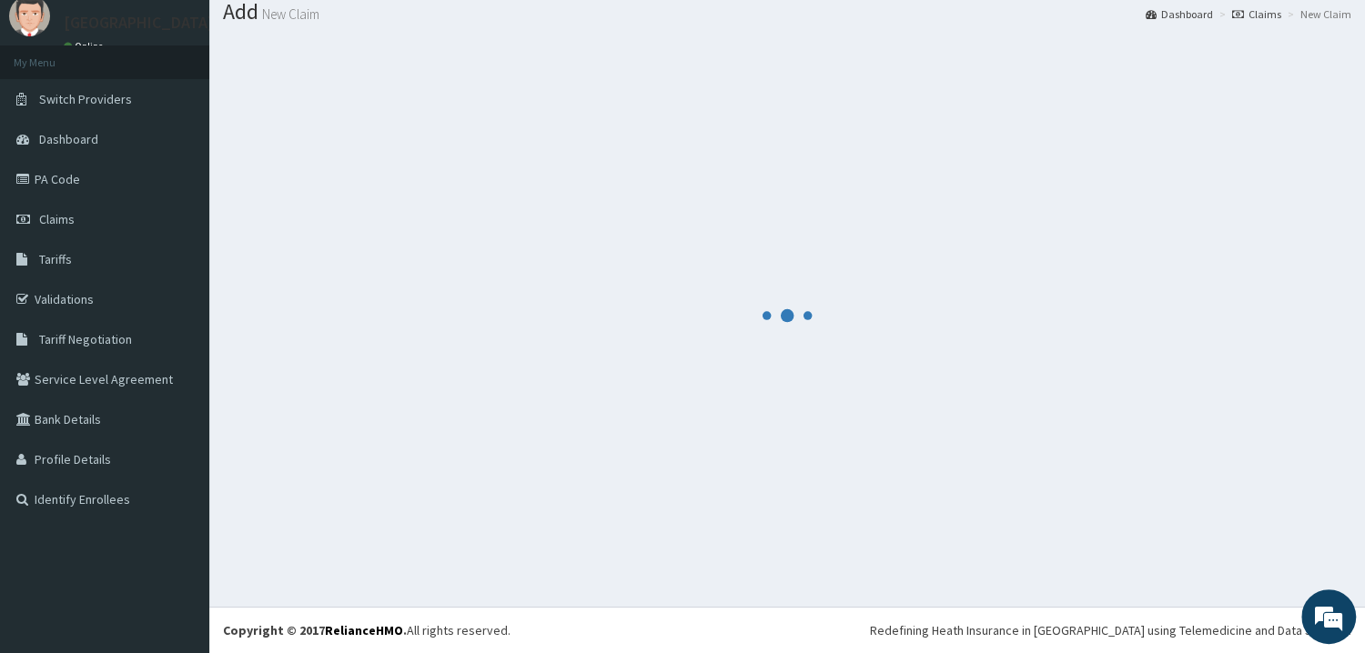
scroll to position [58, 0]
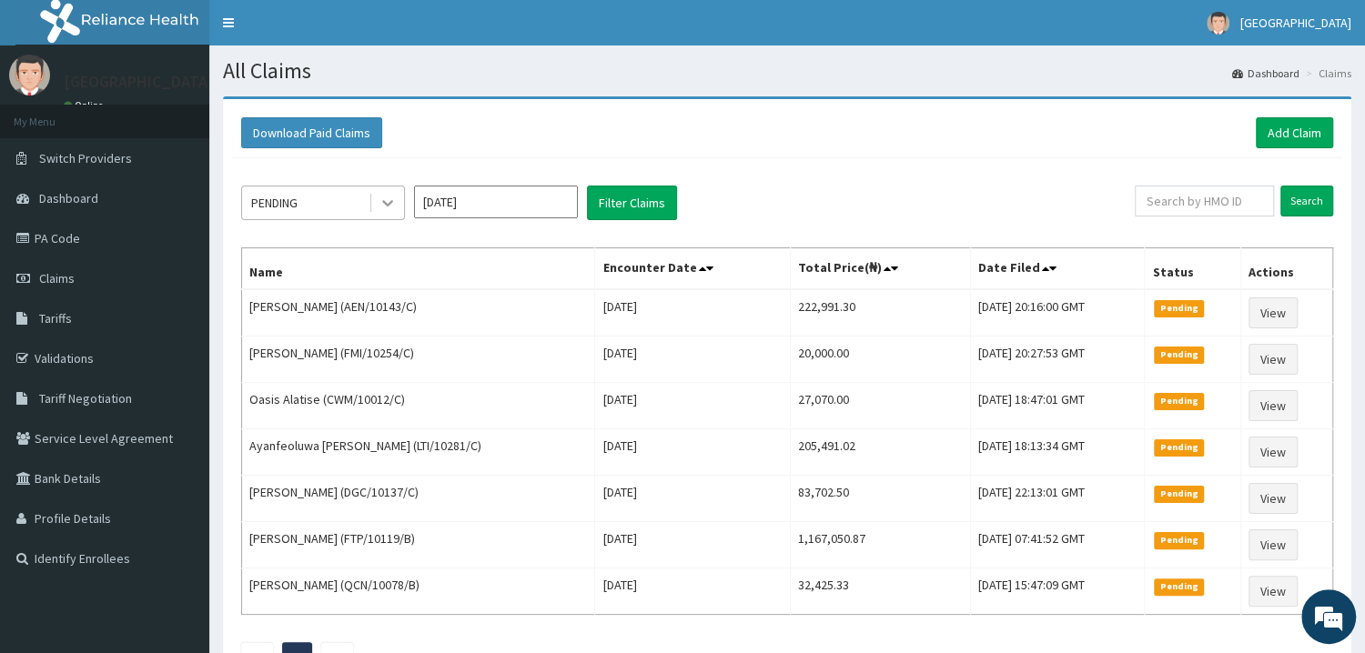
click at [379, 214] on div at bounding box center [387, 203] width 33 height 33
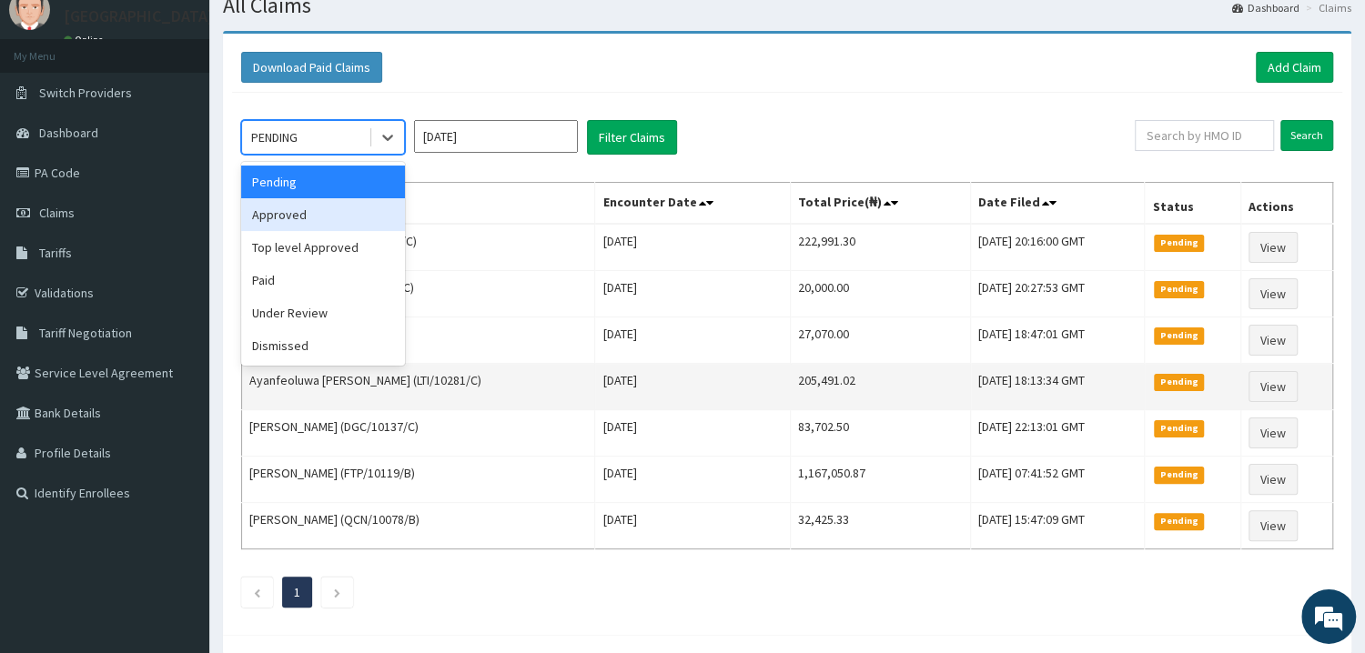
scroll to position [97, 0]
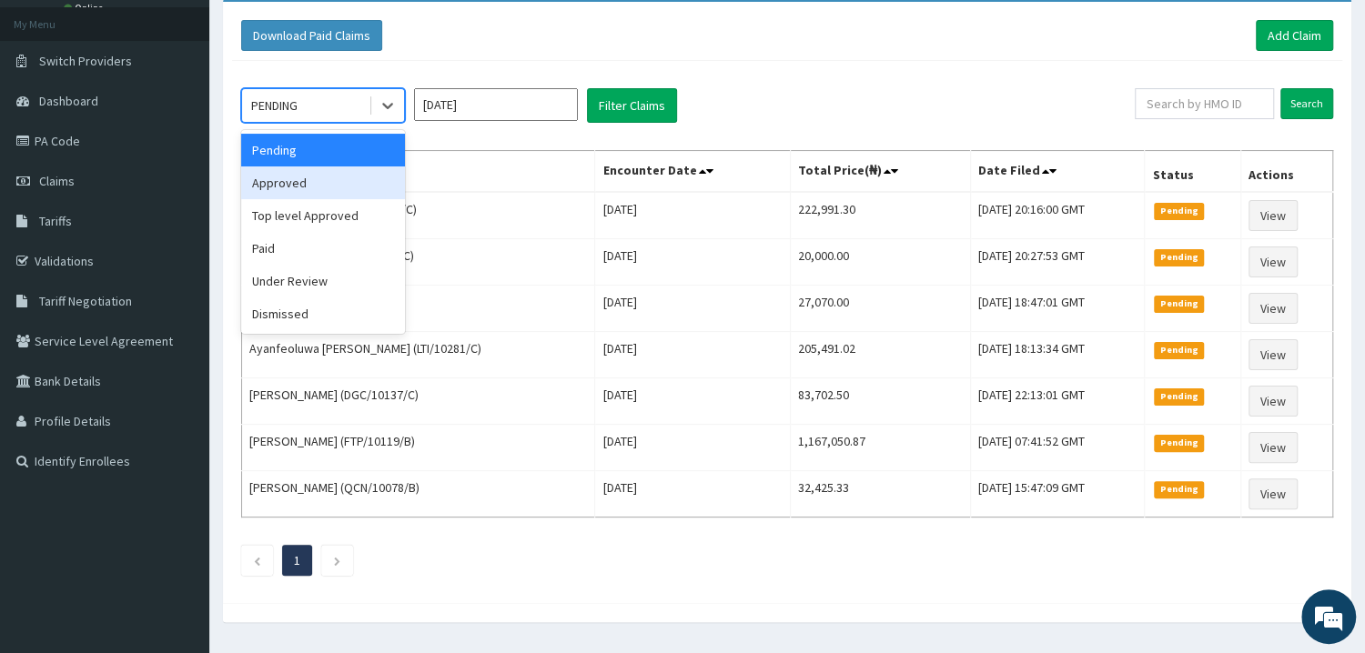
click at [320, 182] on div "Approved" at bounding box center [323, 183] width 164 height 33
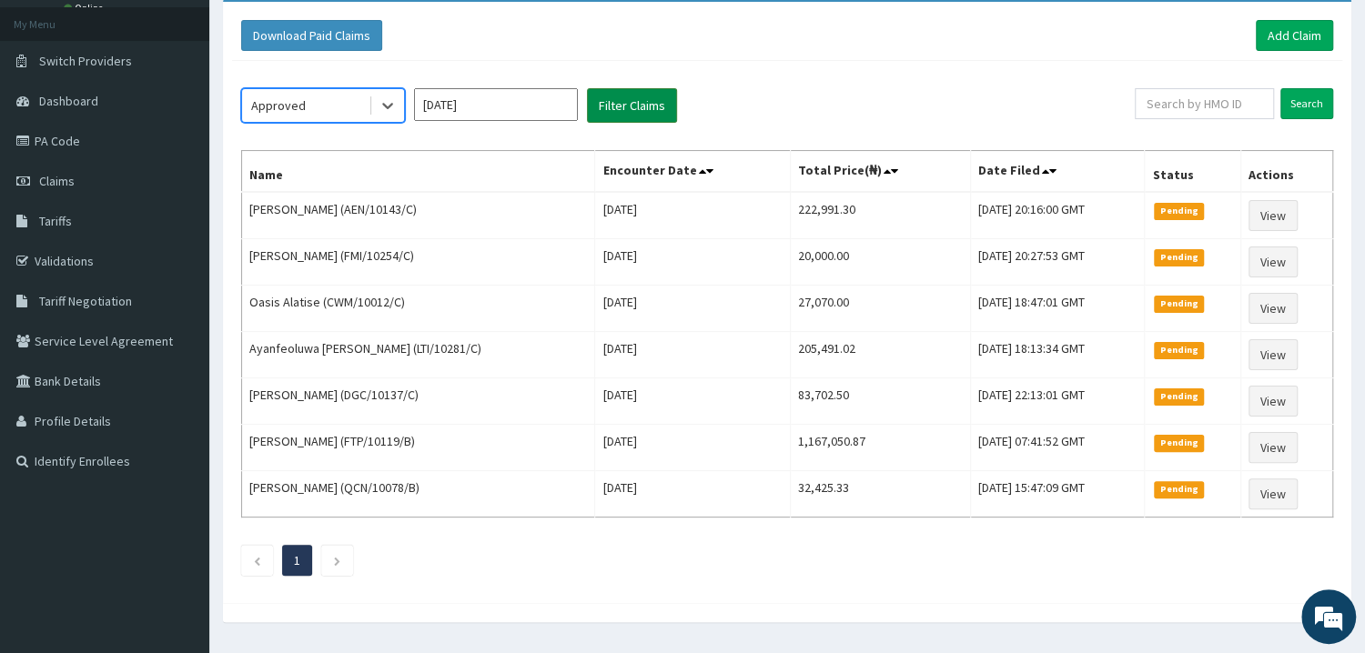
click at [613, 102] on button "Filter Claims" at bounding box center [632, 105] width 90 height 35
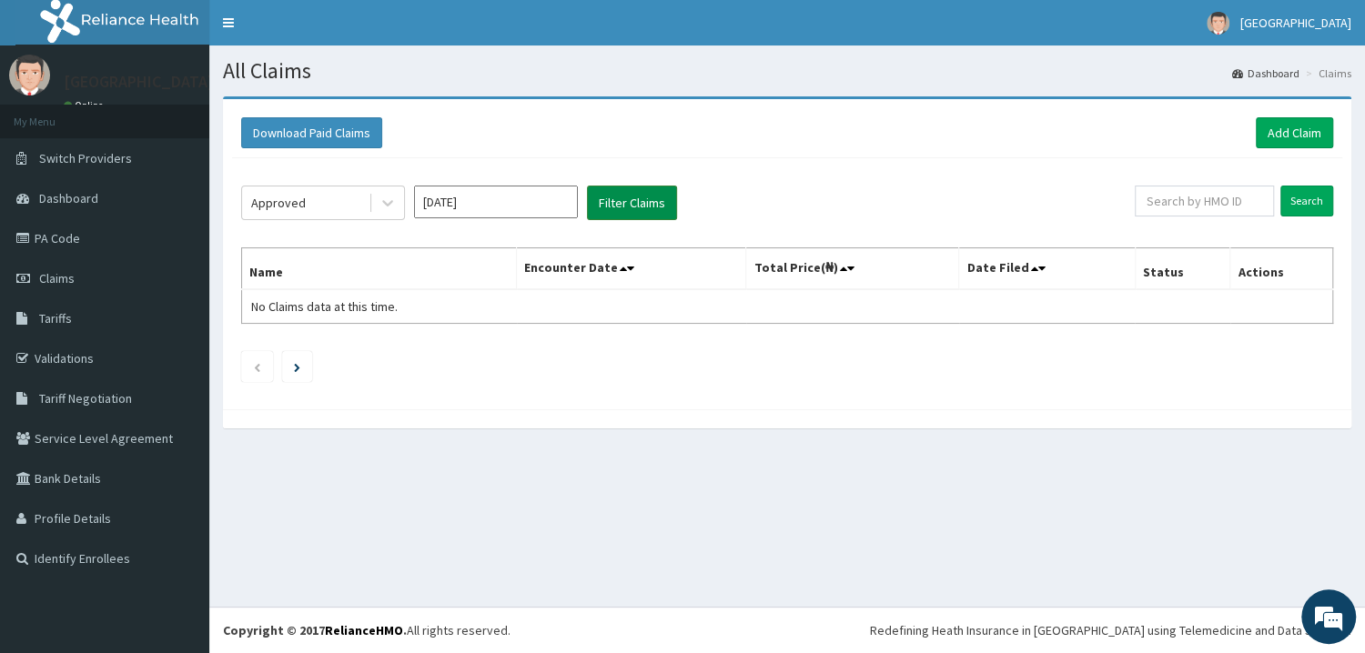
scroll to position [0, 0]
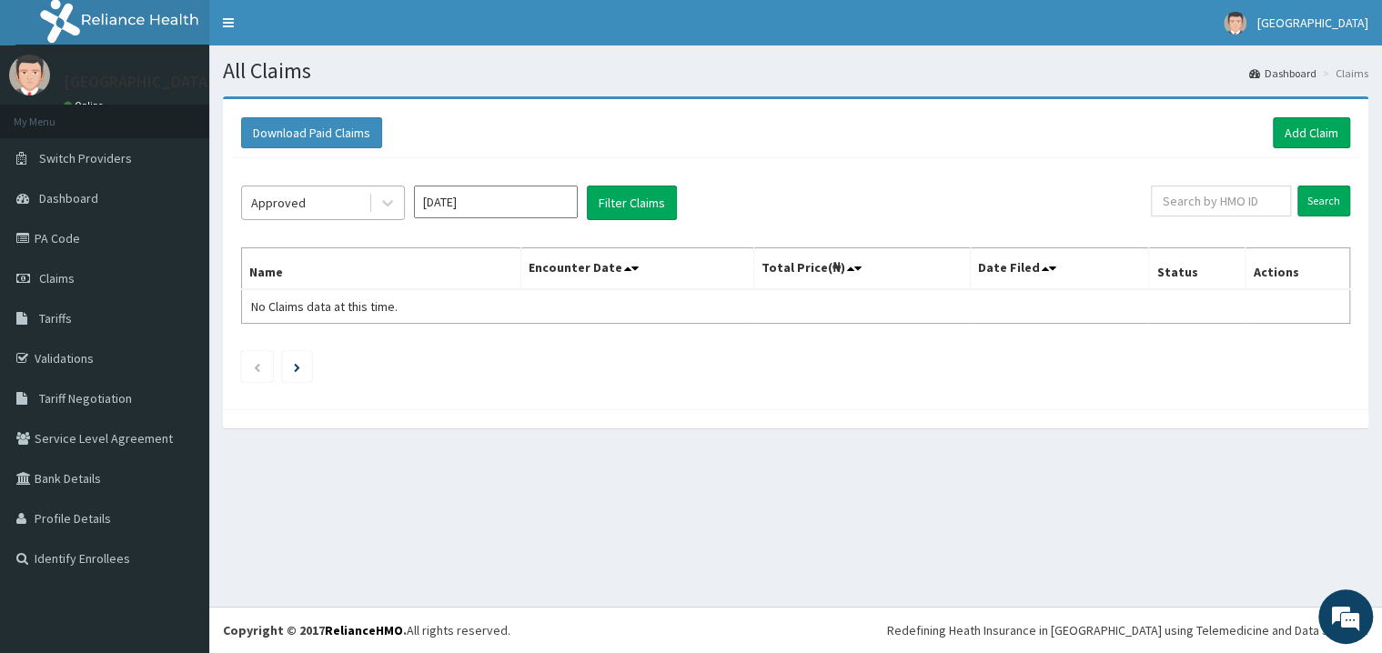
click at [310, 212] on div "Approved" at bounding box center [305, 202] width 126 height 29
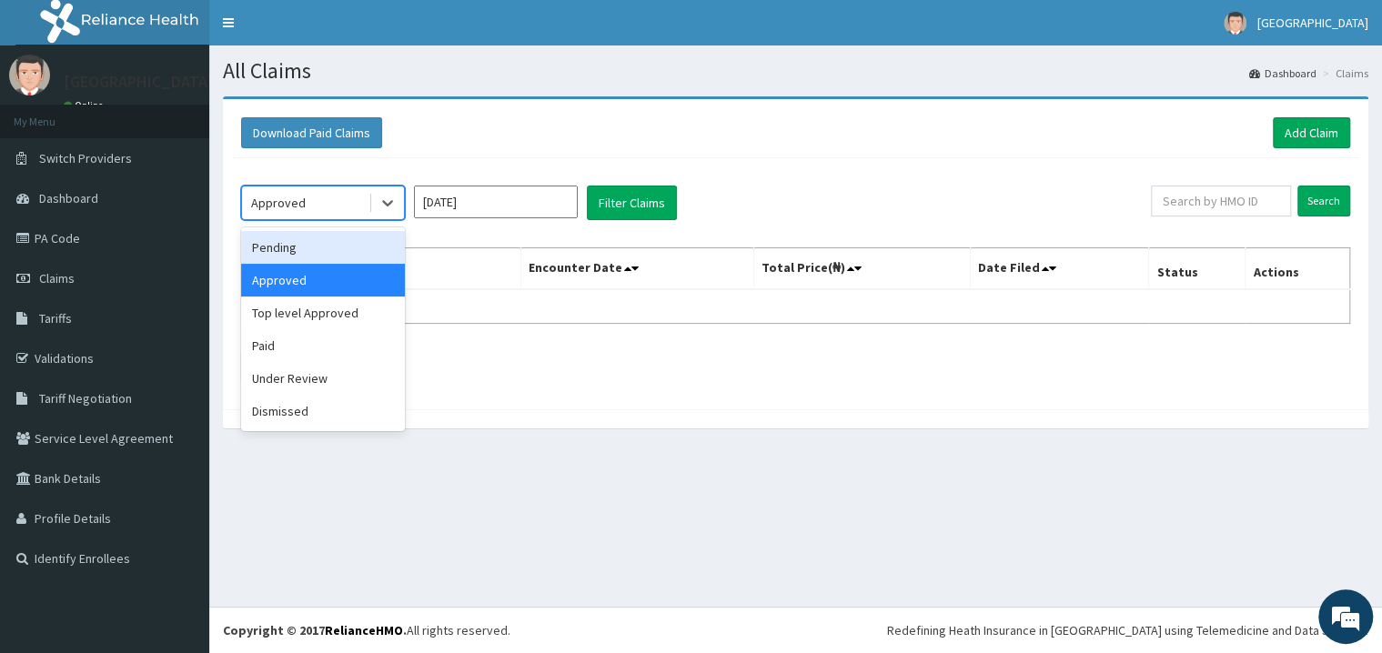
click at [326, 258] on div "Pending" at bounding box center [323, 247] width 164 height 33
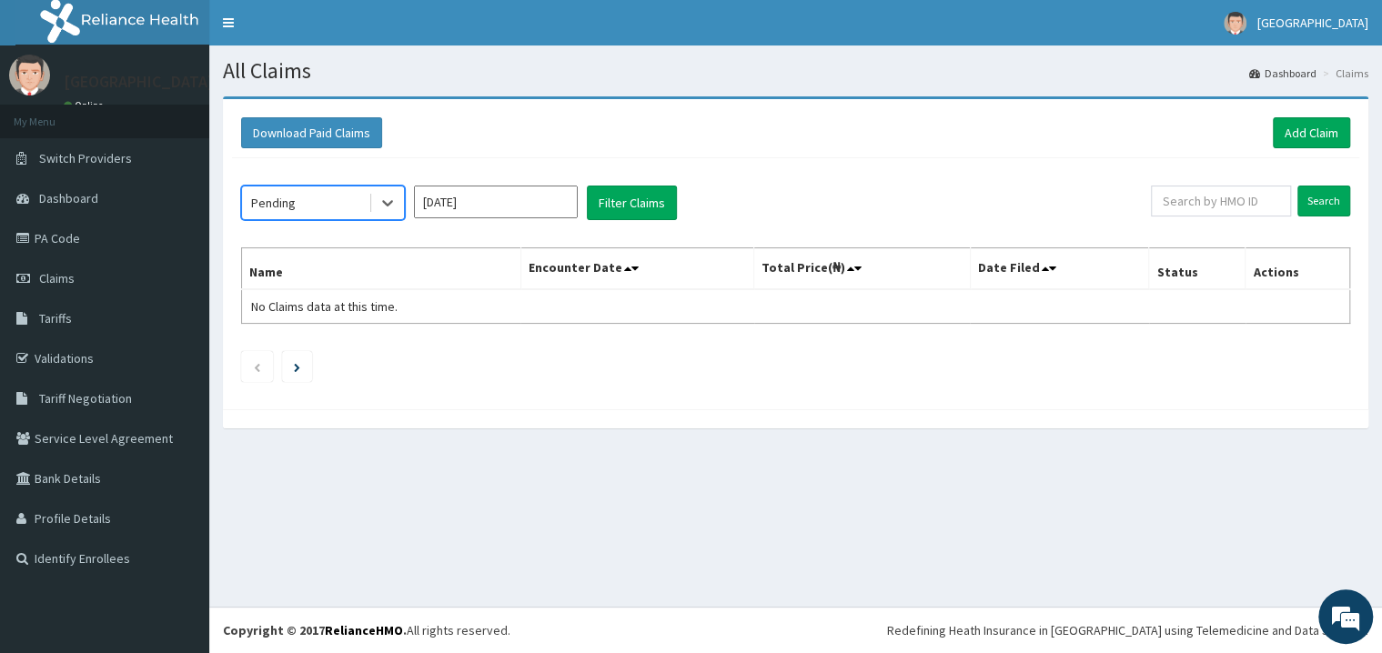
click at [682, 197] on div "option Pending, selected. Select is focused ,type to refine list, press Down to…" at bounding box center [696, 203] width 910 height 35
click at [652, 200] on button "Filter Claims" at bounding box center [632, 203] width 90 height 35
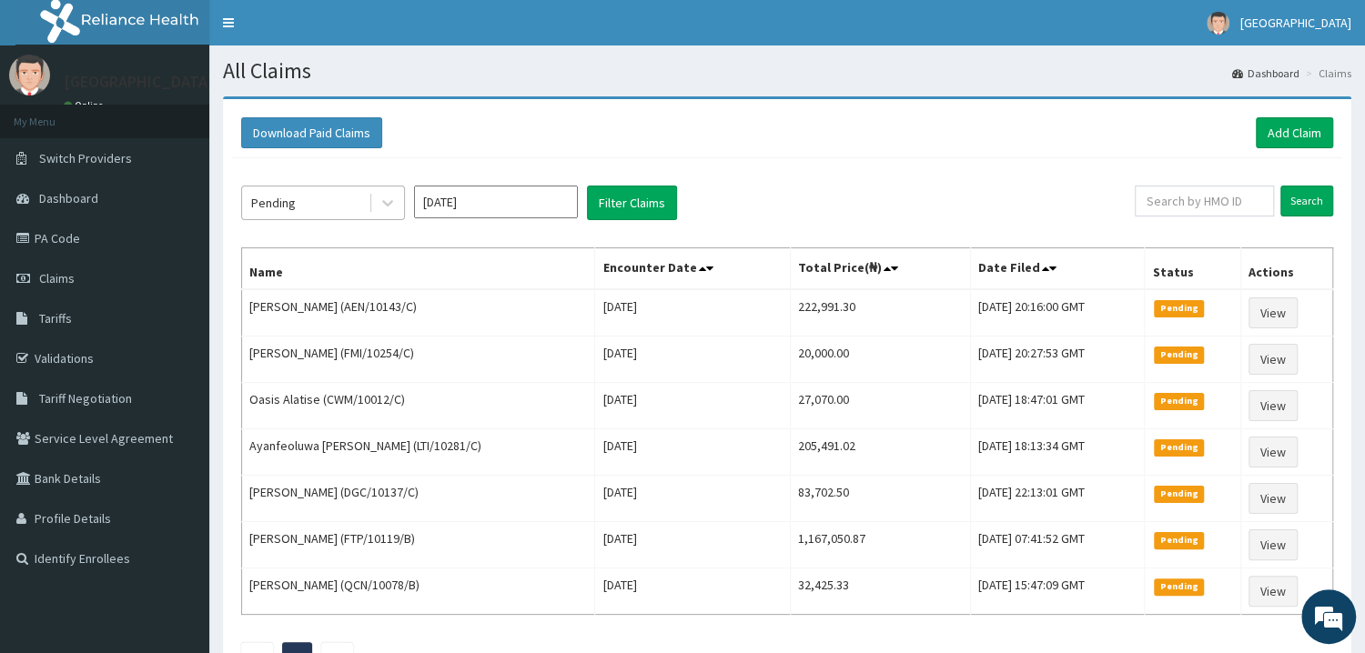
click at [339, 206] on div "Pending" at bounding box center [305, 202] width 126 height 29
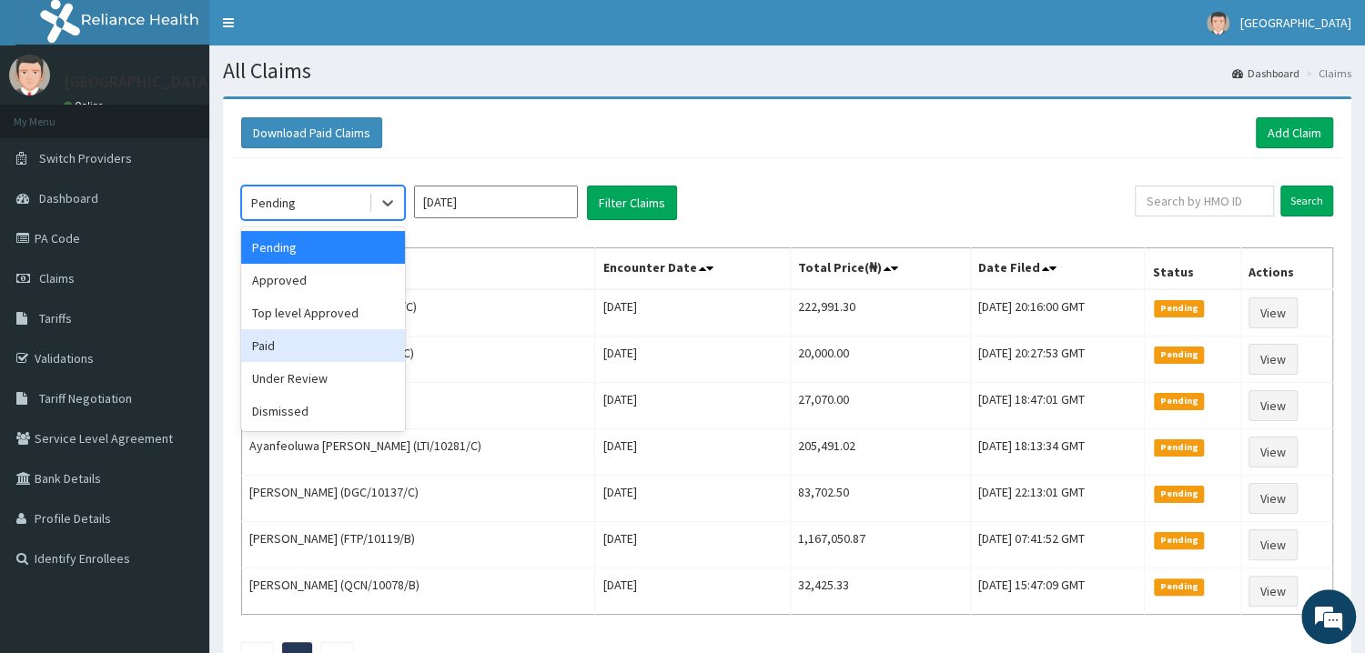
drag, startPoint x: 313, startPoint y: 350, endPoint x: 383, endPoint y: 254, distance: 119.2
click at [314, 349] on div "Paid" at bounding box center [323, 345] width 164 height 33
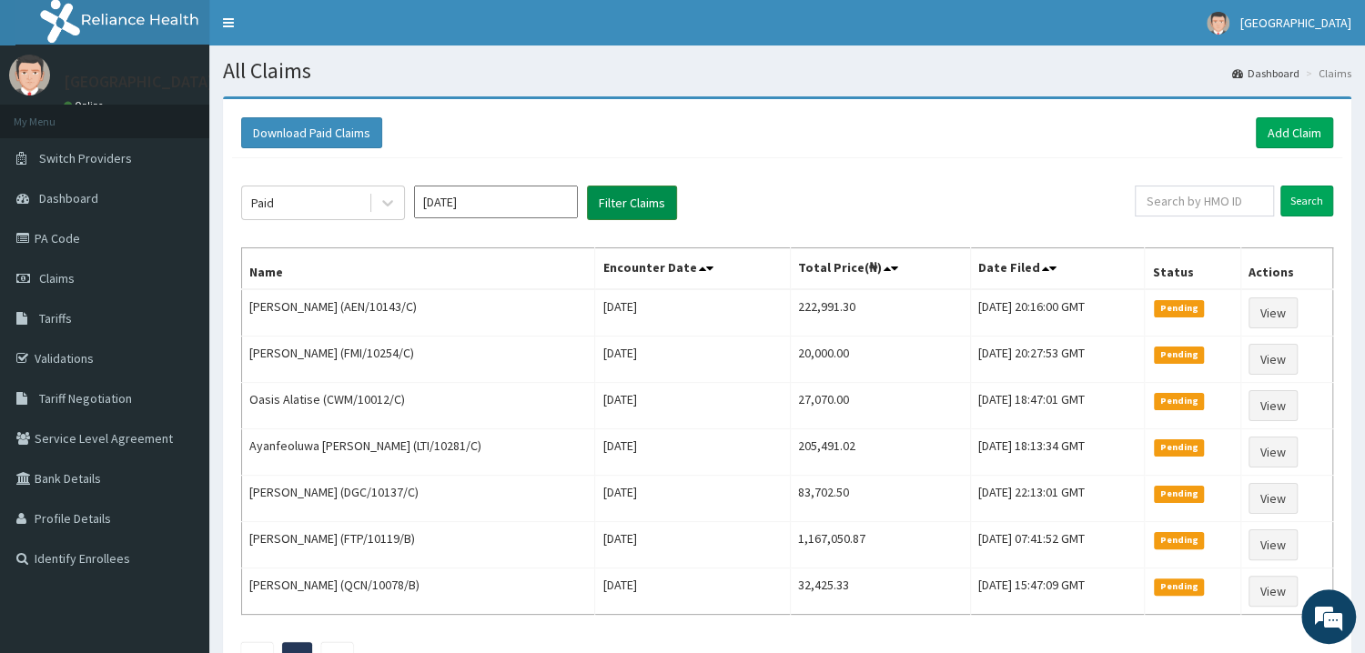
click at [600, 200] on button "Filter Claims" at bounding box center [632, 203] width 90 height 35
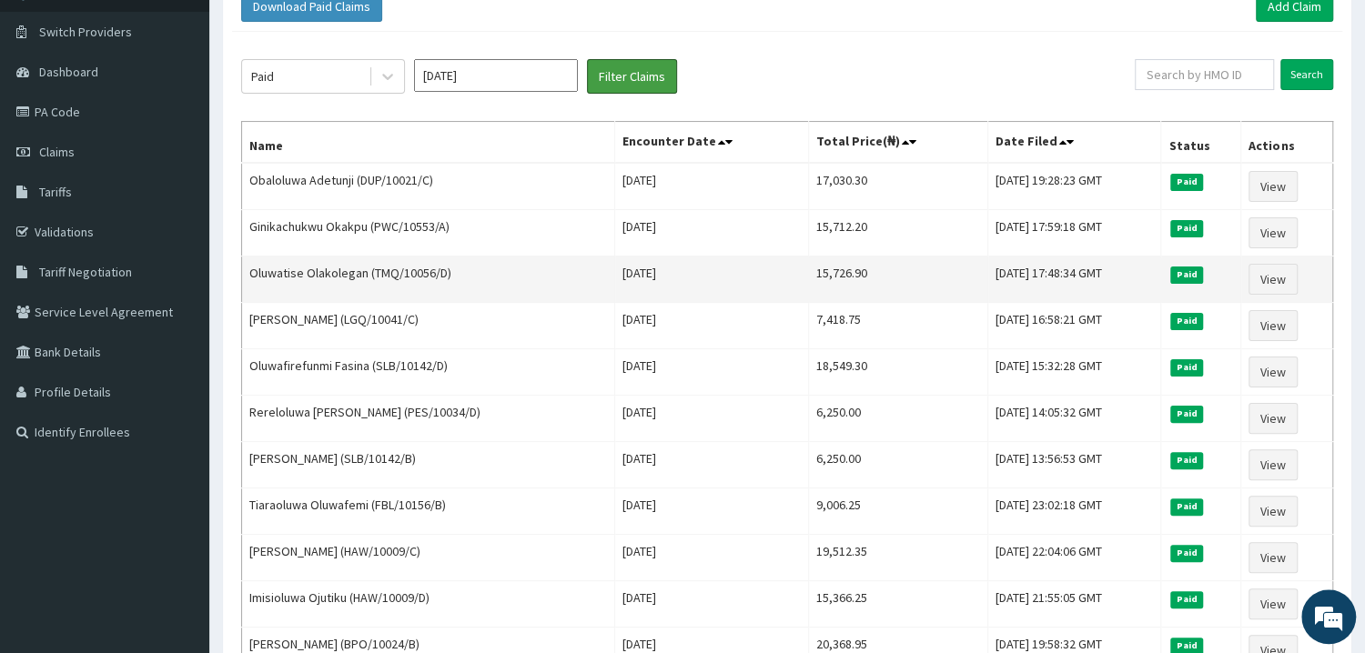
scroll to position [97, 0]
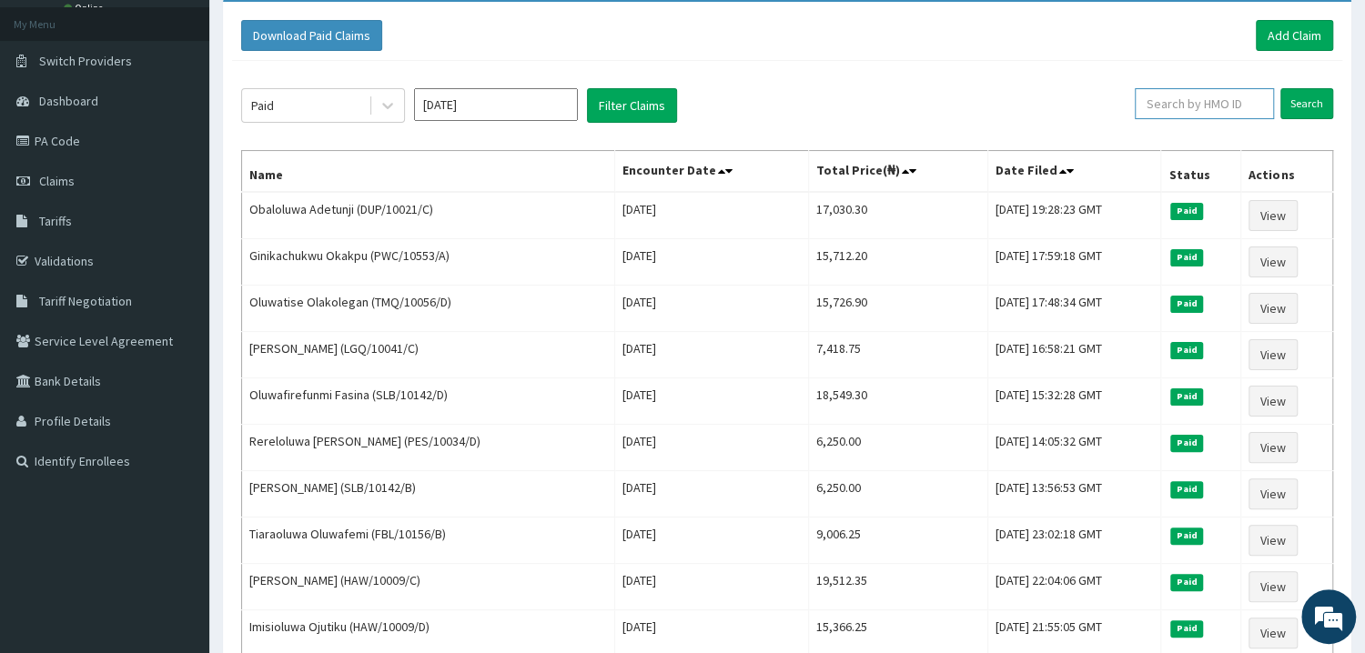
click at [1206, 114] on input "text" at bounding box center [1204, 103] width 139 height 31
paste input "CSW/10069/C"
type input "CSW/10069/C"
click at [1304, 106] on input "Search" at bounding box center [1306, 103] width 53 height 31
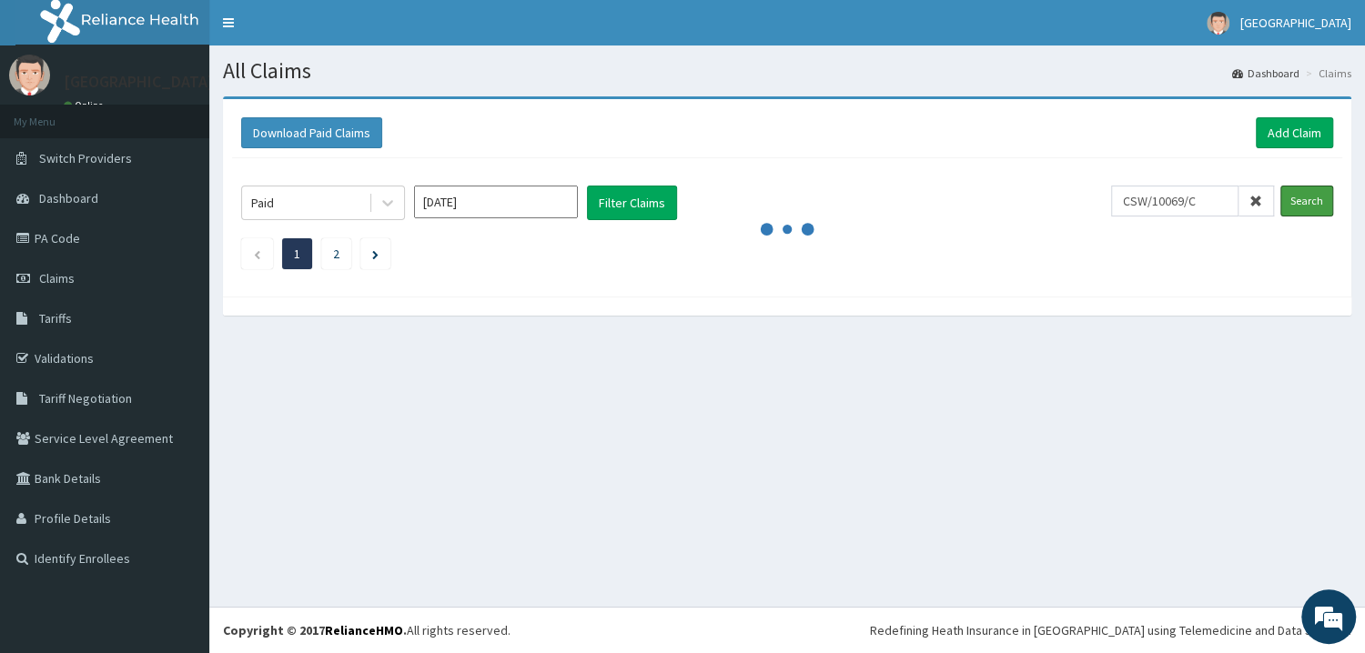
scroll to position [0, 0]
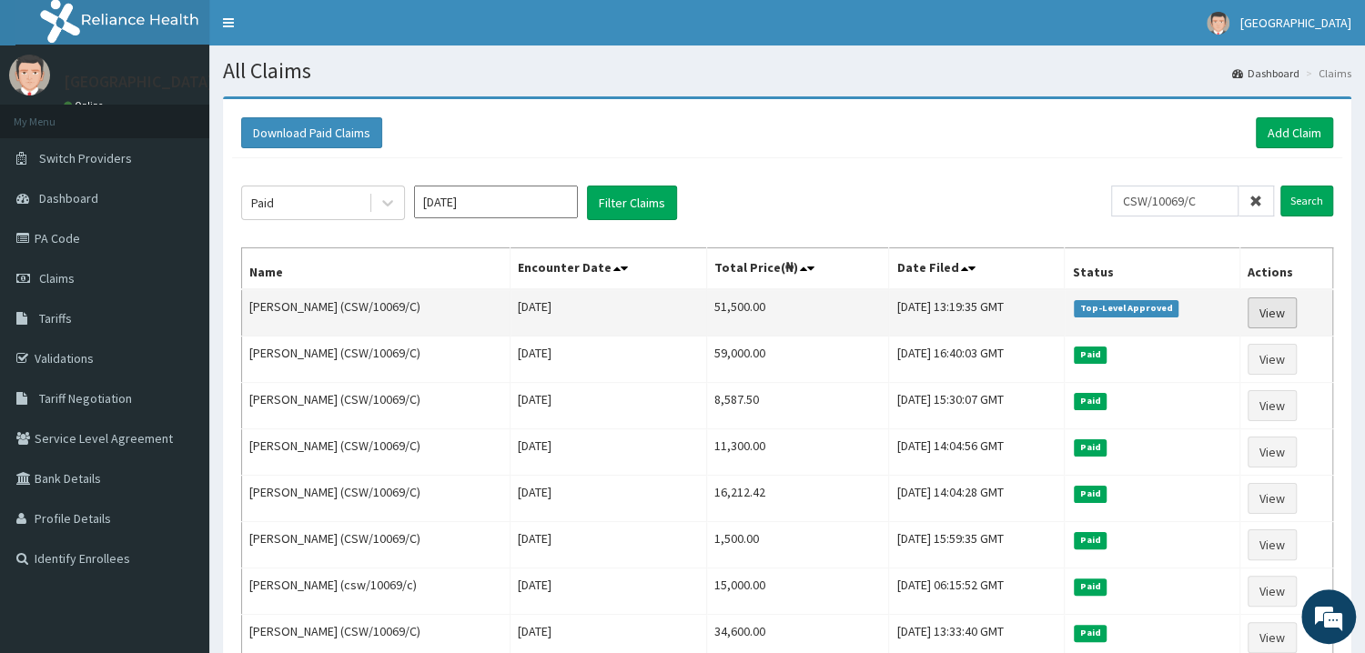
click at [1270, 311] on link "View" at bounding box center [1272, 313] width 49 height 31
